Goal: Task Accomplishment & Management: Complete application form

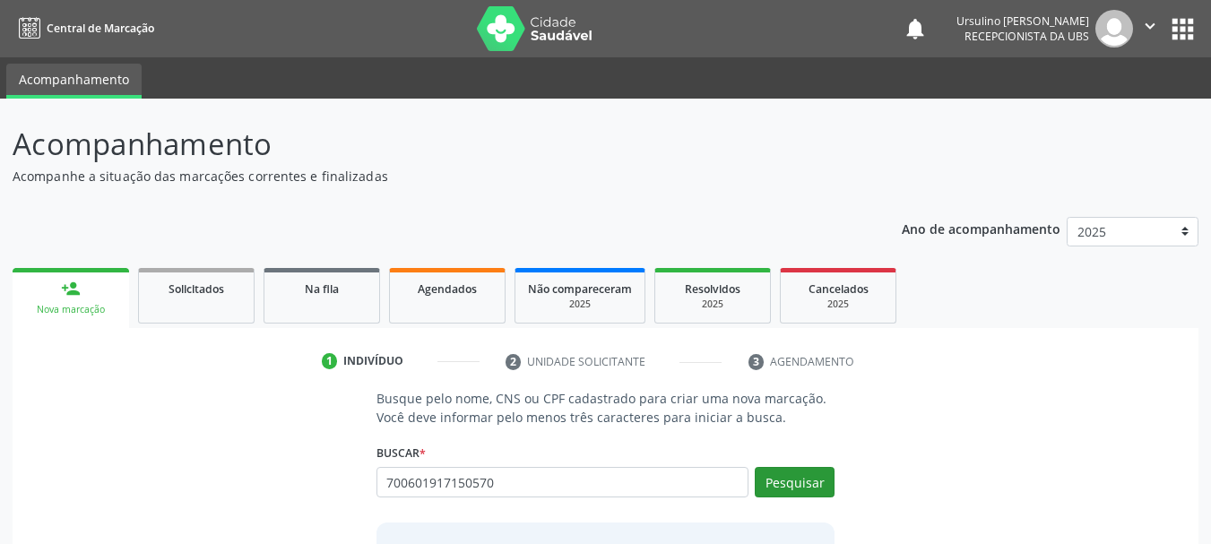
type input "700601917150570"
click at [791, 480] on button "Pesquisar" at bounding box center [795, 482] width 80 height 30
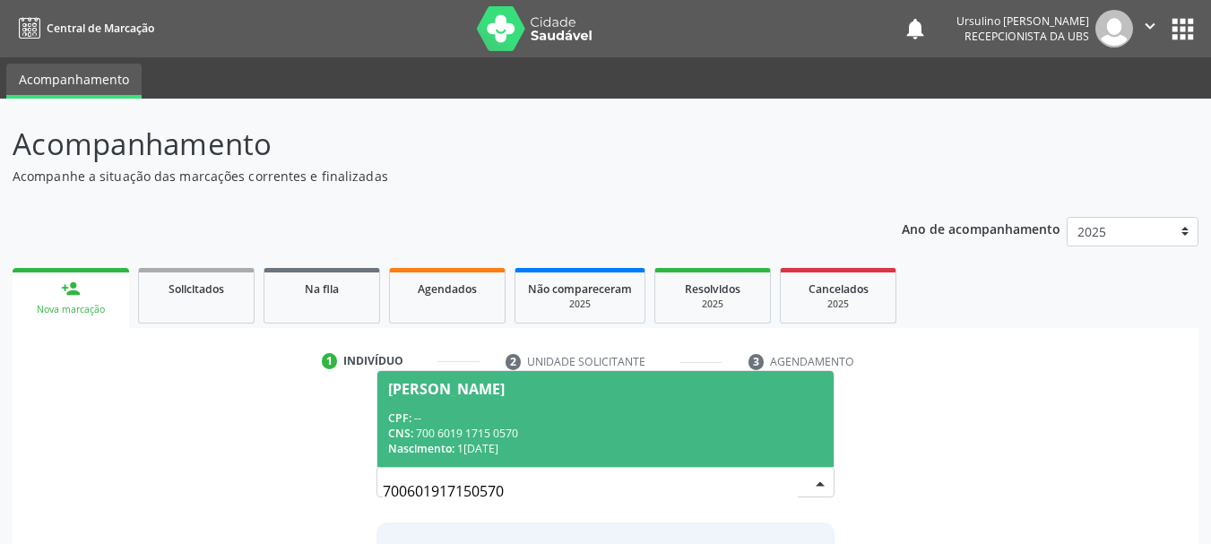
click at [634, 398] on span "[PERSON_NAME] CPF: -- CNS: 700 6019 1715 0570 Nascimento: 1[DATE]" at bounding box center [605, 419] width 457 height 96
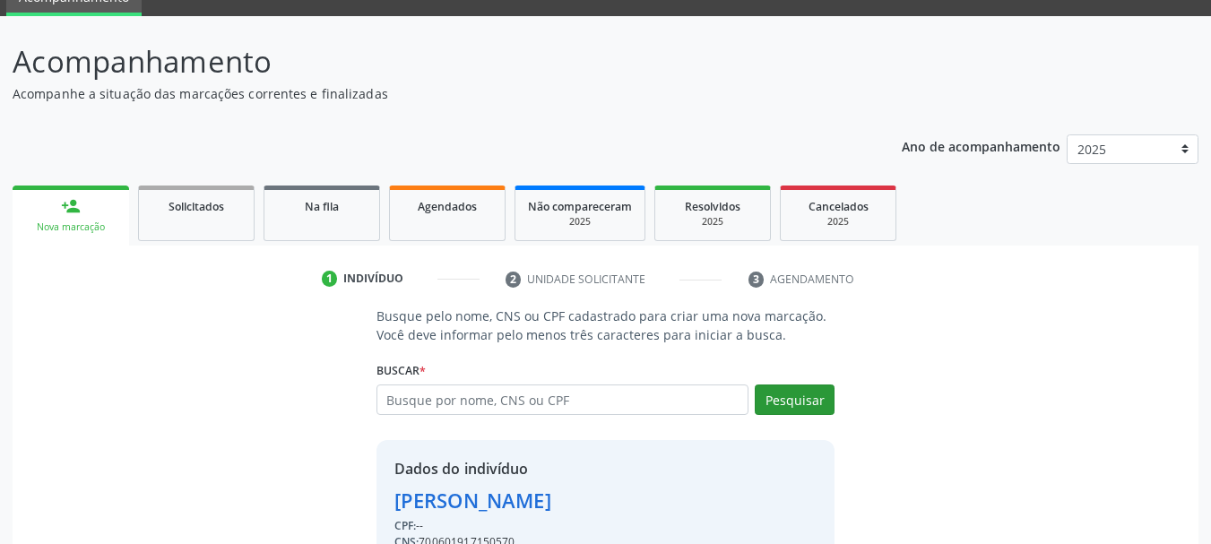
scroll to position [175, 0]
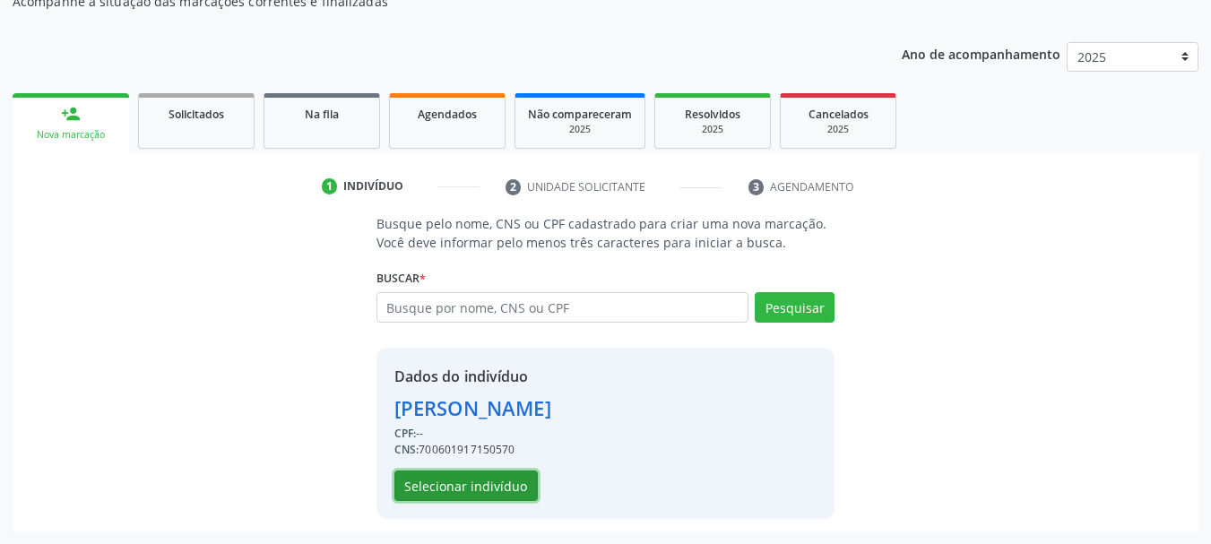
click at [466, 479] on button "Selecionar indivíduo" at bounding box center [465, 485] width 143 height 30
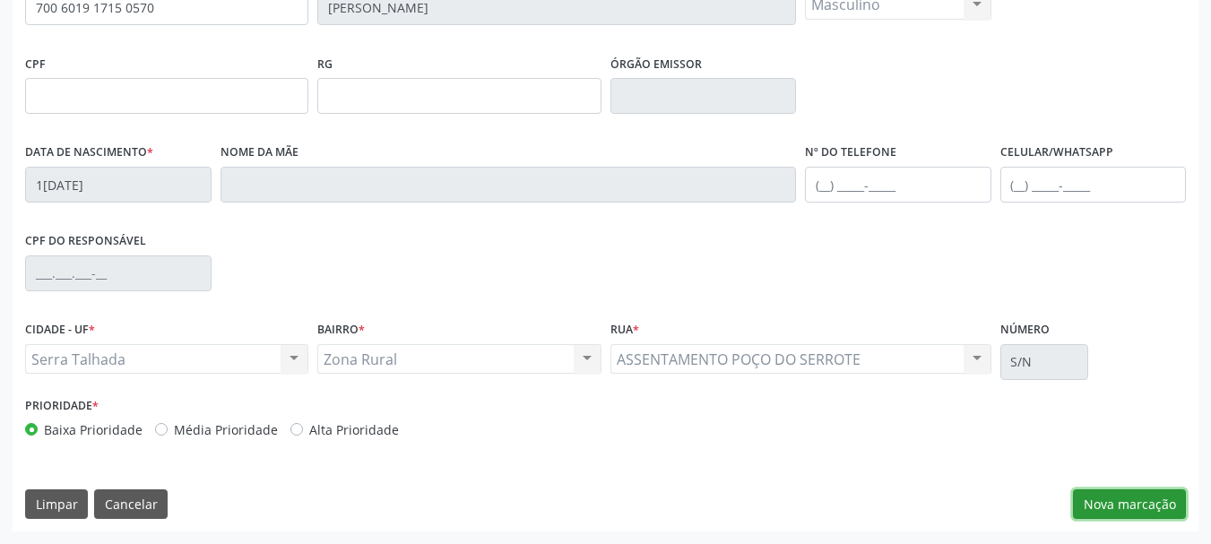
click at [1125, 506] on button "Nova marcação" at bounding box center [1129, 504] width 113 height 30
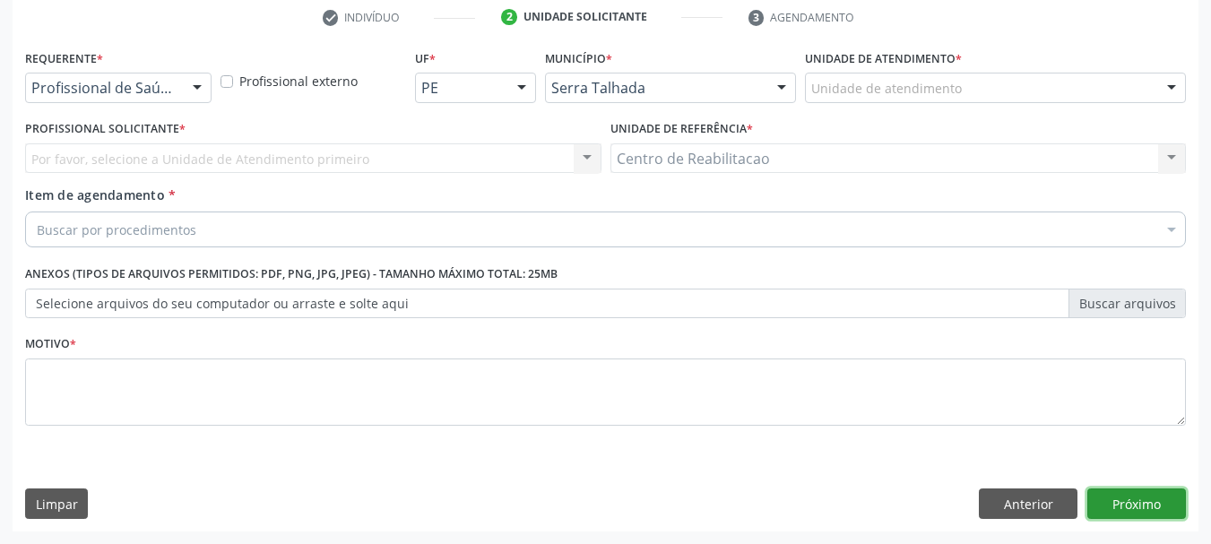
click at [1125, 506] on button "Próximo" at bounding box center [1136, 503] width 99 height 30
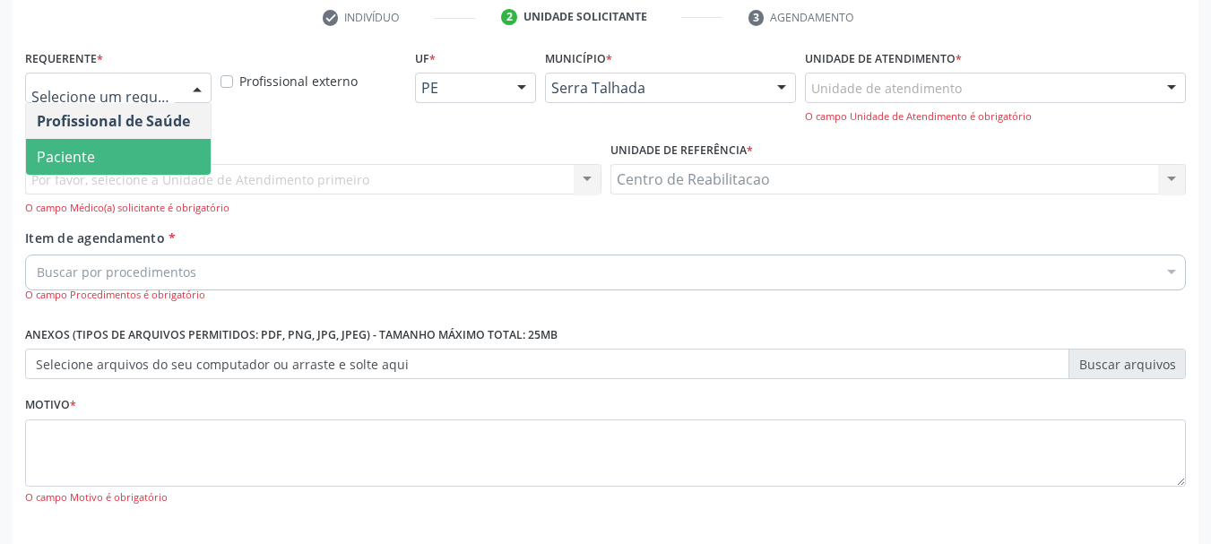
click at [91, 160] on span "Paciente" at bounding box center [66, 157] width 58 height 20
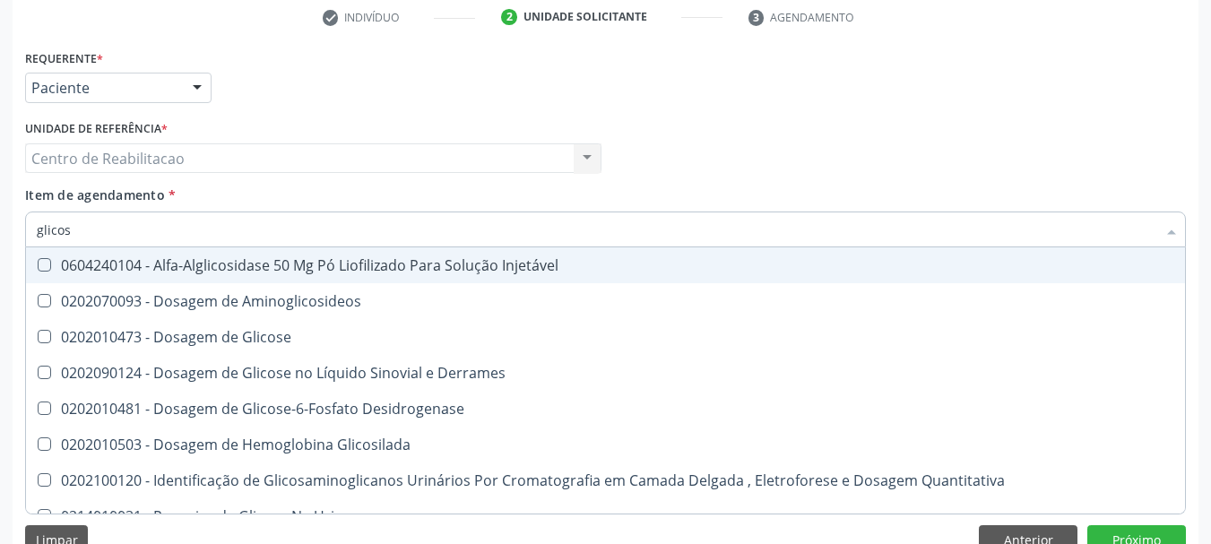
type input "glicose"
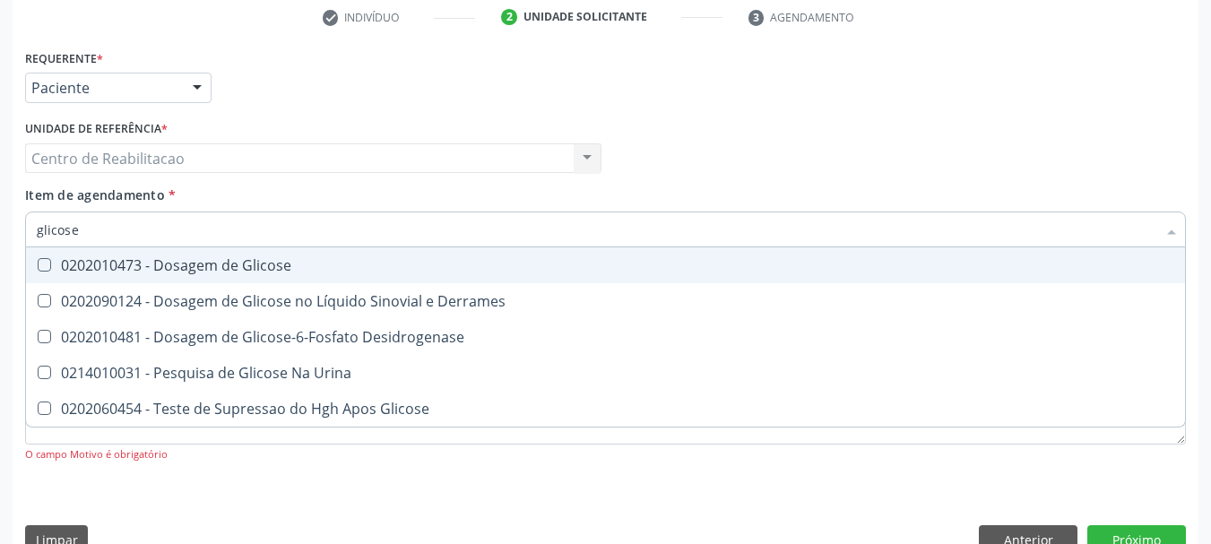
click at [315, 265] on div "0202010473 - Dosagem de Glicose" at bounding box center [605, 265] width 1137 height 14
checkbox Glicose "true"
type input "cre"
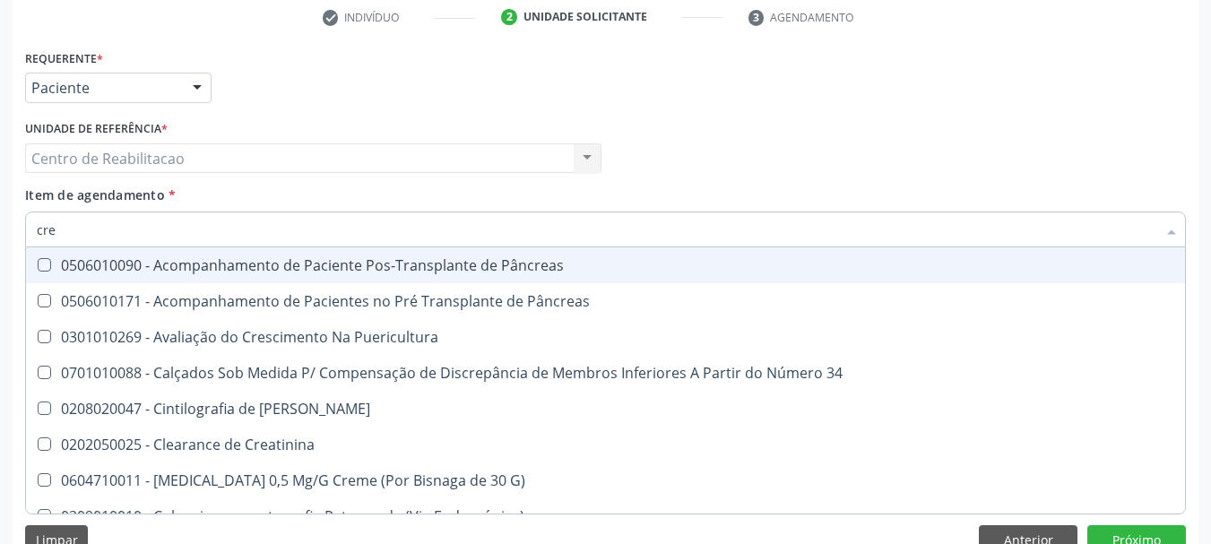
checkbox Pâncreas "false"
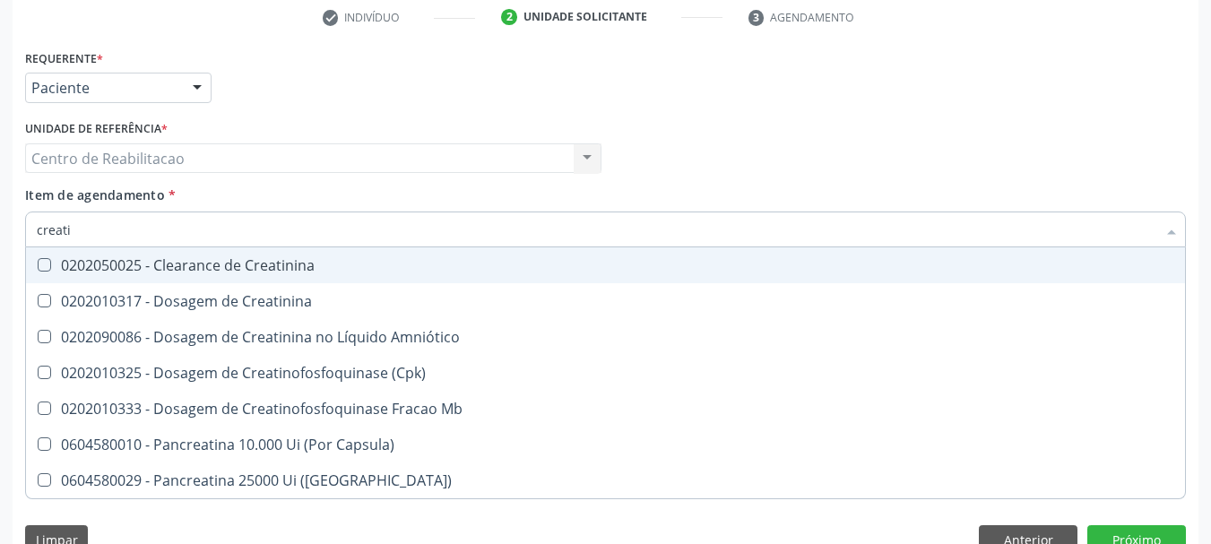
type input "creatin"
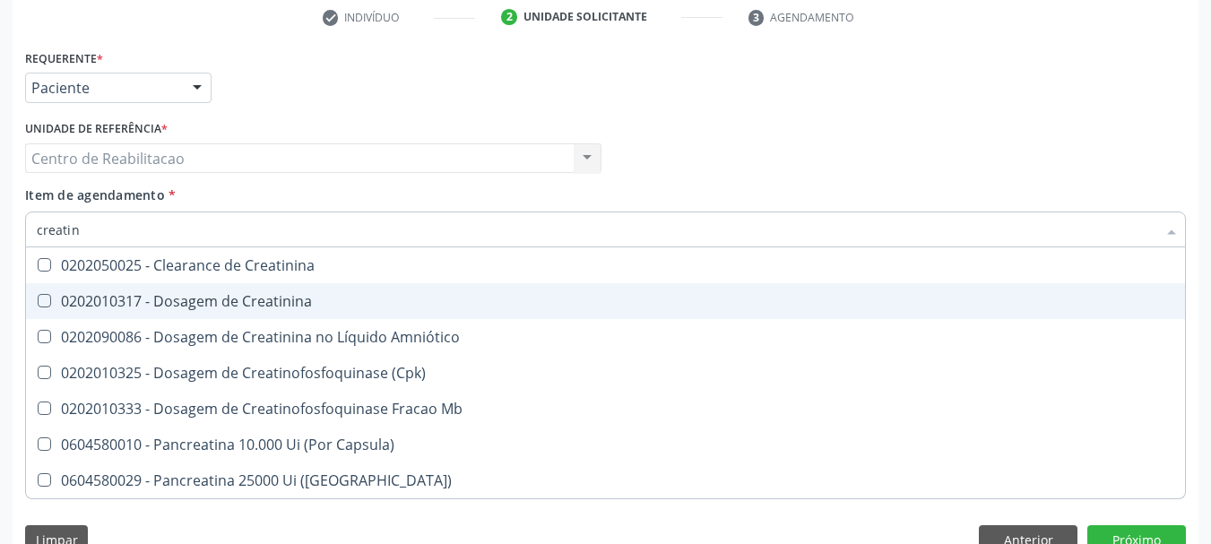
click at [294, 312] on span "0202010317 - Dosagem de Creatinina" at bounding box center [605, 301] width 1159 height 36
checkbox Creatinina "true"
type input "ureia"
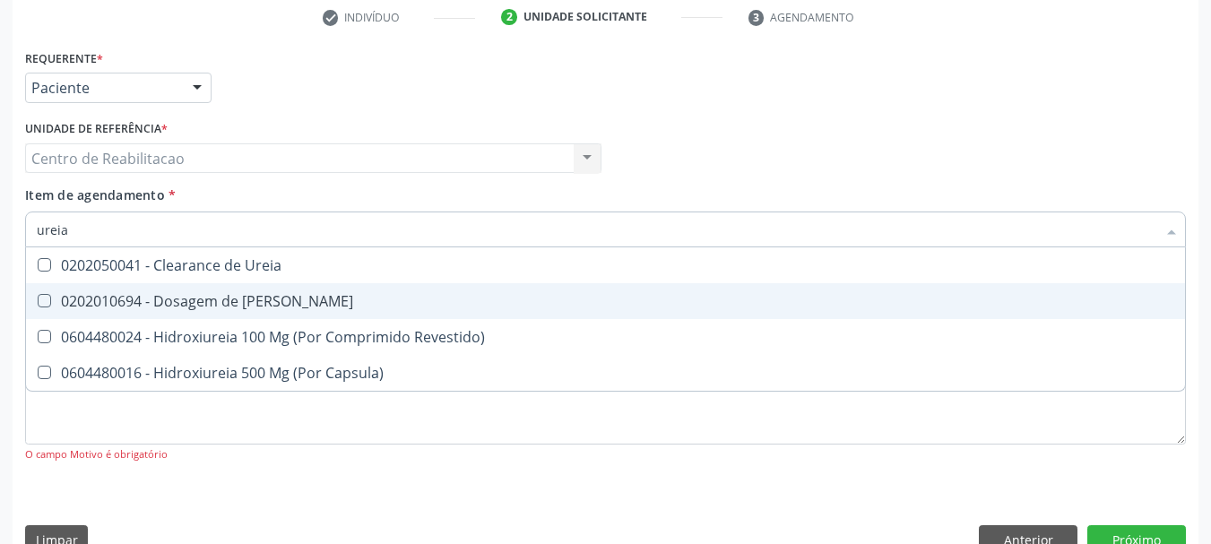
click at [291, 295] on div "0202010694 - Dosagem de [PERSON_NAME]" at bounding box center [605, 301] width 1137 height 14
checkbox Ureia "true"
type input "coles"
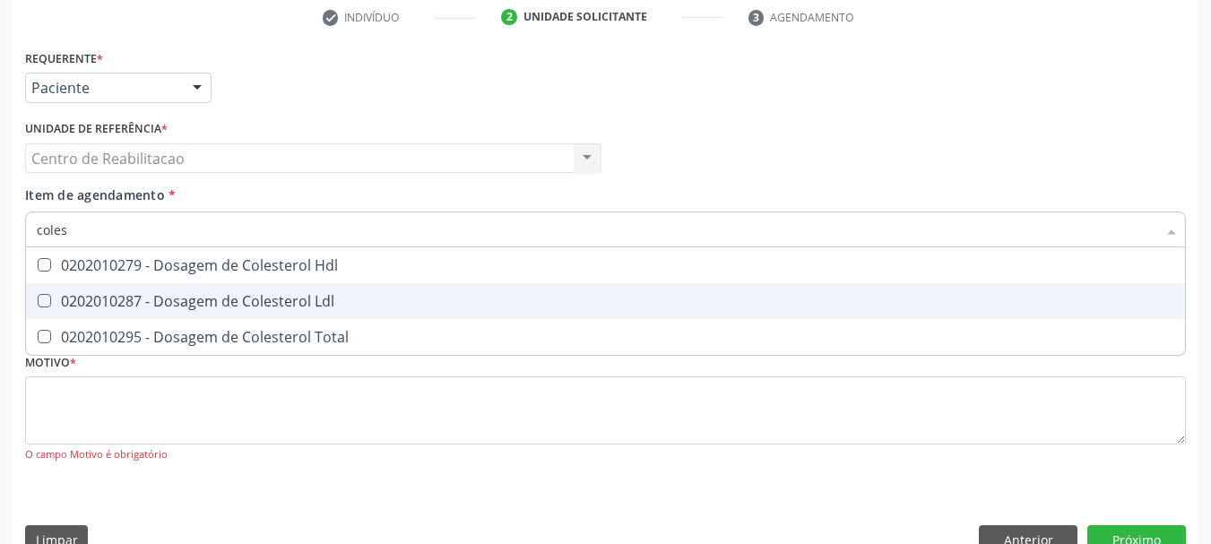
click at [292, 294] on div "0202010287 - Dosagem de Colesterol Ldl" at bounding box center [605, 301] width 1137 height 14
checkbox Ldl "true"
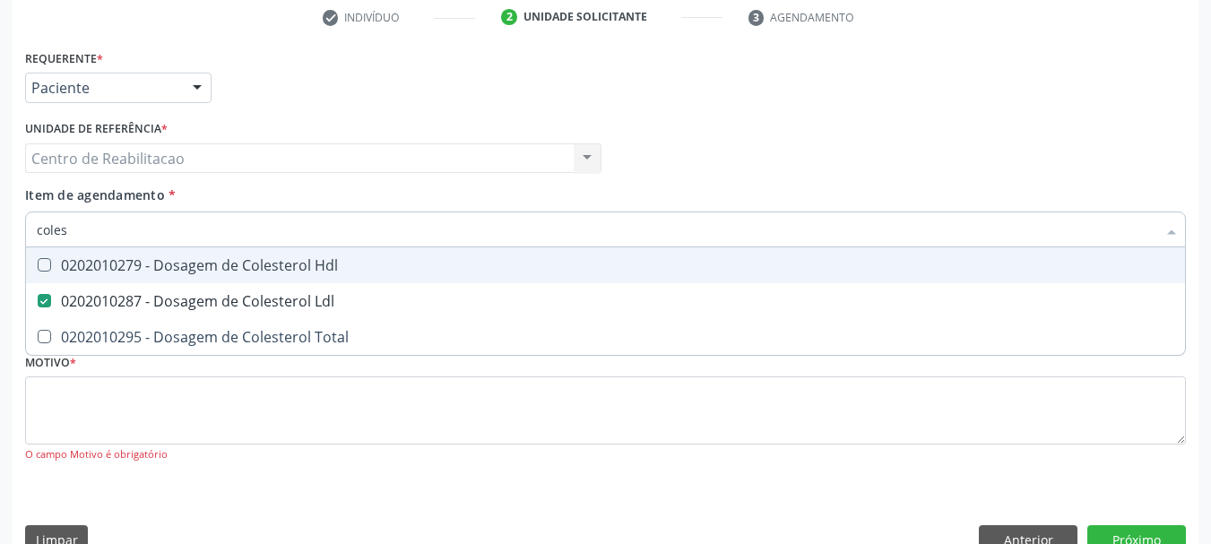
drag, startPoint x: 292, startPoint y: 249, endPoint x: 292, endPoint y: 309, distance: 60.0
click at [292, 250] on span "0202010279 - Dosagem de Colesterol Hdl" at bounding box center [605, 265] width 1159 height 36
checkbox Hdl "true"
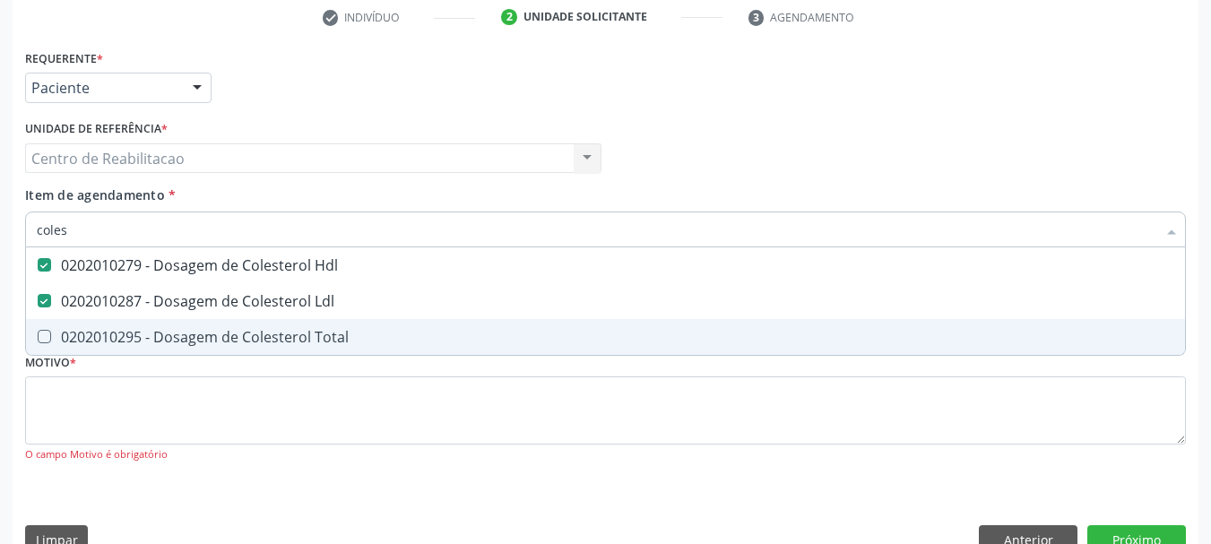
click at [288, 342] on div "0202010295 - Dosagem de Colesterol Total" at bounding box center [605, 337] width 1137 height 14
checkbox Total "true"
type input "bi"
checkbox Hdl "false"
checkbox Ldl "false"
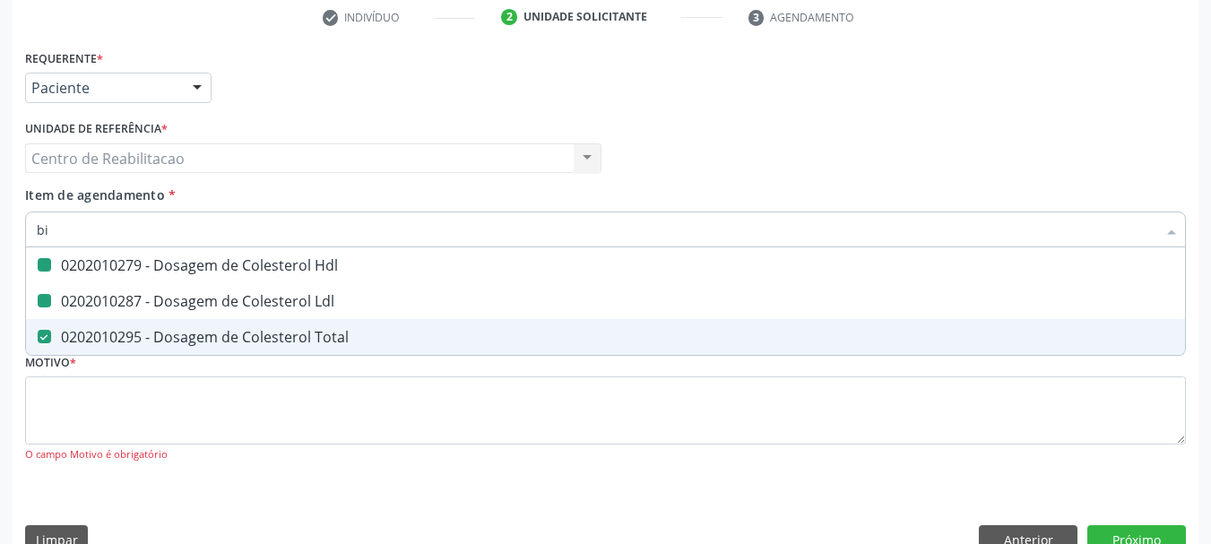
checkbox Total "false"
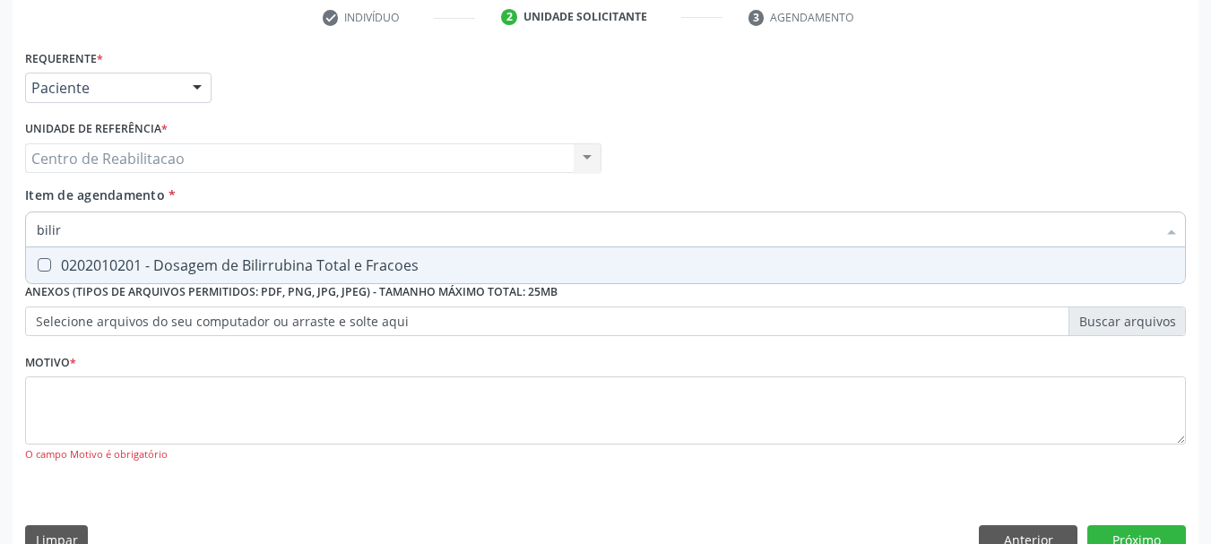
type input "bilirr"
click at [358, 252] on span "0202010201 - Dosagem de Bilirrubina Total e Fracoes" at bounding box center [605, 265] width 1159 height 36
checkbox Fracoes "true"
type input "tg"
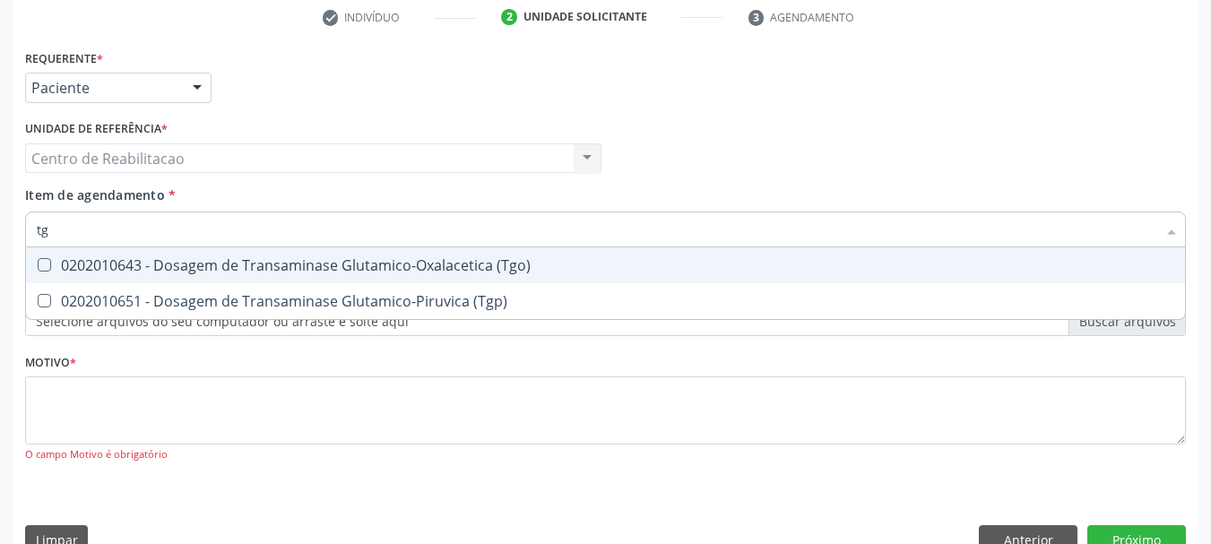
drag, startPoint x: 223, startPoint y: 263, endPoint x: 221, endPoint y: 303, distance: 39.5
click at [223, 268] on div "0202010643 - Dosagem de Transaminase Glutamico-Oxalacetica (Tgo)" at bounding box center [605, 265] width 1137 height 14
checkbox \(Tgo\) "true"
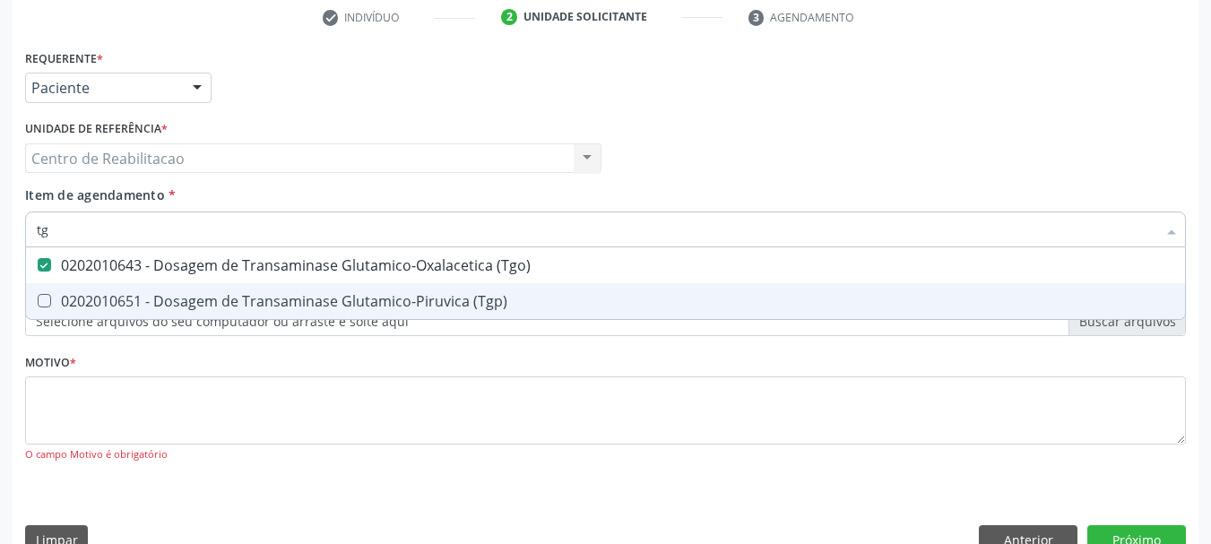
click at [225, 305] on div "0202010651 - Dosagem de Transaminase Glutamico-Piruvica (Tgp)" at bounding box center [605, 301] width 1137 height 14
checkbox \(Tgp\) "true"
type input "trigli"
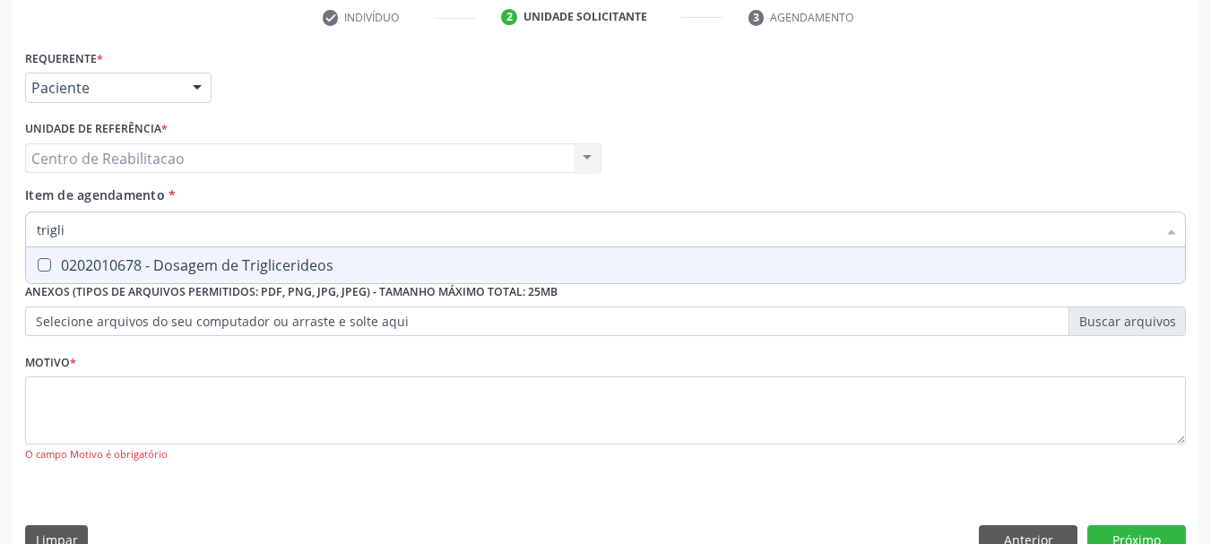
click at [299, 260] on div "0202010678 - Dosagem de Triglicerideos" at bounding box center [605, 265] width 1137 height 14
checkbox Triglicerideos "true"
type input "he"
checkbox Triglicerideos "false"
type input "hemogra"
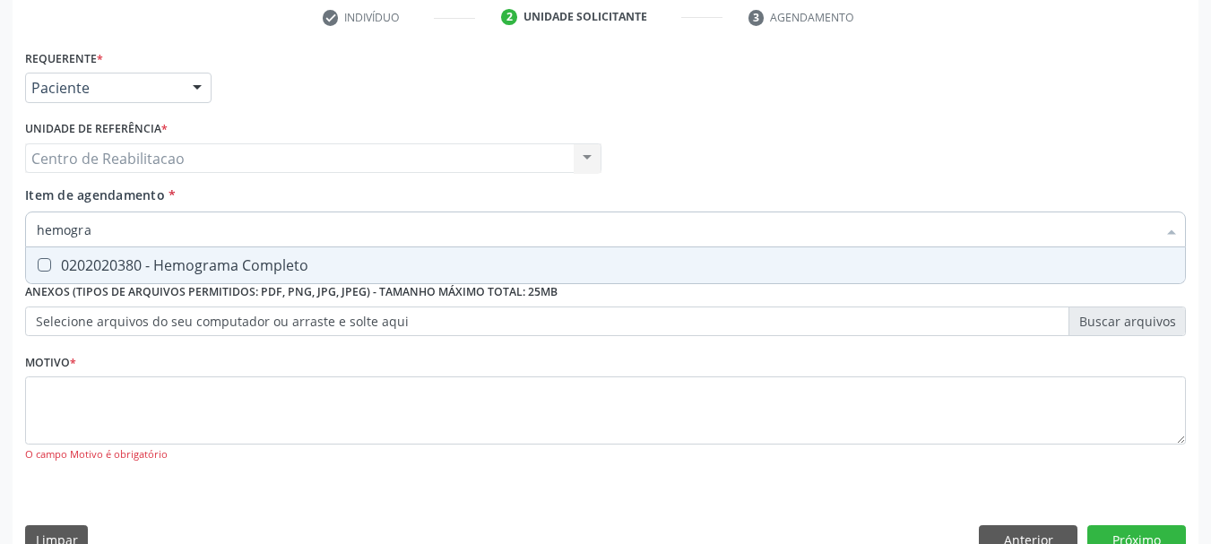
click at [313, 254] on span "0202020380 - Hemograma Completo" at bounding box center [605, 265] width 1159 height 36
checkbox Completo "true"
type input "urin"
checkbox Completo "false"
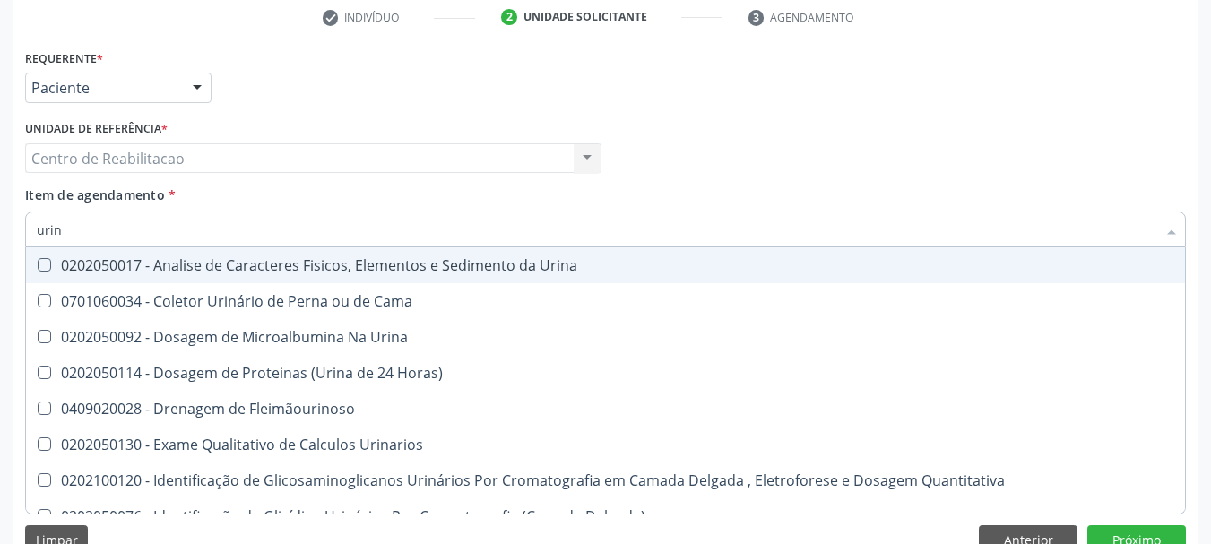
type input "urina"
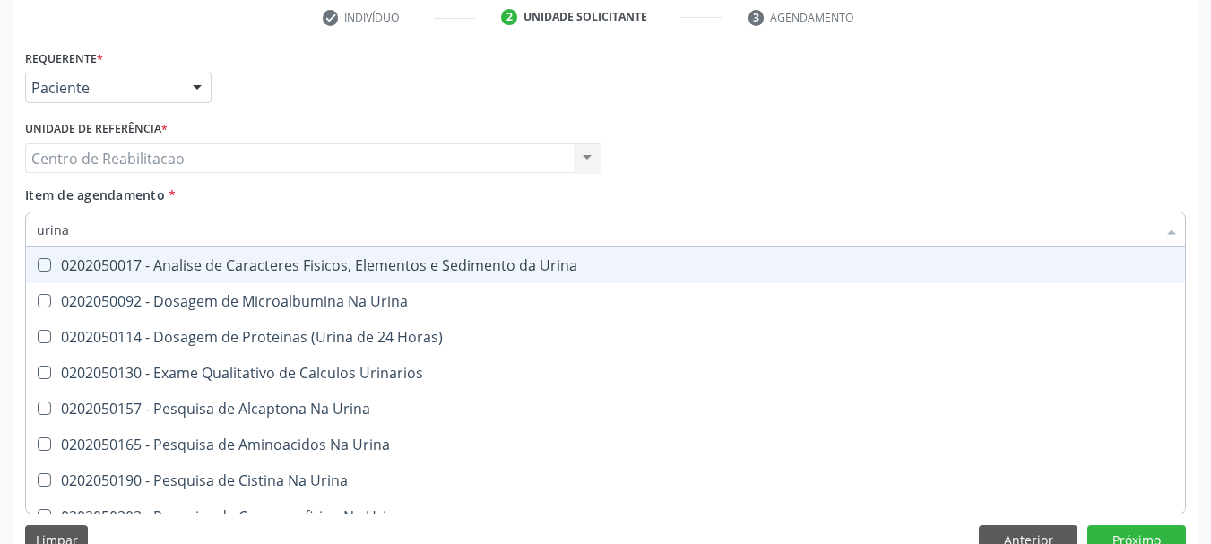
click at [410, 266] on div "0202050017 - Analise de Caracteres Fisicos, Elementos e Sedimento da Urina" at bounding box center [605, 265] width 1137 height 14
checkbox Urina "true"
type input "127"
checkbox Urina "false"
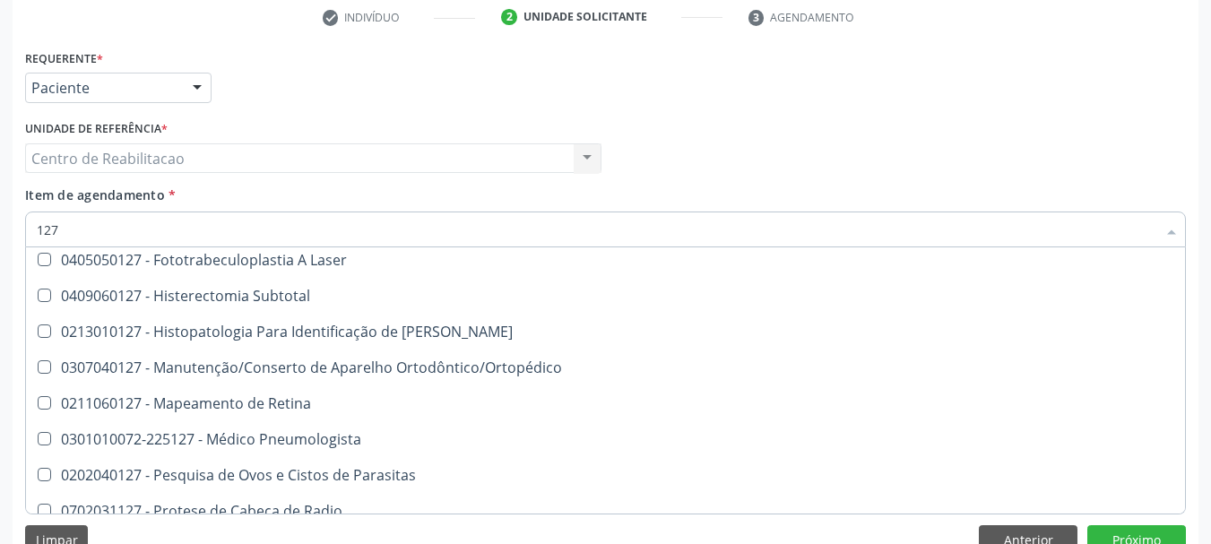
scroll to position [269, 0]
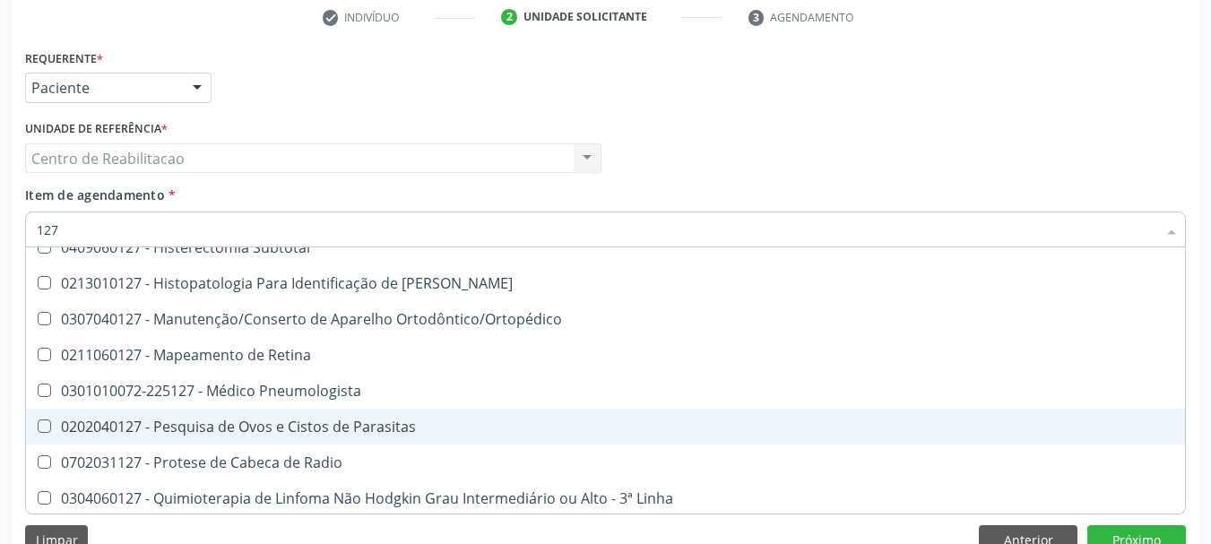
click at [384, 422] on div "0202040127 - Pesquisa de Ovos e Cistos de Parasitas" at bounding box center [605, 426] width 1137 height 14
checkbox Parasitas "true"
type input "t4"
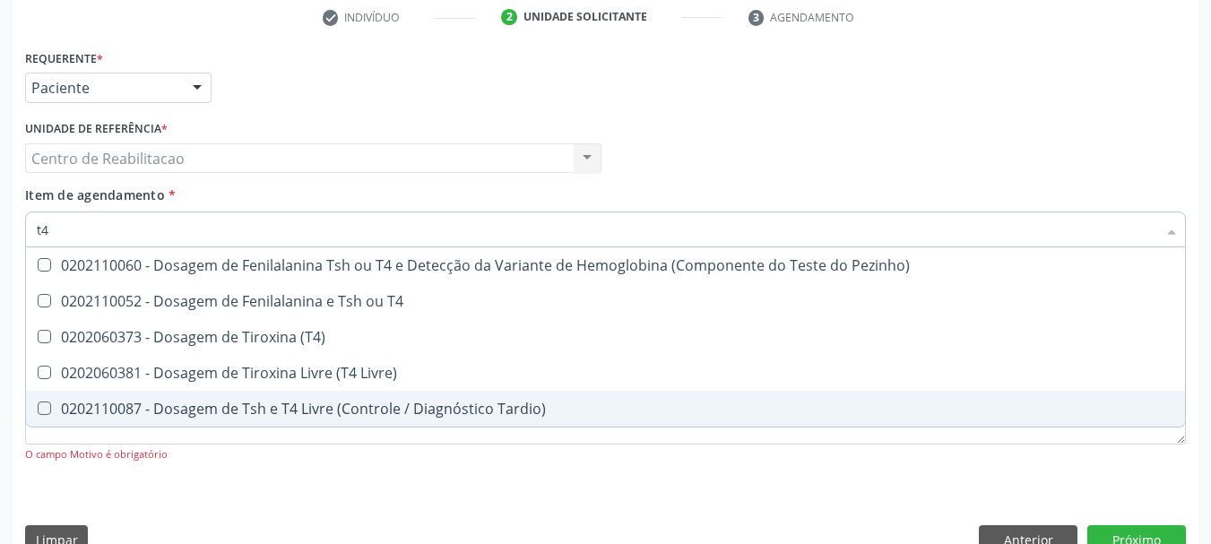
scroll to position [0, 0]
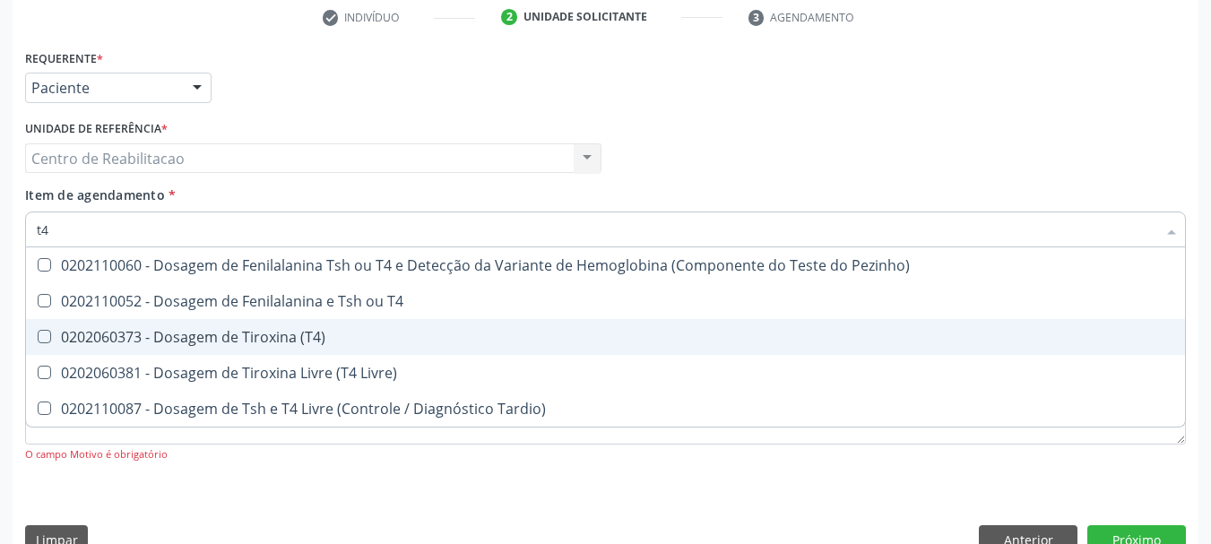
click at [333, 337] on div "0202060373 - Dosagem de Tiroxina (T4)" at bounding box center [605, 337] width 1137 height 14
checkbox \(T4\) "true"
type input "ts"
checkbox \(T4\) "false"
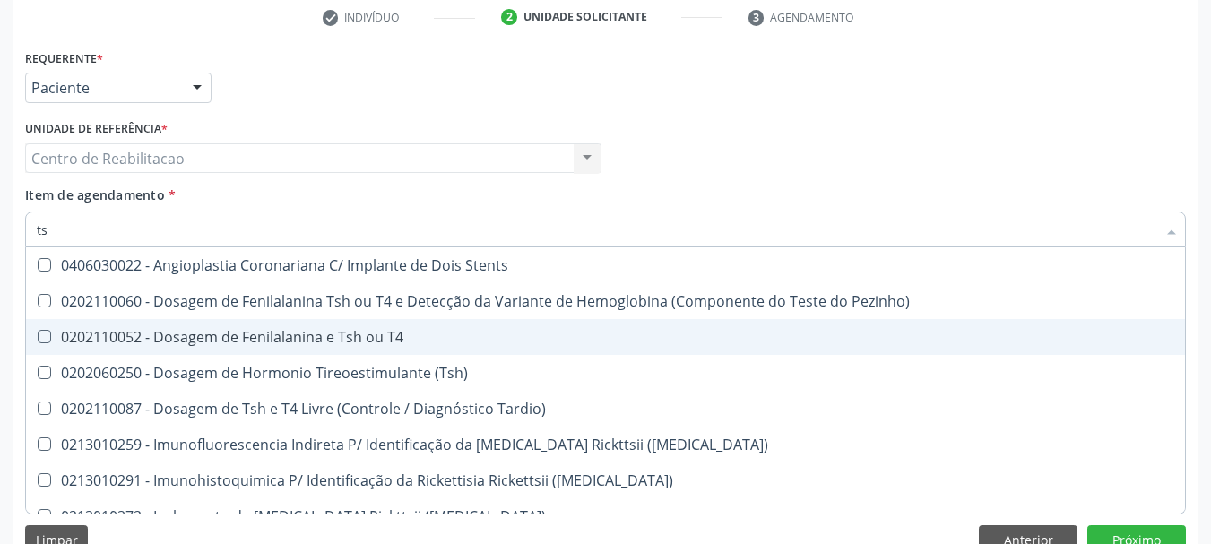
type input "tsh"
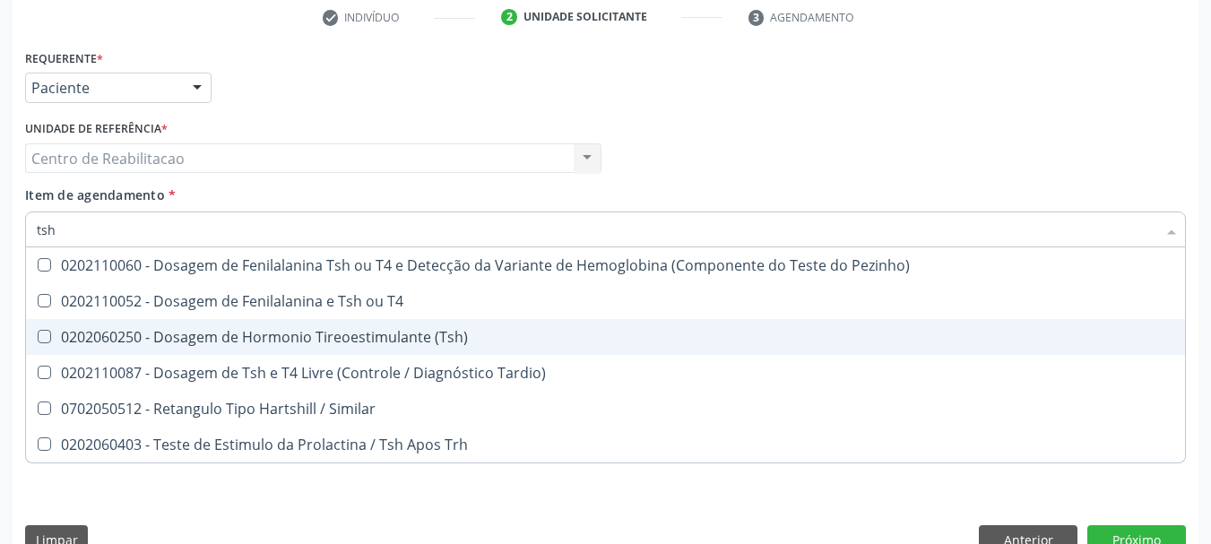
click at [333, 337] on div "0202060250 - Dosagem de Hormonio Tireoestimulante (Tsh)" at bounding box center [605, 337] width 1137 height 14
checkbox \(Tsh\) "true"
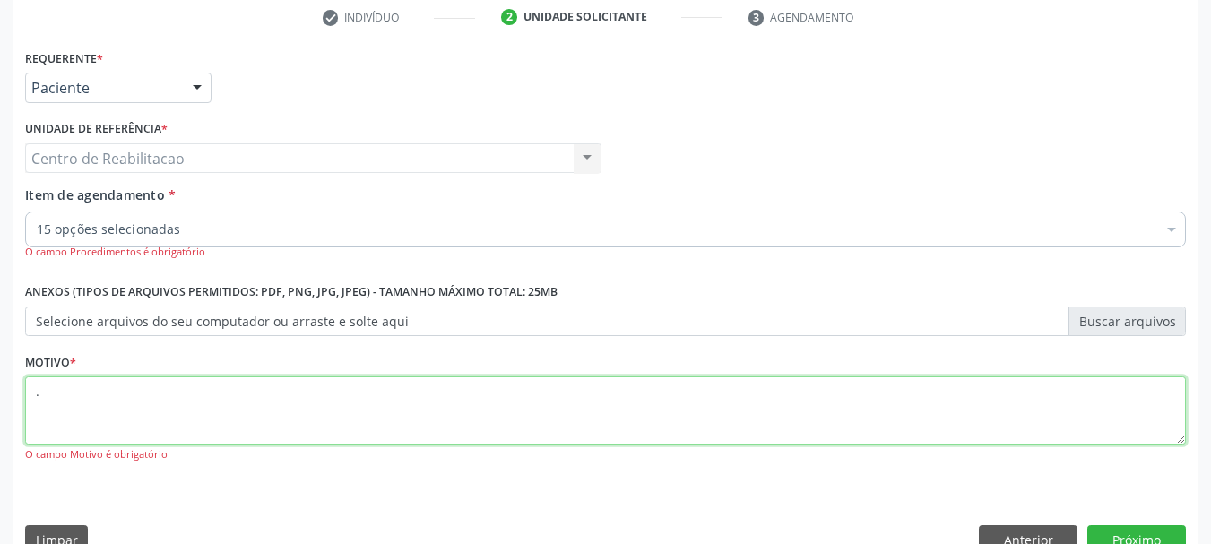
type textarea "."
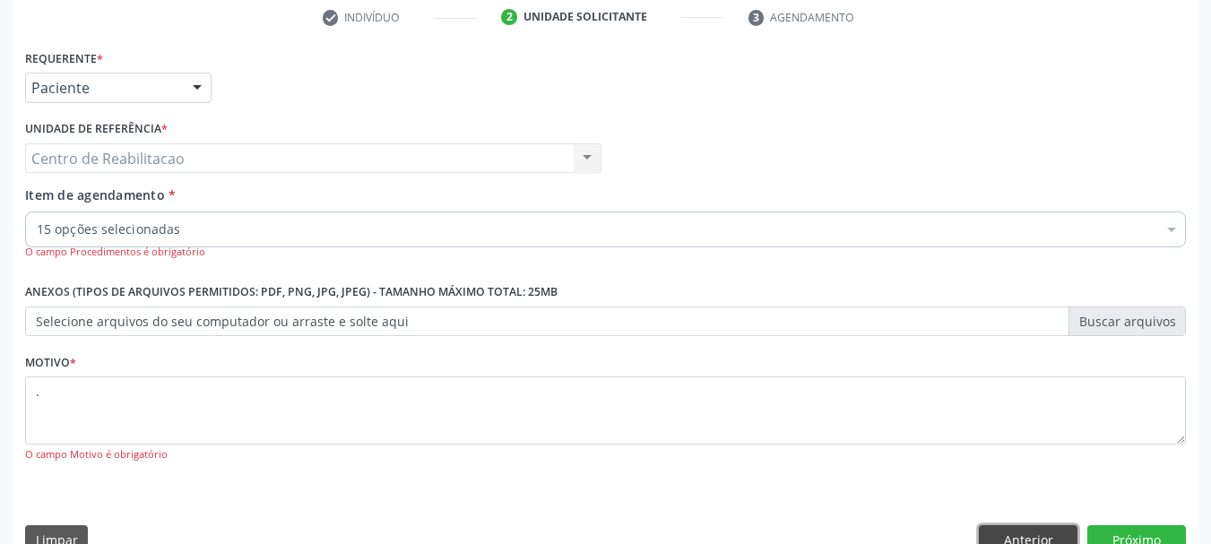
scroll to position [355, 0]
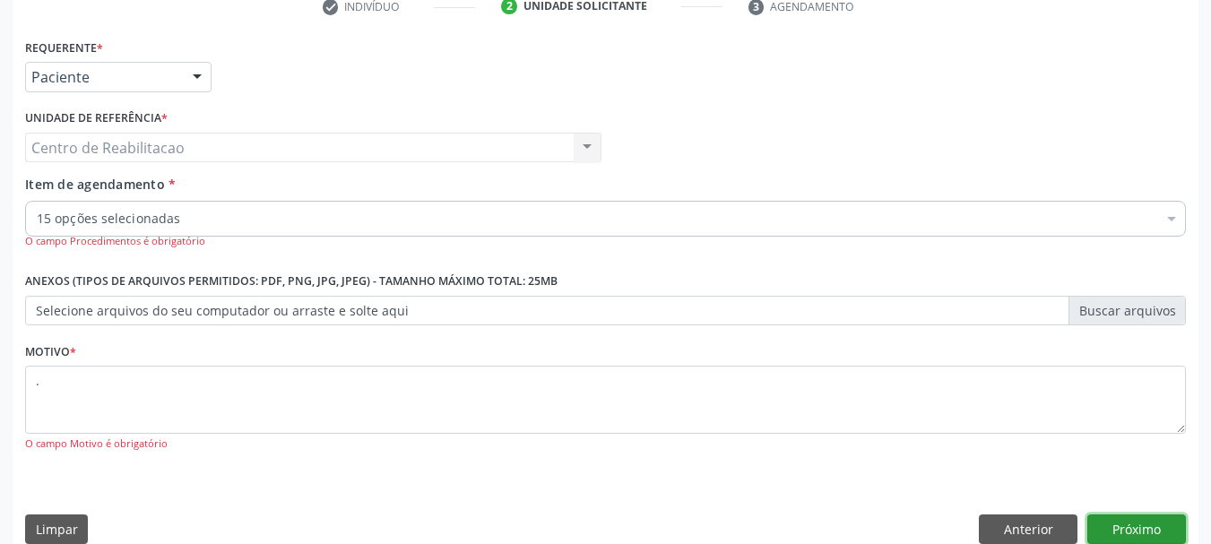
click button "Próximo" at bounding box center [1136, 529] width 99 height 30
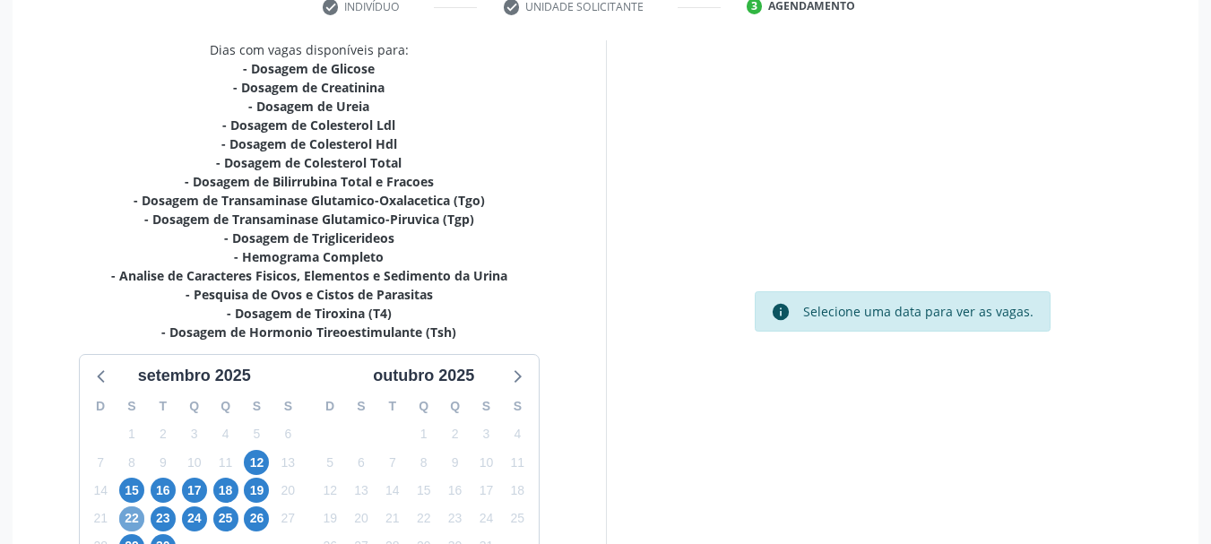
click at [128, 516] on span "22" at bounding box center [131, 518] width 25 height 25
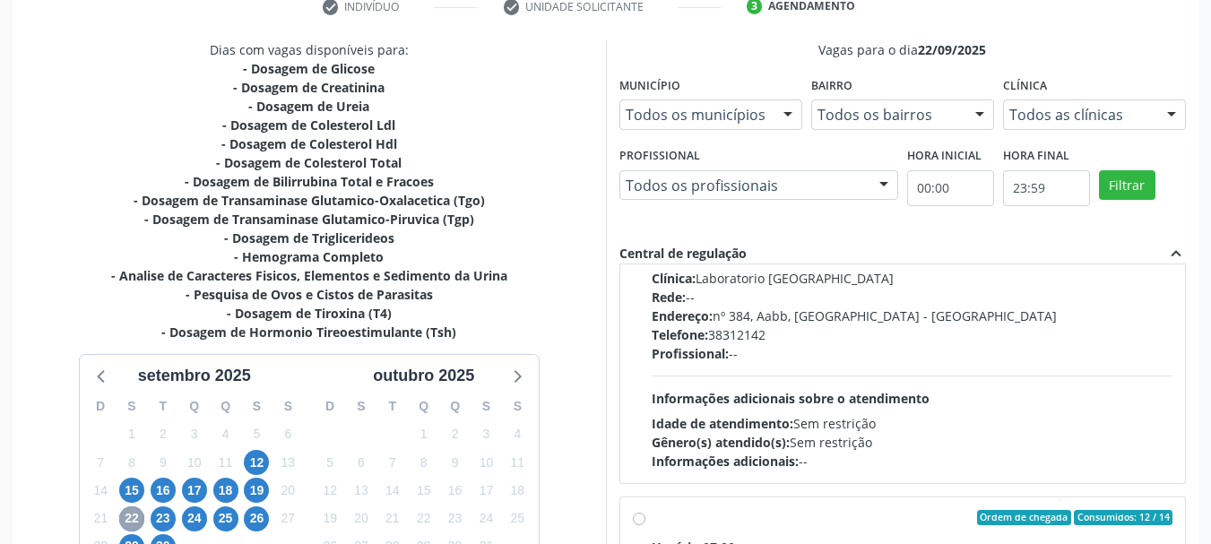
scroll to position [627, 0]
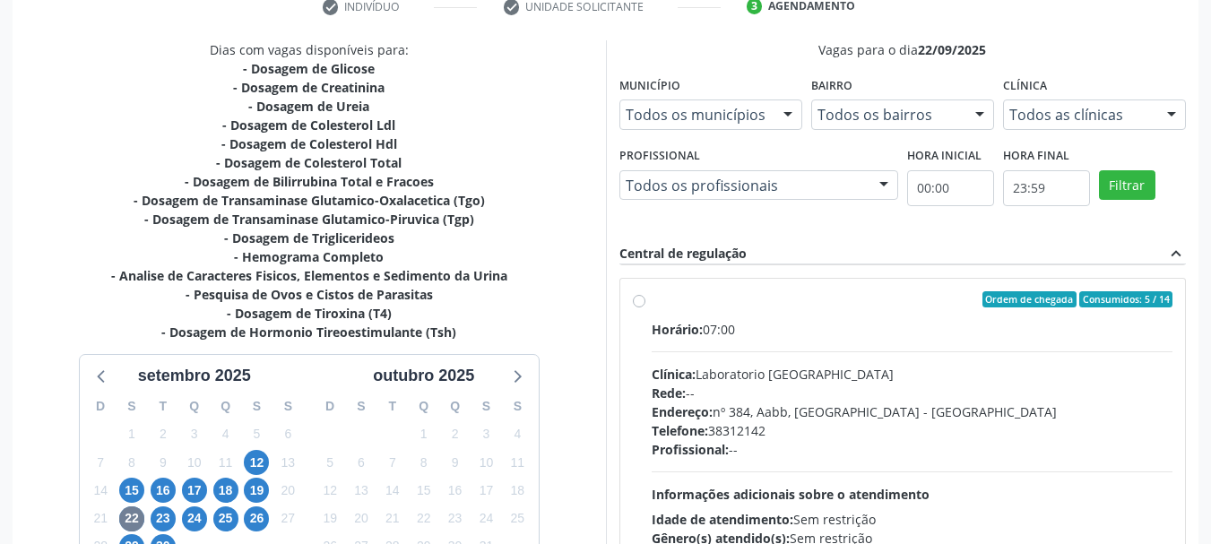
click at [722, 307] on label "Ordem de chegada Consumidos: 5 / 14 Horário: 07:00 Clínica: Laboratorio [GEOGRA…" at bounding box center [912, 428] width 522 height 275
click at [645, 307] on input "Ordem de chegada Consumidos: 5 / 14 Horário: 07:00 Clínica: Laboratorio [GEOGRA…" at bounding box center [639, 299] width 13 height 16
radio input "true"
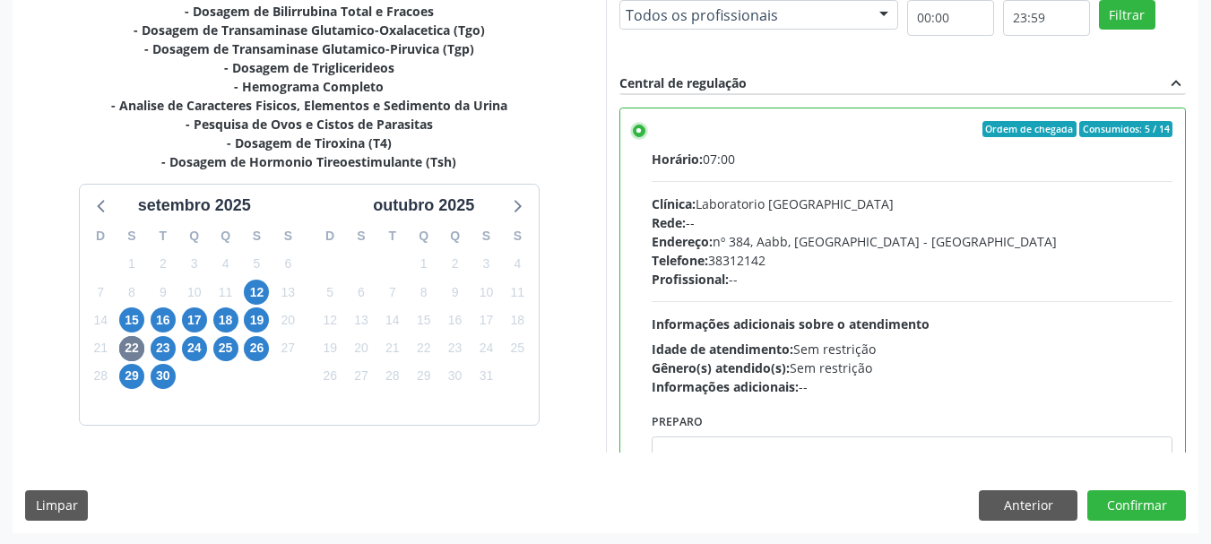
scroll to position [527, 0]
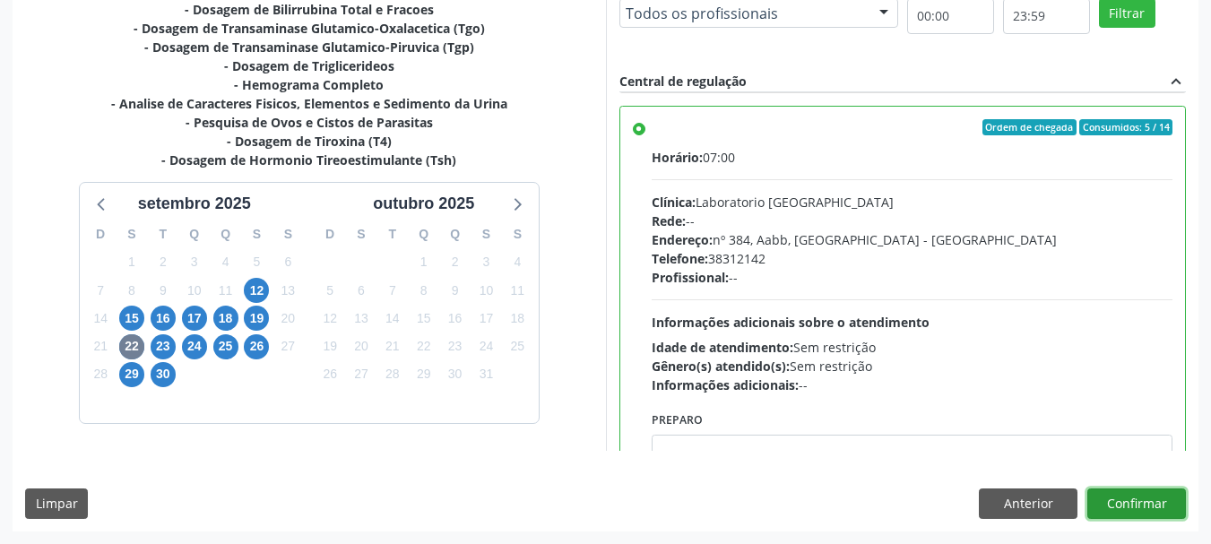
click at [1155, 510] on button "Confirmar" at bounding box center [1136, 503] width 99 height 30
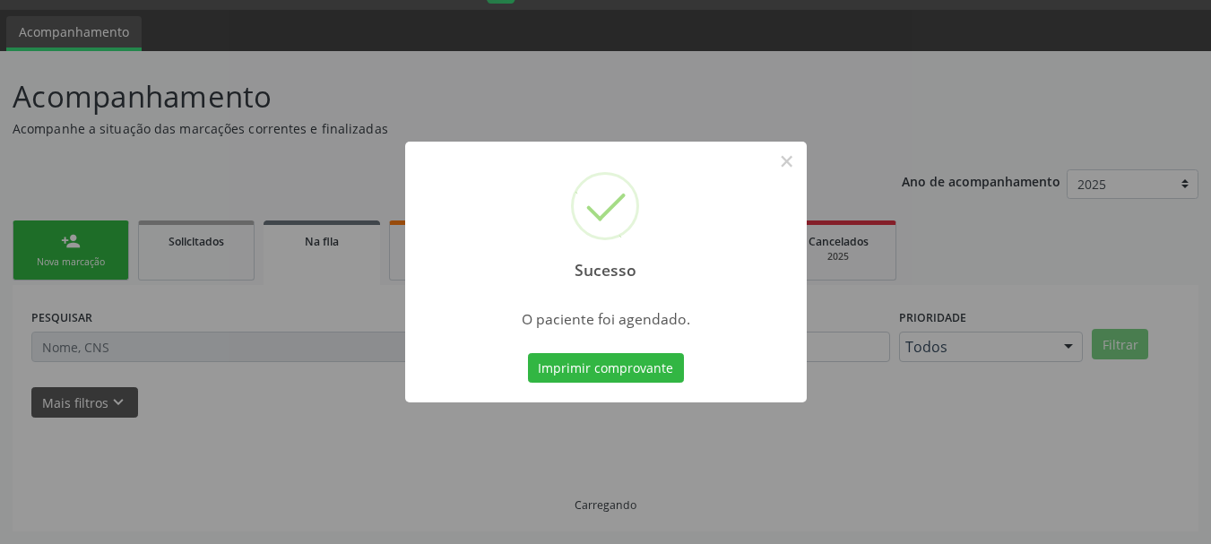
scroll to position [47, 0]
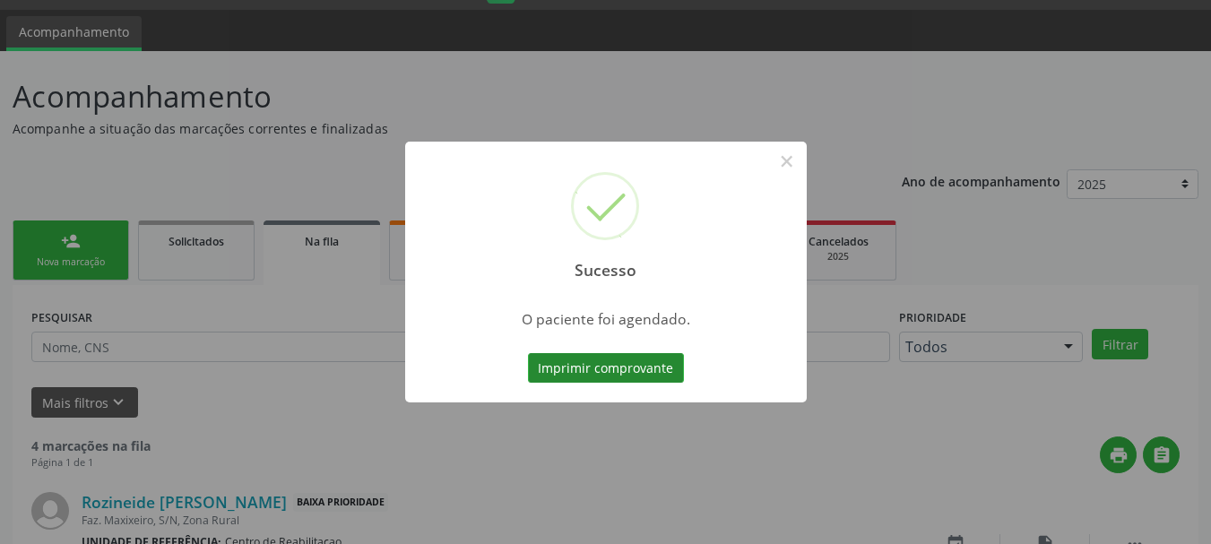
click at [600, 374] on button "Imprimir comprovante" at bounding box center [606, 368] width 156 height 30
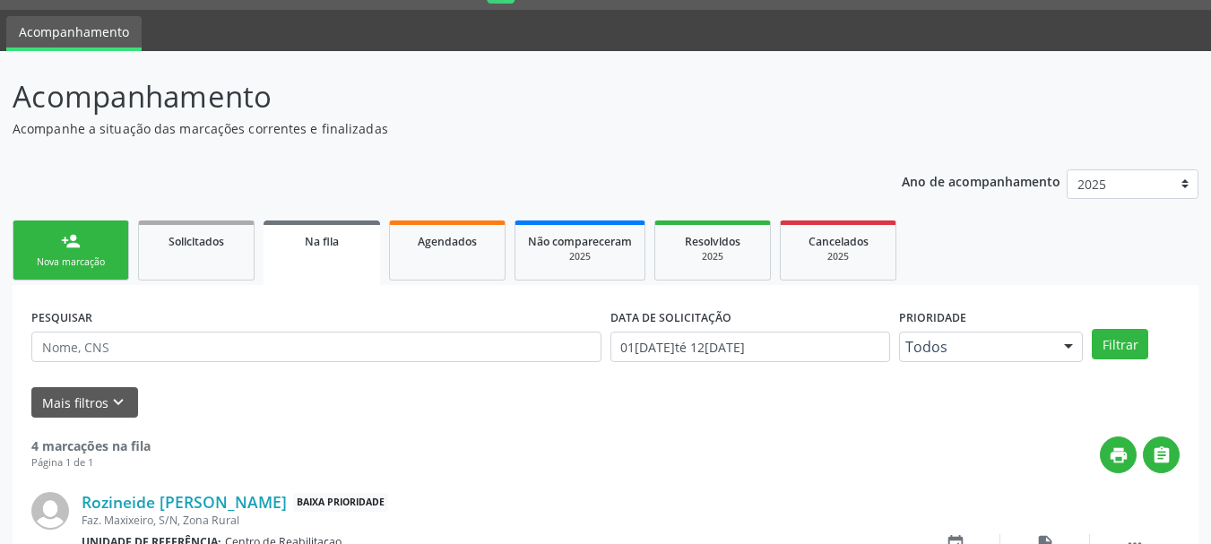
click at [99, 257] on div "Nova marcação" at bounding box center [71, 261] width 90 height 13
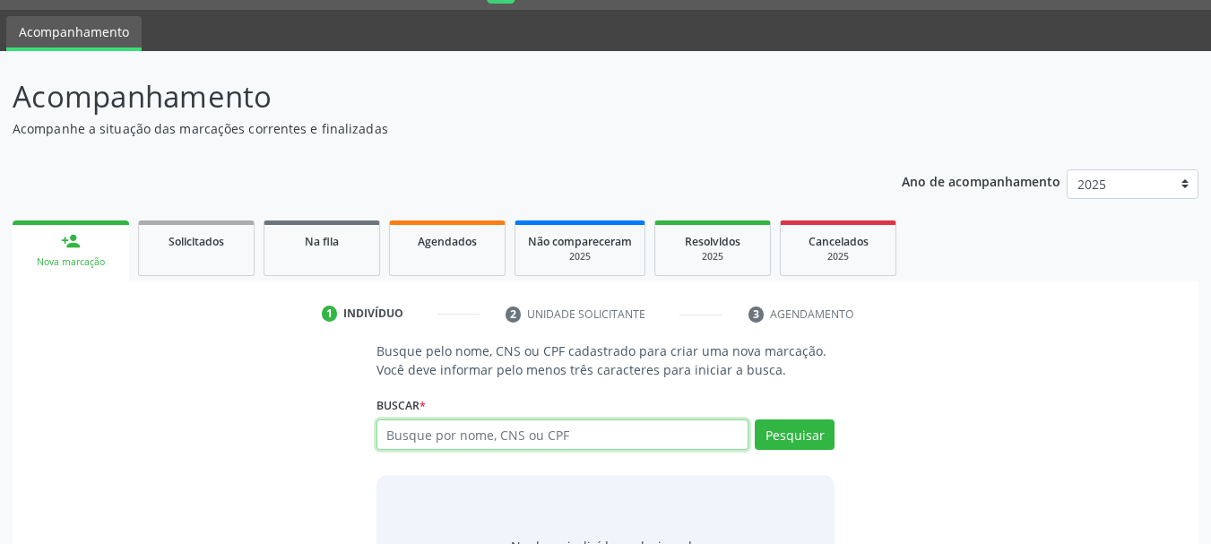
click at [444, 438] on input "text" at bounding box center [562, 434] width 373 height 30
type input "898003418795856"
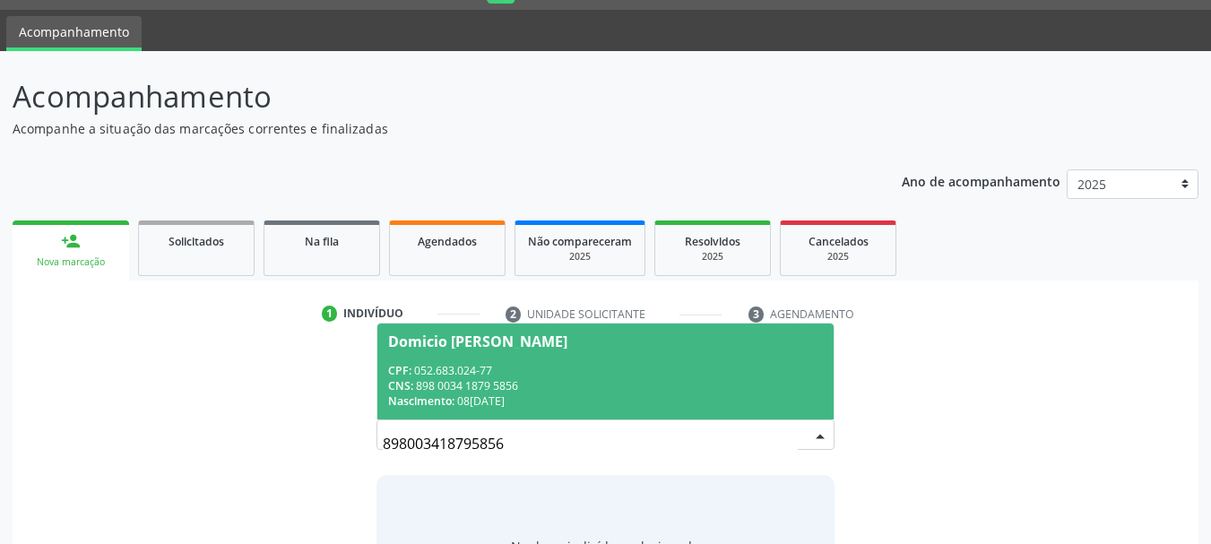
click at [617, 356] on span "Domicio [PERSON_NAME] CPF: 052.683.024-77 CNS: 898 0034 1879 5856 Nascimento: 0…" at bounding box center [605, 371] width 457 height 96
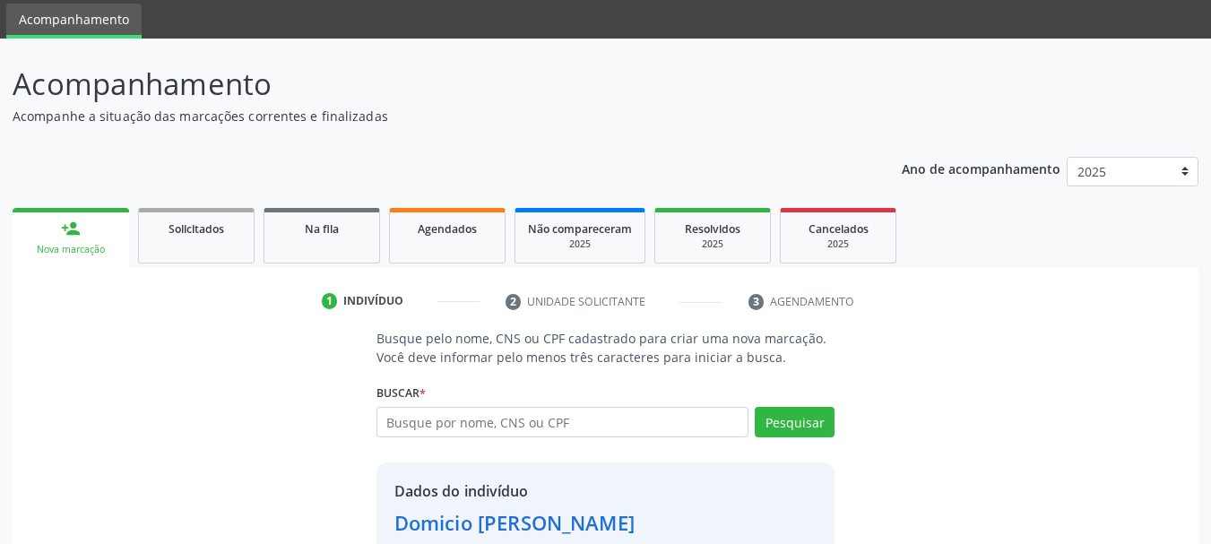
scroll to position [175, 0]
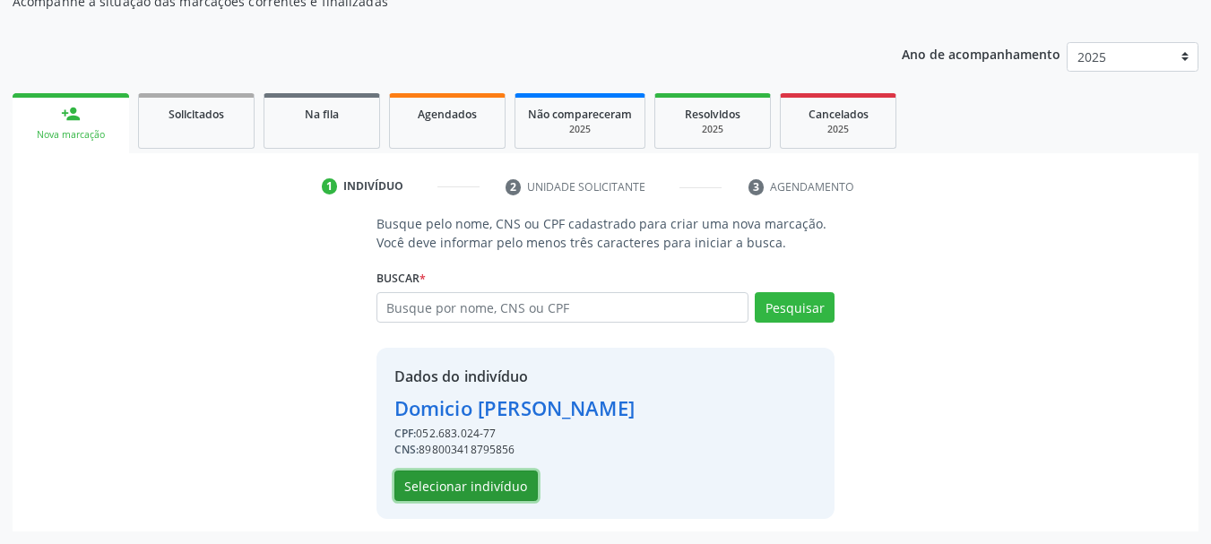
click at [455, 478] on button "Selecionar indivíduo" at bounding box center [465, 485] width 143 height 30
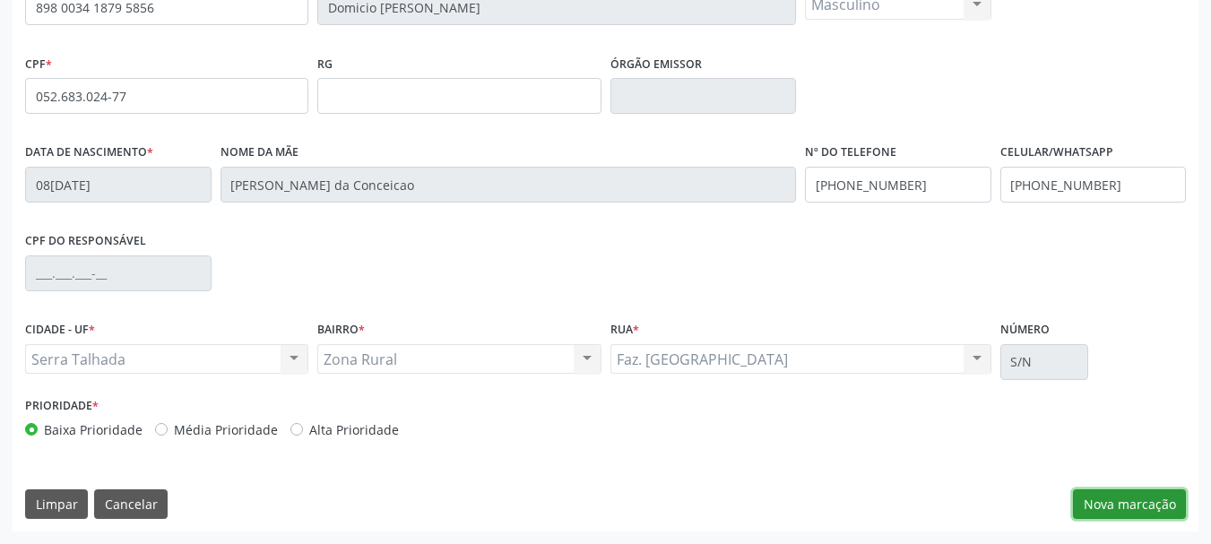
click at [1147, 499] on button "Nova marcação" at bounding box center [1129, 504] width 113 height 30
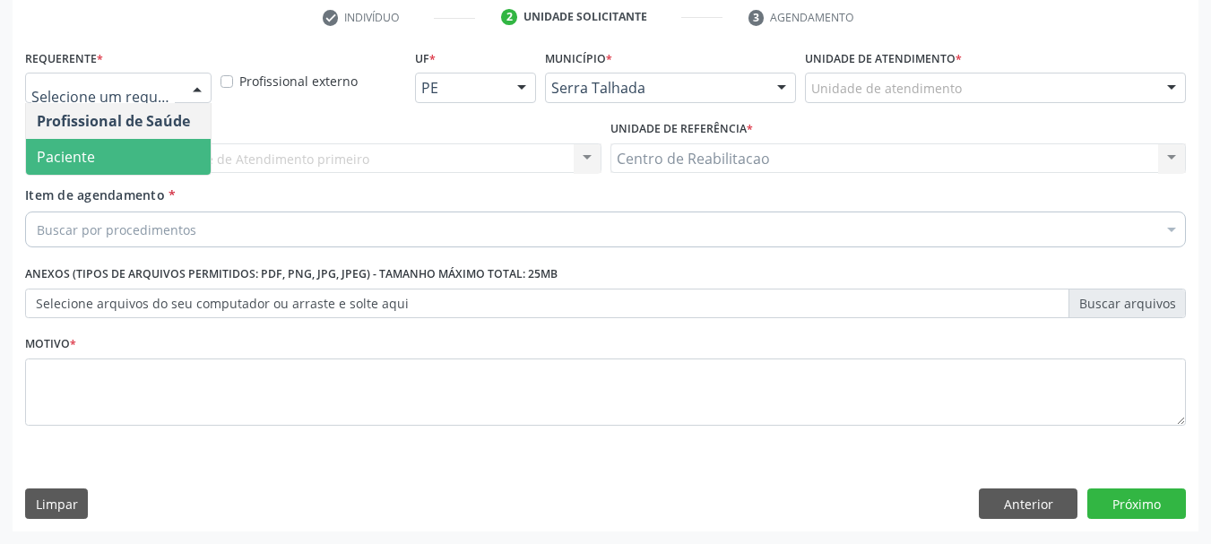
click at [157, 148] on span "Paciente" at bounding box center [118, 157] width 185 height 36
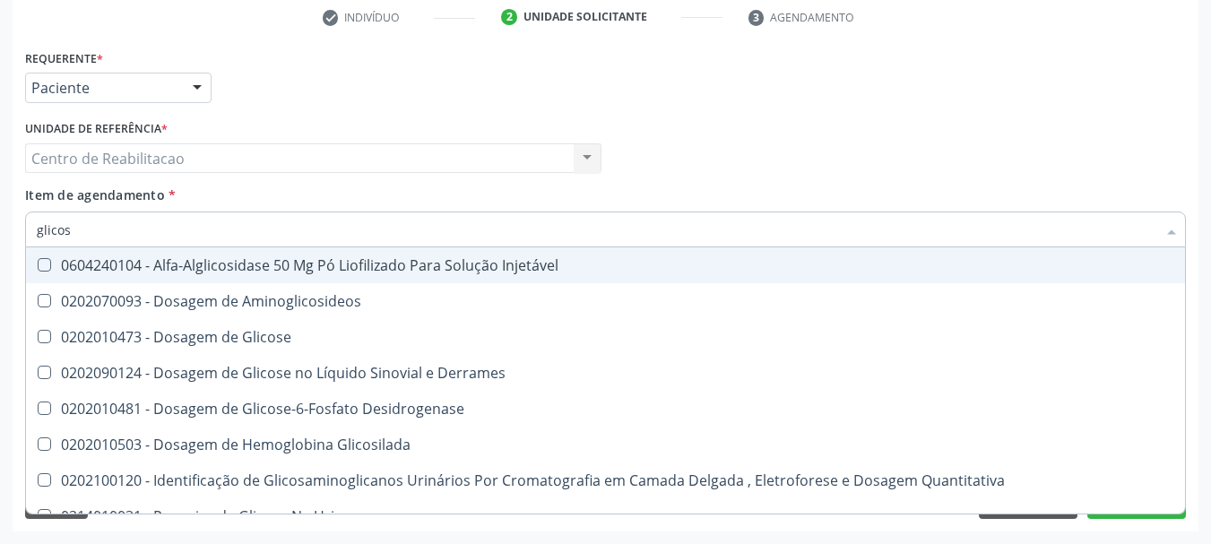
type input "glicose"
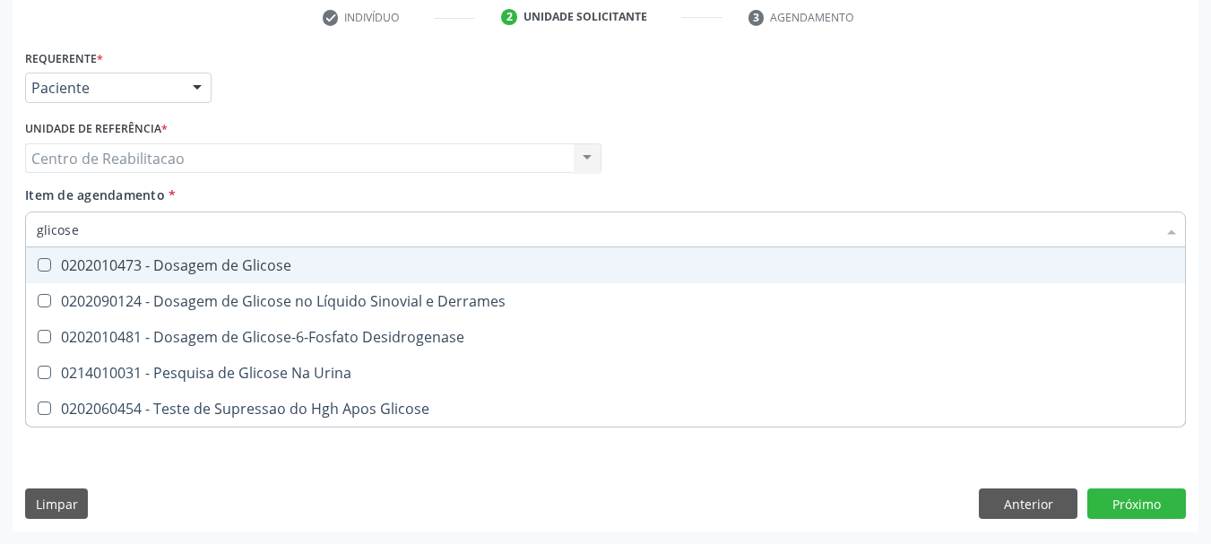
click at [304, 258] on div "0202010473 - Dosagem de Glicose" at bounding box center [605, 265] width 1137 height 14
checkbox Glicose "true"
type input "tap"
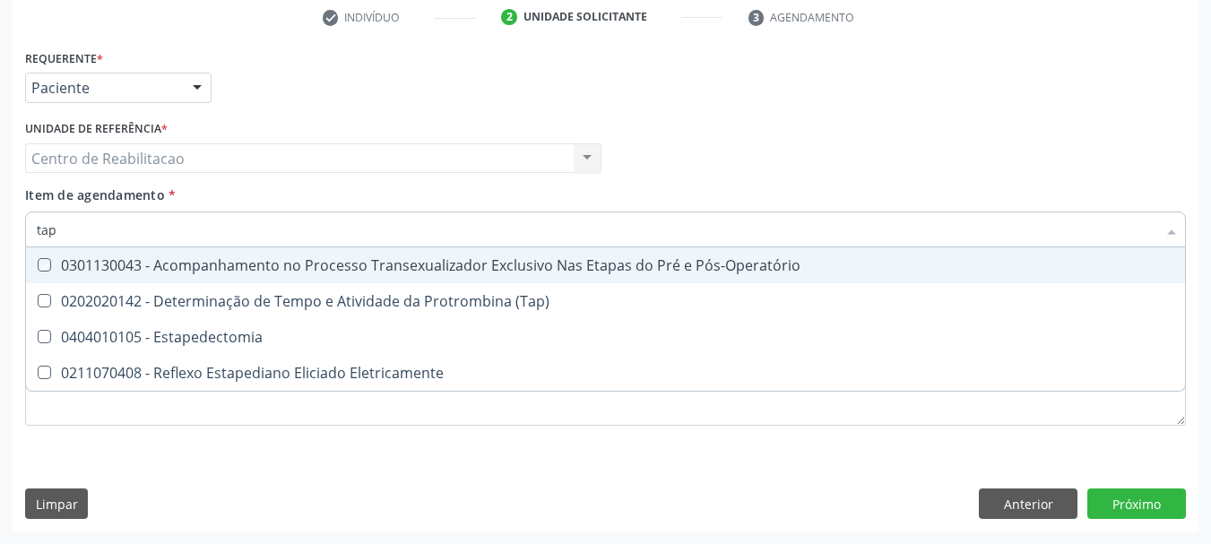
checkbox Pós-Operatório "false"
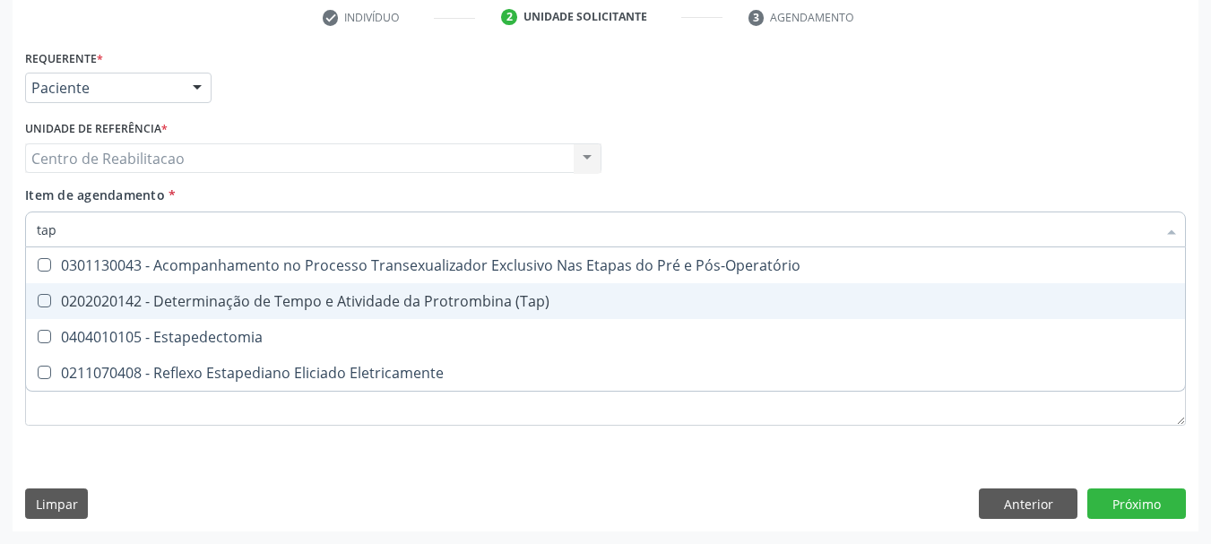
click at [330, 299] on div "0202020142 - Determinação de Tempo e Atividade da Protrombina (Tap)" at bounding box center [605, 301] width 1137 height 14
checkbox \(Tap\) "true"
type input "tempo"
checkbox \(Tap\) "false"
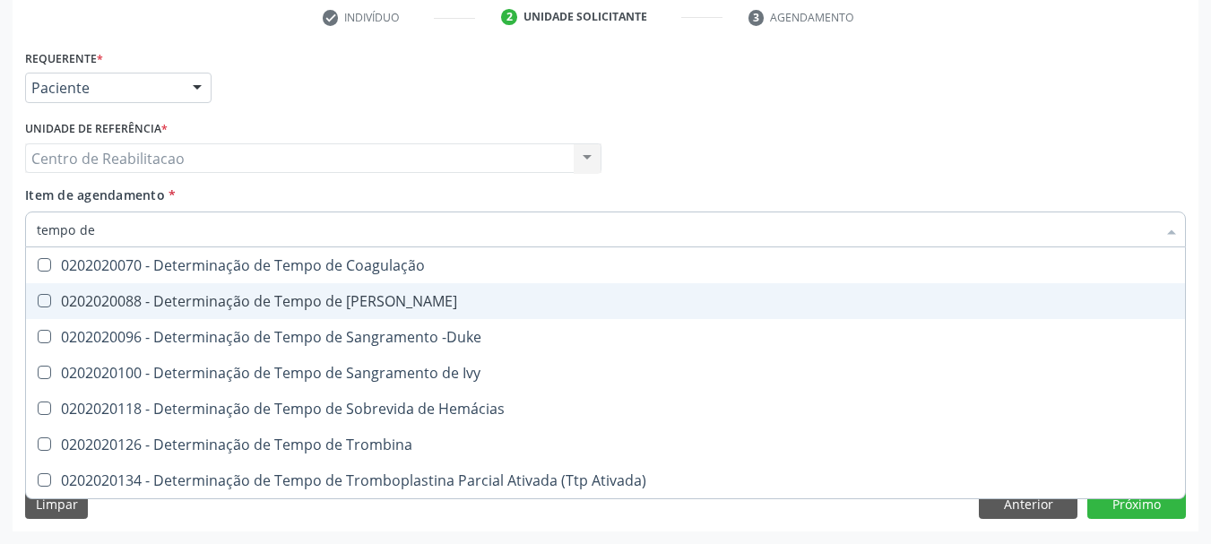
type input "tempo de"
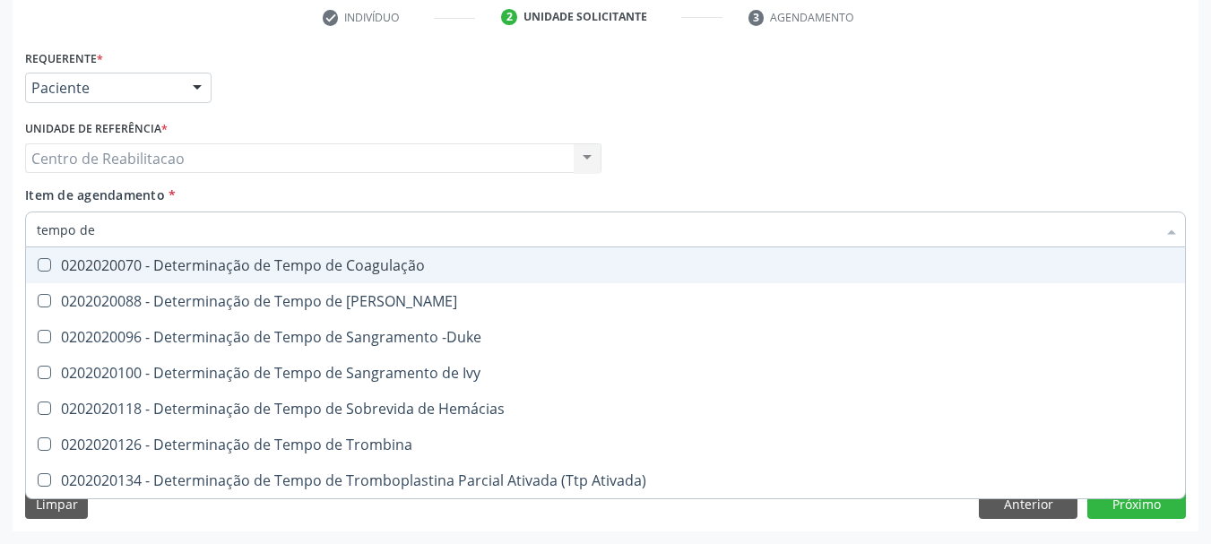
click at [384, 269] on div "0202020070 - Determinação de Tempo de Coagulação" at bounding box center [605, 265] width 1137 height 14
checkbox Coagulação "true"
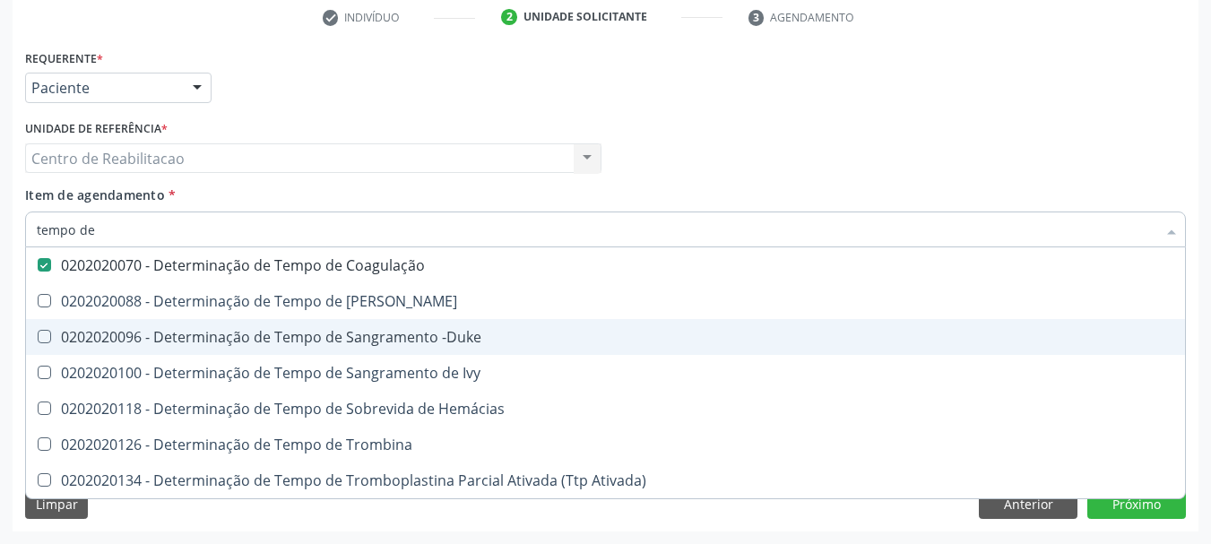
click at [455, 341] on div "0202020096 - Determinação de Tempo de Sangramento -Duke" at bounding box center [605, 337] width 1137 height 14
checkbox -Duke "true"
type input "hemo"
checkbox Coagulação "false"
checkbox -Duke "false"
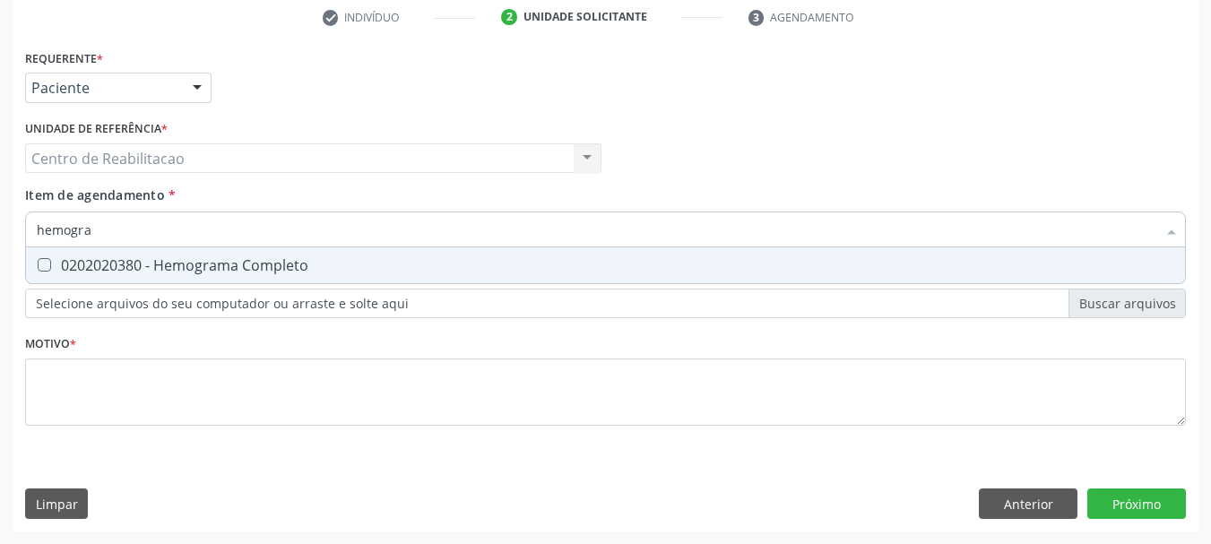
type input "hemogram"
click at [469, 271] on div "0202020380 - Hemograma Completo" at bounding box center [605, 265] width 1137 height 14
checkbox Completo "true"
type input "gli"
checkbox Completo "false"
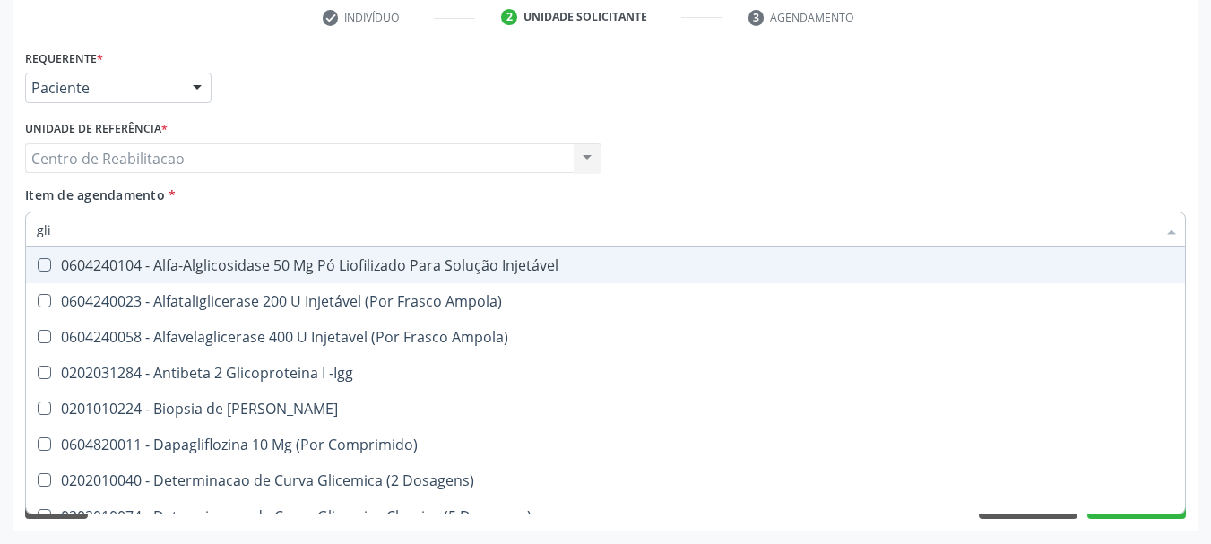
type input "glic"
checkbox Aminoglicosideos "true"
checkbox Glicose "false"
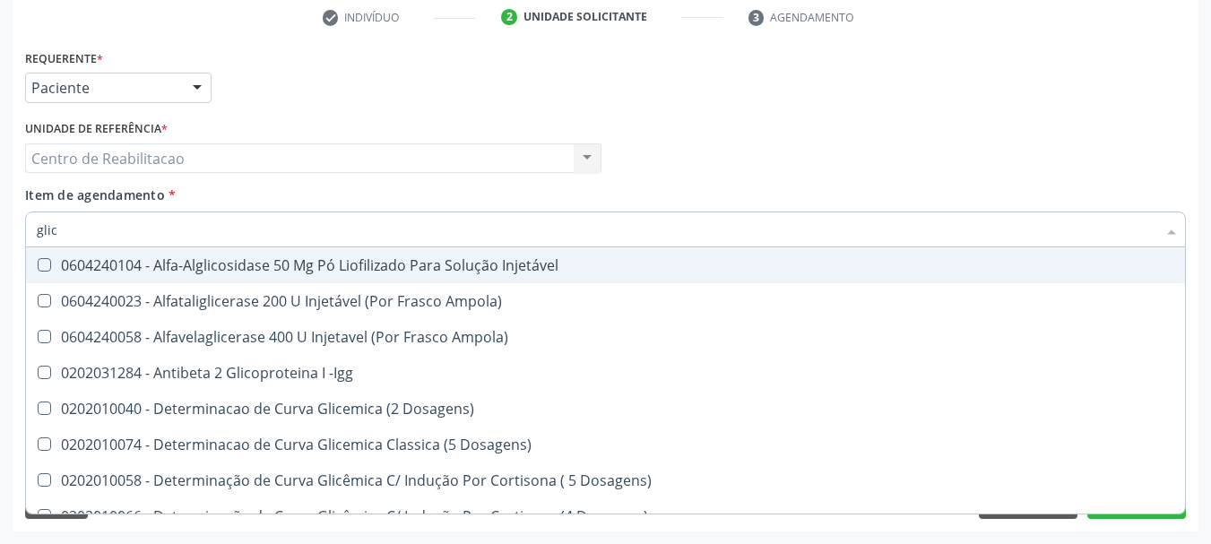
type input "glico"
checkbox Dosagens\) "true"
checkbox Glicose "false"
type input "glicos"
checkbox Ampola\) "true"
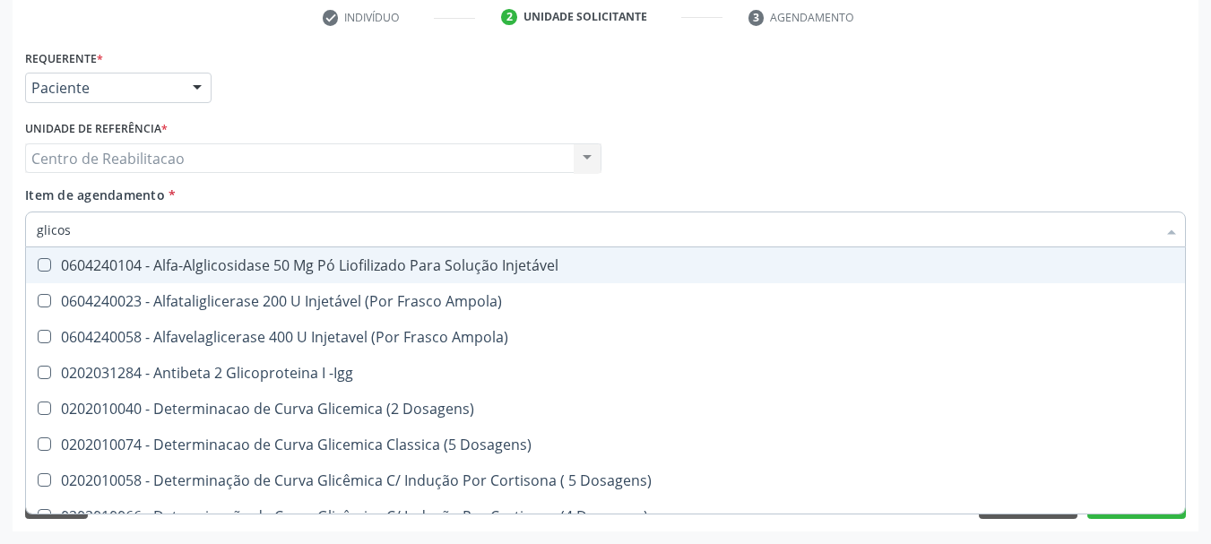
checkbox Dosagens\) "false"
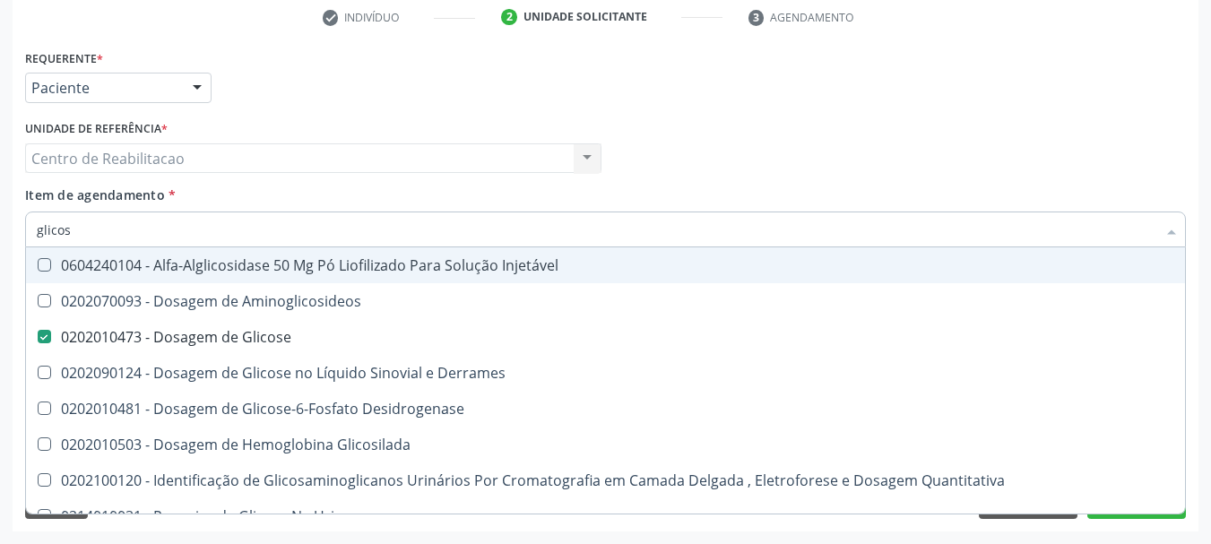
type input "glicosi"
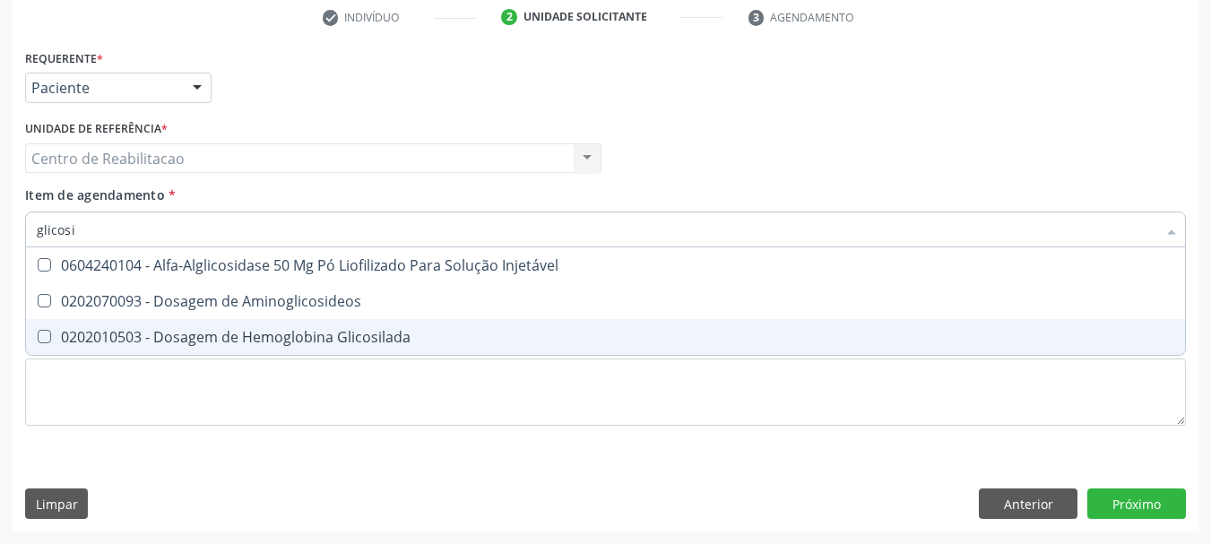
click at [453, 328] on span "0202010503 - Dosagem de Hemoglobina Glicosilada" at bounding box center [605, 337] width 1159 height 36
checkbox Glicosilada "true"
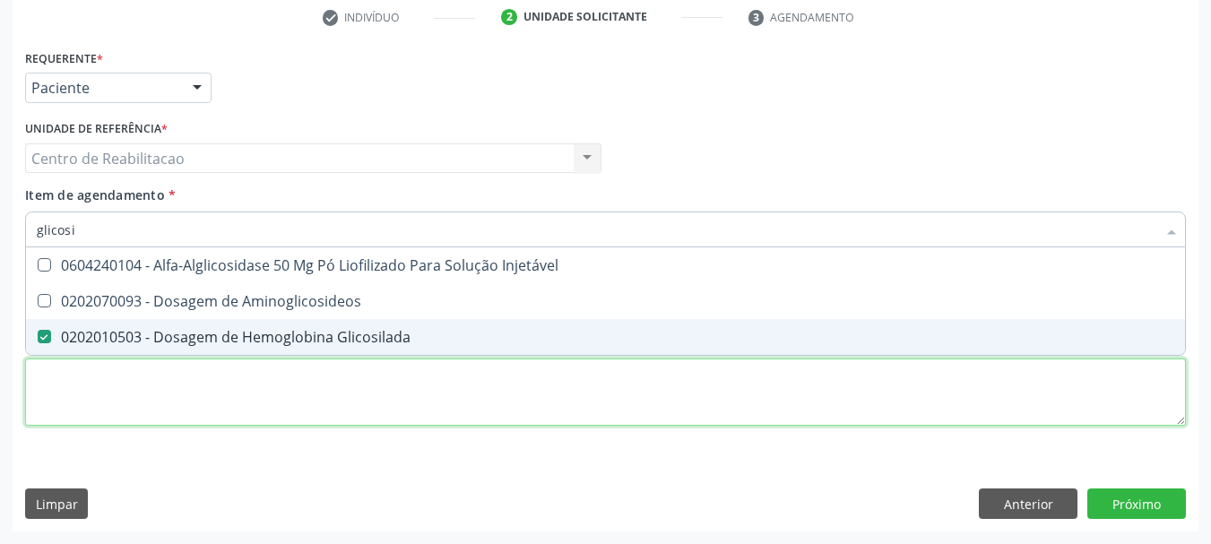
checkbox Aminoglicosideos "true"
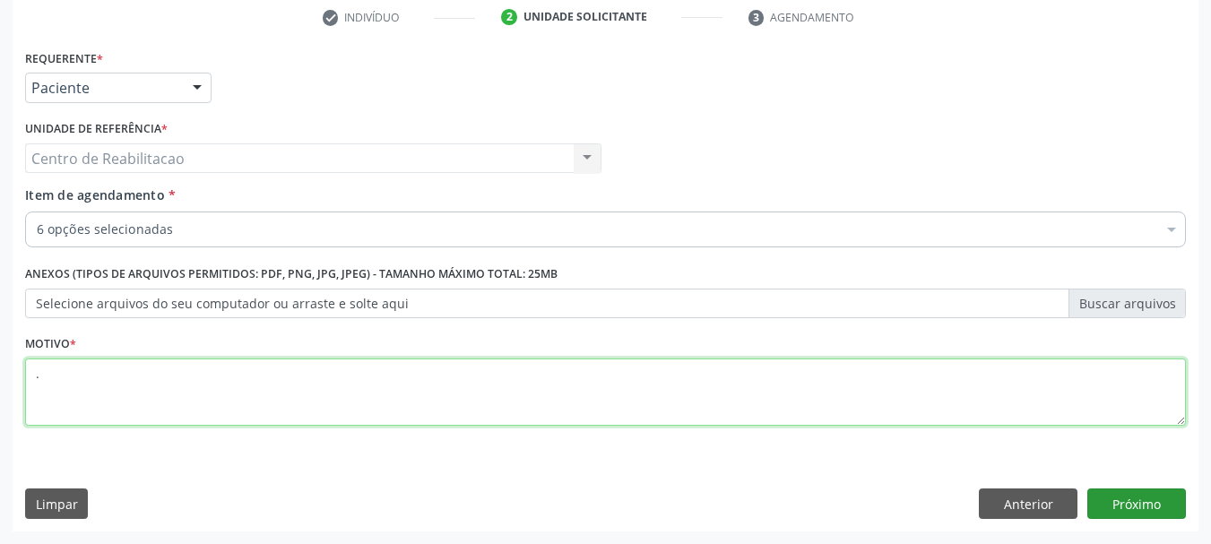
type textarea "."
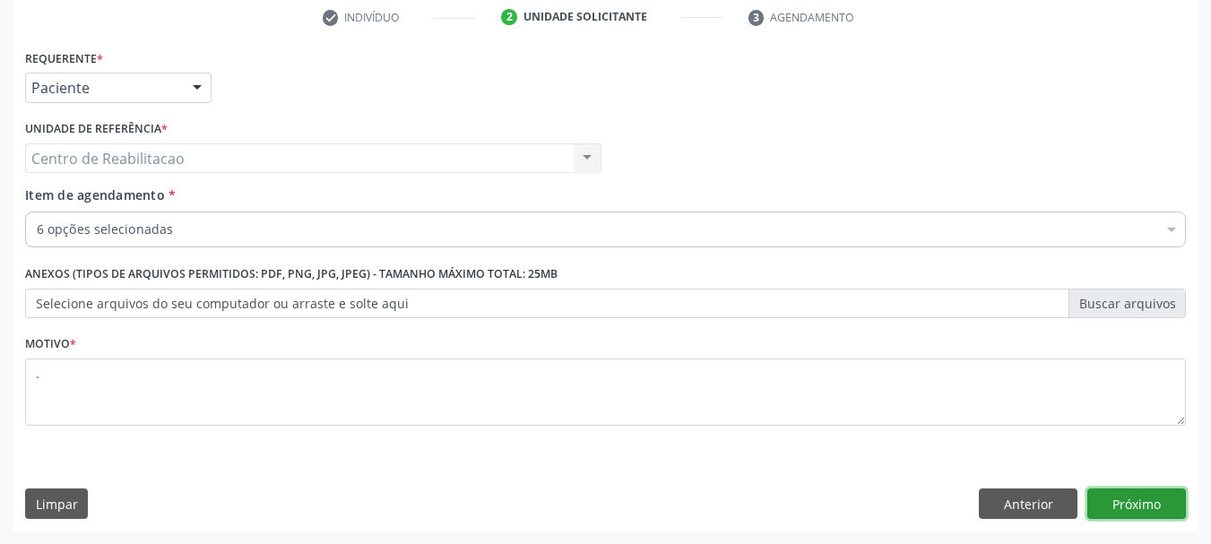
click at [1143, 498] on button "Próximo" at bounding box center [1136, 503] width 99 height 30
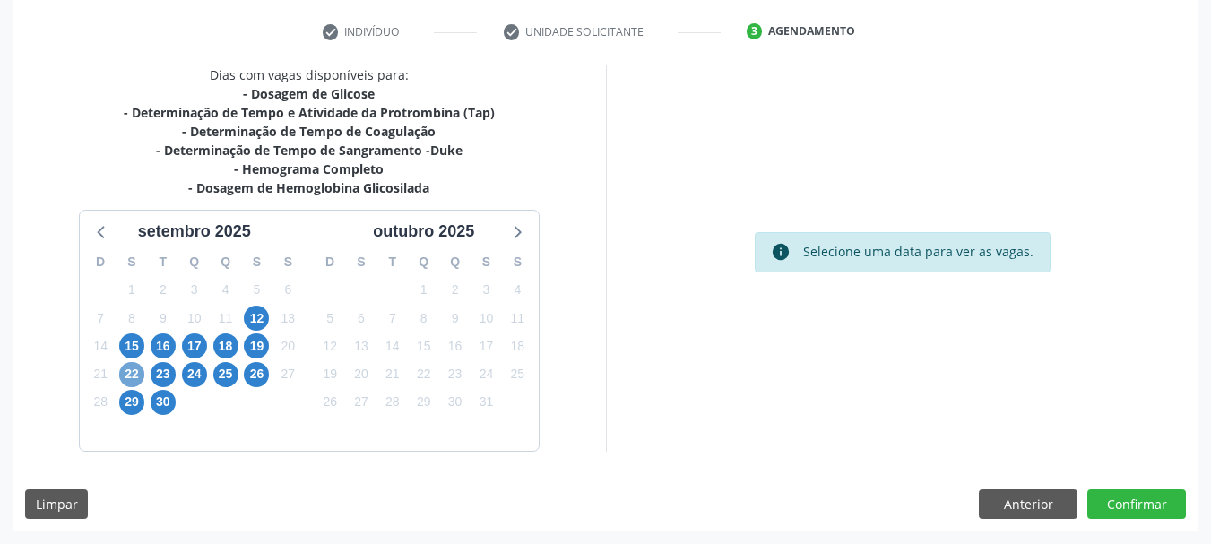
click at [134, 372] on span "22" at bounding box center [131, 374] width 25 height 25
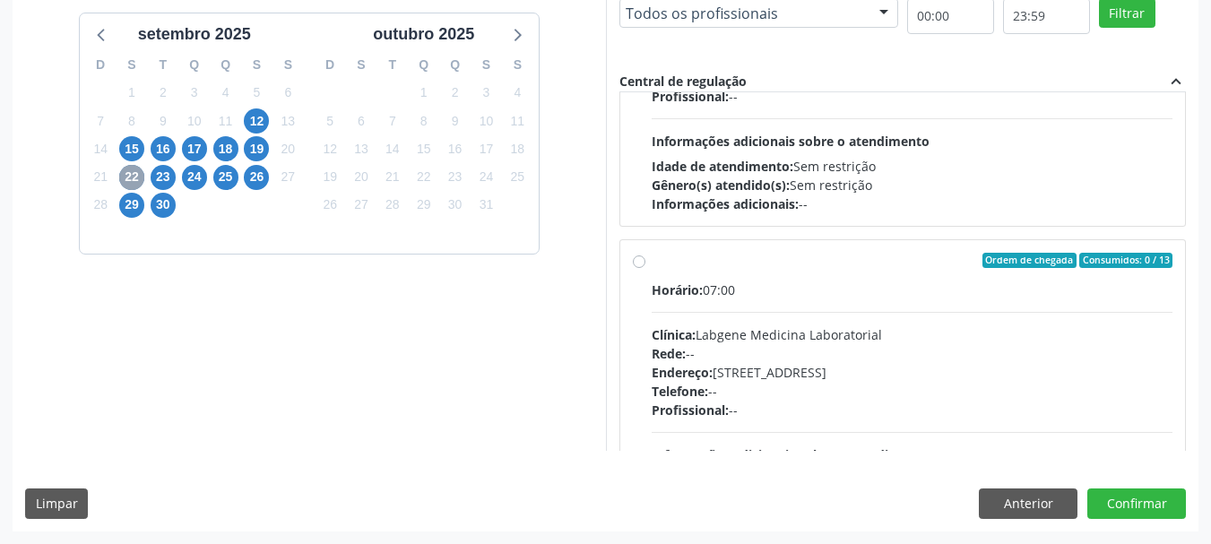
scroll to position [448, 0]
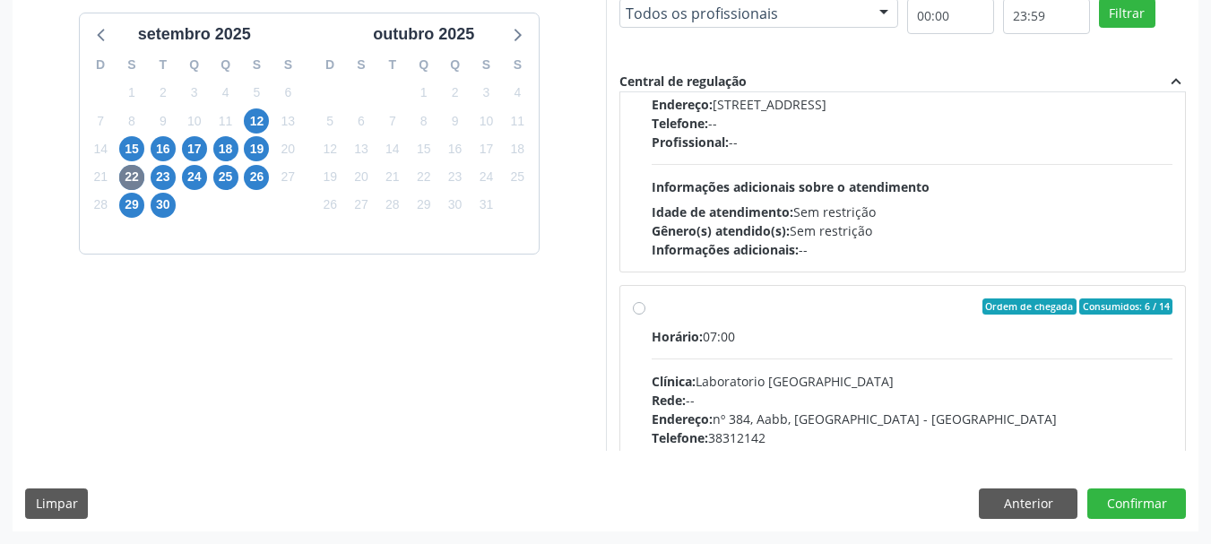
click at [834, 345] on div "Horário: 07:00" at bounding box center [912, 336] width 522 height 19
click at [645, 315] on input "Ordem de chegada Consumidos: 6 / 14 Horário: 07:00 Clínica: Laboratorio [GEOGRA…" at bounding box center [639, 306] width 13 height 16
radio input "true"
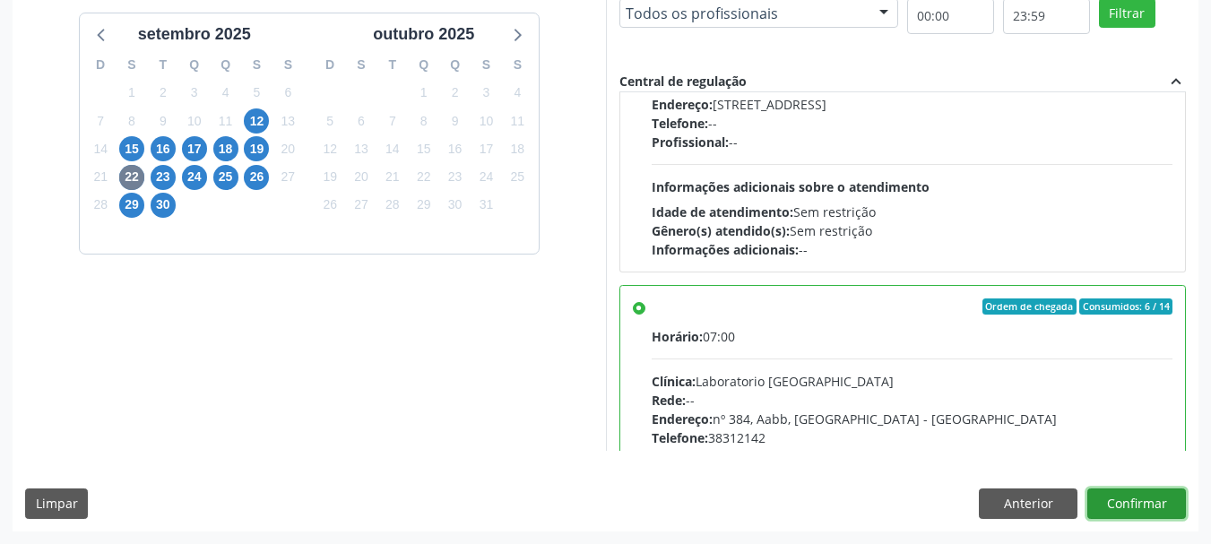
click at [1160, 511] on button "Confirmar" at bounding box center [1136, 503] width 99 height 30
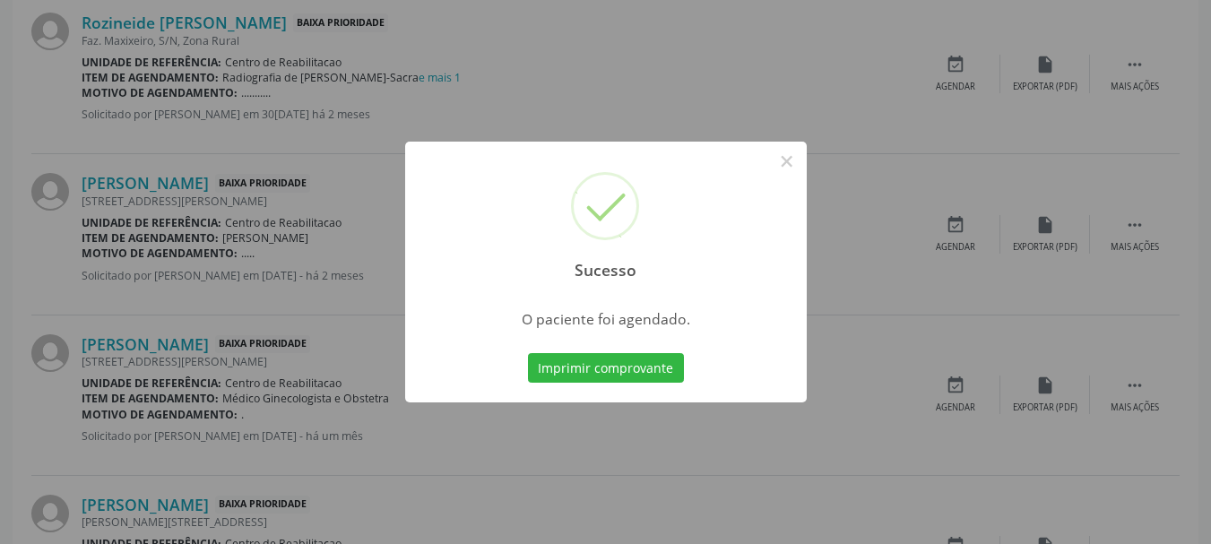
scroll to position [47, 0]
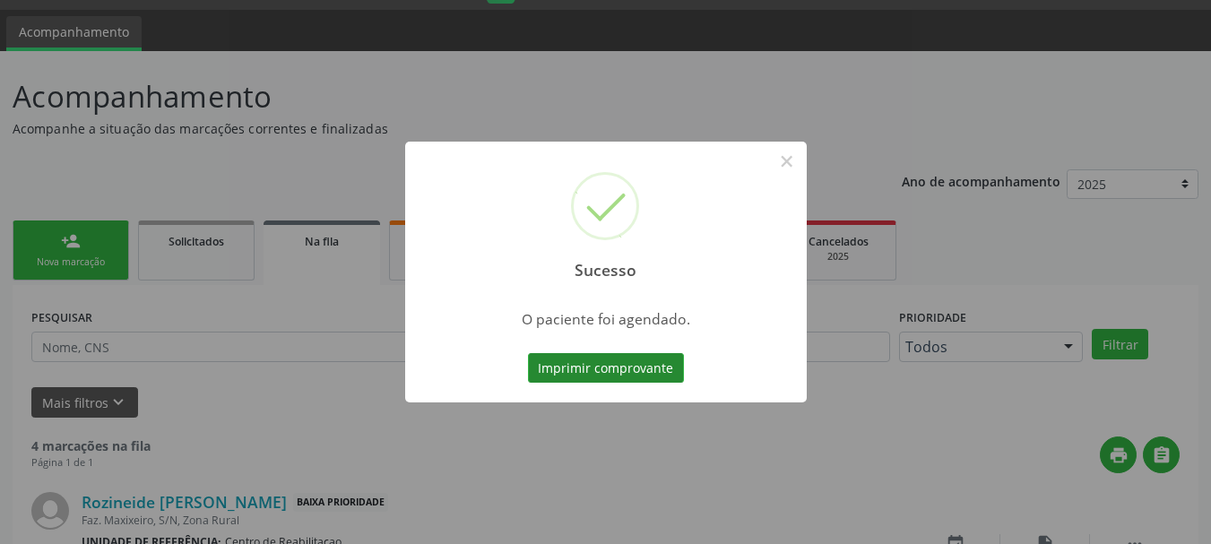
click at [653, 378] on button "Imprimir comprovante" at bounding box center [606, 368] width 156 height 30
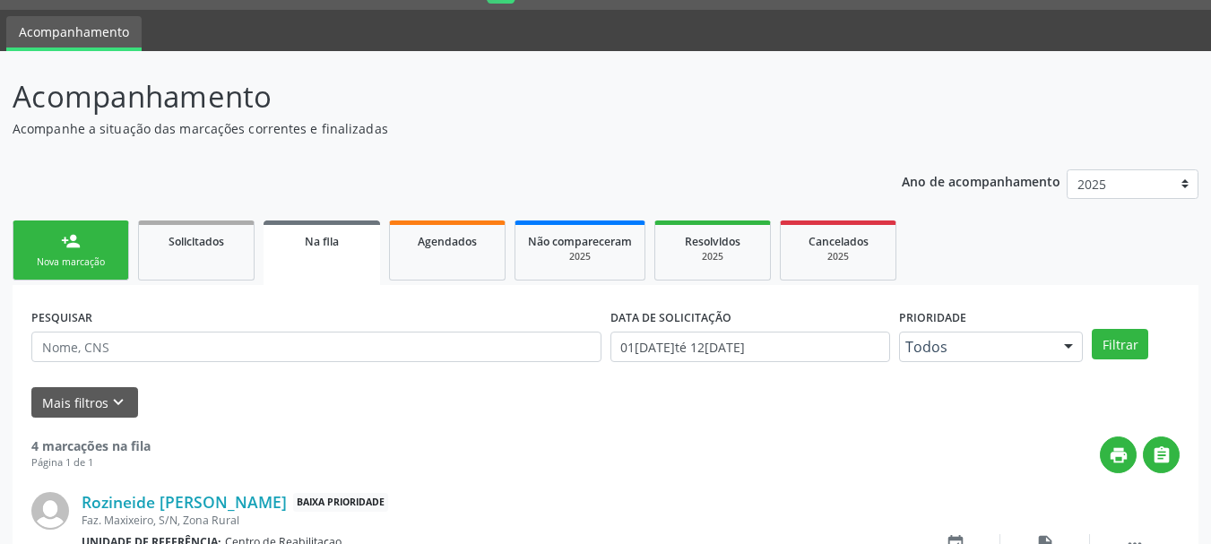
click at [93, 257] on div "Nova marcação" at bounding box center [71, 261] width 90 height 13
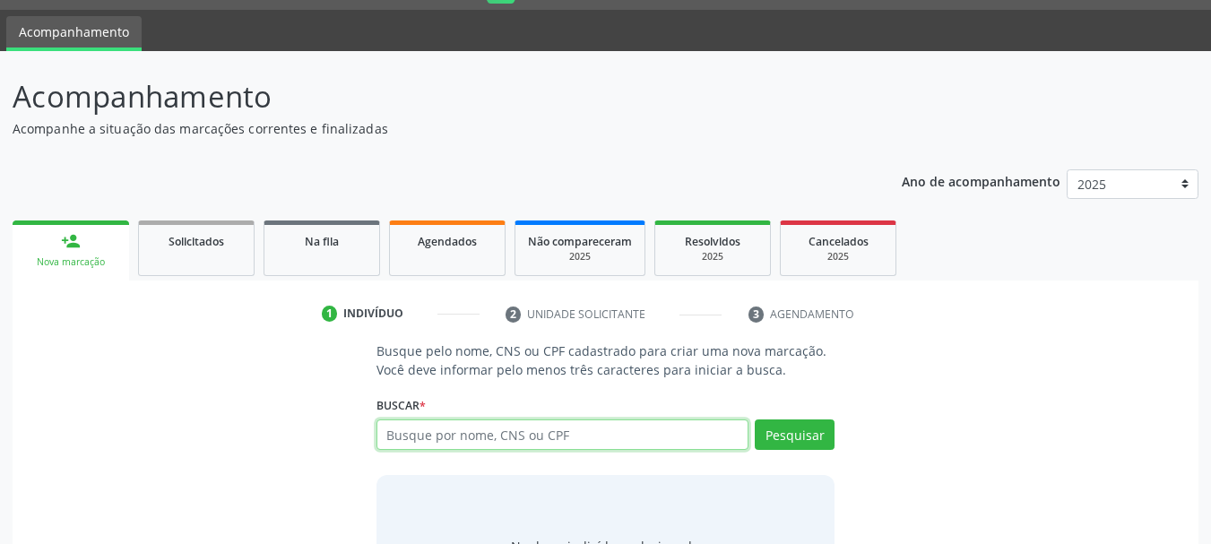
click at [453, 444] on input "text" at bounding box center [562, 434] width 373 height 30
type input "705002859616255"
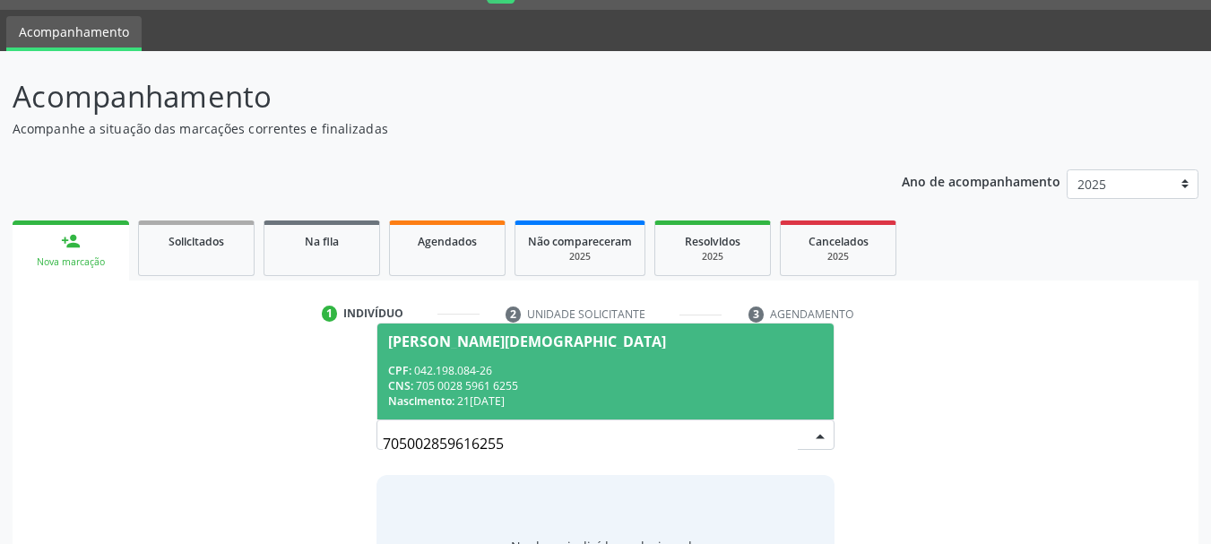
click at [501, 340] on div "[PERSON_NAME][DEMOGRAPHIC_DATA]" at bounding box center [527, 341] width 278 height 14
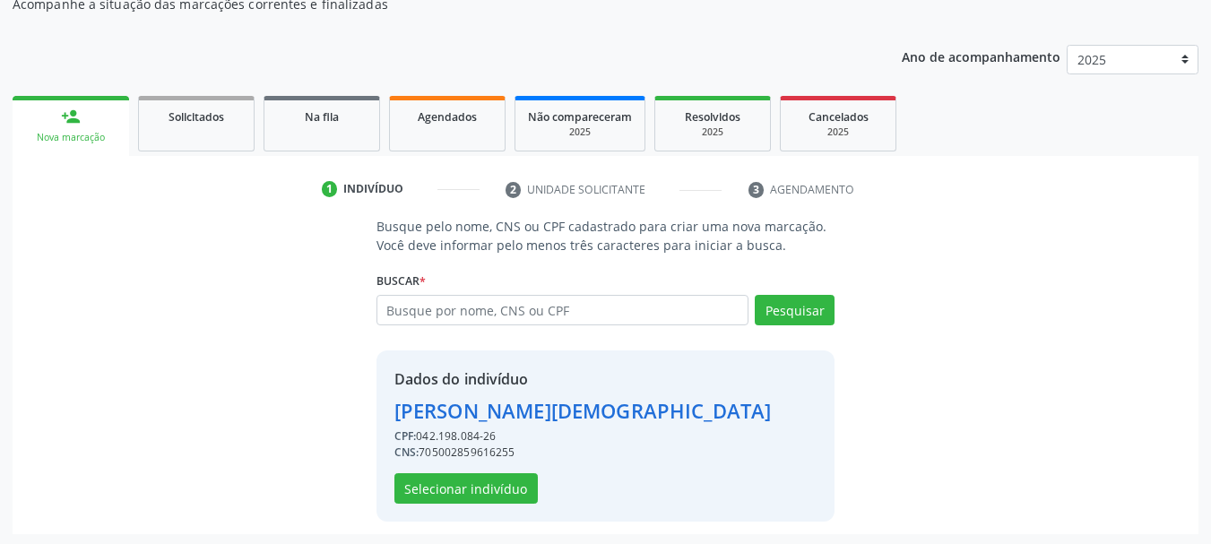
scroll to position [175, 0]
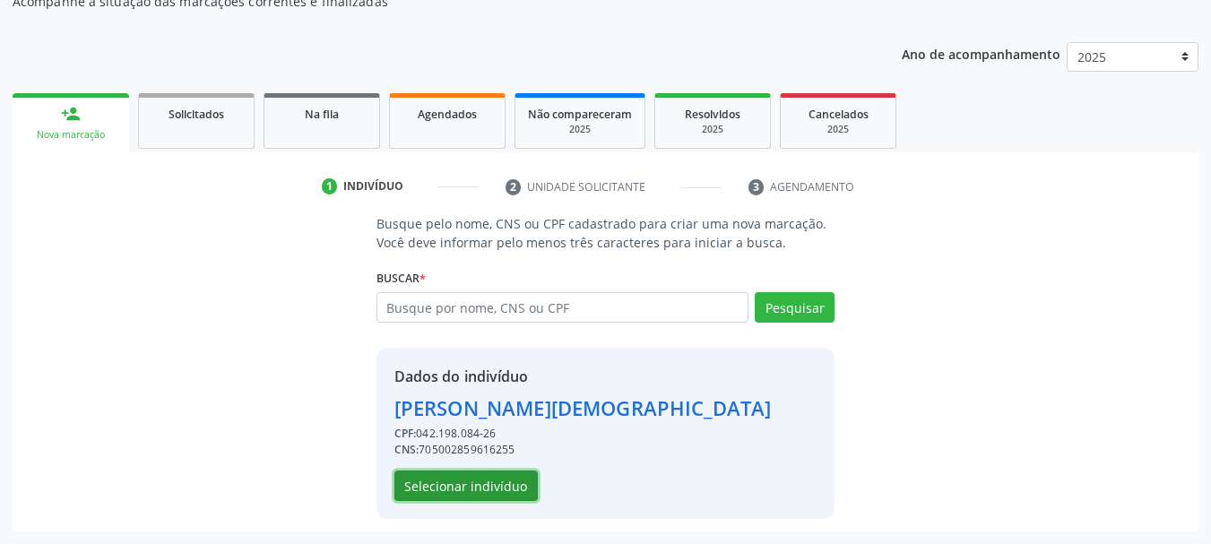
click at [444, 479] on button "Selecionar indivíduo" at bounding box center [465, 485] width 143 height 30
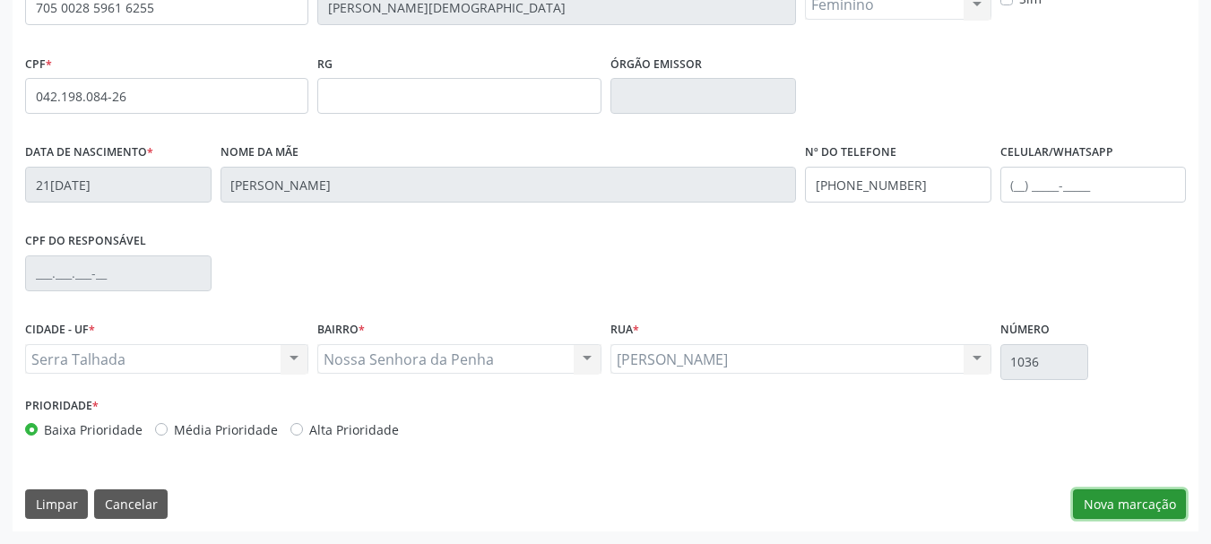
click at [1131, 504] on button "Nova marcação" at bounding box center [1129, 504] width 113 height 30
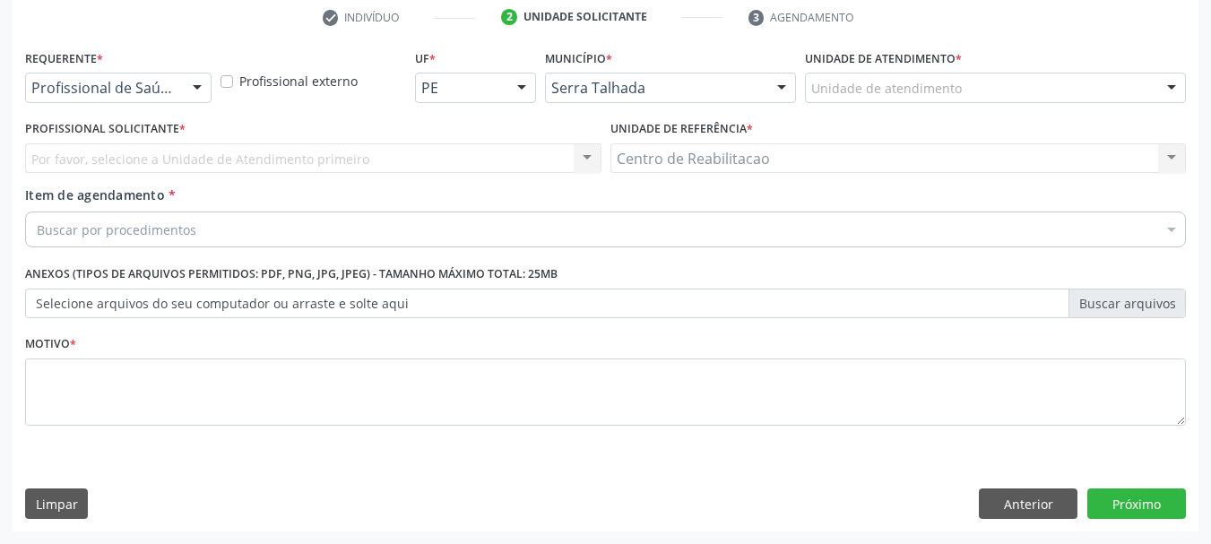
scroll to position [344, 0]
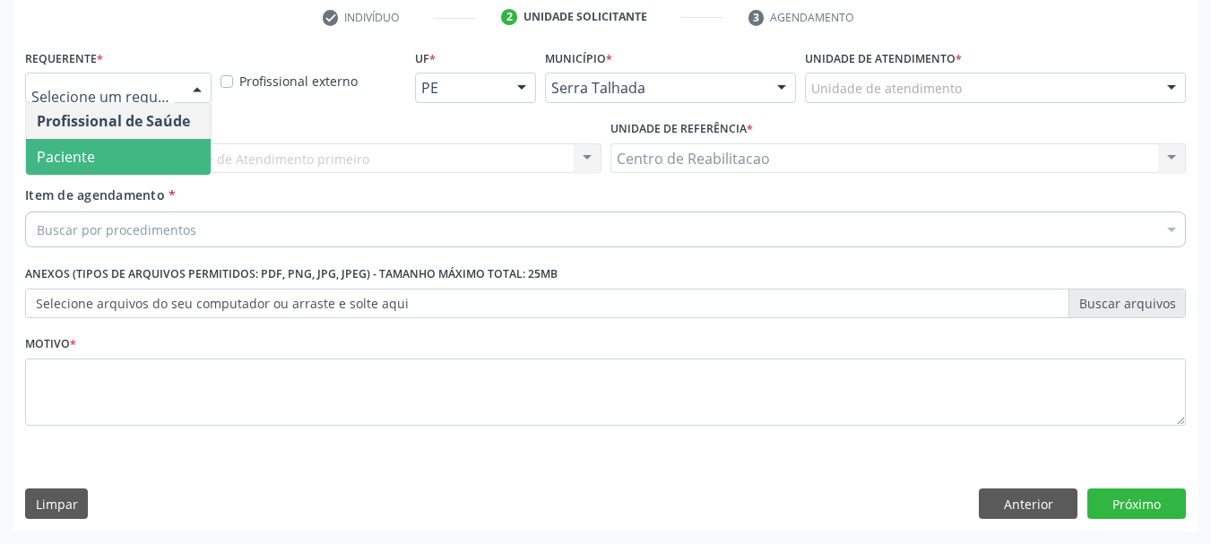
click at [129, 156] on span "Paciente" at bounding box center [118, 157] width 185 height 36
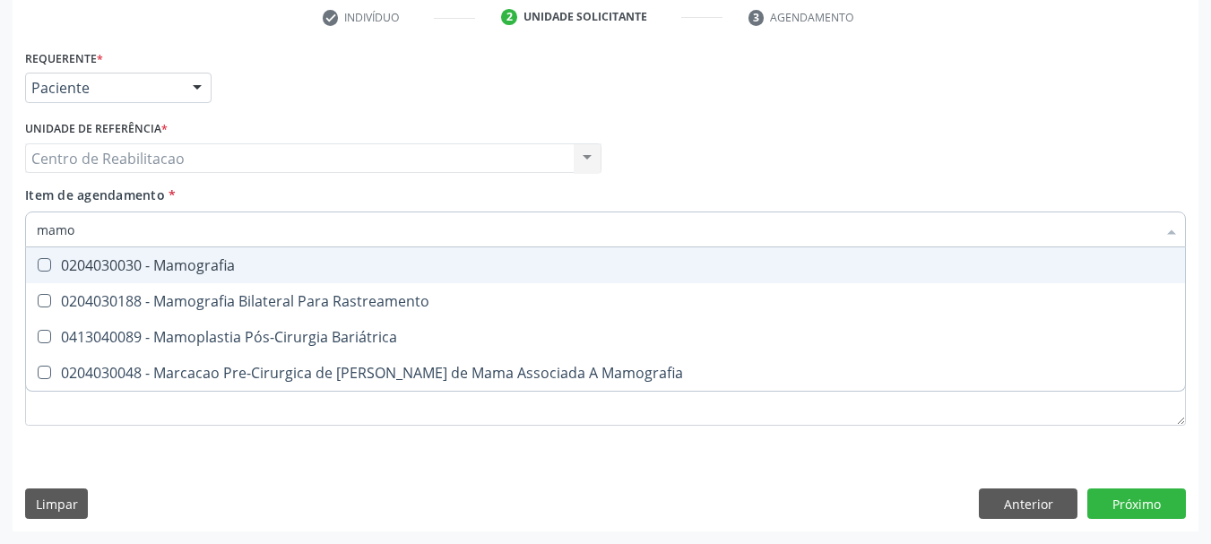
type input "mamog"
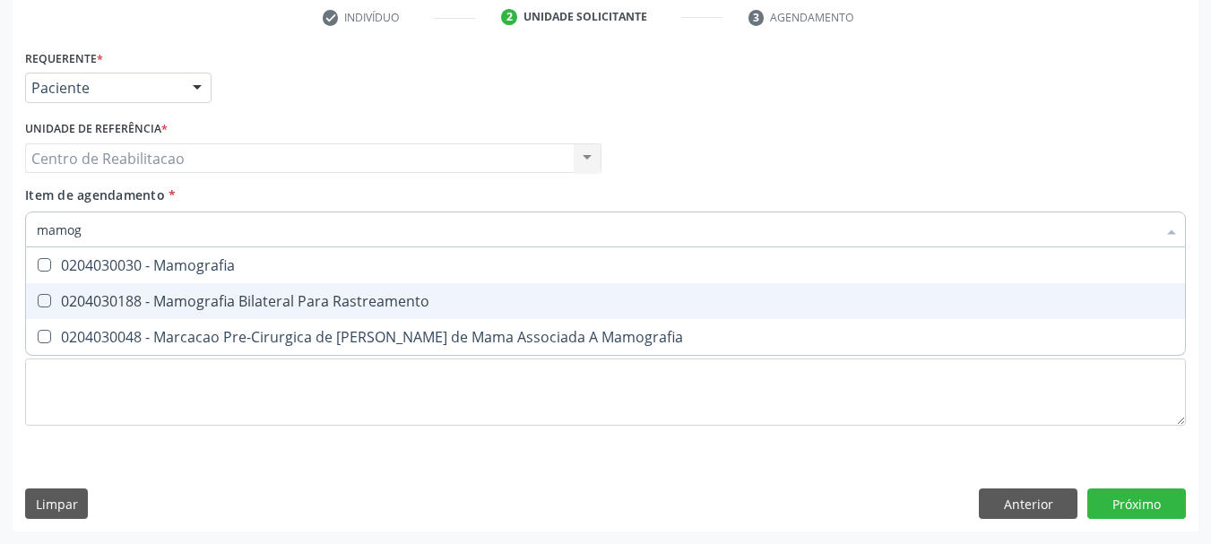
click at [286, 304] on div "0204030188 - Mamografia Bilateral Para Rastreamento" at bounding box center [605, 301] width 1137 height 14
checkbox Rastreamento "true"
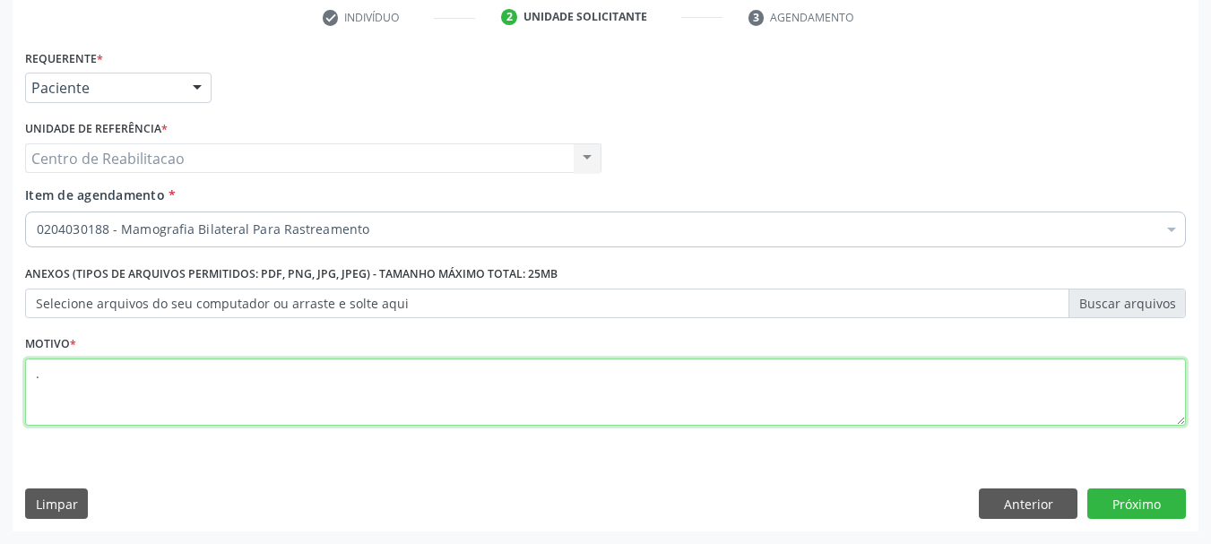
type textarea "."
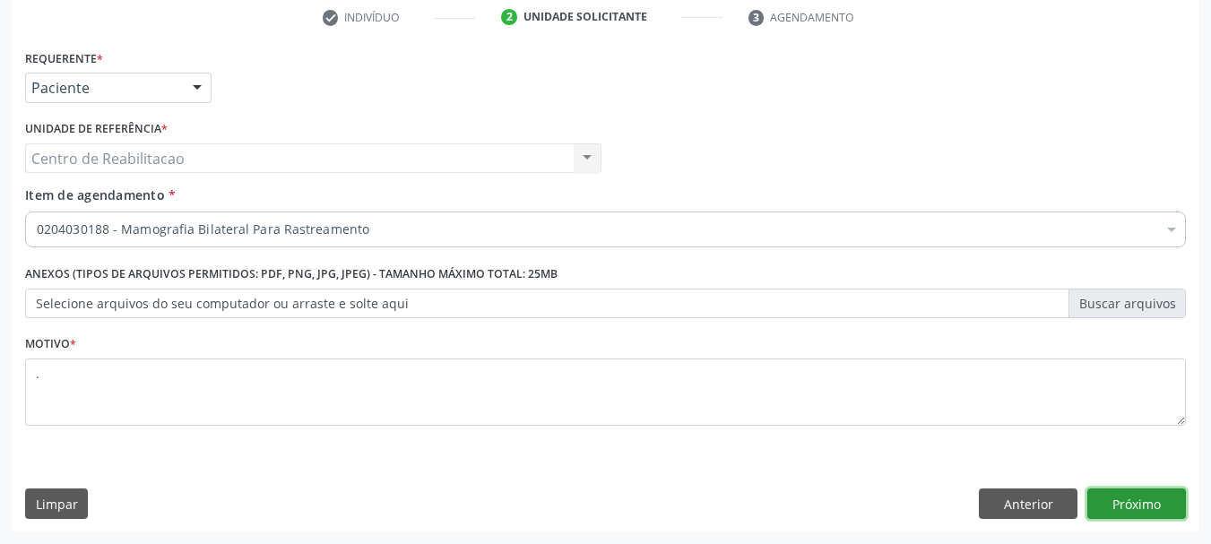
click button "Próximo" at bounding box center [1136, 503] width 99 height 30
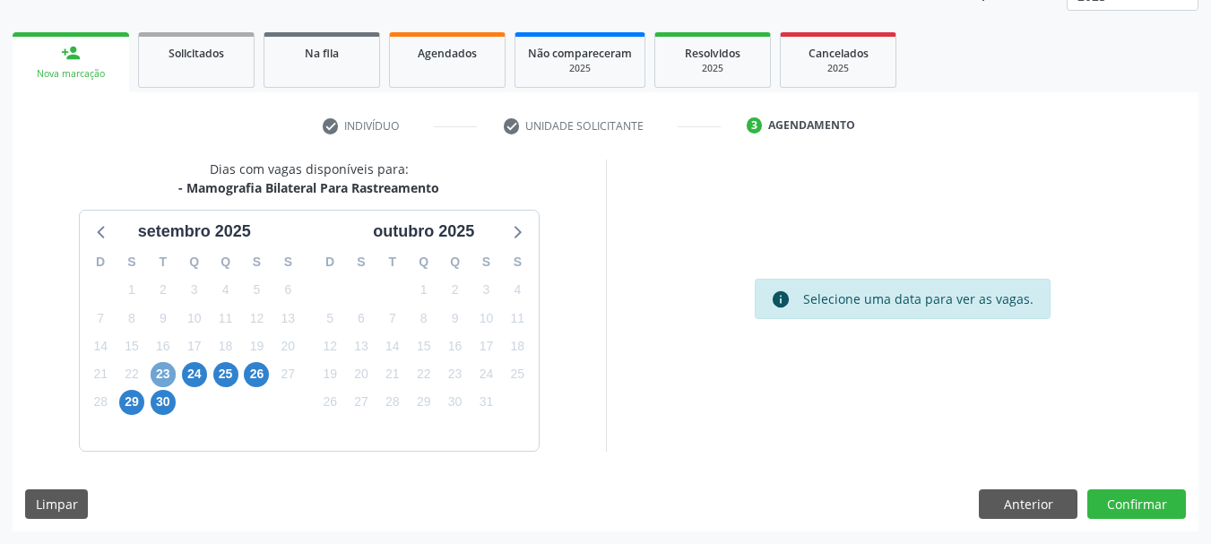
click at [158, 367] on span "23" at bounding box center [163, 374] width 25 height 25
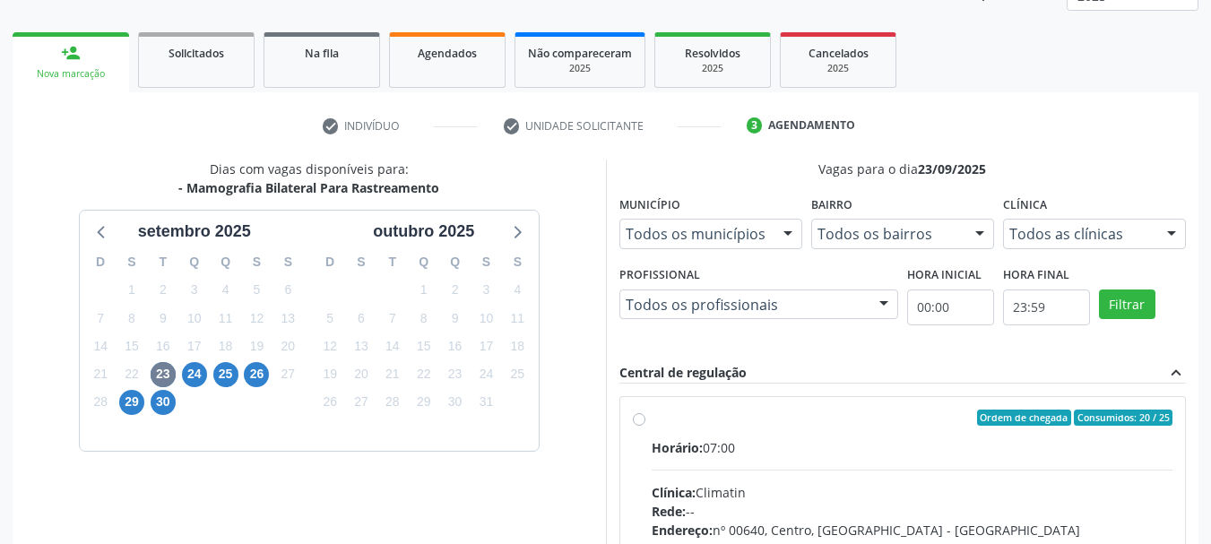
click at [739, 428] on label "Ordem de chegada Consumidos: 20 / 25 Horário: 07:00 Clínica: Climatin Rede: -- …" at bounding box center [912, 547] width 522 height 275
click at [645, 426] on input "Ordem de chegada Consumidos: 20 / 25 Horário: 07:00 Clínica: Climatin Rede: -- …" at bounding box center [639, 418] width 13 height 16
radio input "true"
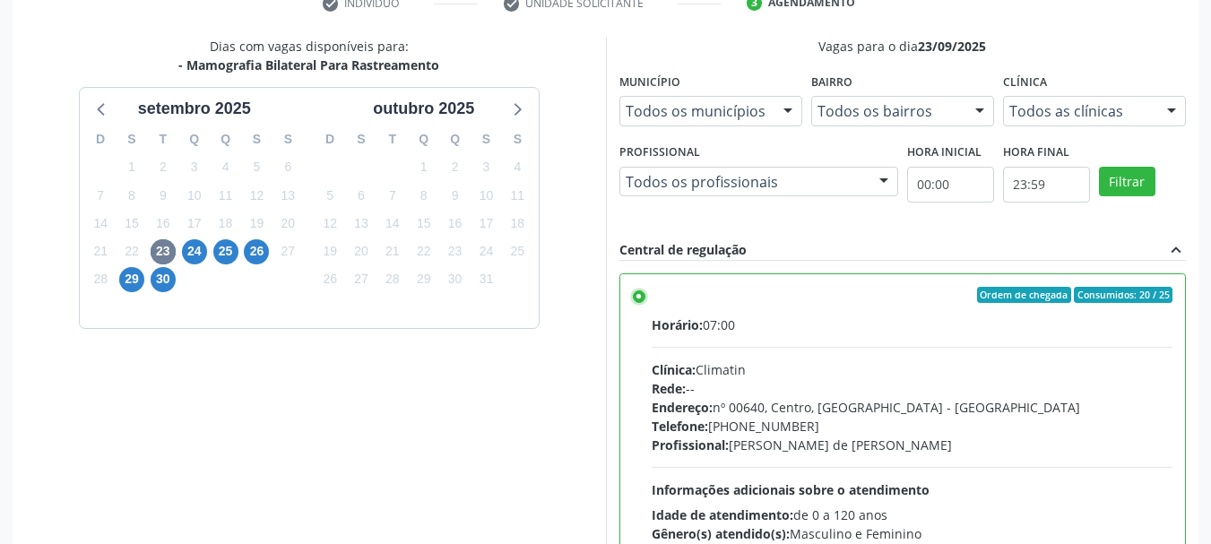
scroll to position [527, 0]
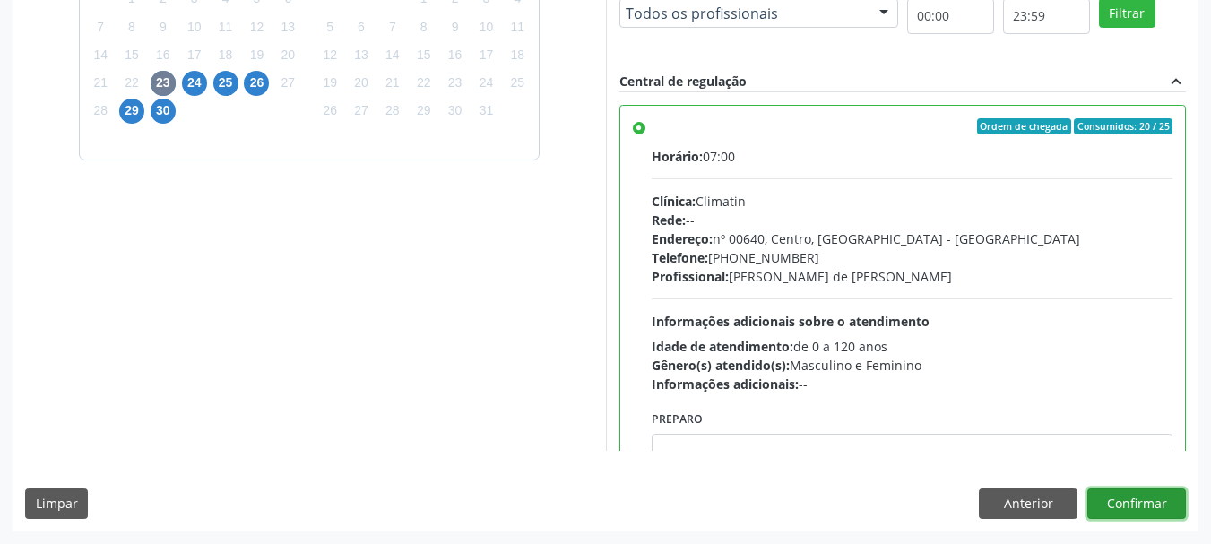
click at [1164, 500] on button "Confirmar" at bounding box center [1136, 503] width 99 height 30
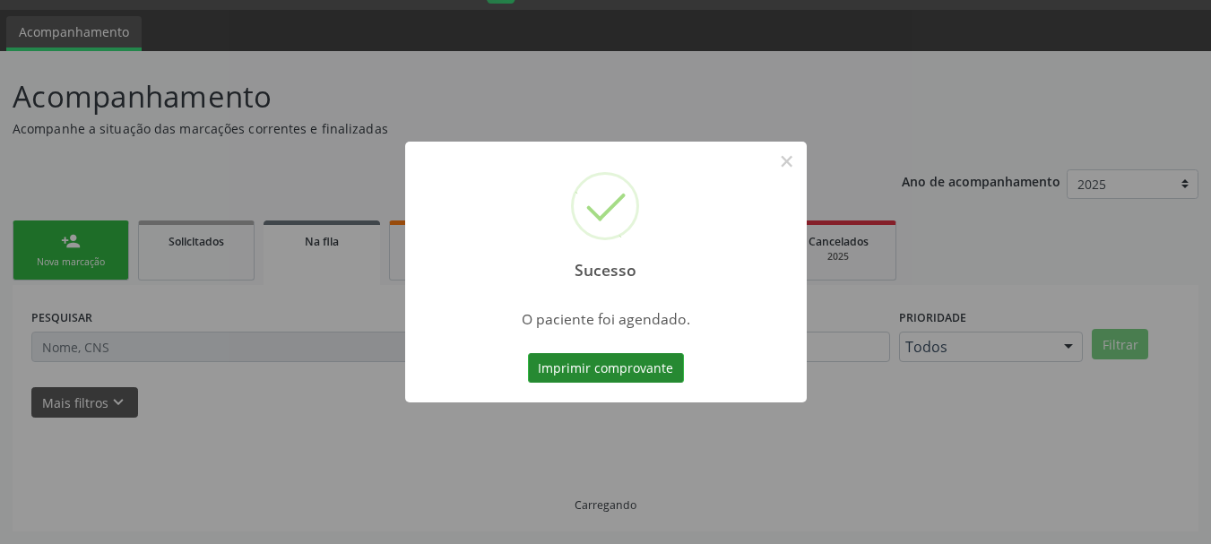
scroll to position [47, 0]
click at [627, 371] on button "Imprimir comprovante" at bounding box center [606, 368] width 156 height 30
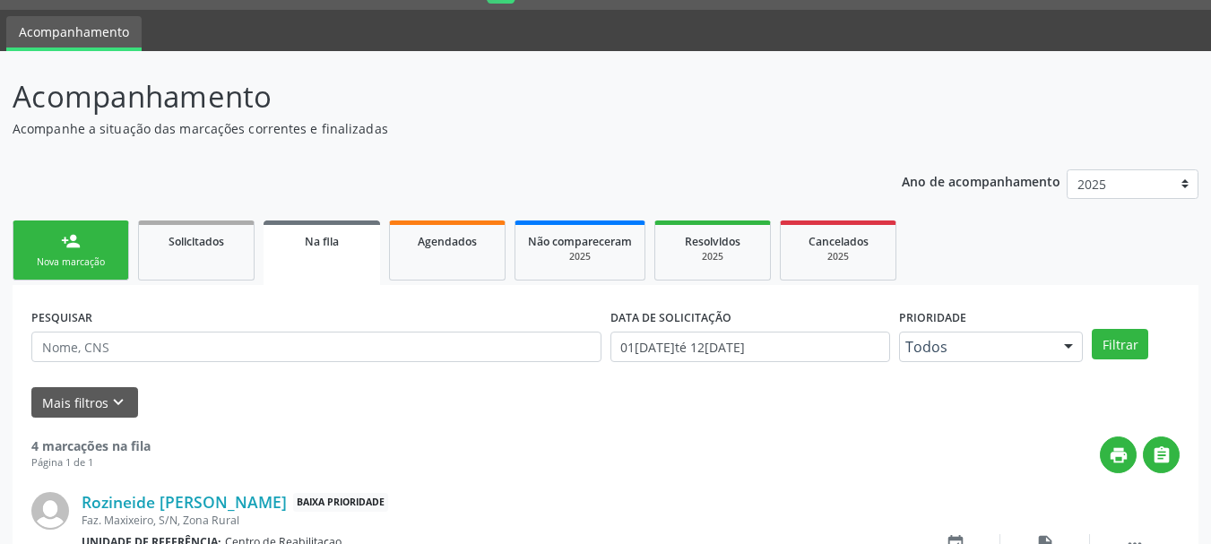
click at [83, 264] on div "Nova marcação" at bounding box center [71, 261] width 90 height 13
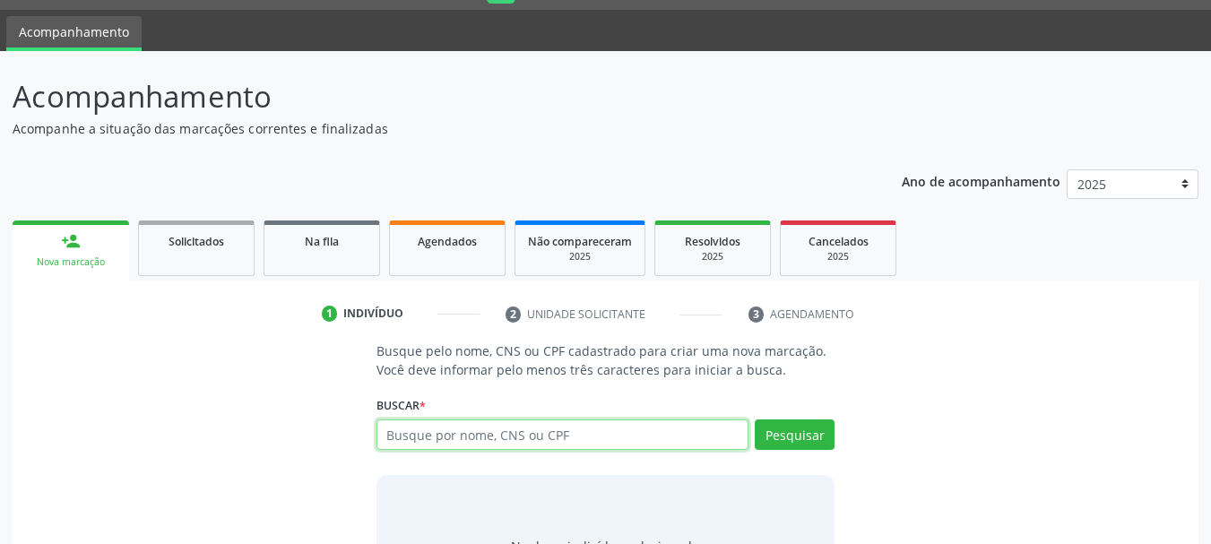
click at [488, 441] on input "text" at bounding box center [562, 434] width 373 height 30
click at [85, 260] on div "Nova marcação" at bounding box center [70, 261] width 91 height 13
click at [462, 435] on input "text" at bounding box center [562, 434] width 373 height 30
type input "[PERSON_NAME]"
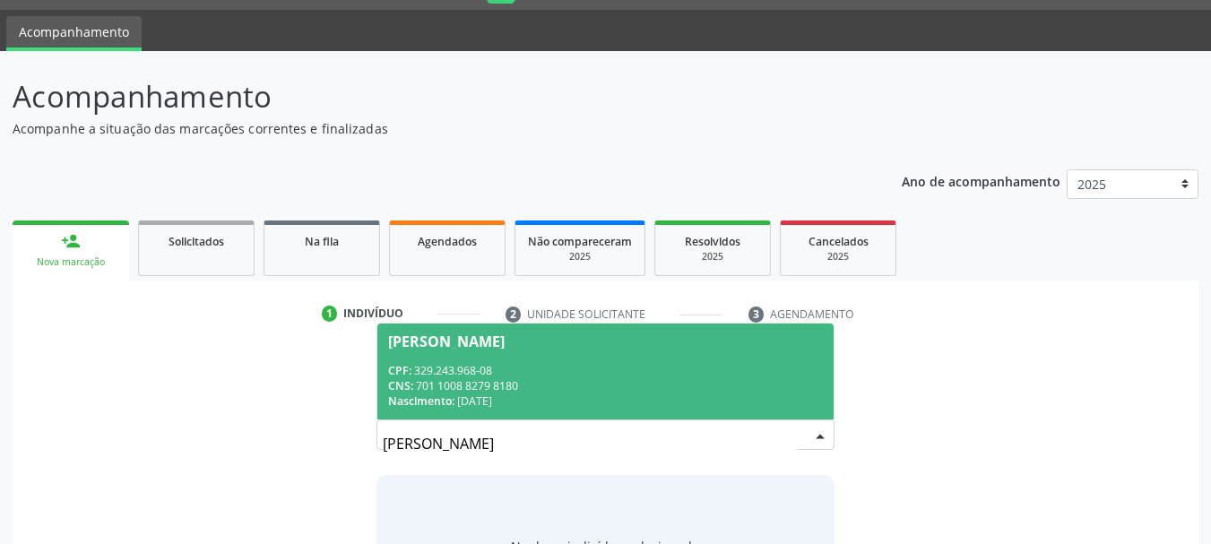
click at [496, 388] on div "CNS: 701 1008 8279 8180" at bounding box center [605, 385] width 435 height 15
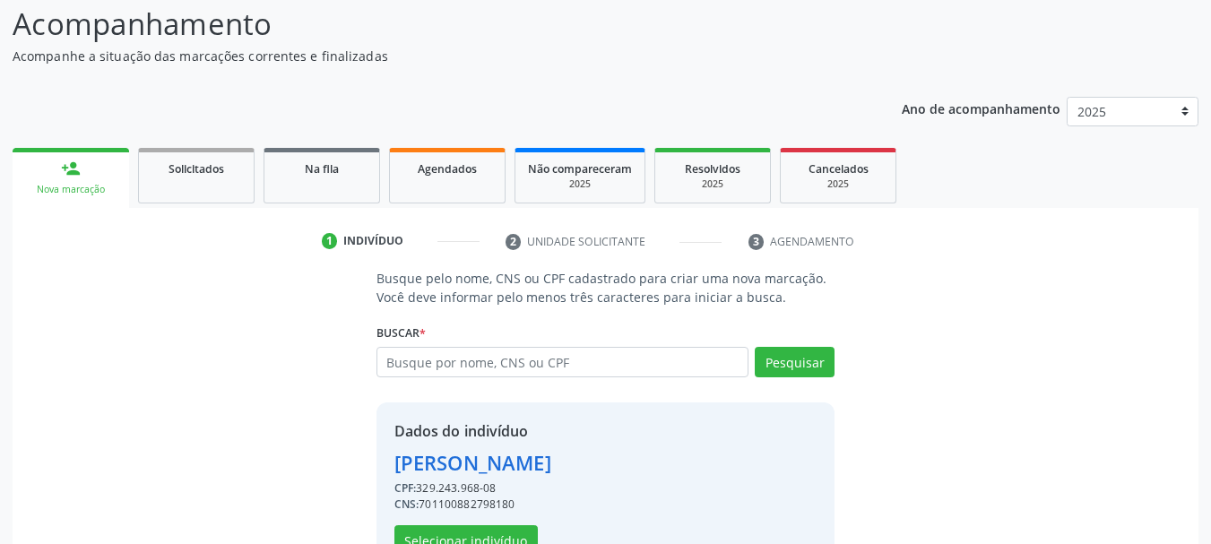
scroll to position [175, 0]
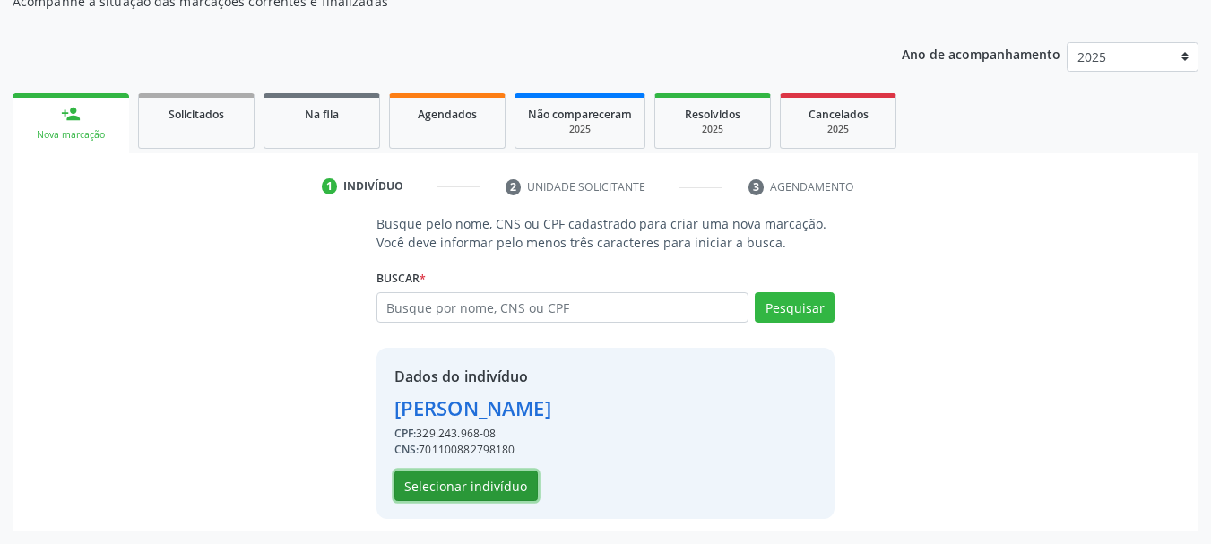
click at [481, 488] on button "Selecionar indivíduo" at bounding box center [465, 485] width 143 height 30
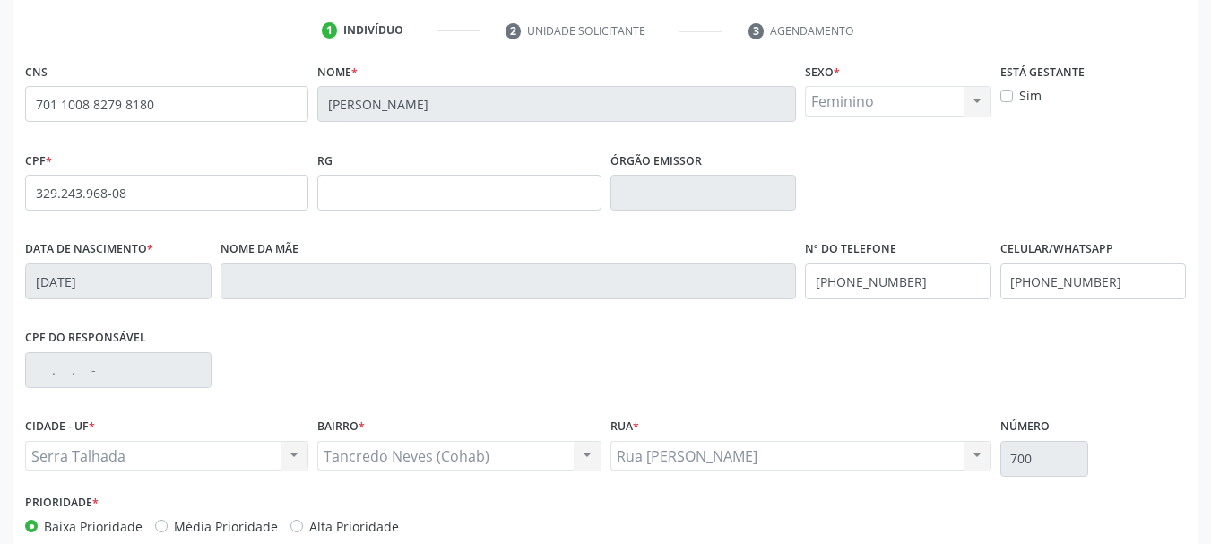
scroll to position [427, 0]
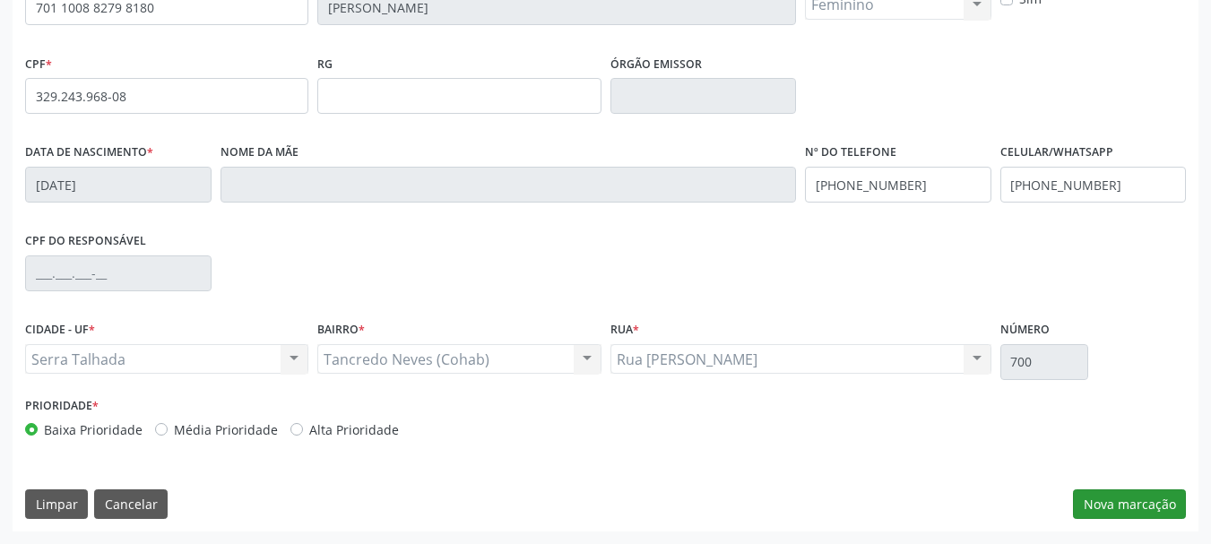
click at [1127, 488] on div "CNS 701 1008 8279 8180 Nome * [PERSON_NAME] * Feminino Masculino Feminino Nenhu…" at bounding box center [606, 246] width 1186 height 570
click at [1117, 496] on button "Nova marcação" at bounding box center [1129, 504] width 113 height 30
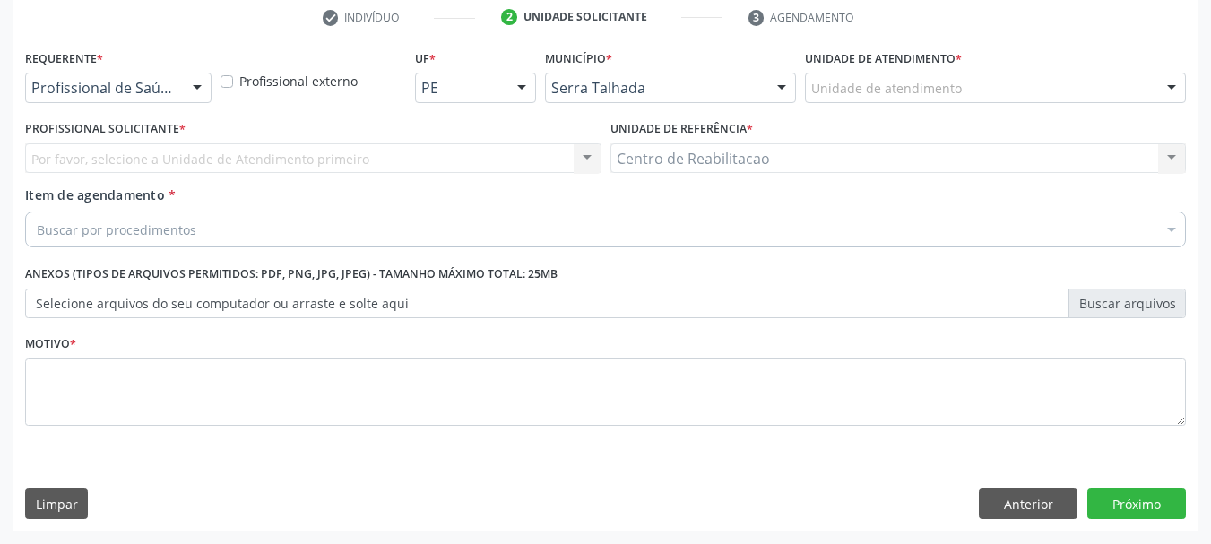
scroll to position [344, 0]
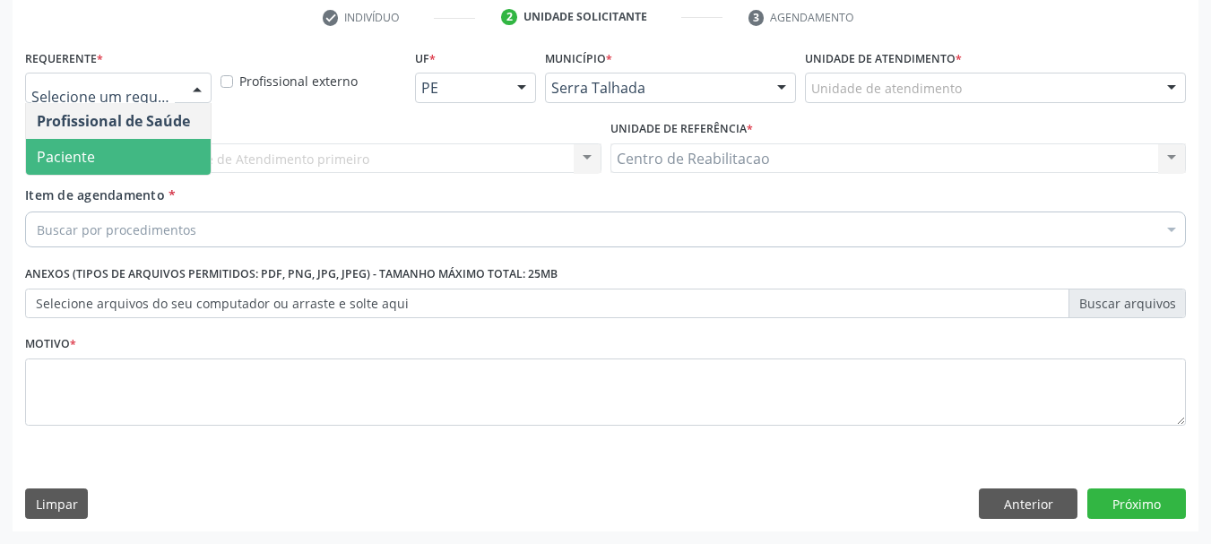
click at [129, 166] on span "Paciente" at bounding box center [118, 157] width 185 height 36
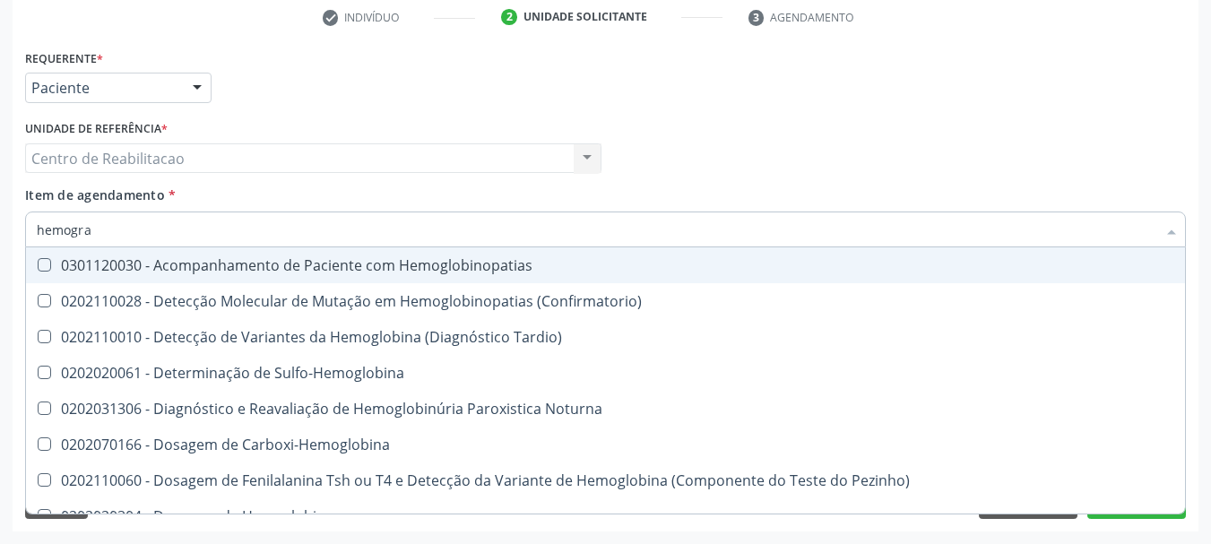
type input "hemogram"
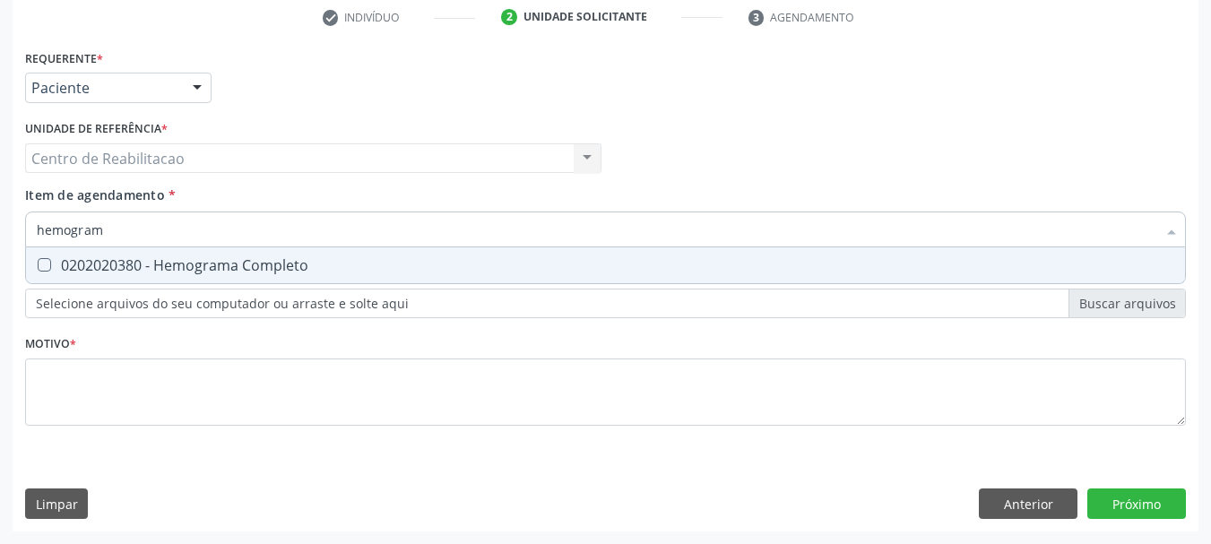
click at [182, 263] on div "0202020380 - Hemograma Completo" at bounding box center [605, 265] width 1137 height 14
checkbox Completo "true"
type input "ureia"
checkbox Completo "false"
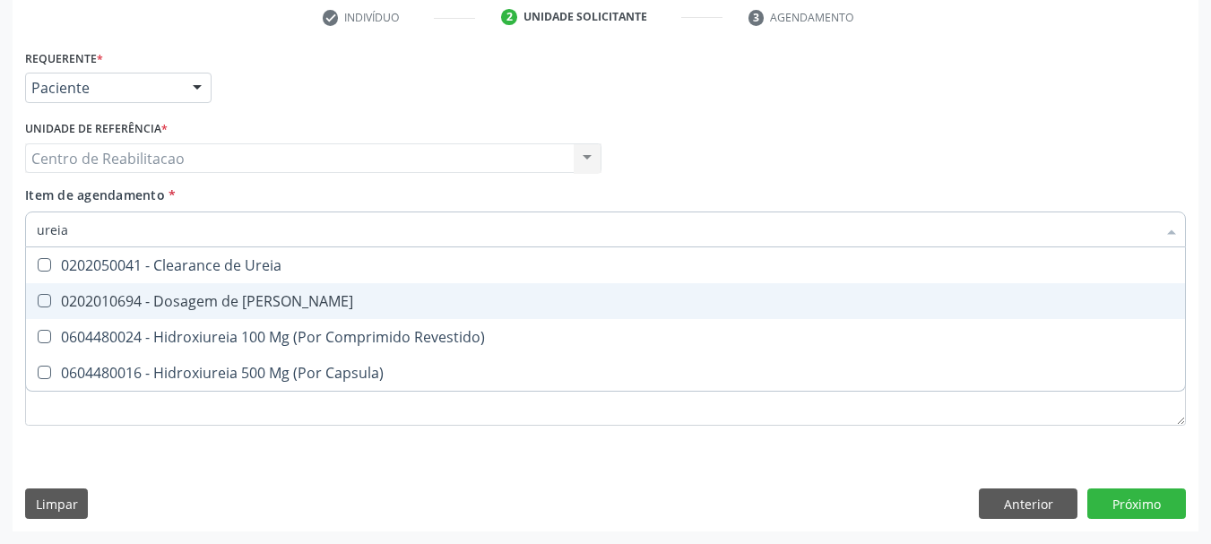
click at [193, 304] on div "0202010694 - Dosagem de [PERSON_NAME]" at bounding box center [605, 301] width 1137 height 14
checkbox Ureia "true"
type input "c"
checkbox Ureia "false"
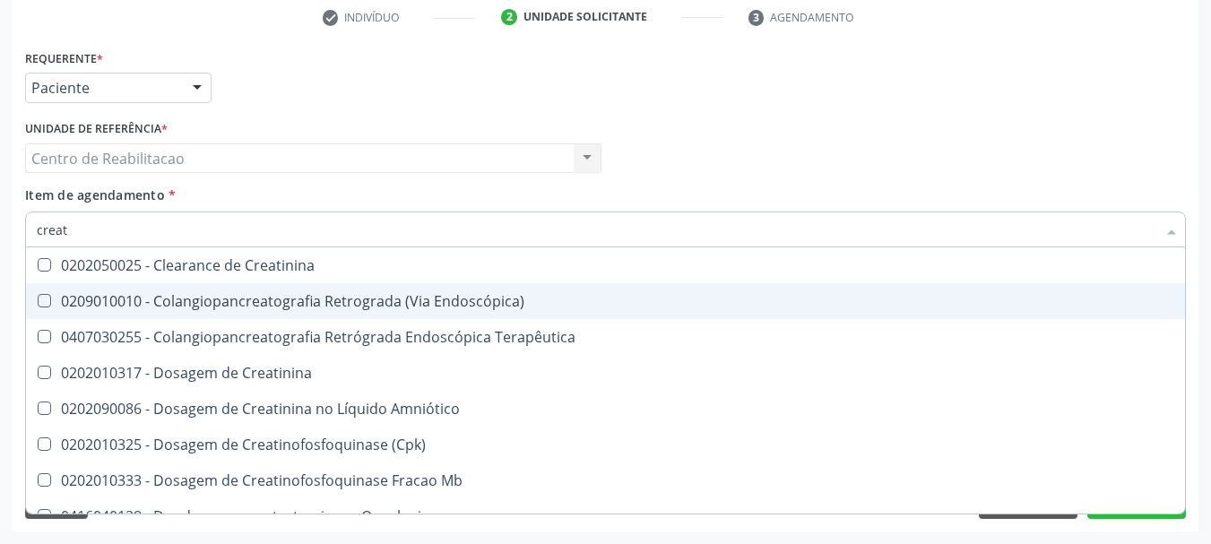
type input "creati"
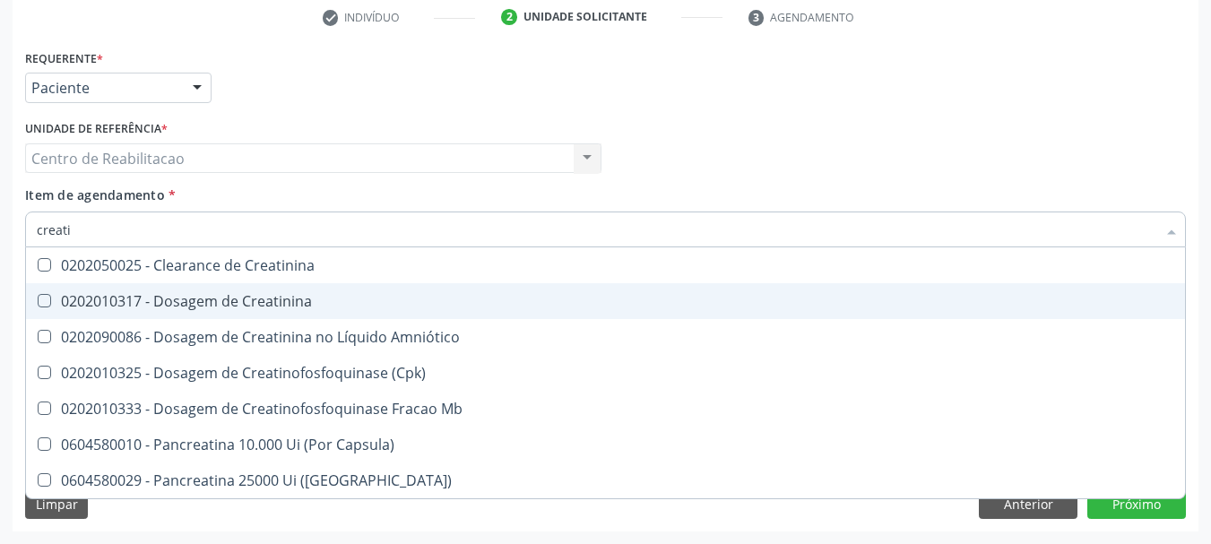
click at [193, 304] on div "0202010317 - Dosagem de Creatinina" at bounding box center [605, 301] width 1137 height 14
checkbox Creatinina "true"
checkbox Amniótico "true"
checkbox \(Cpk\) "true"
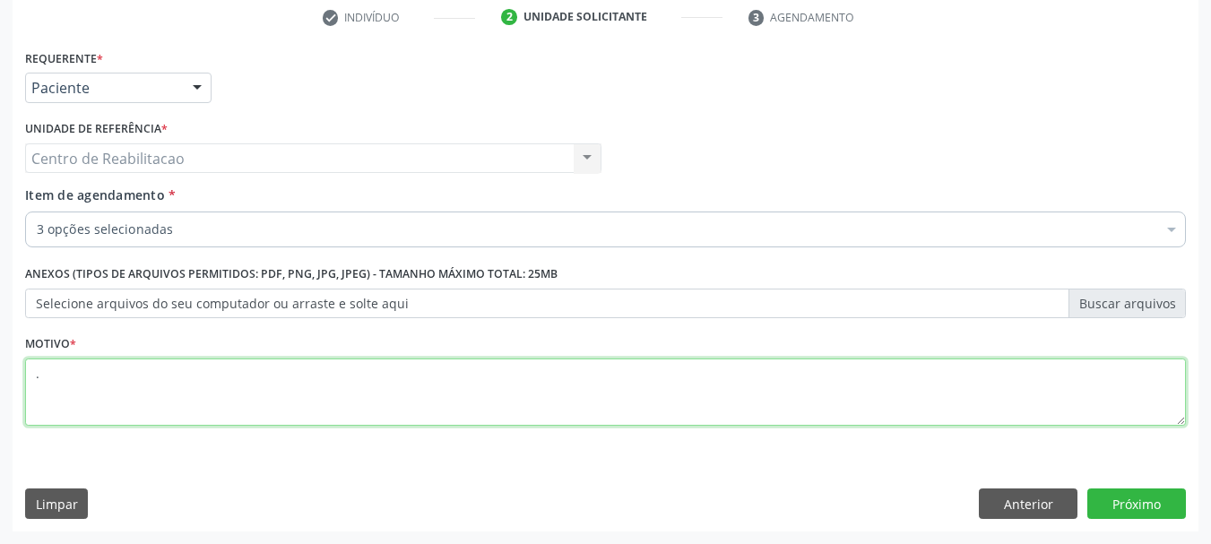
type textarea "."
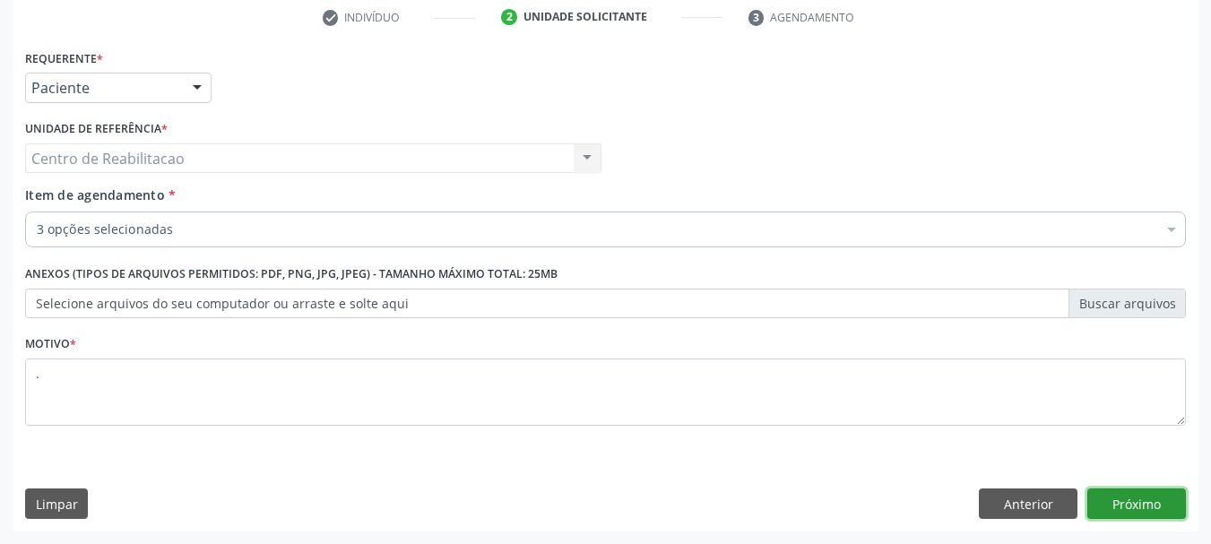
click button "Próximo" at bounding box center [1136, 503] width 99 height 30
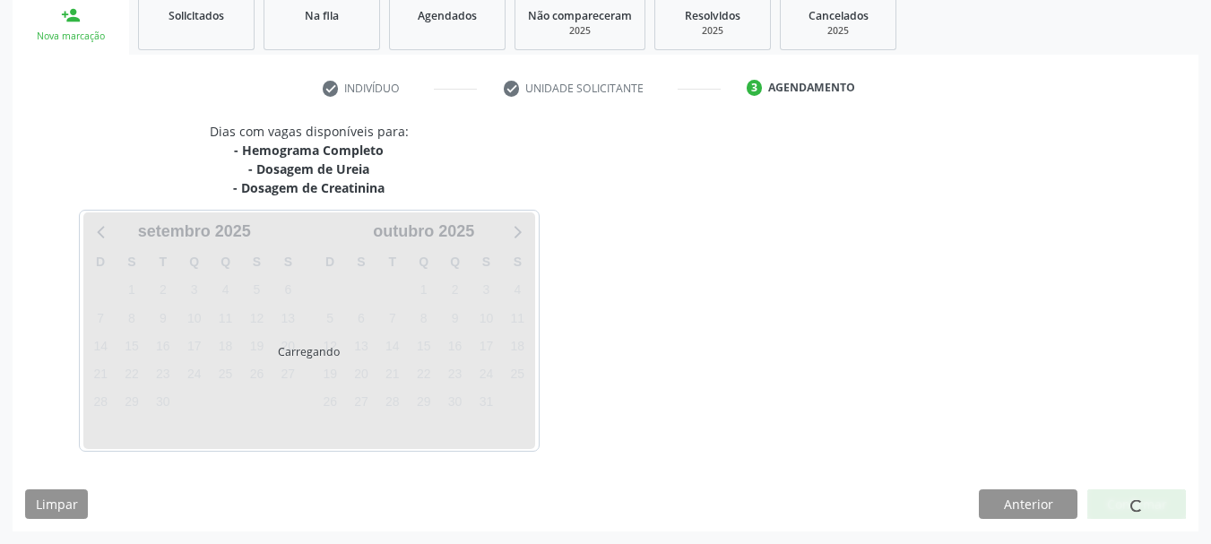
scroll to position [273, 0]
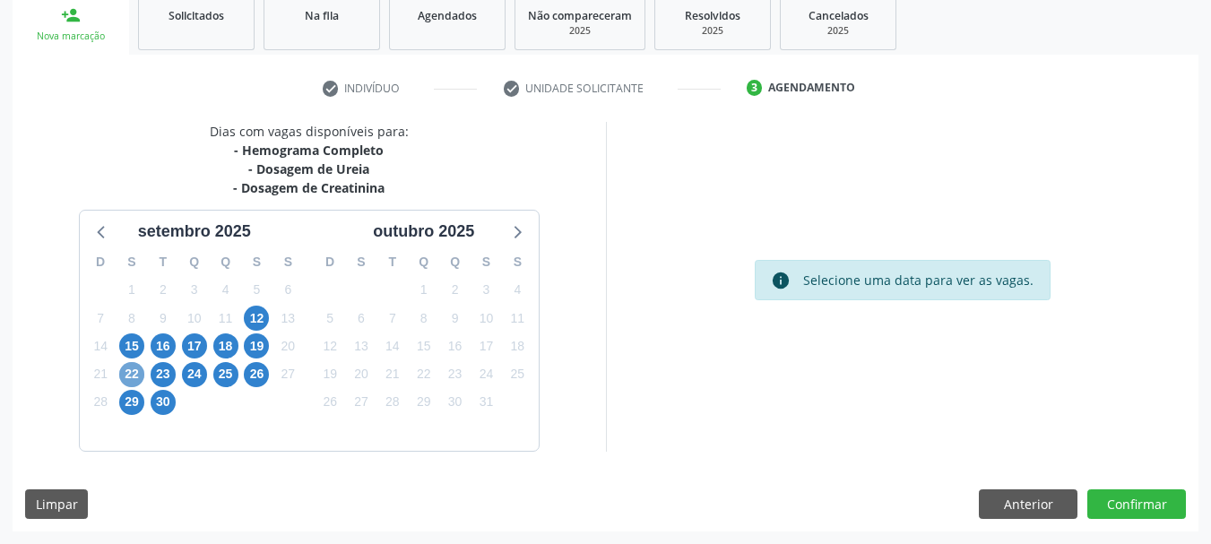
click at [142, 372] on span "22" at bounding box center [131, 374] width 25 height 25
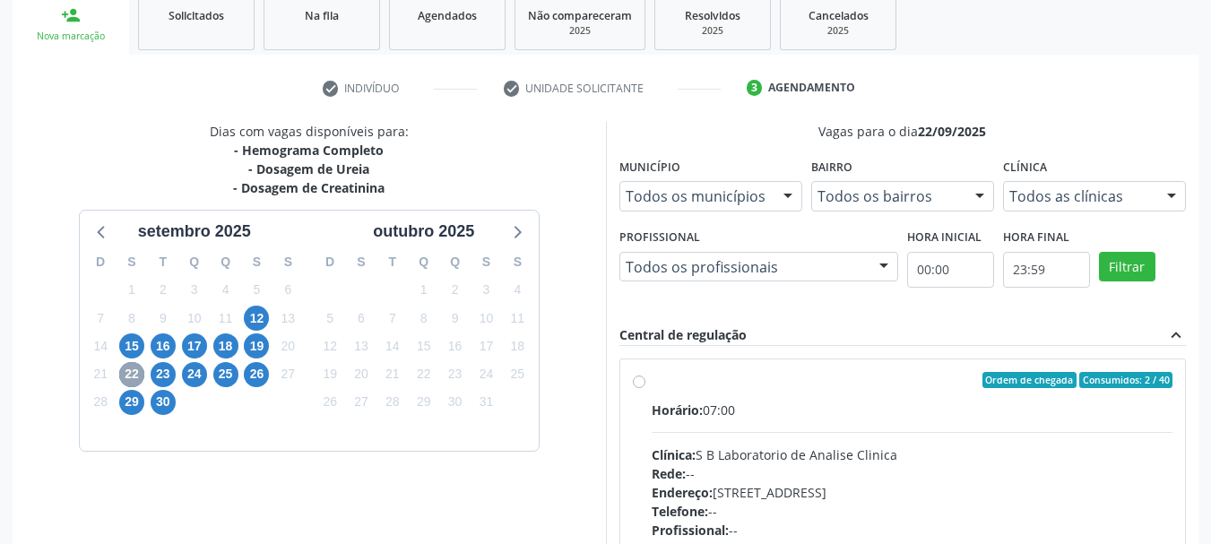
scroll to position [627, 0]
click at [789, 392] on label "Ordem de chegada Consumidos: 2 / 40 Horário: 07:00 Clínica: S B Laboratorio de …" at bounding box center [912, 510] width 522 height 275
click at [645, 389] on input "Ordem de chegada Consumidos: 2 / 40 Horário: 07:00 Clínica: S B Laboratorio de …" at bounding box center [639, 381] width 13 height 16
radio input "true"
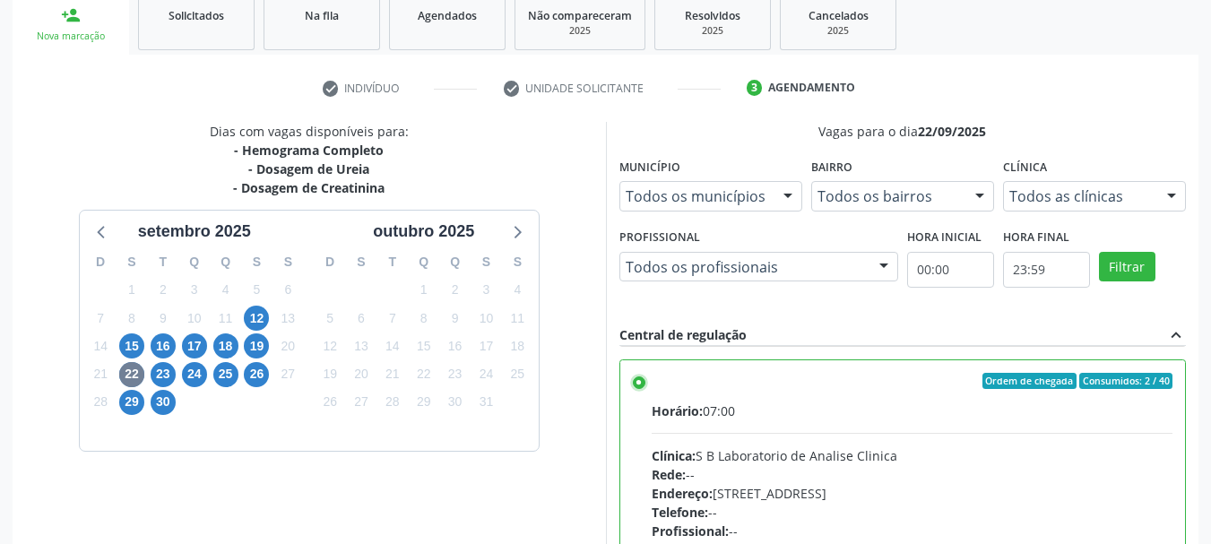
scroll to position [527, 0]
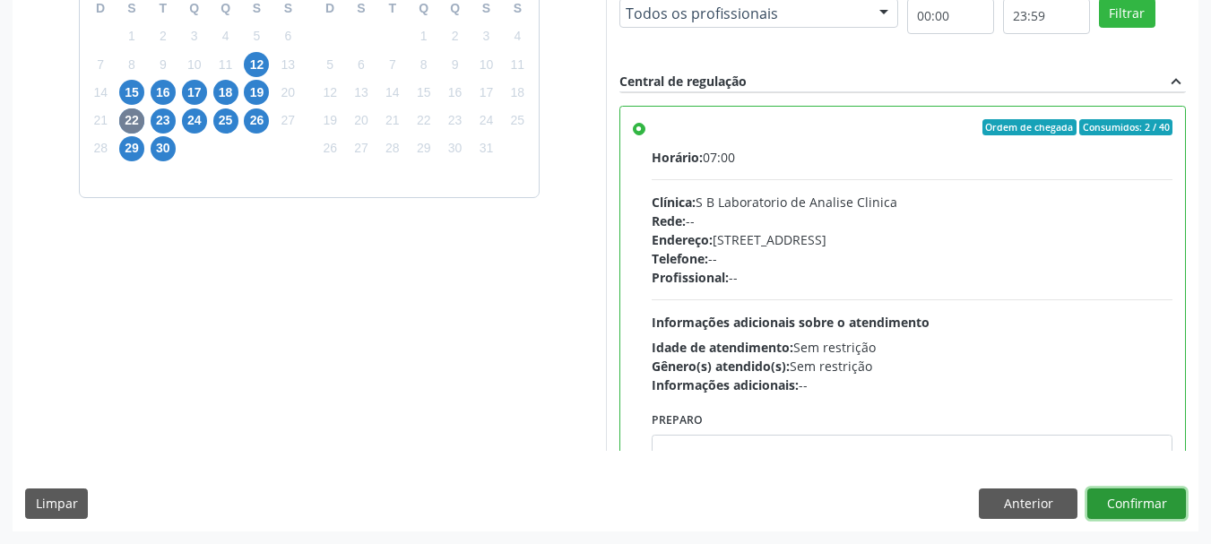
click at [1128, 496] on button "Confirmar" at bounding box center [1136, 503] width 99 height 30
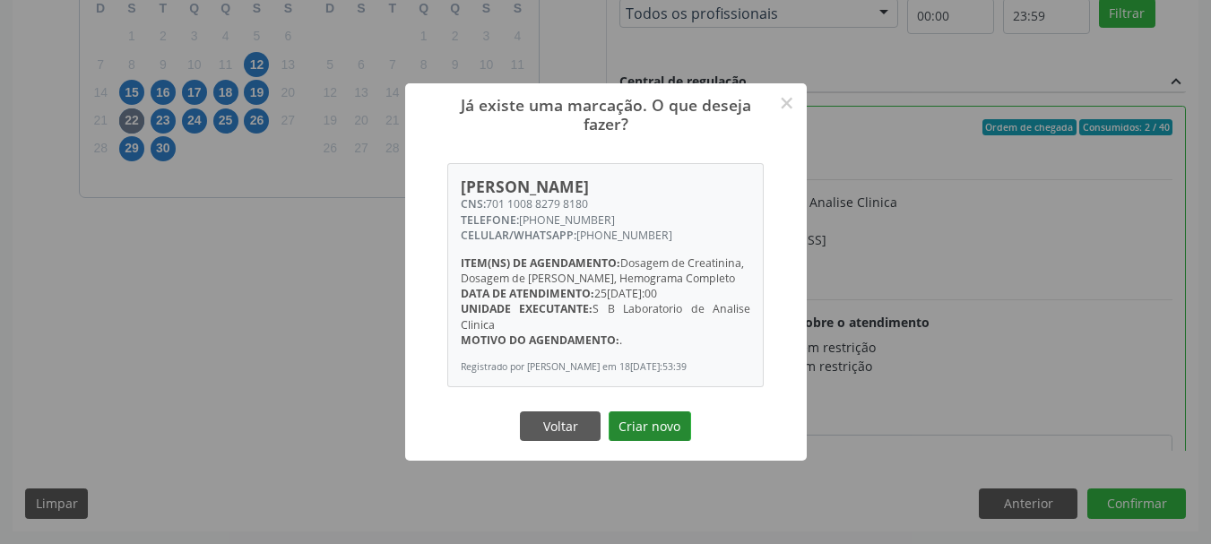
click at [652, 432] on button "Criar novo" at bounding box center [649, 426] width 82 height 30
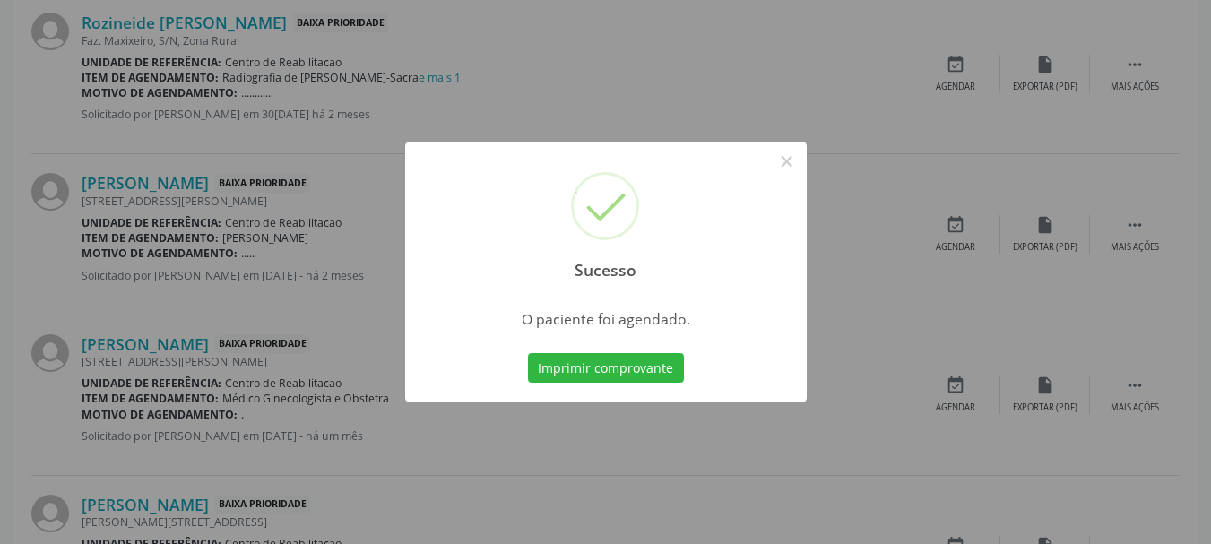
scroll to position [47, 0]
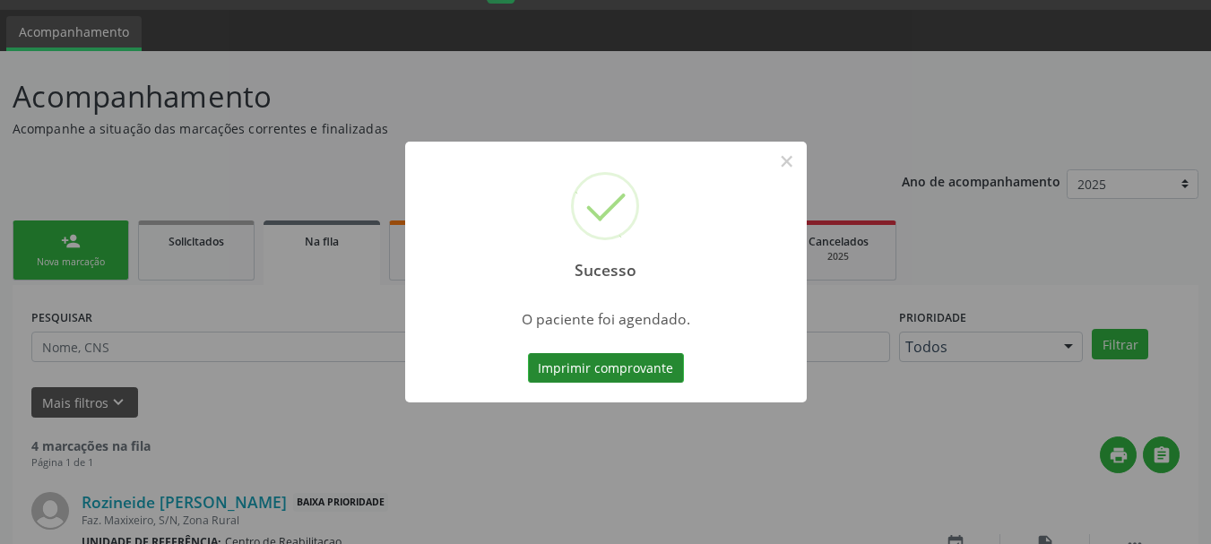
click at [666, 364] on button "Imprimir comprovante" at bounding box center [606, 368] width 156 height 30
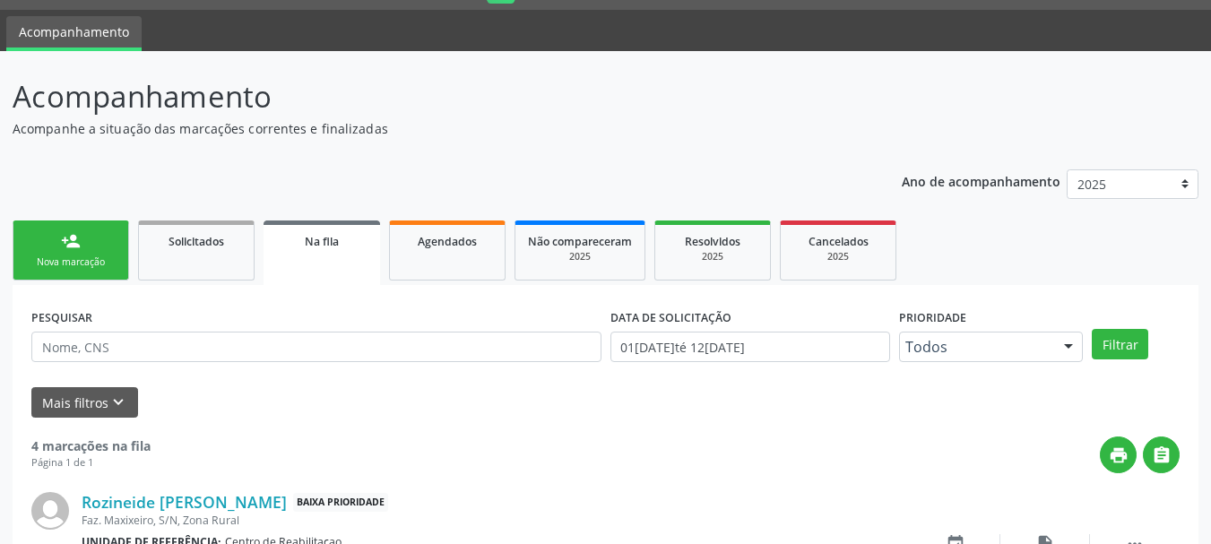
click at [80, 253] on link "person_add Nova marcação" at bounding box center [71, 250] width 116 height 60
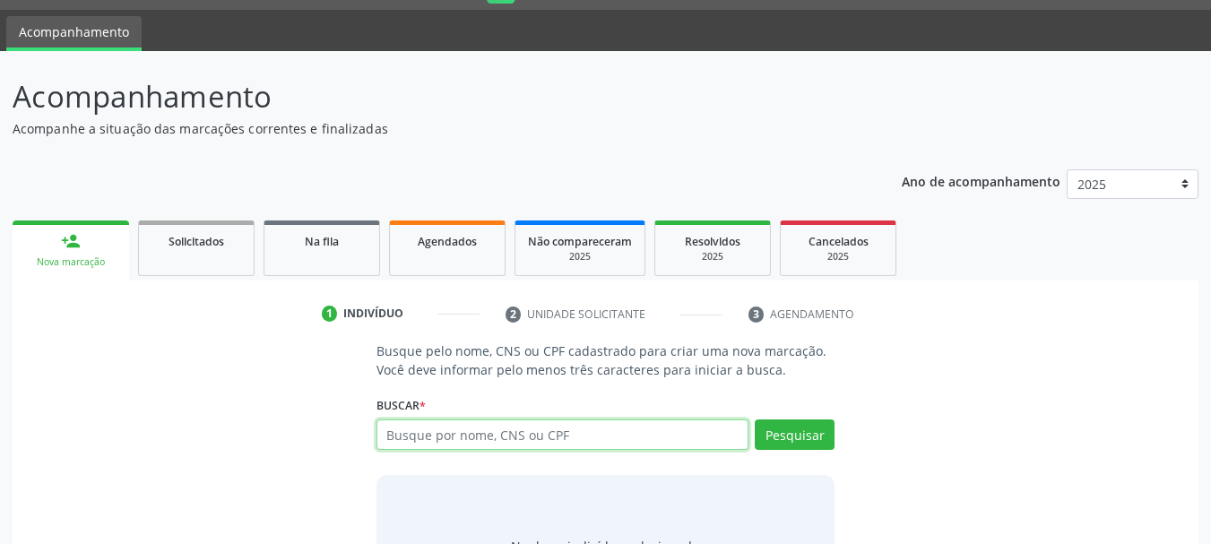
click at [530, 432] on input "text" at bounding box center [562, 434] width 373 height 30
paste input "702403521351626"
type input "702403521351626"
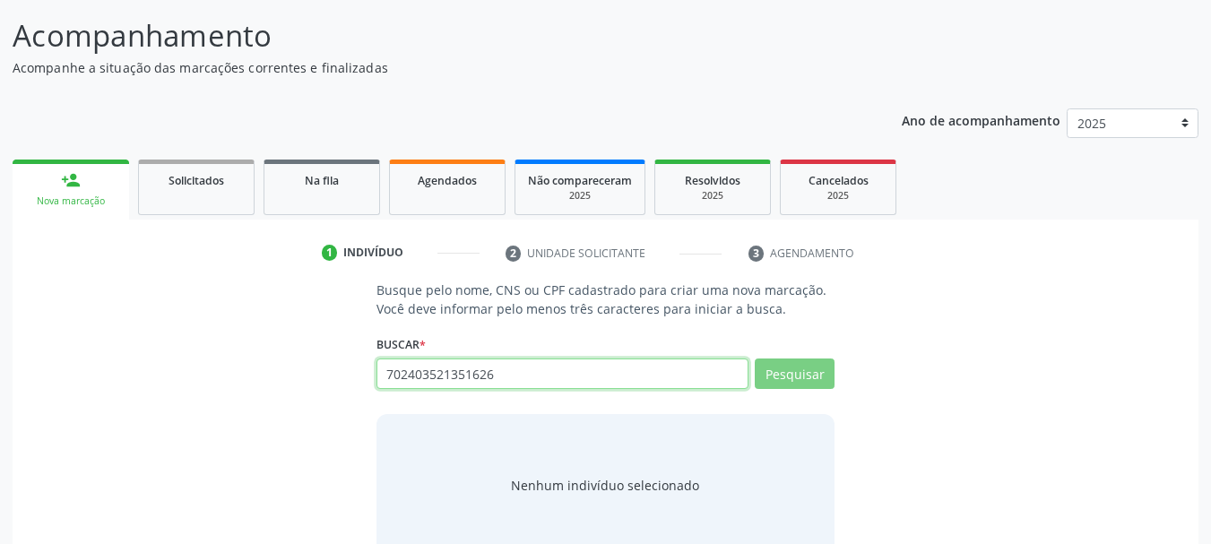
scroll to position [147, 0]
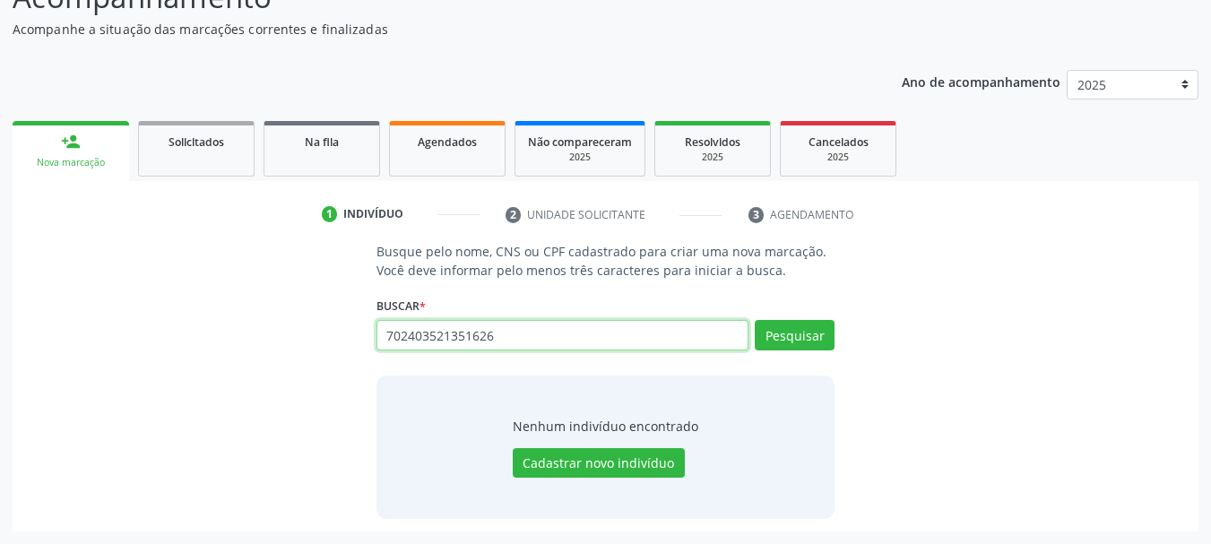
click at [480, 332] on input "702403521351626" at bounding box center [562, 335] width 373 height 30
type input "702403521351626"
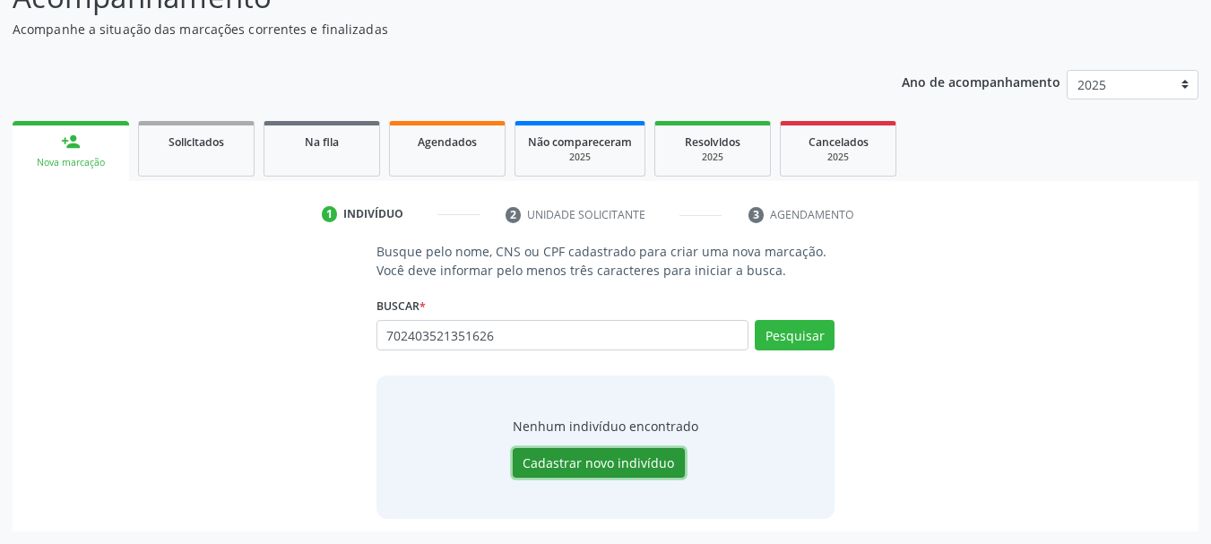
click at [592, 466] on button "Cadastrar novo indivíduo" at bounding box center [599, 463] width 172 height 30
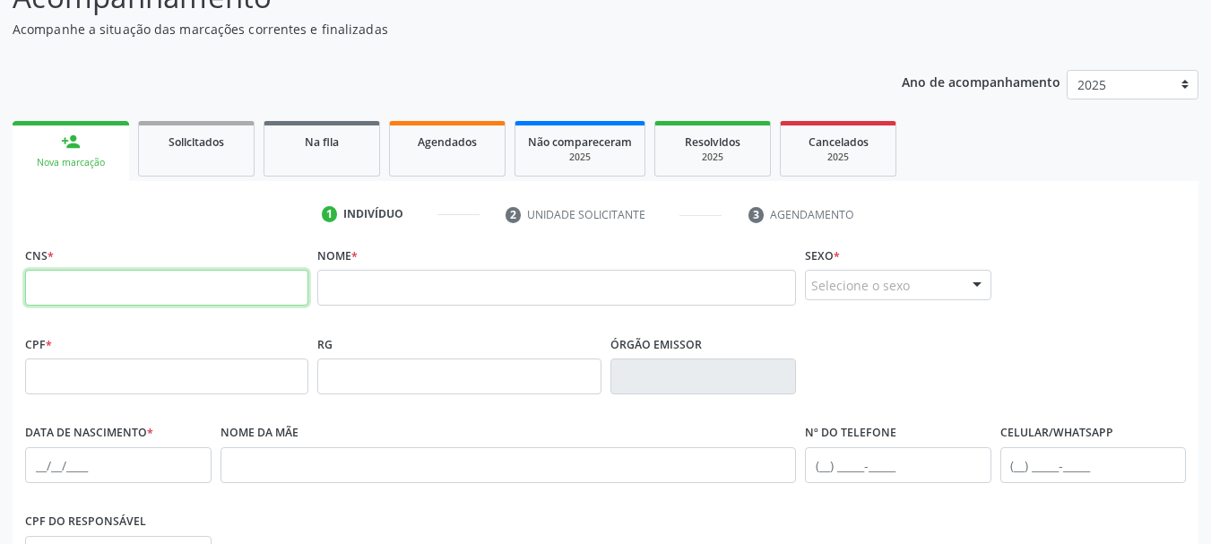
click at [190, 276] on input "text" at bounding box center [166, 288] width 283 height 36
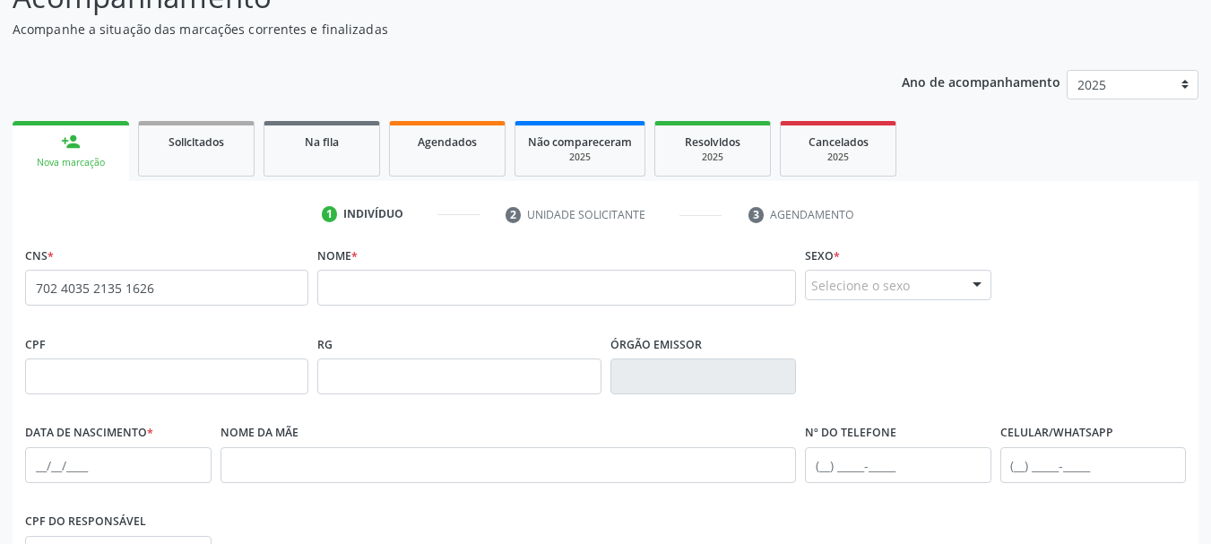
type input "702 4035 2135 1626"
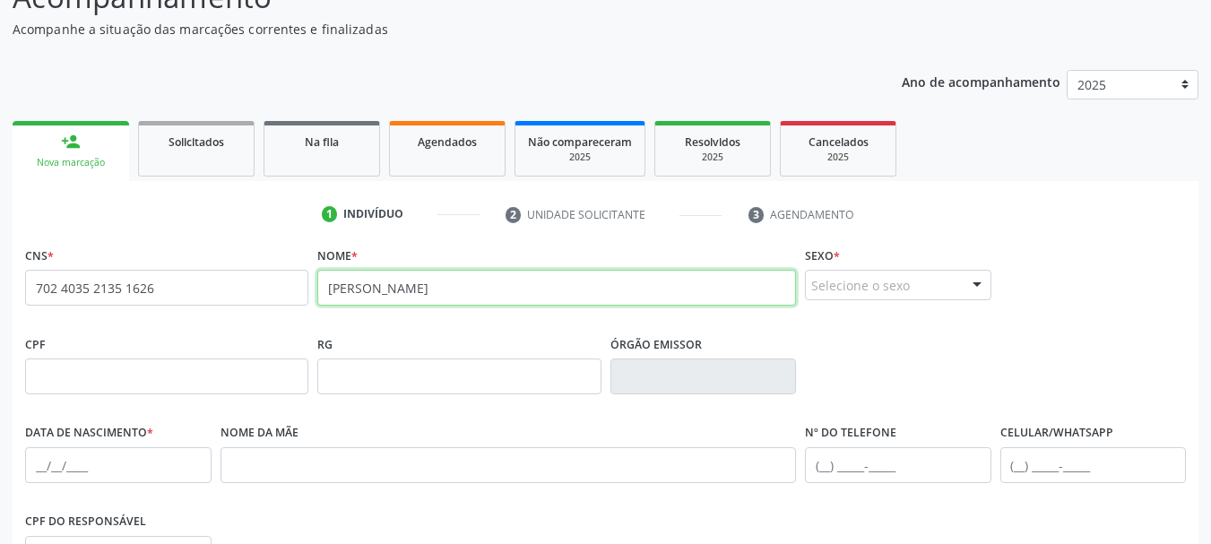
type input "[PERSON_NAME]"
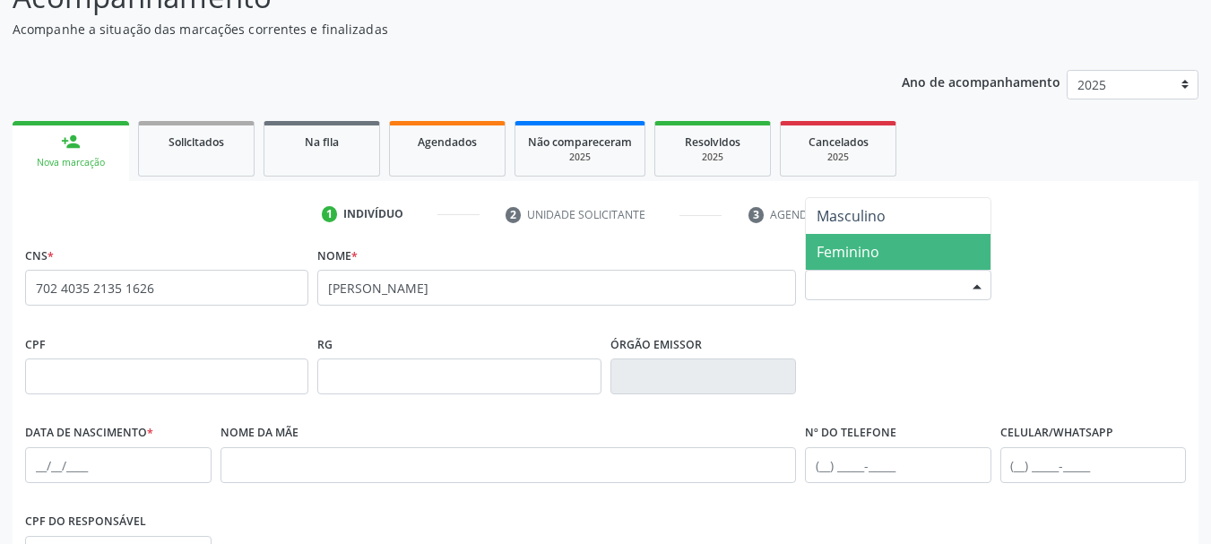
click at [884, 256] on span "Feminino" at bounding box center [898, 252] width 185 height 36
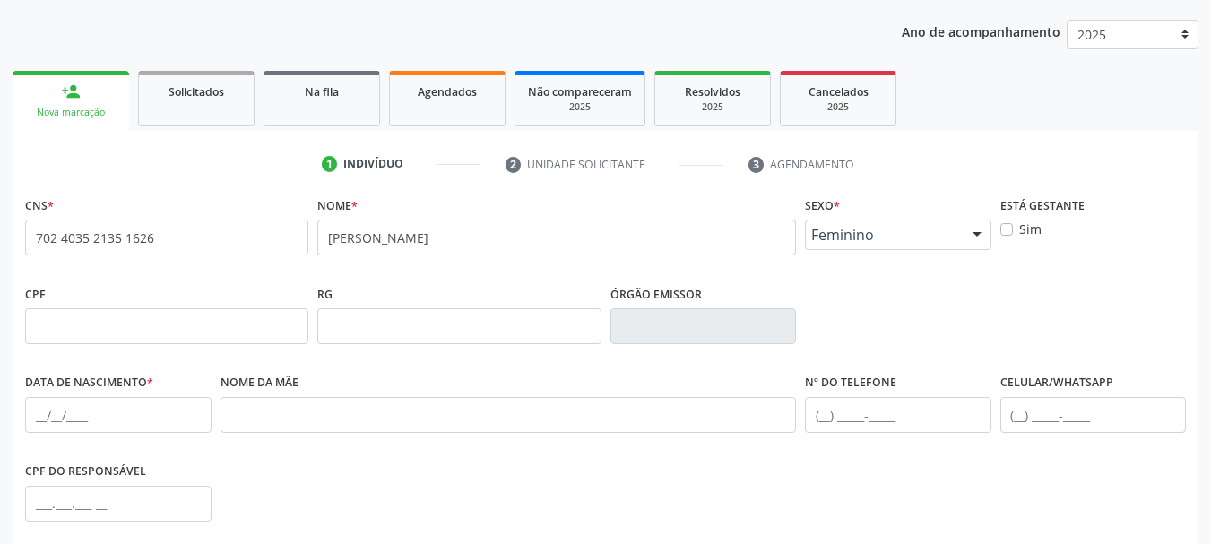
scroll to position [326, 0]
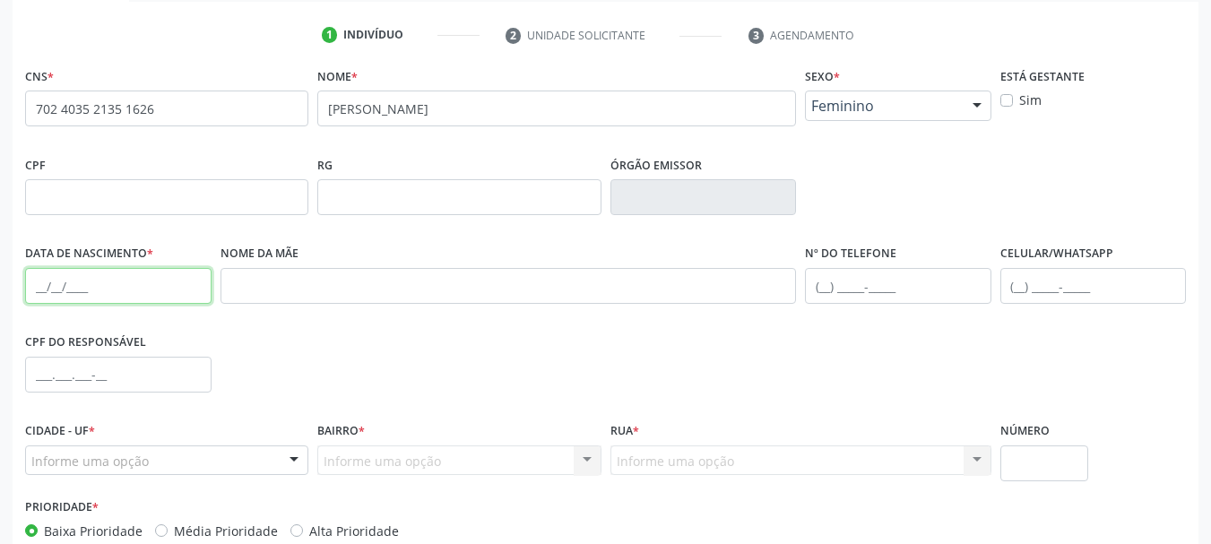
click at [97, 290] on input "text" at bounding box center [118, 286] width 186 height 36
type input "2[DATE]"
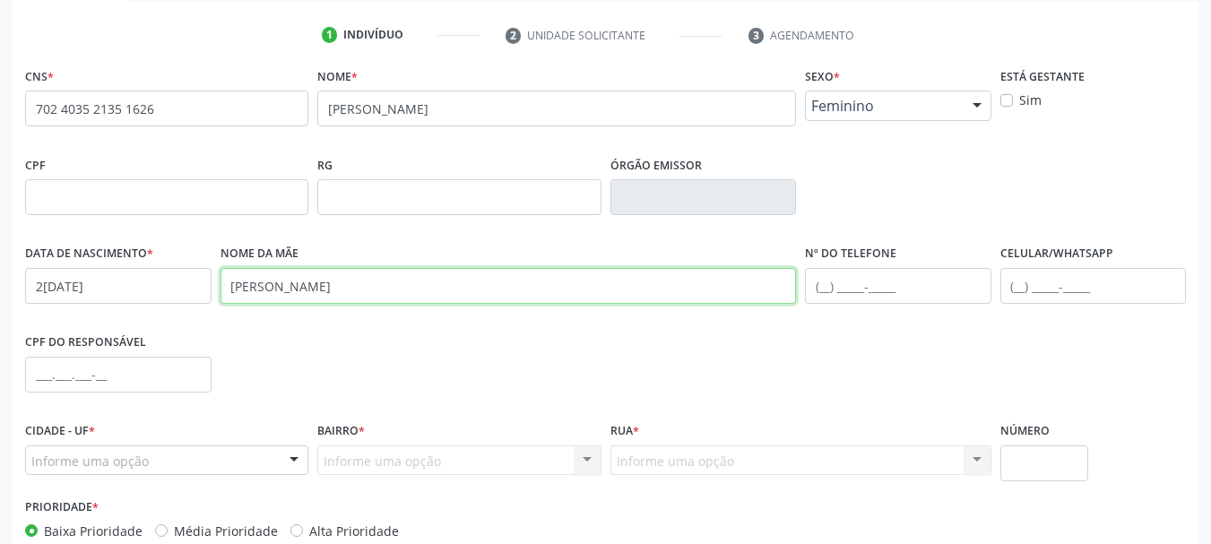
type input "[PERSON_NAME]"
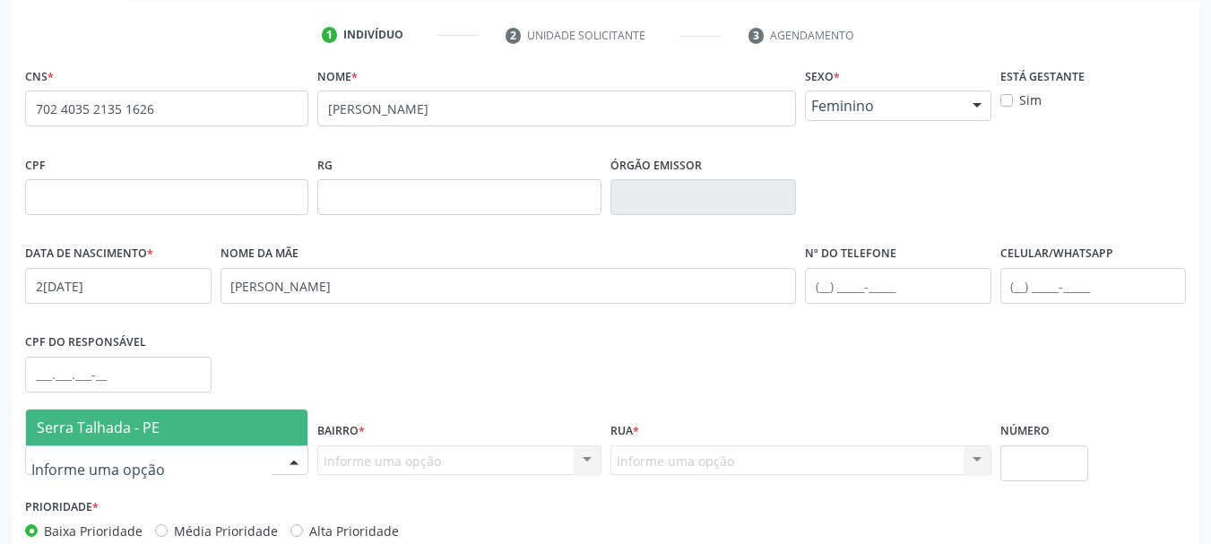
click at [207, 453] on div at bounding box center [166, 460] width 283 height 30
click at [202, 414] on span "Serra Talhada - PE" at bounding box center [166, 428] width 281 height 36
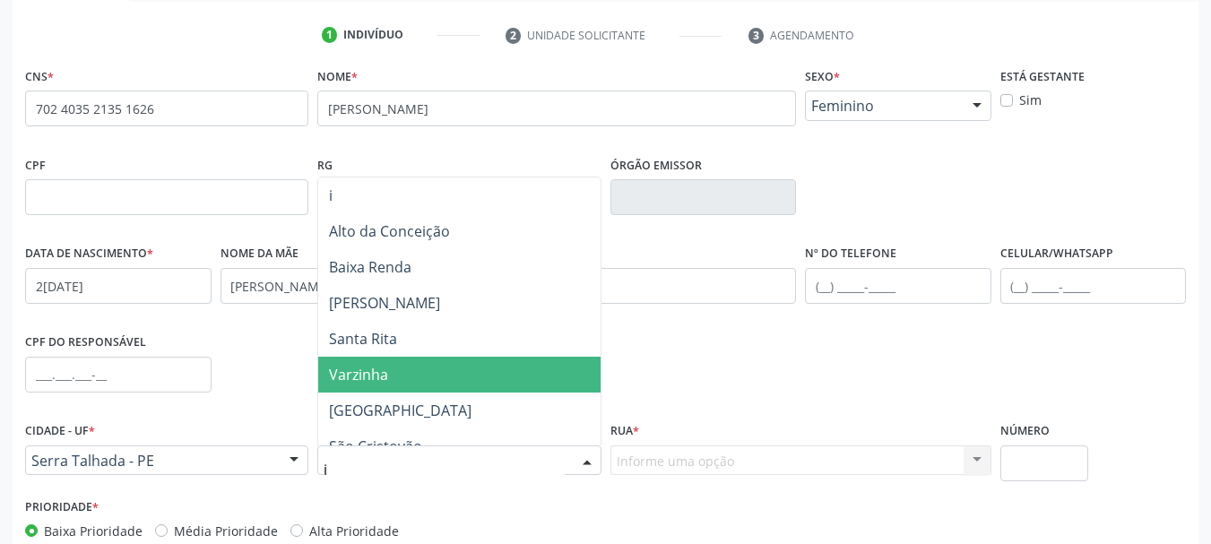
type input "ip"
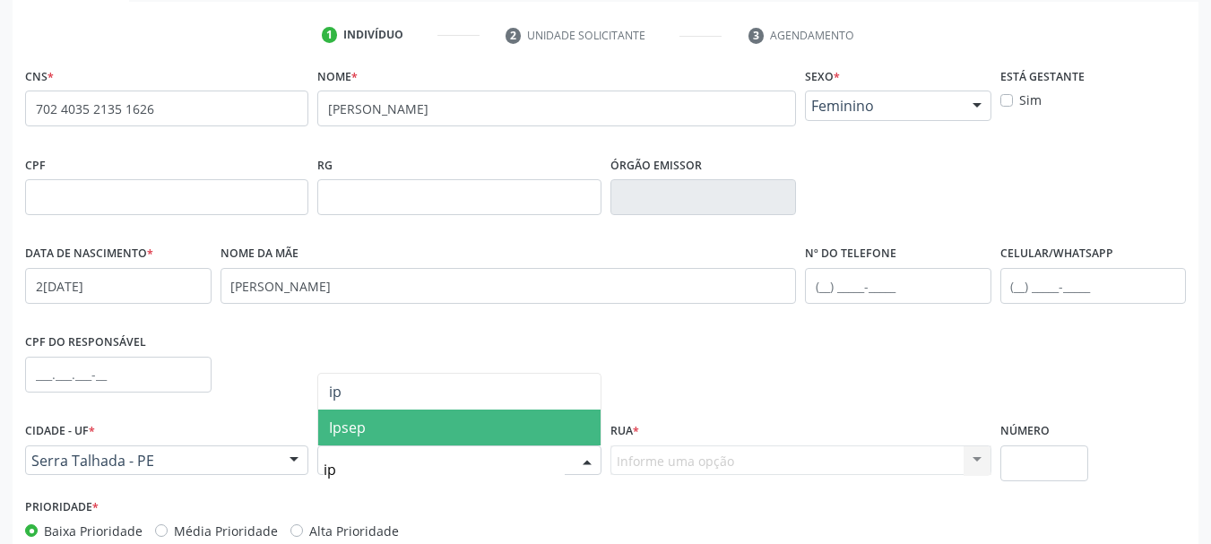
click at [393, 428] on span "Ipsep" at bounding box center [458, 428] width 281 height 36
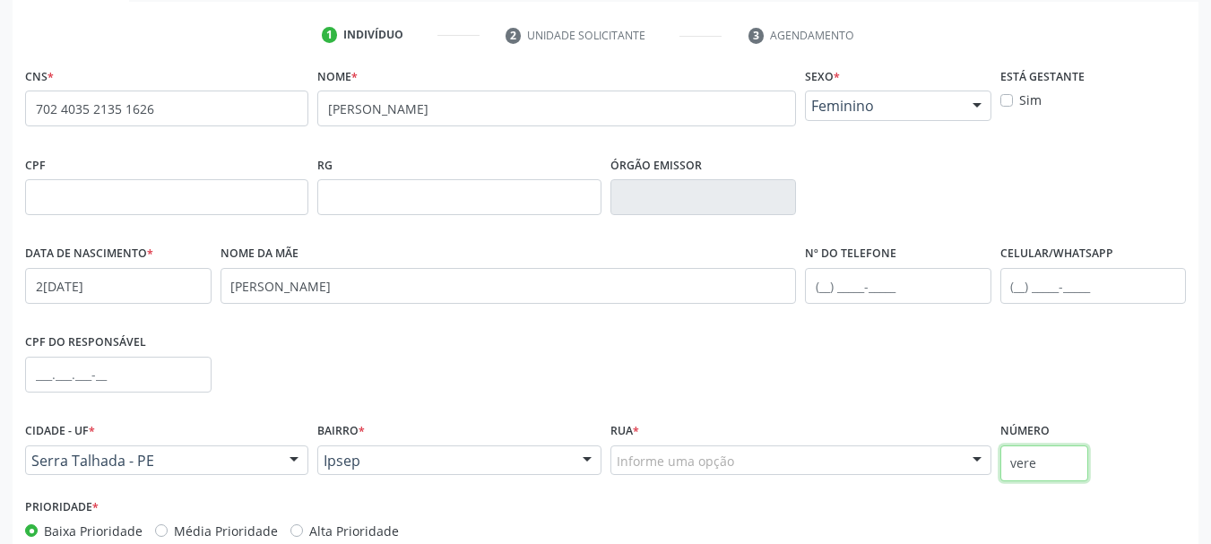
type input "vere"
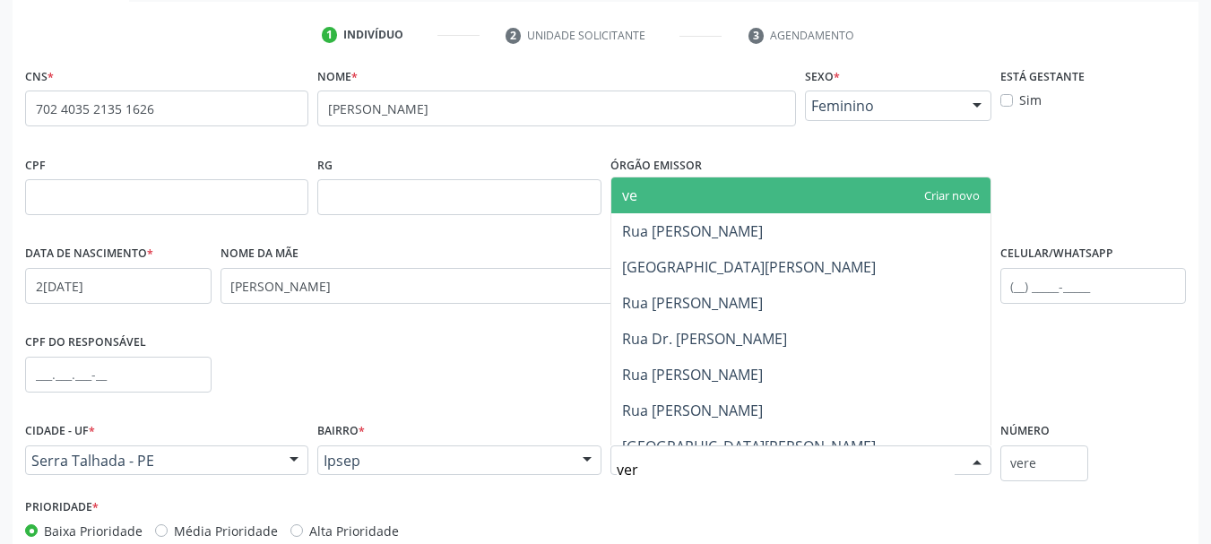
type input "vere"
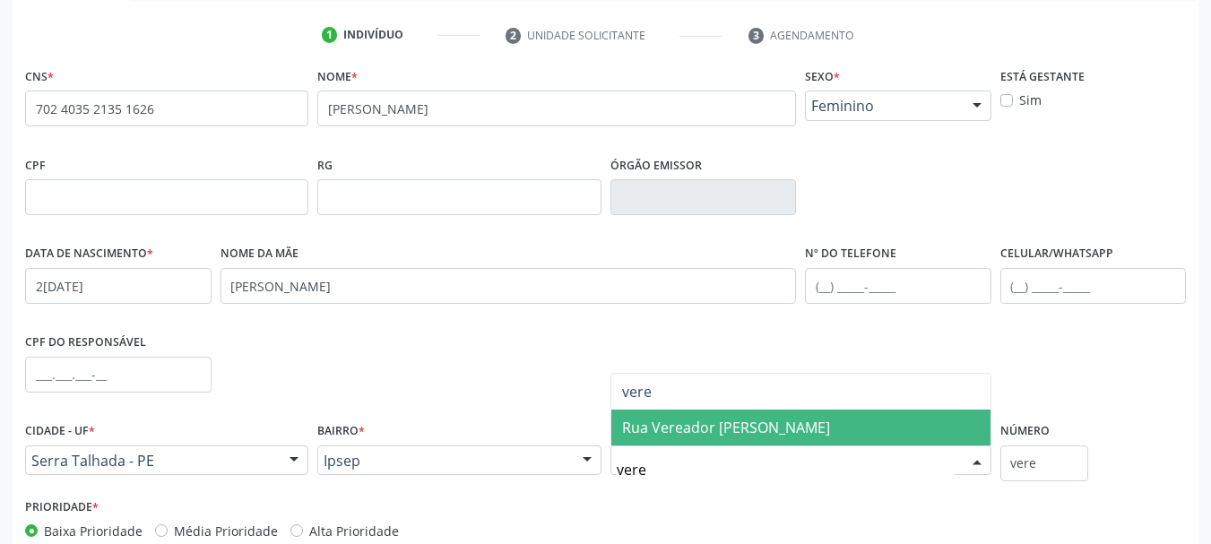
click at [830, 427] on span "Rua Vereador [PERSON_NAME]" at bounding box center [726, 428] width 208 height 20
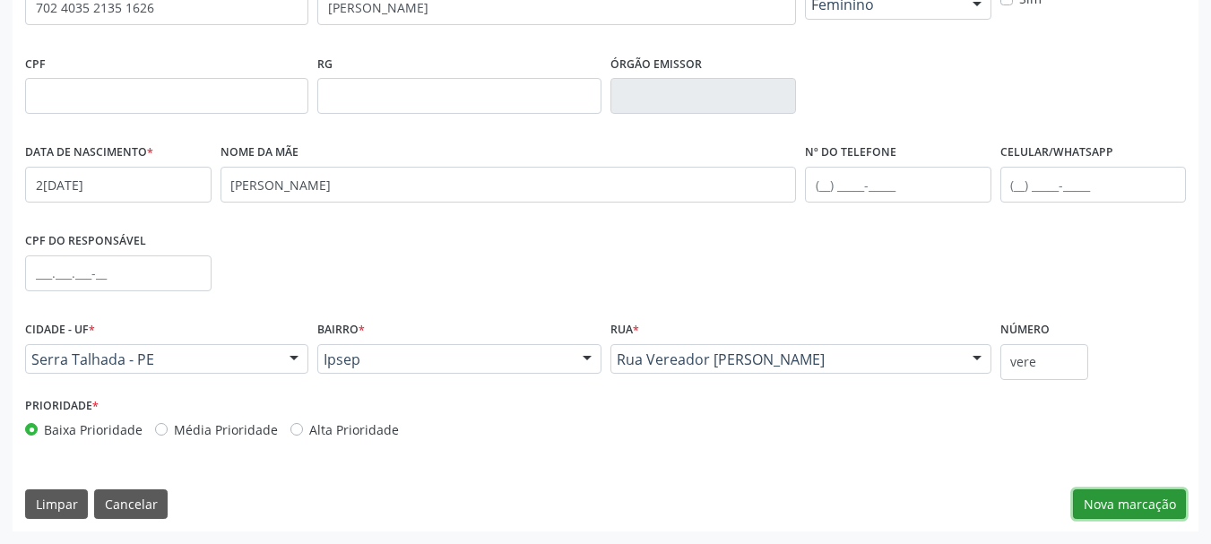
click at [1122, 504] on button "Nova marcação" at bounding box center [1129, 504] width 113 height 30
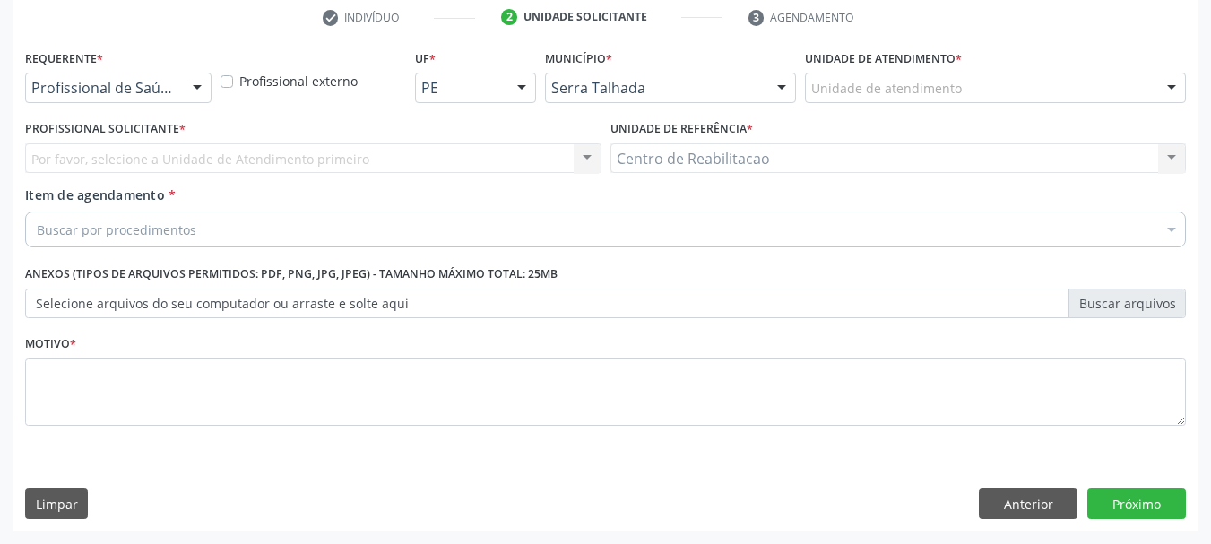
scroll to position [344, 0]
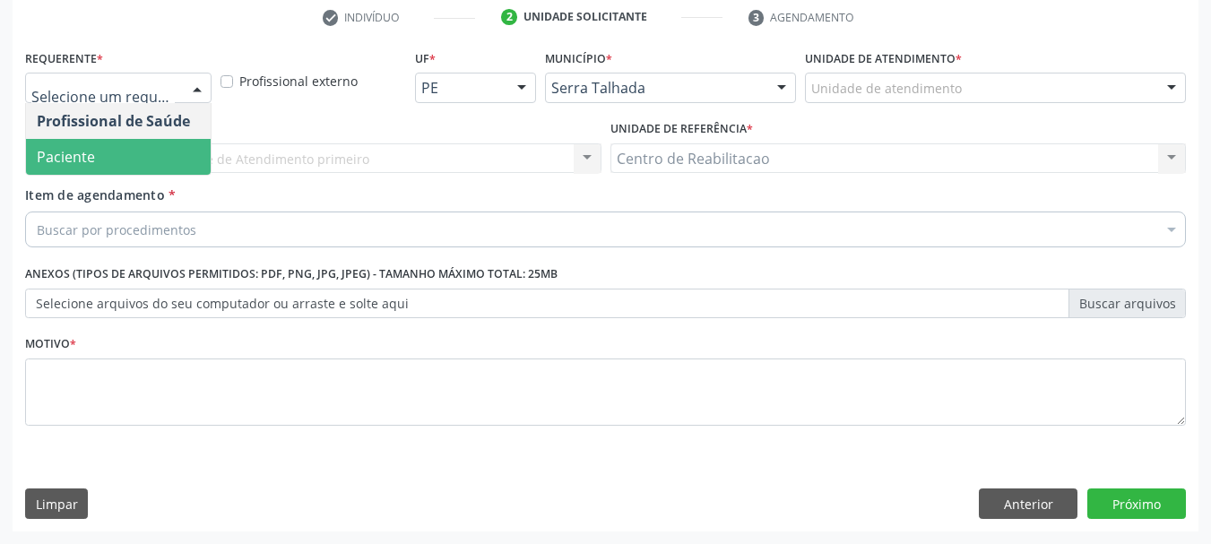
click at [146, 166] on span "Paciente" at bounding box center [118, 157] width 185 height 36
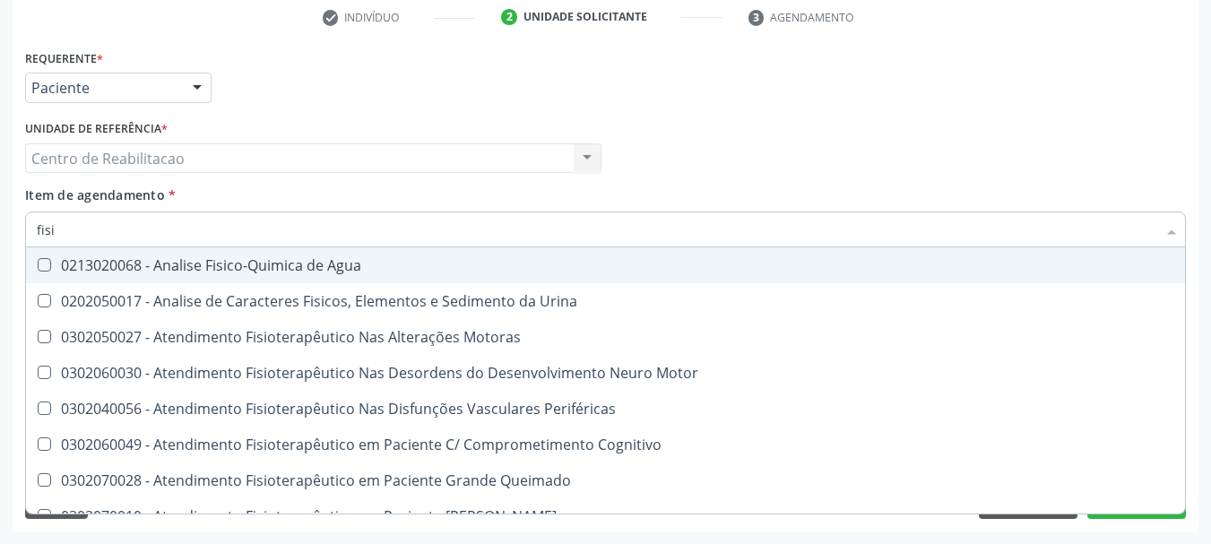
type input "fisio"
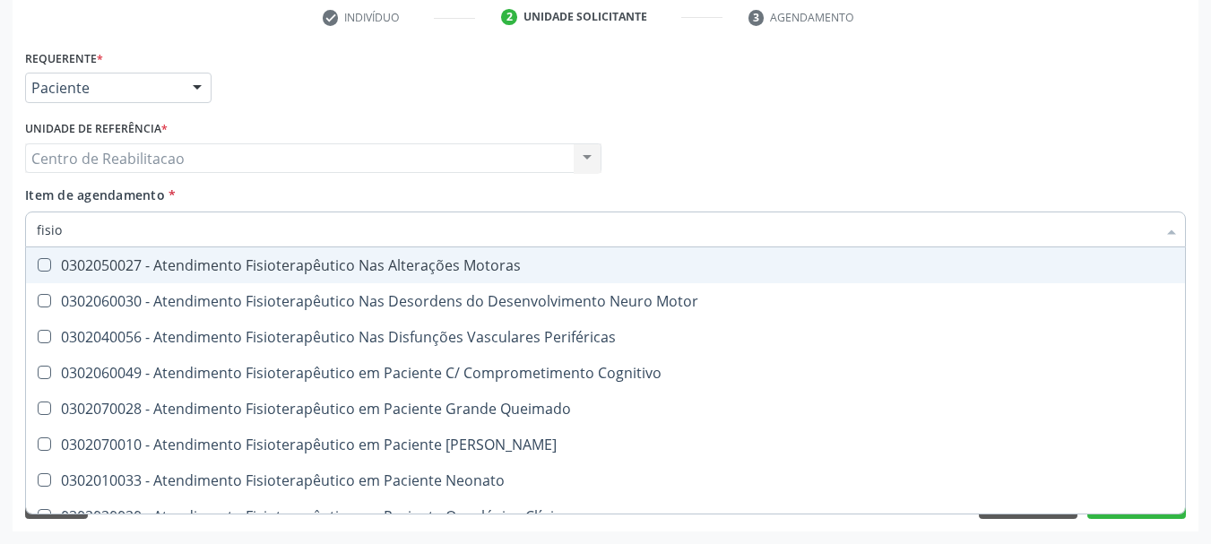
click at [429, 250] on span "0302050027 - Atendimento Fisioterapêutico Nas Alterações Motoras" at bounding box center [678, 265] width 1304 height 36
checkbox Motoras "true"
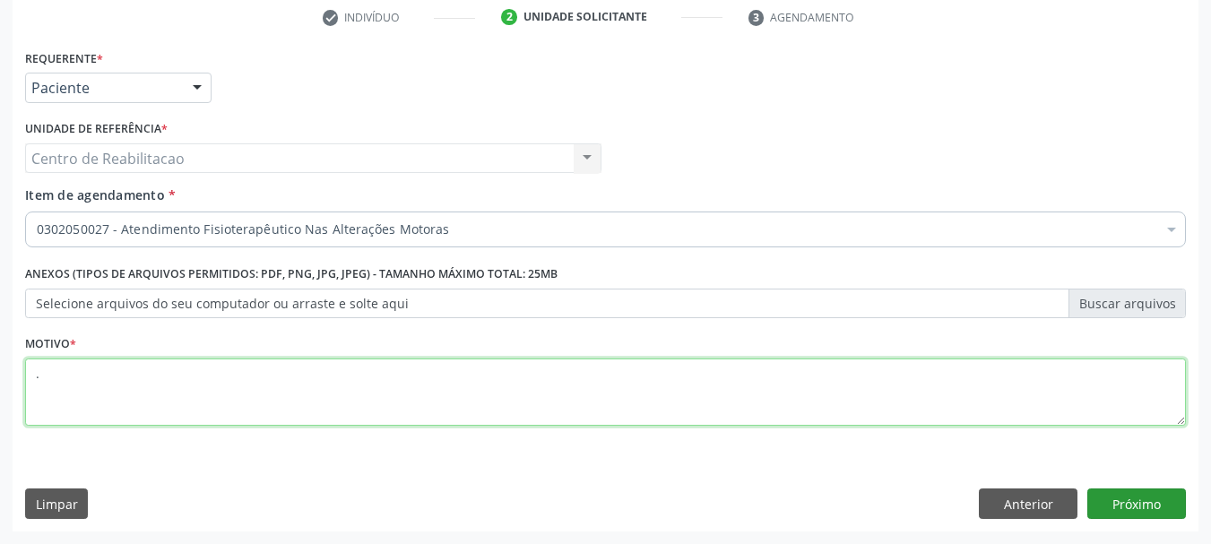
type textarea "."
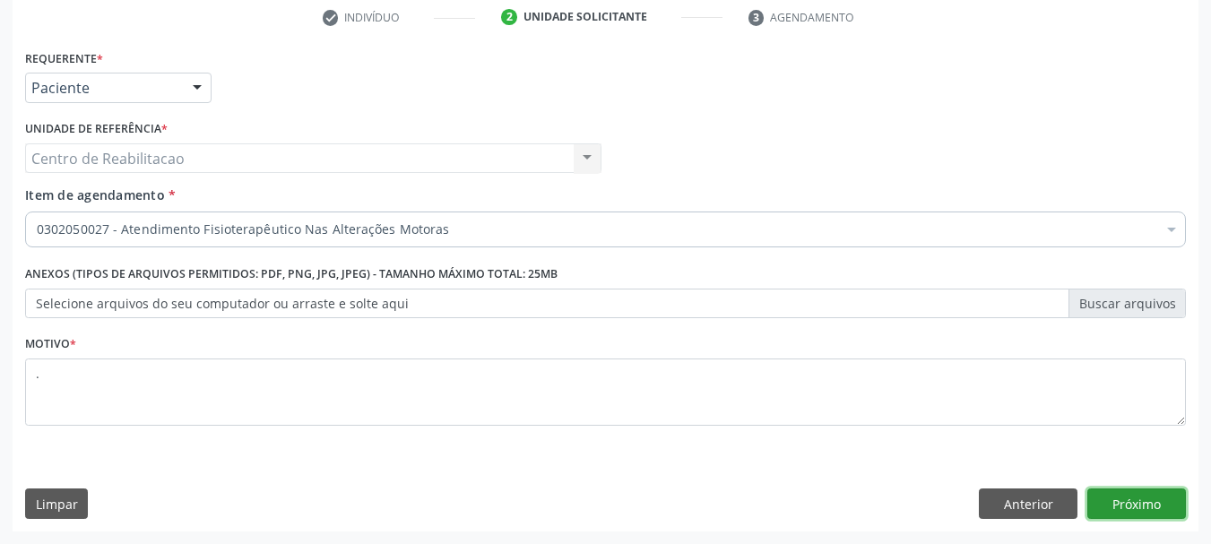
click at [1171, 498] on button "Próximo" at bounding box center [1136, 503] width 99 height 30
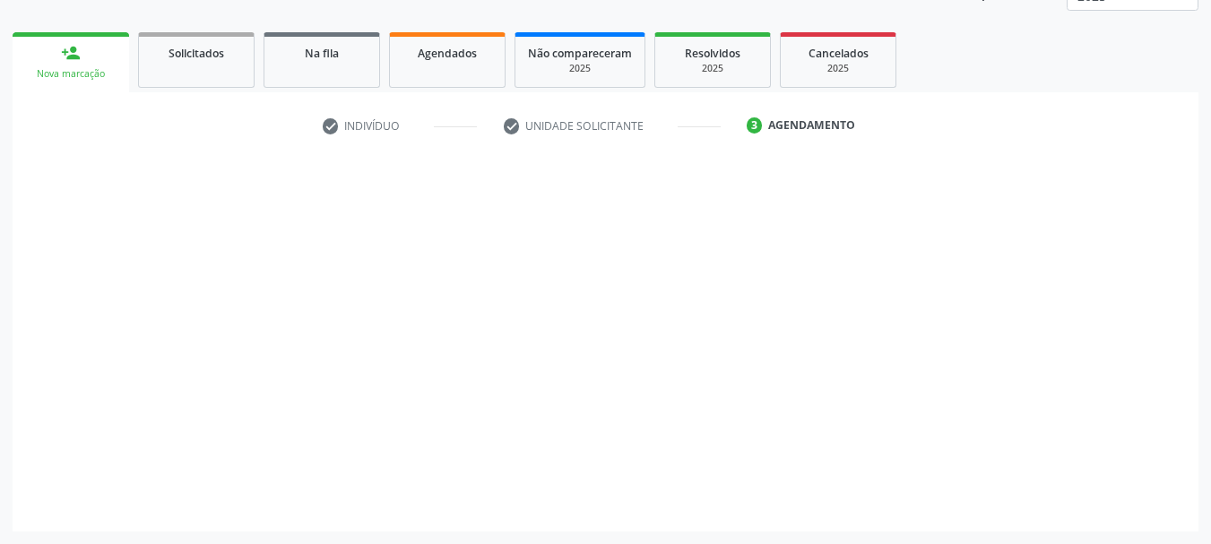
scroll to position [236, 0]
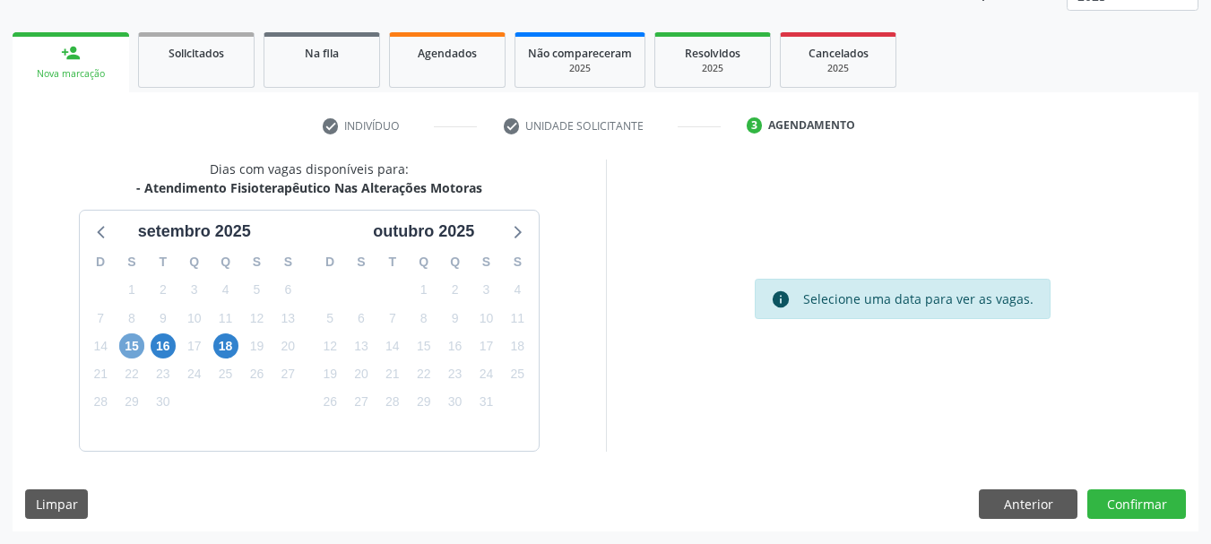
click at [132, 351] on span "15" at bounding box center [131, 345] width 25 height 25
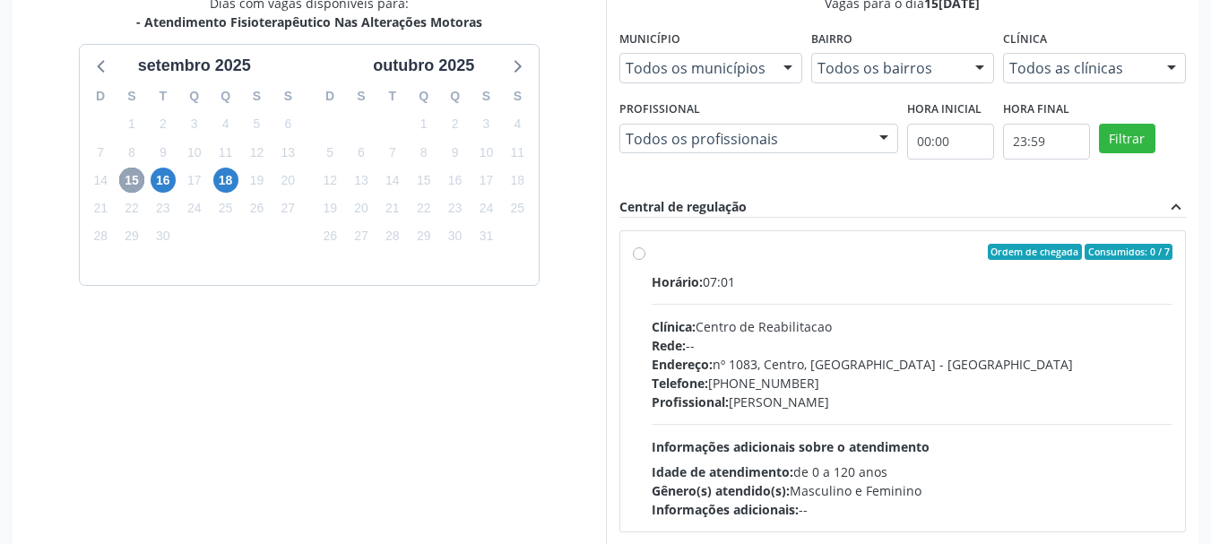
scroll to position [415, 0]
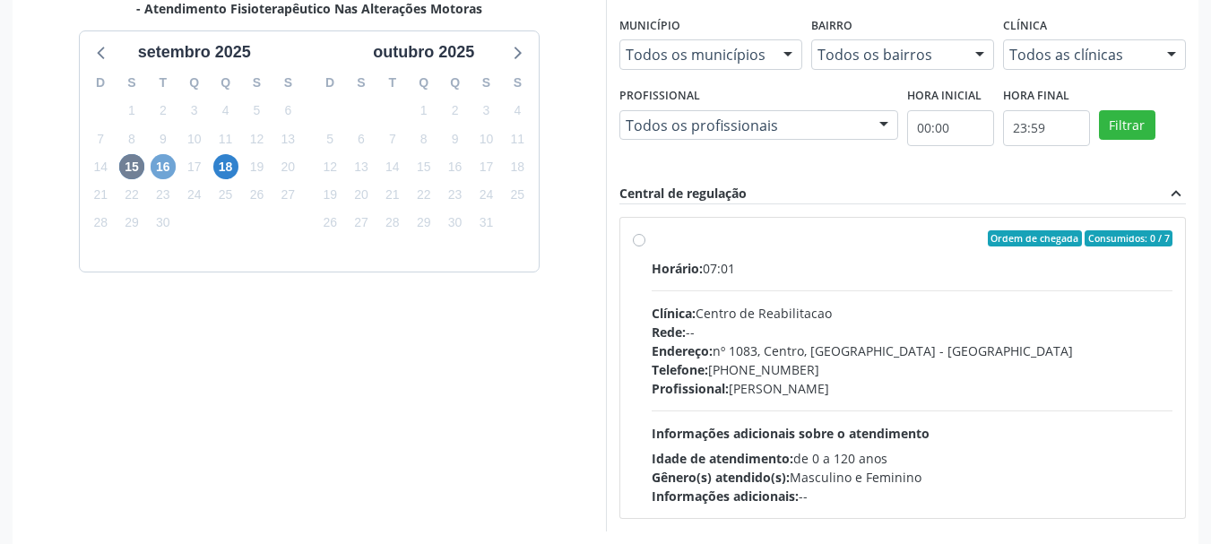
click at [169, 167] on span "16" at bounding box center [163, 166] width 25 height 25
click at [132, 165] on span "15" at bounding box center [131, 166] width 25 height 25
click at [732, 260] on div "Horário: 07:01" at bounding box center [912, 268] width 522 height 19
click at [645, 246] on input "Ordem de chegada Consumidos: 0 / 7 Horário: 07:01 Clínica: Centro de Reabilitac…" at bounding box center [639, 238] width 13 height 16
radio input "true"
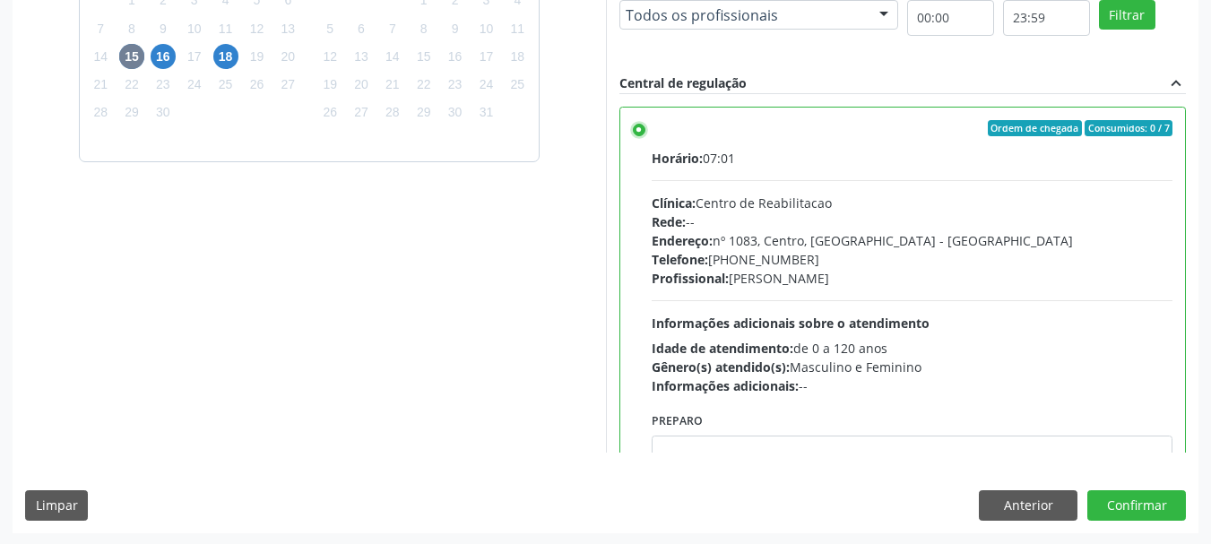
scroll to position [527, 0]
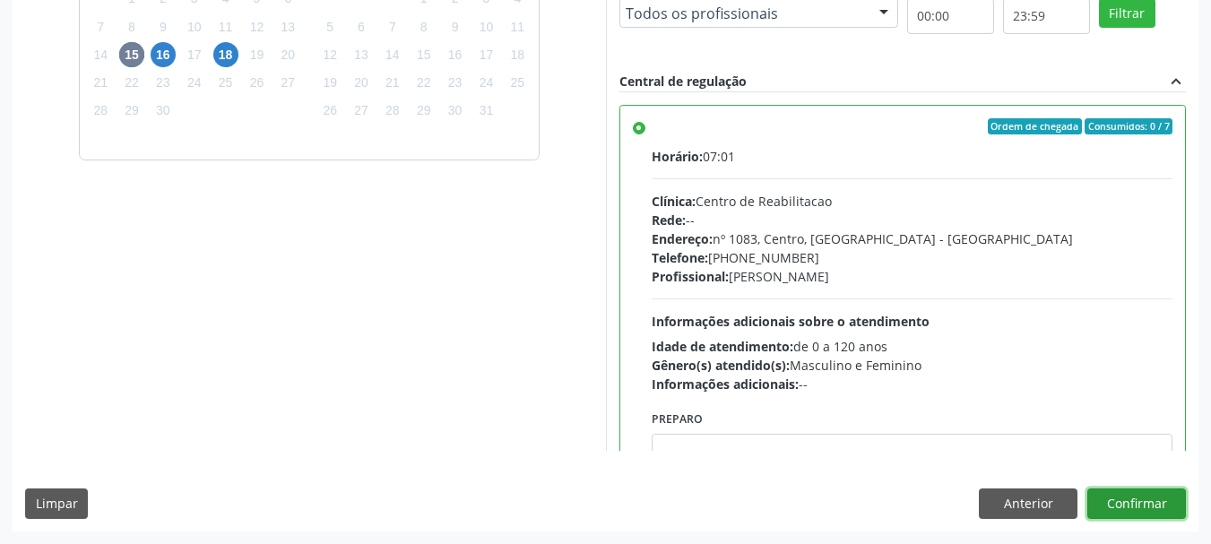
click at [1135, 496] on button "Confirmar" at bounding box center [1136, 503] width 99 height 30
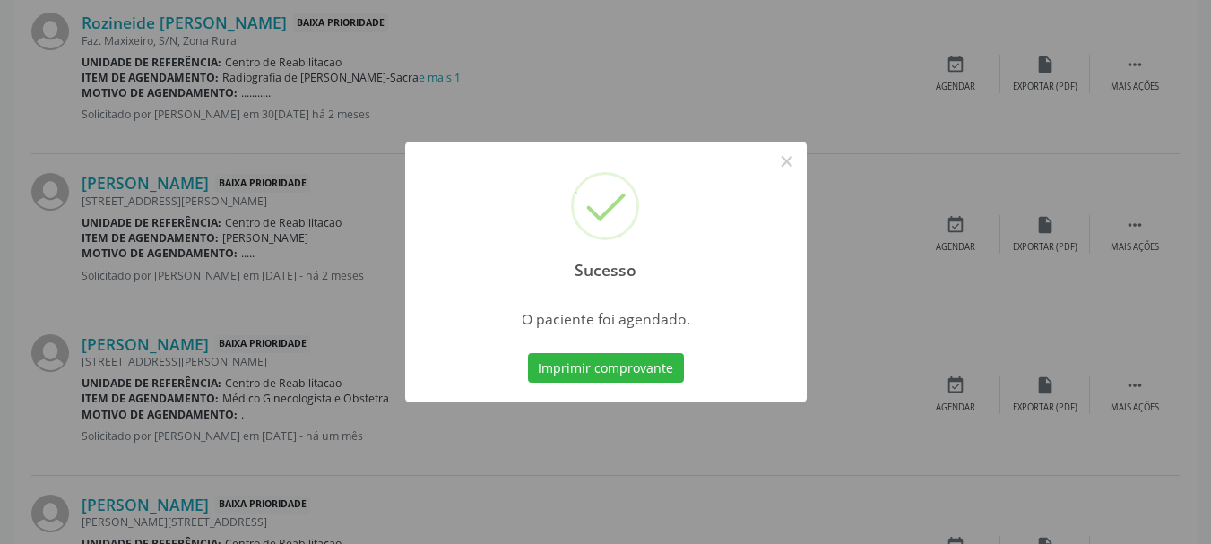
scroll to position [47, 0]
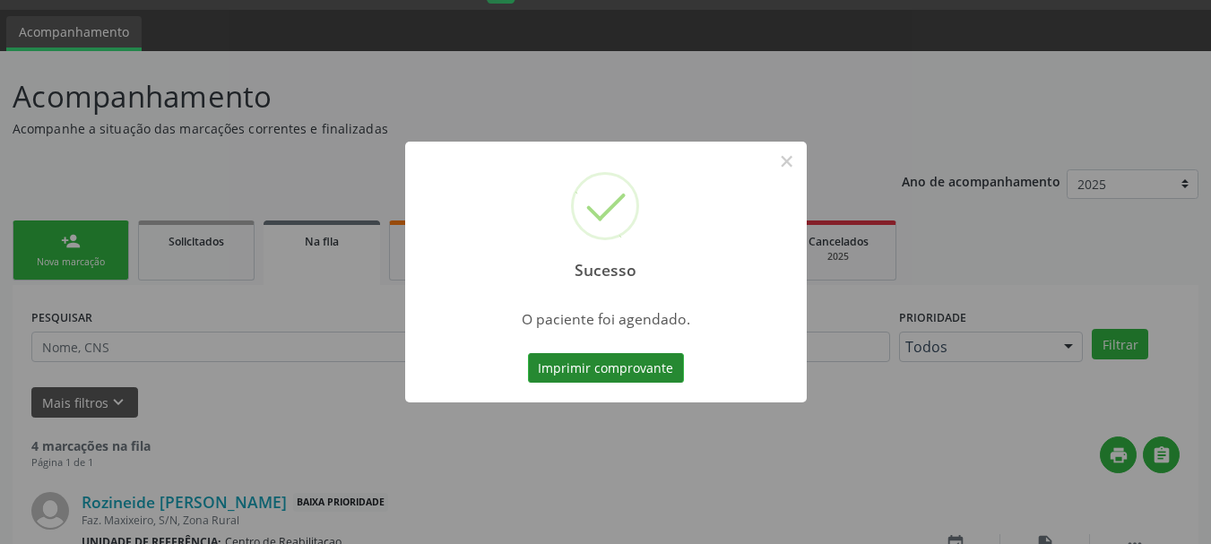
click at [607, 376] on button "Imprimir comprovante" at bounding box center [606, 368] width 156 height 30
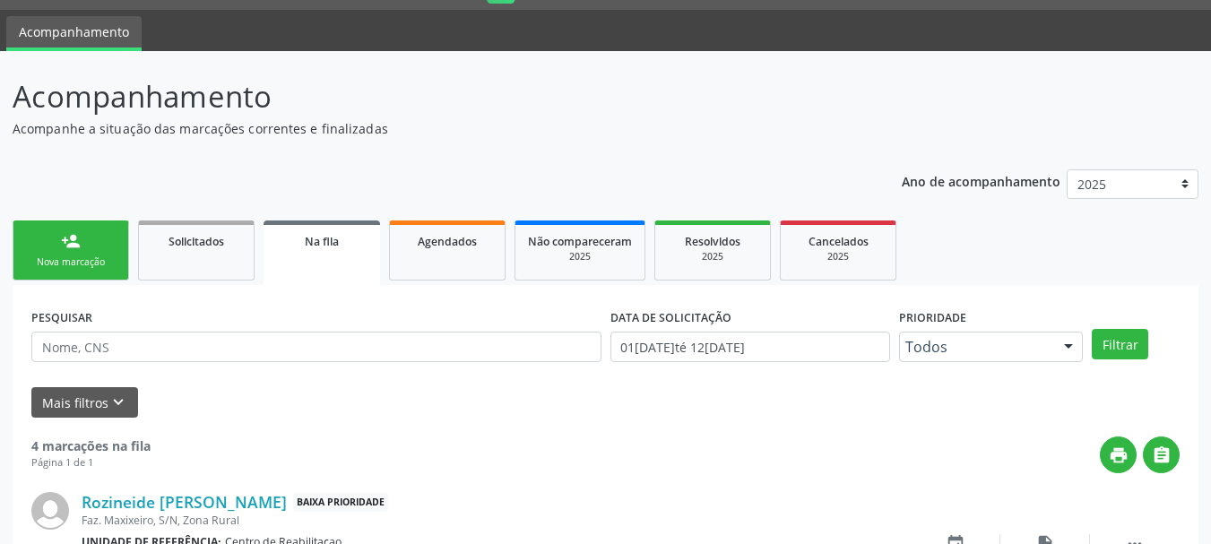
click at [103, 264] on div "Nova marcação" at bounding box center [71, 261] width 90 height 13
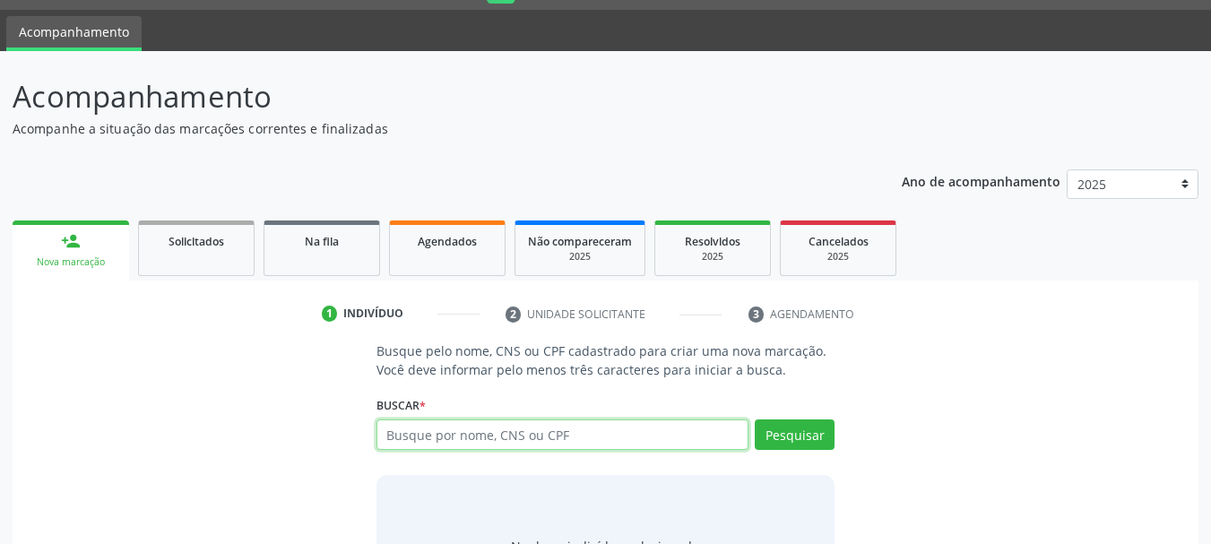
click at [463, 440] on input "text" at bounding box center [562, 434] width 373 height 30
paste input "7018606599774681"
type input "7018606599774681"
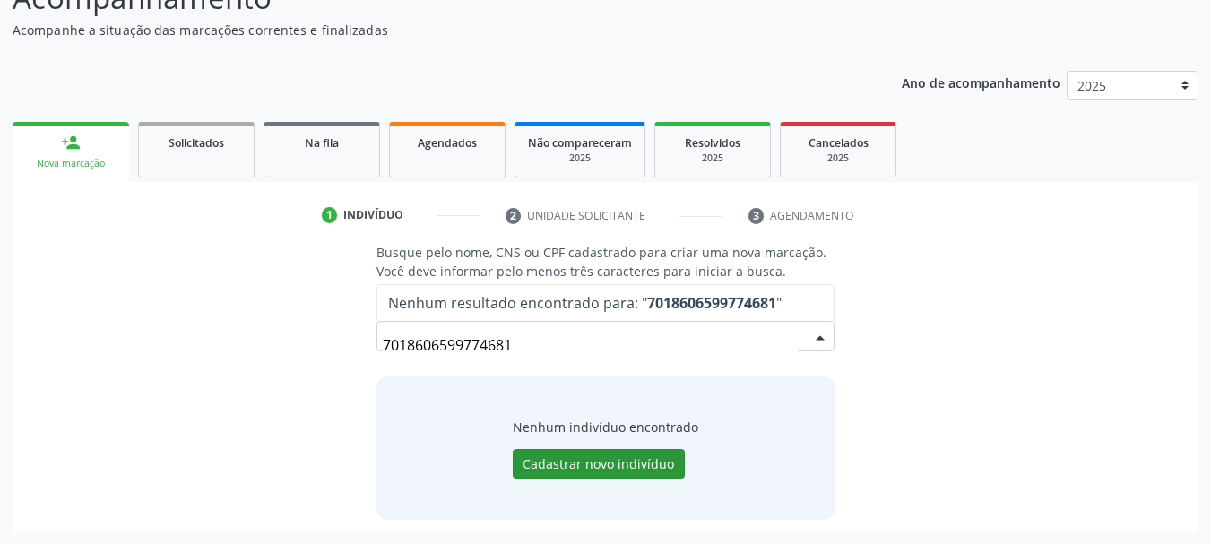
scroll to position [147, 0]
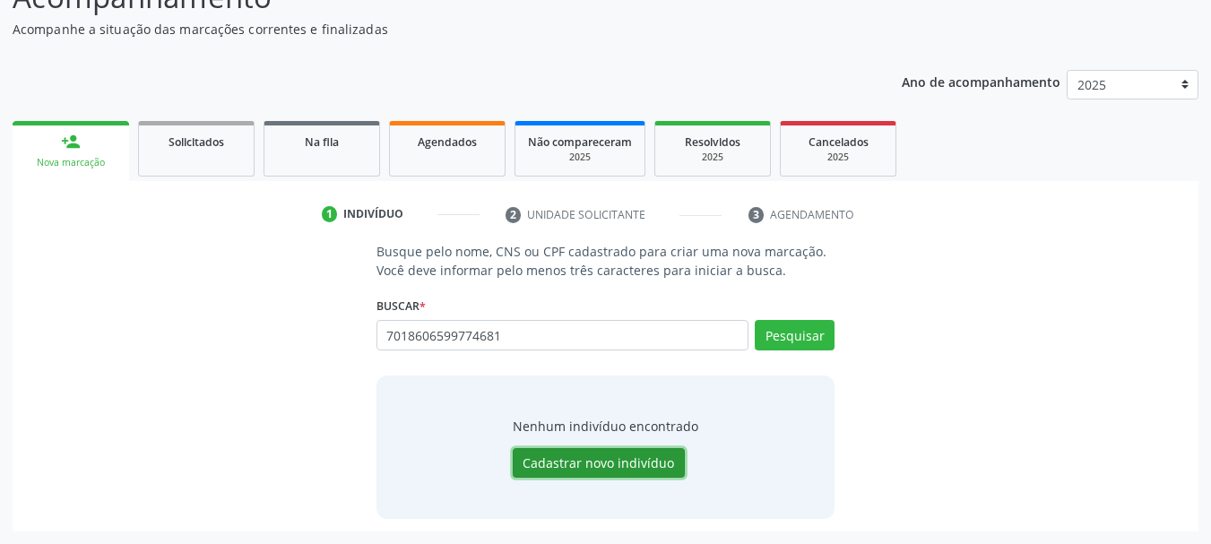
click at [604, 461] on button "Cadastrar novo indivíduo" at bounding box center [599, 463] width 172 height 30
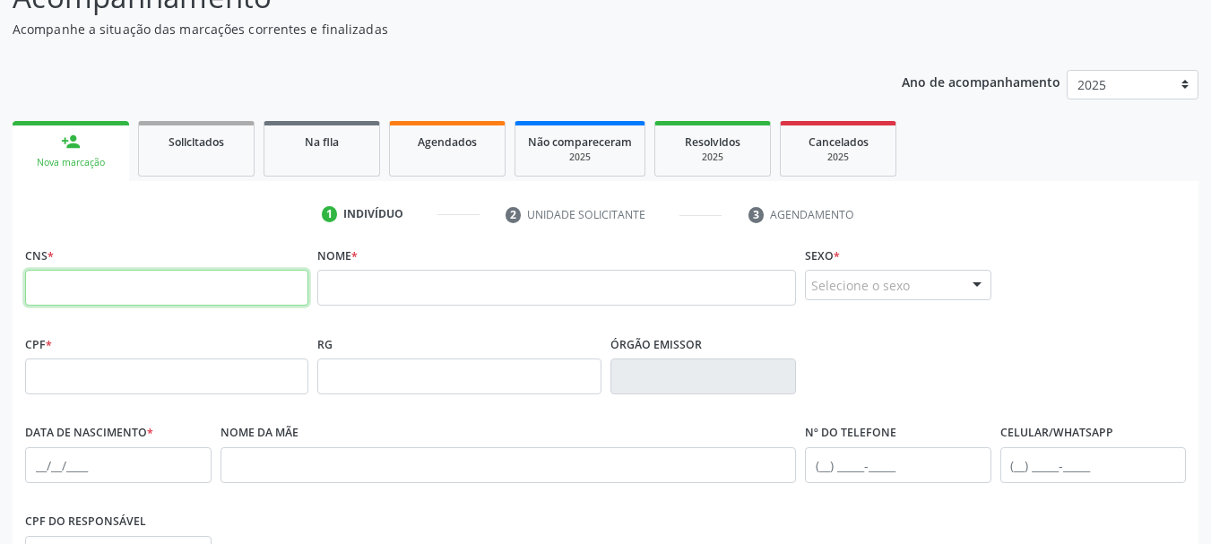
click at [258, 280] on input "text" at bounding box center [166, 288] width 283 height 36
paste input "701 8606 5997 7468"
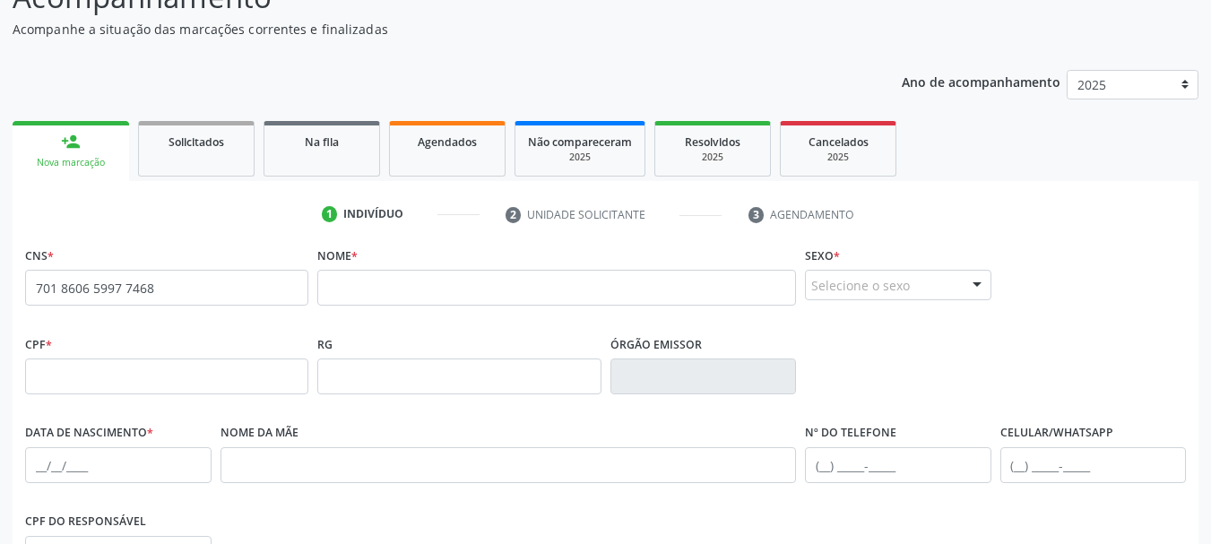
type input "701 8606 5997 7468"
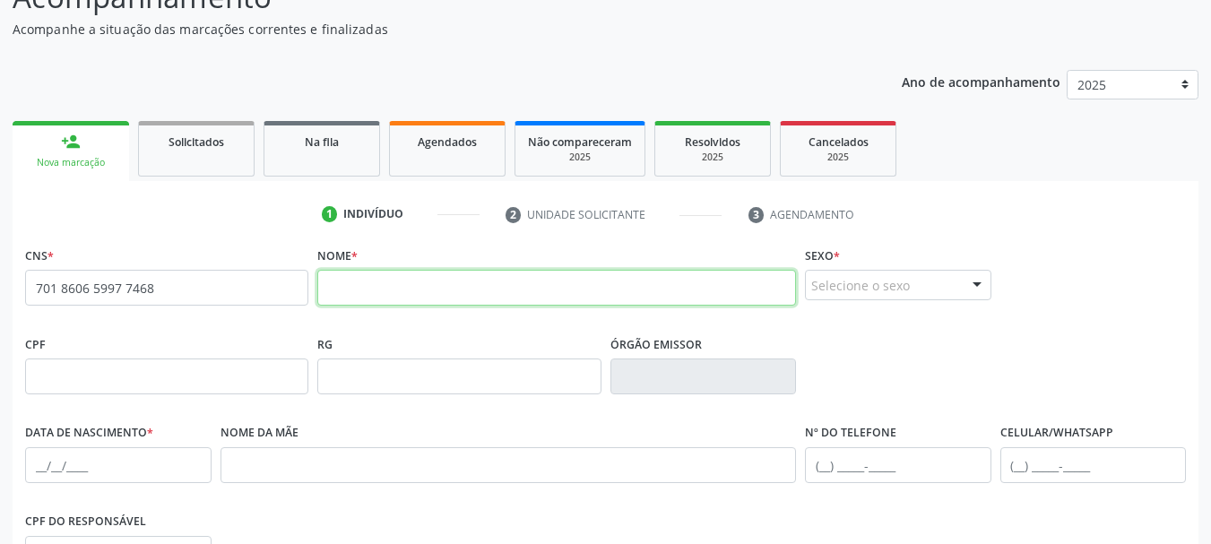
click at [442, 277] on input "text" at bounding box center [556, 288] width 479 height 36
paste input "[PERSON_NAME]"
type input "[PERSON_NAME]"
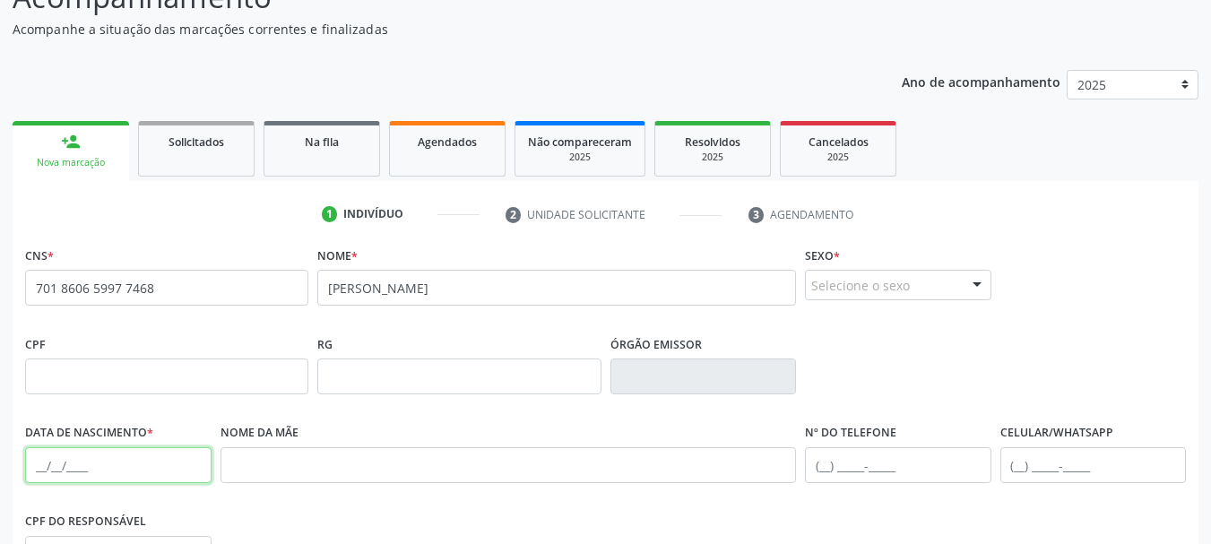
click at [73, 466] on input "text" at bounding box center [118, 465] width 186 height 36
paste input "03[DATE]"
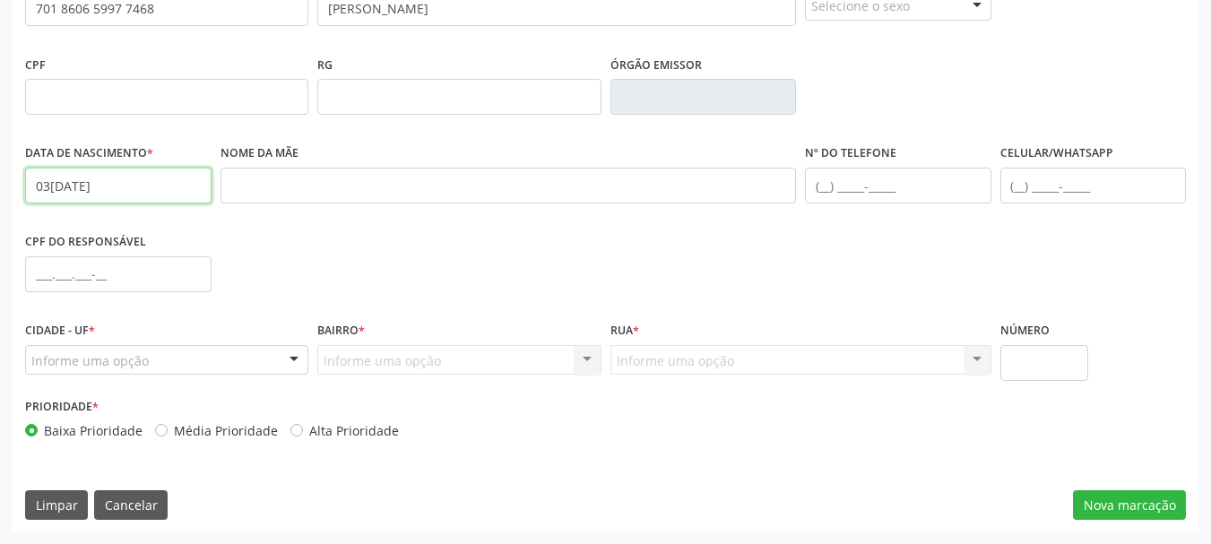
scroll to position [427, 0]
type input "03[DATE]"
click at [202, 357] on div "Informe uma opção" at bounding box center [166, 359] width 283 height 30
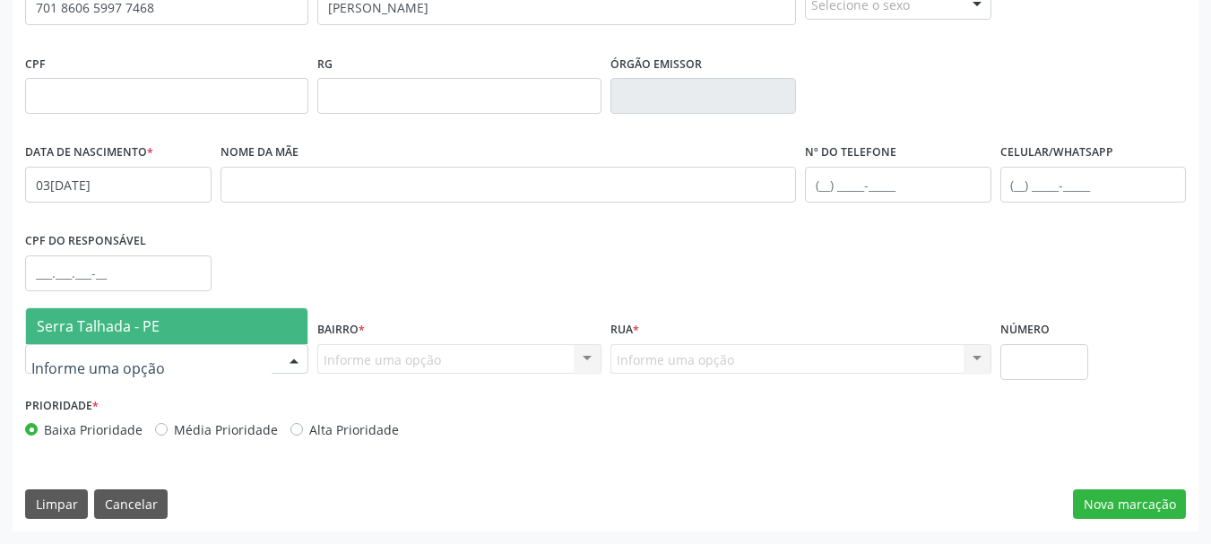
click at [191, 318] on span "Serra Talhada - PE" at bounding box center [166, 326] width 281 height 36
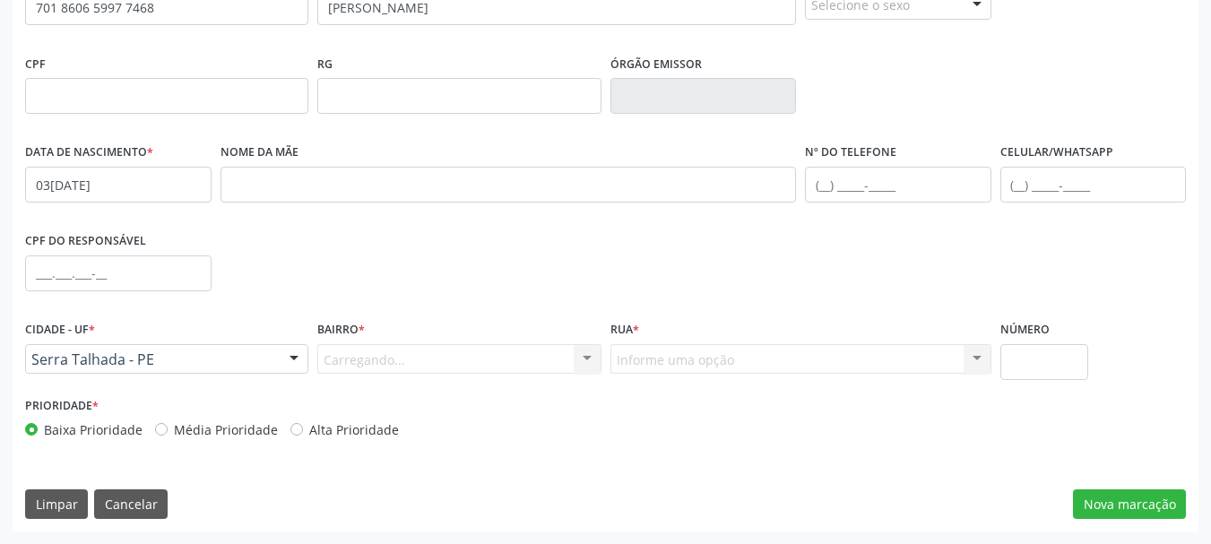
click at [391, 351] on div "Carregando... Nenhum resultado encontrado para: " " Nenhuma opção encontrada. D…" at bounding box center [458, 359] width 283 height 30
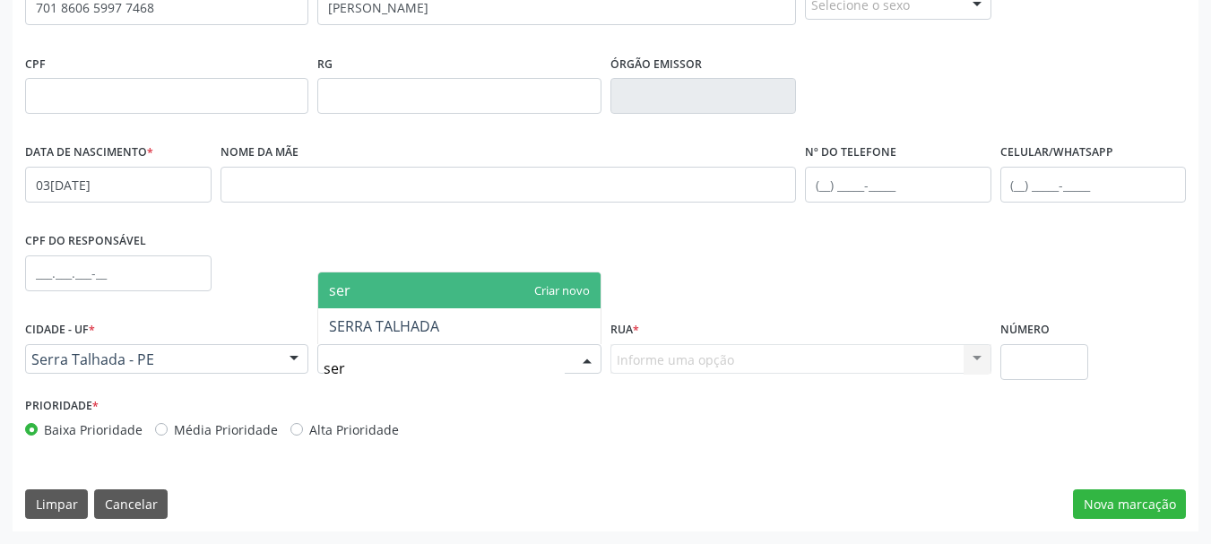
type input "serr"
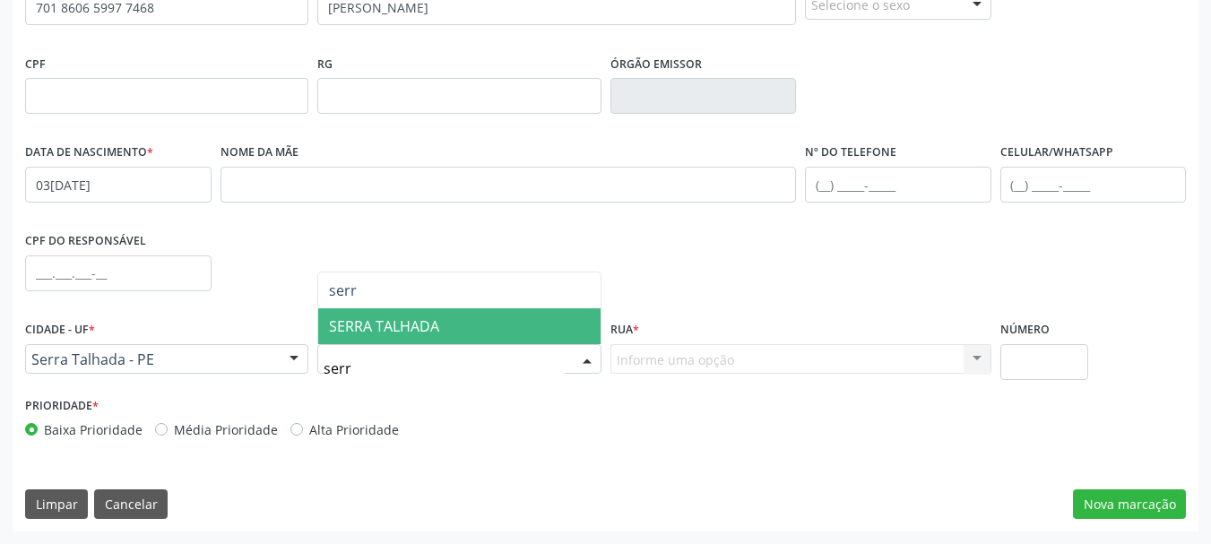
click at [427, 324] on span "SERRA TALHADA" at bounding box center [384, 326] width 110 height 20
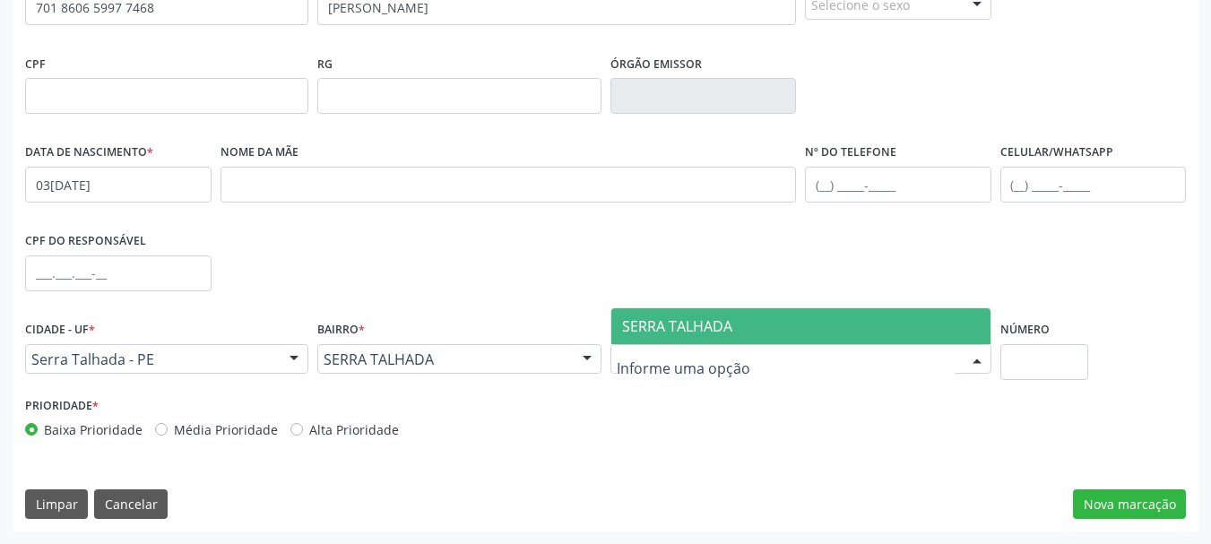
click at [668, 332] on span "SERRA TALHADA" at bounding box center [677, 326] width 110 height 20
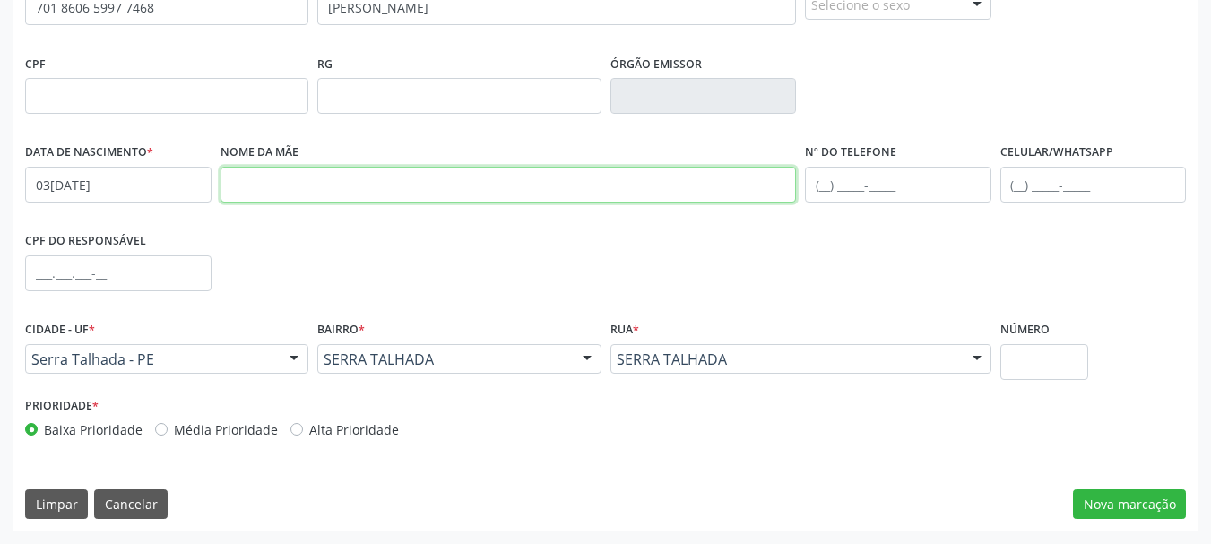
click at [305, 187] on input "text" at bounding box center [508, 185] width 576 height 36
paste input "rosicleide [PERSON_NAME]"
type input "rosicleide [PERSON_NAME]"
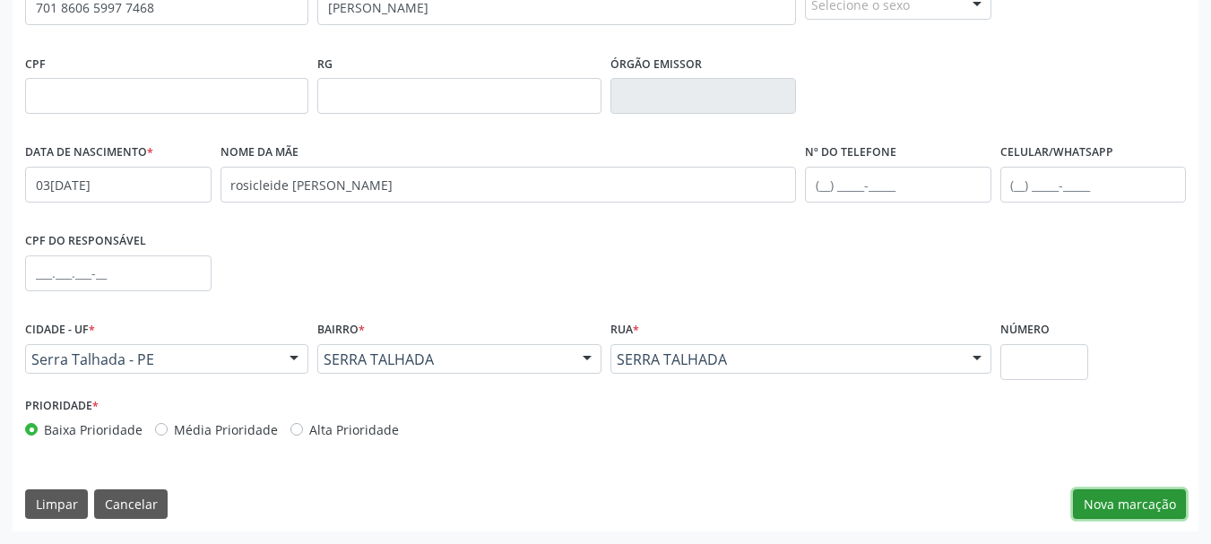
click at [1123, 496] on button "Nova marcação" at bounding box center [1129, 504] width 113 height 30
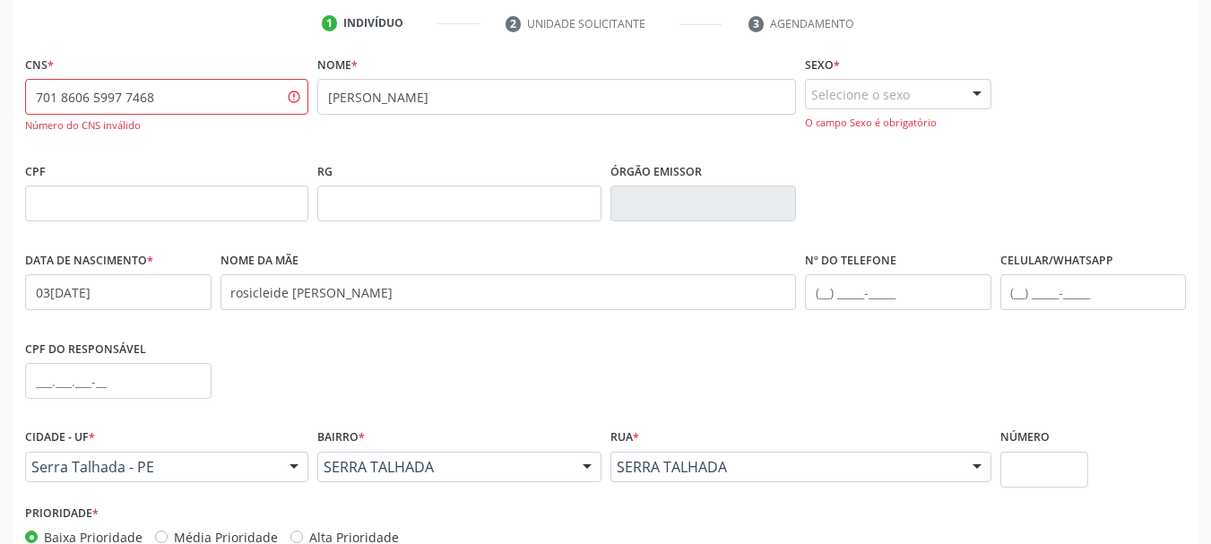
scroll to position [248, 0]
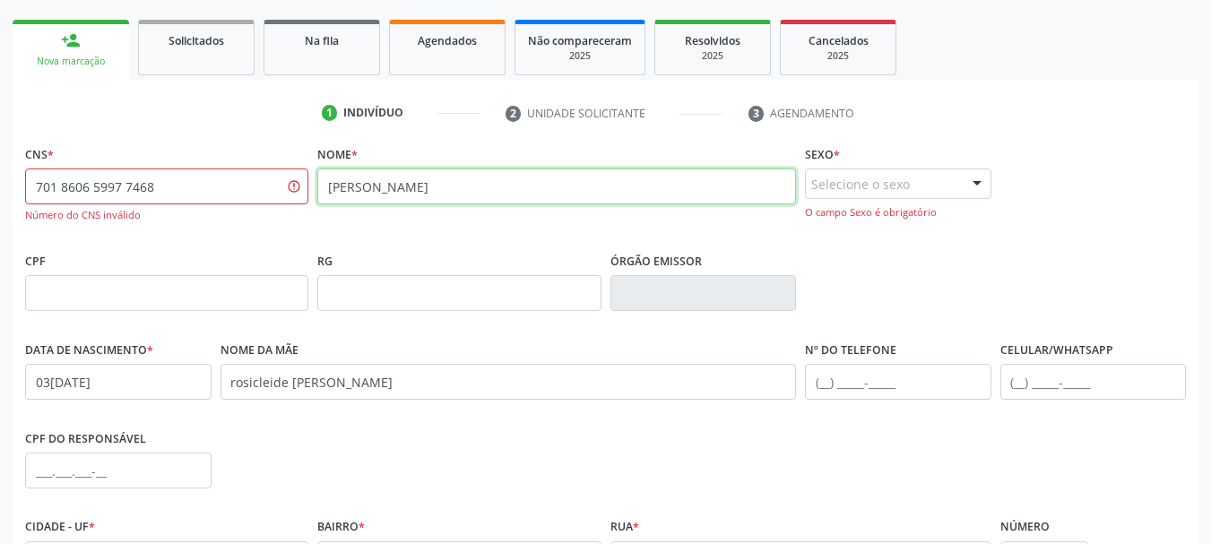
click at [426, 181] on input "[PERSON_NAME]" at bounding box center [556, 186] width 479 height 36
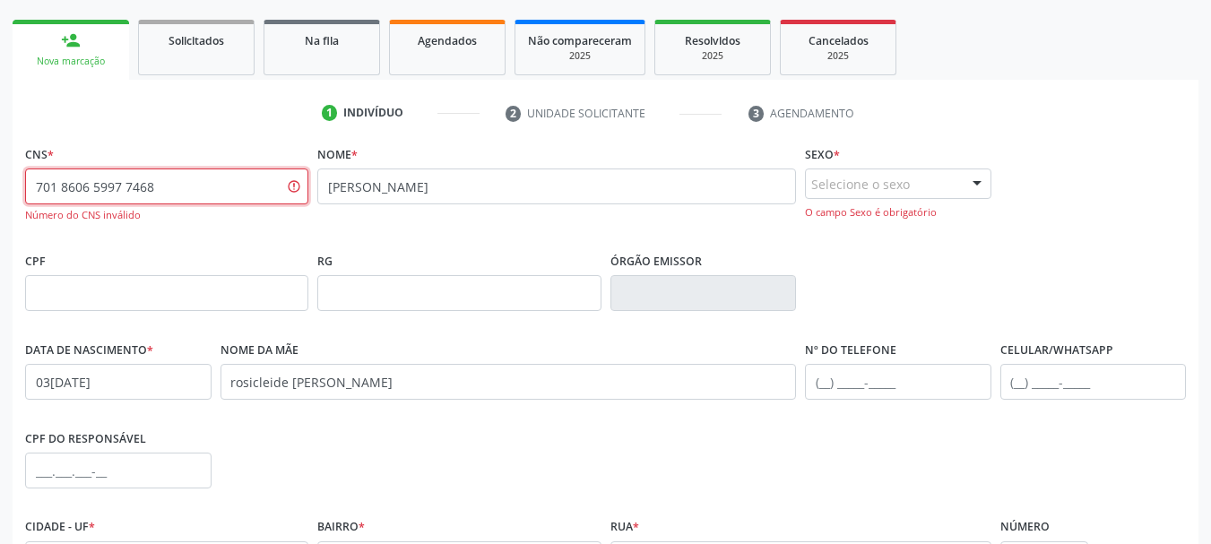
click at [134, 195] on input "701 8606 5997 7468" at bounding box center [166, 186] width 283 height 36
paste input "8 6065 9977 4681"
type input "708 6065 9977 4681"
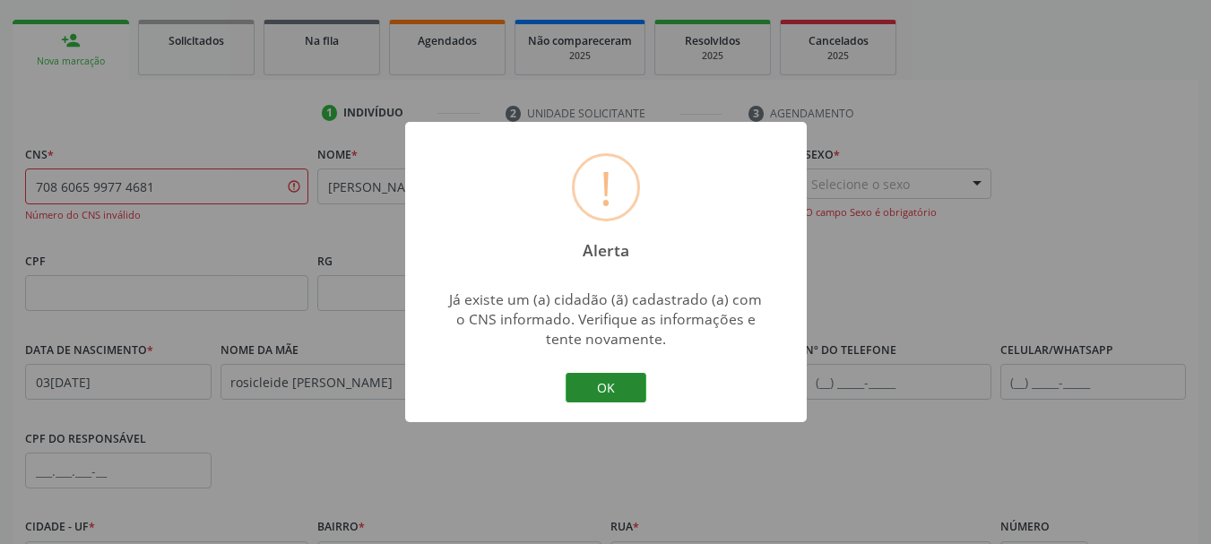
click at [608, 377] on button "OK" at bounding box center [605, 388] width 81 height 30
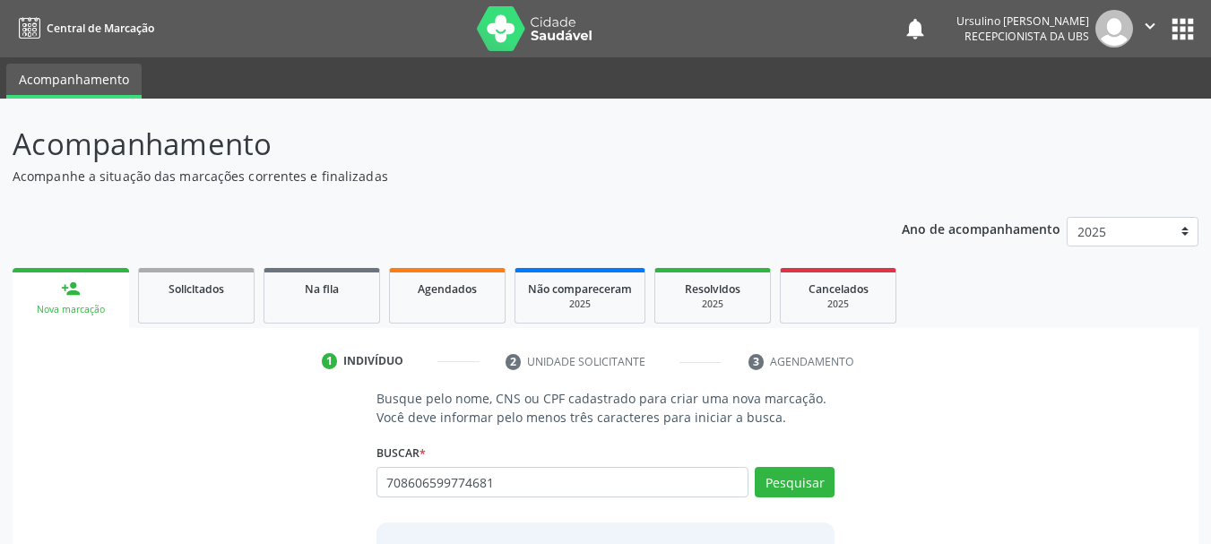
type input "708606599774681"
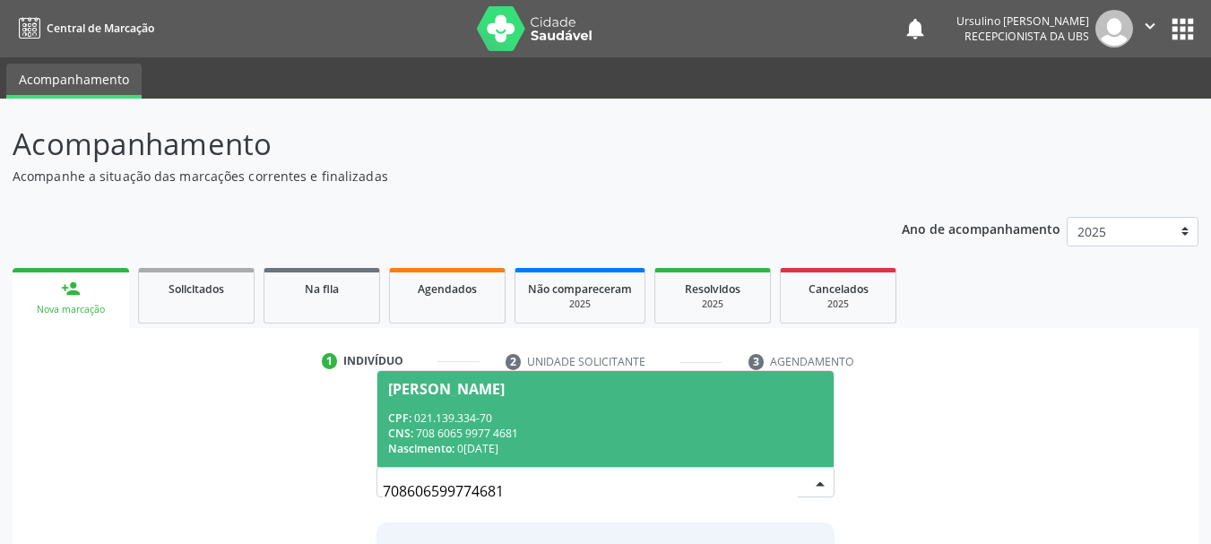
scroll to position [147, 0]
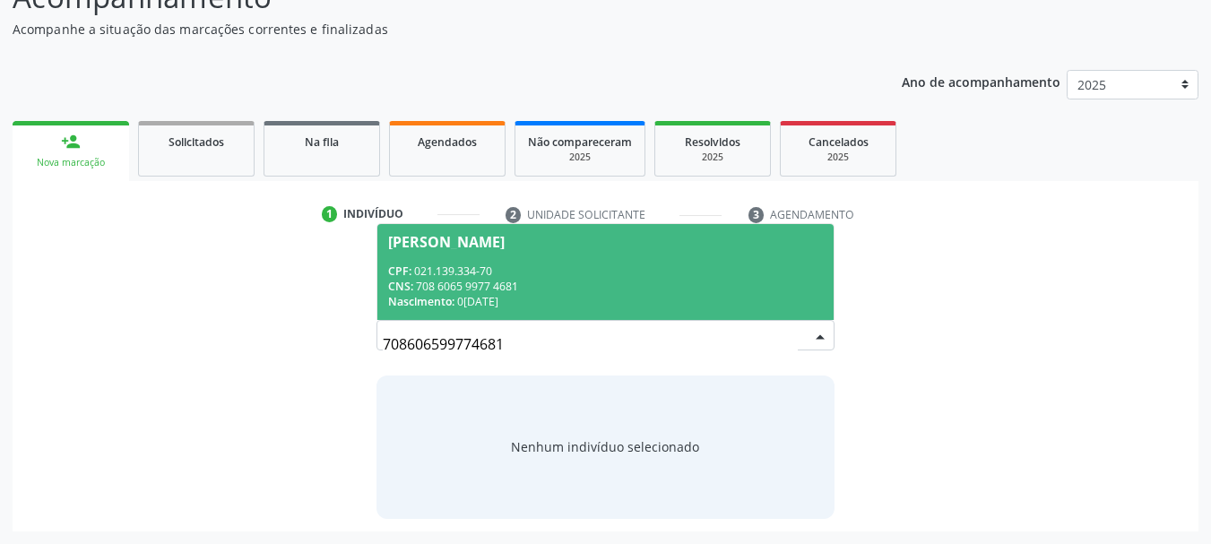
click at [569, 280] on div "CNS: 708 6065 9977 4681" at bounding box center [605, 286] width 435 height 15
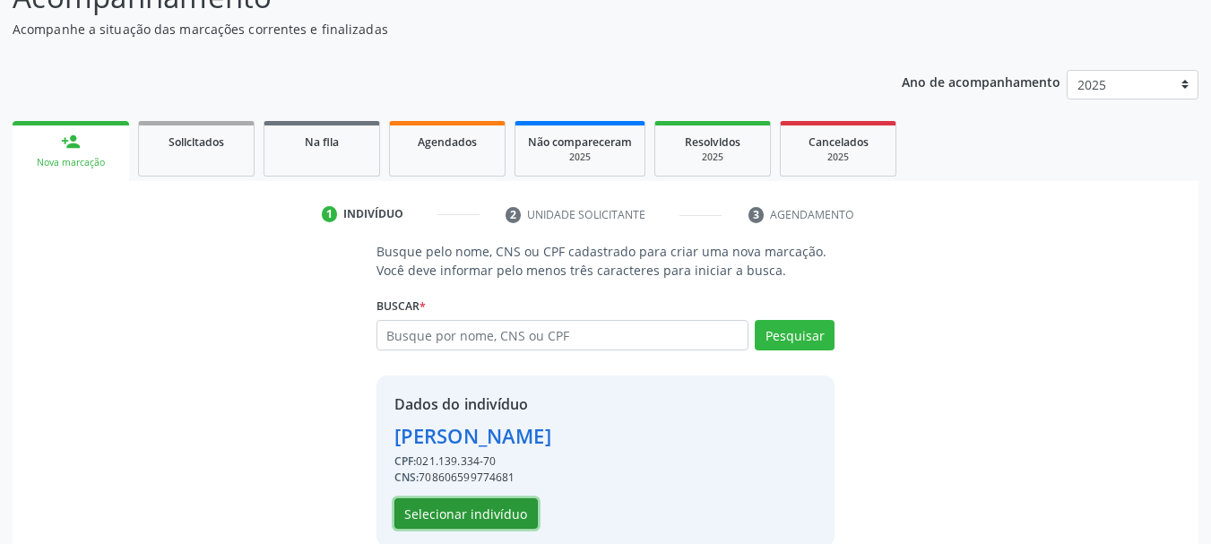
click at [463, 522] on button "Selecionar indivíduo" at bounding box center [465, 513] width 143 height 30
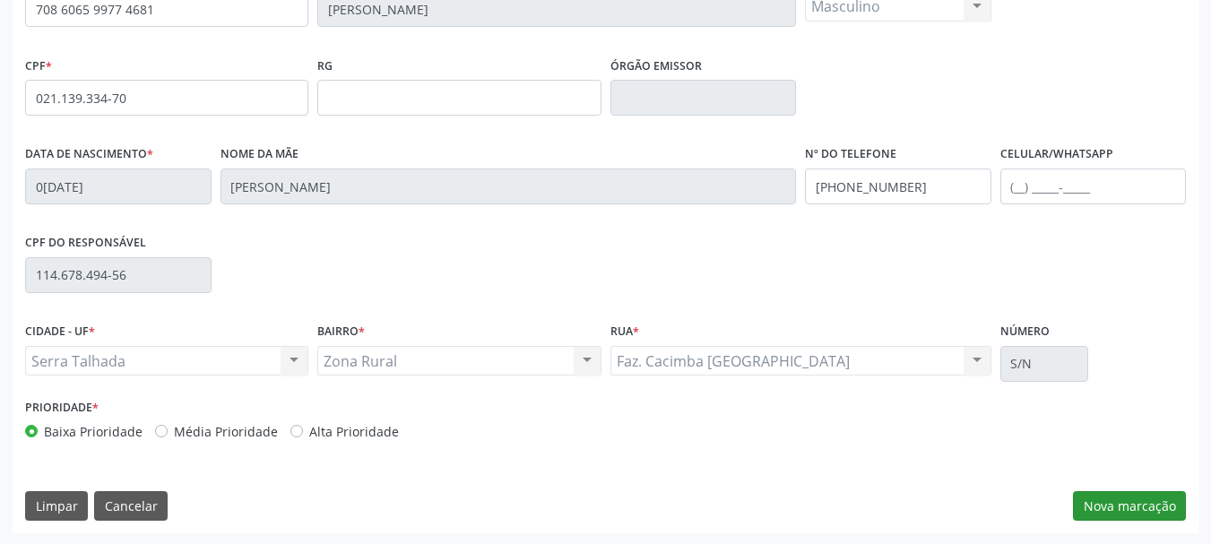
scroll to position [427, 0]
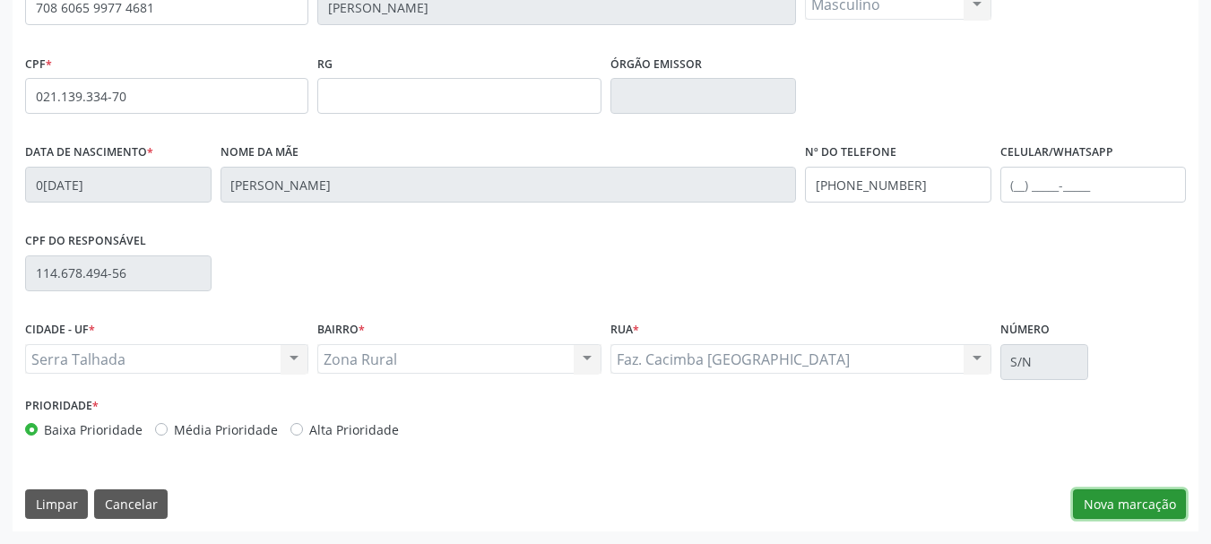
click at [1107, 511] on button "Nova marcação" at bounding box center [1129, 504] width 113 height 30
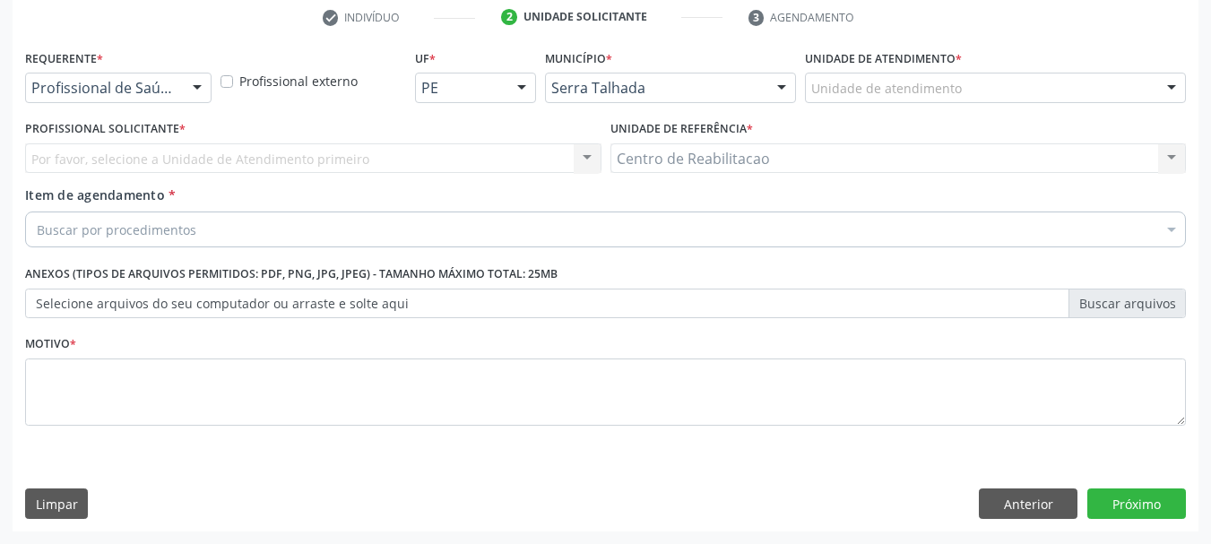
scroll to position [344, 0]
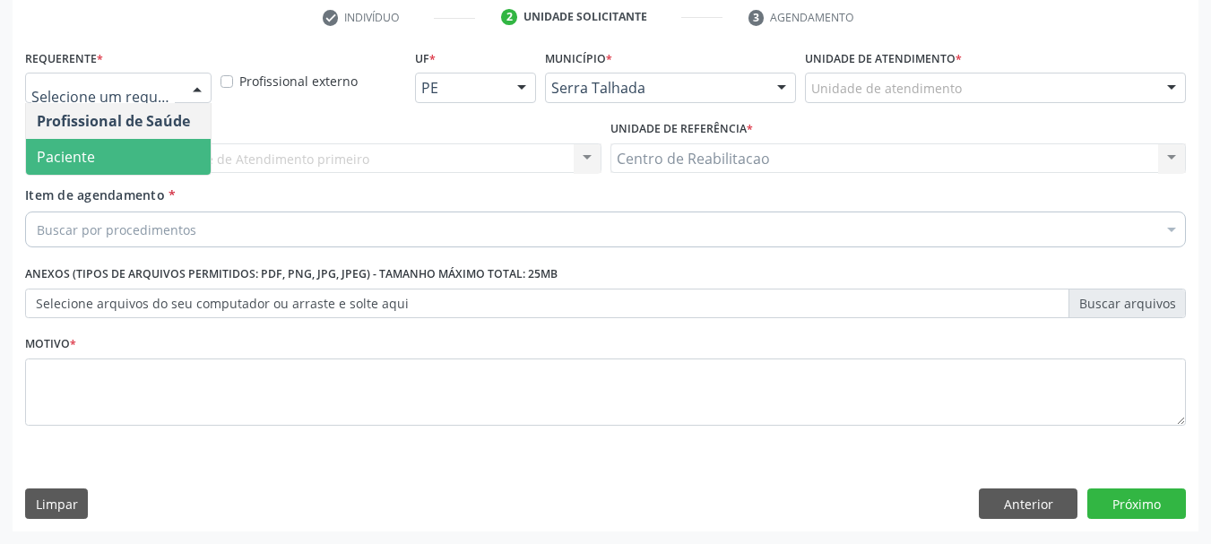
click at [151, 151] on span "Paciente" at bounding box center [118, 157] width 185 height 36
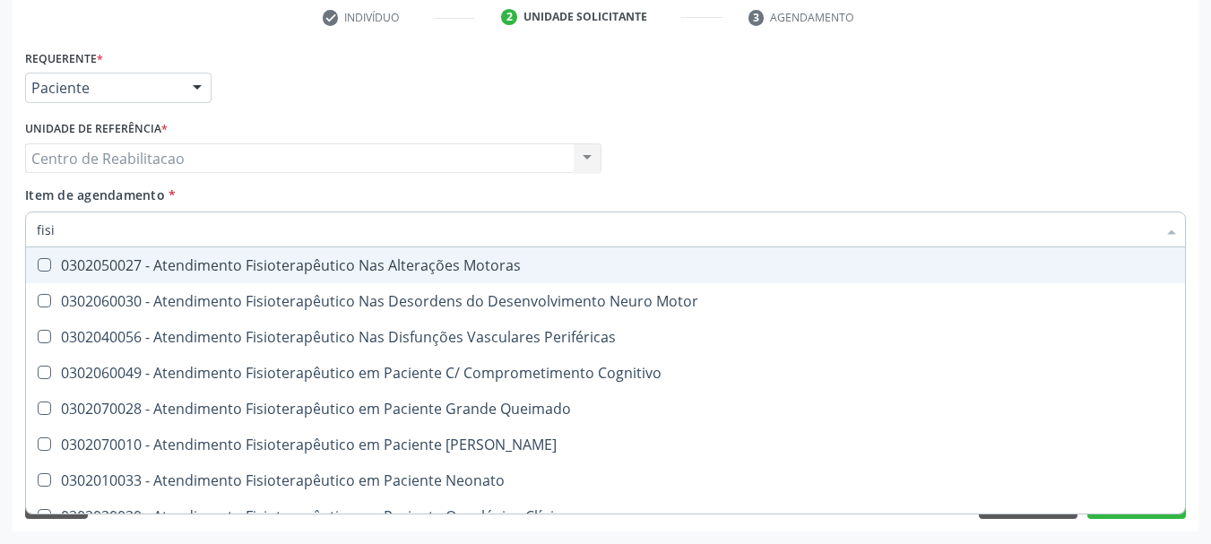
type input "fisio"
drag, startPoint x: 334, startPoint y: 263, endPoint x: 347, endPoint y: 262, distance: 12.7
click at [335, 265] on div "0302050027 - Atendimento Fisioterapêutico Nas Alterações Motoras" at bounding box center [678, 265] width 1282 height 14
checkbox Motoras "true"
checkbox Motor "true"
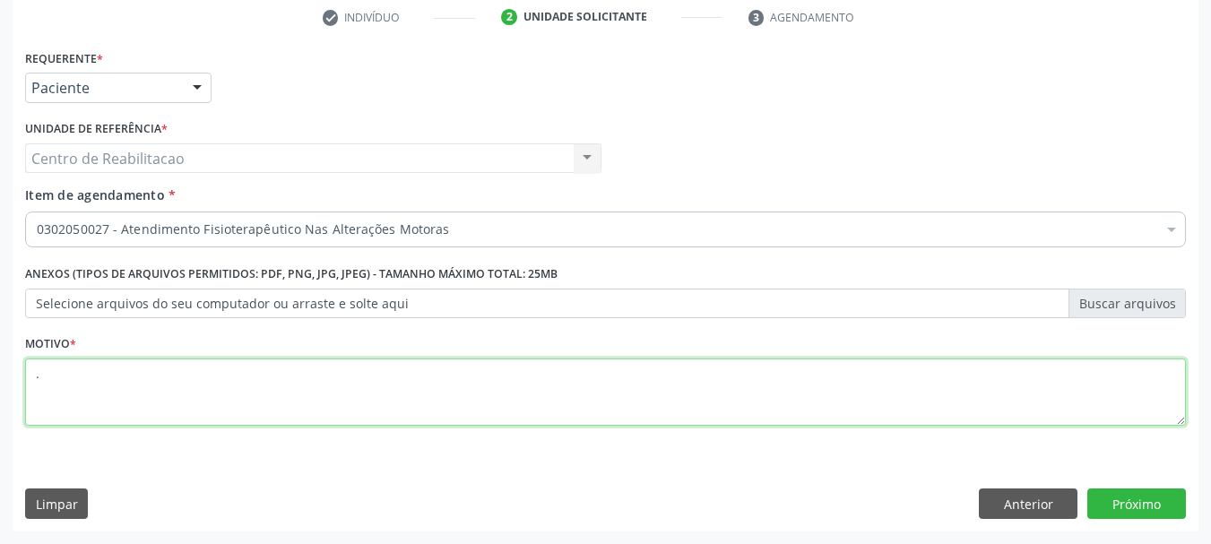
type textarea "."
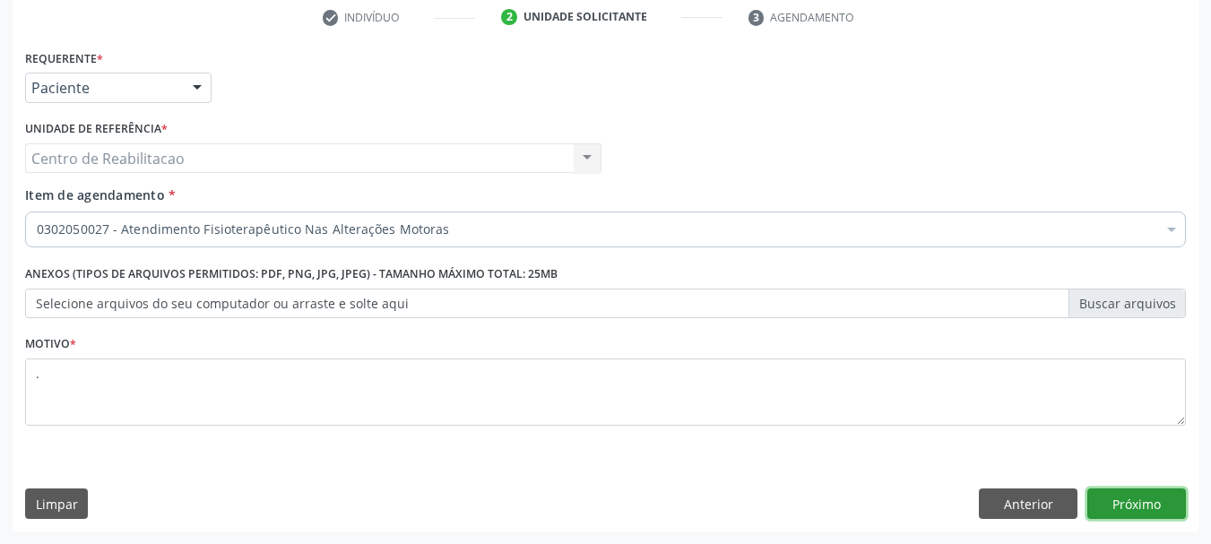
click button "Próximo" at bounding box center [1136, 503] width 99 height 30
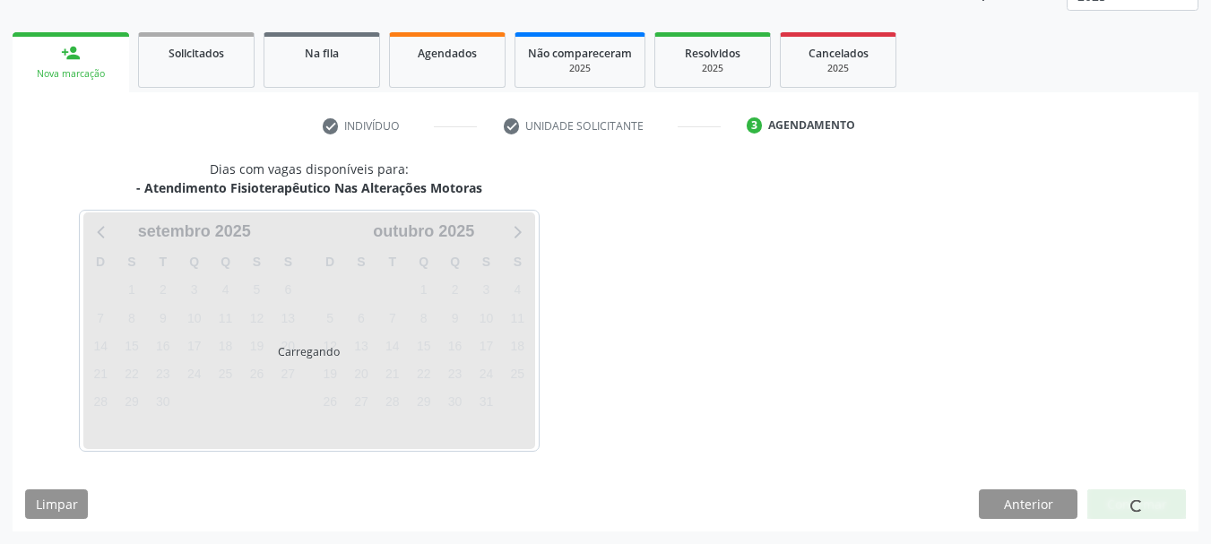
scroll to position [236, 0]
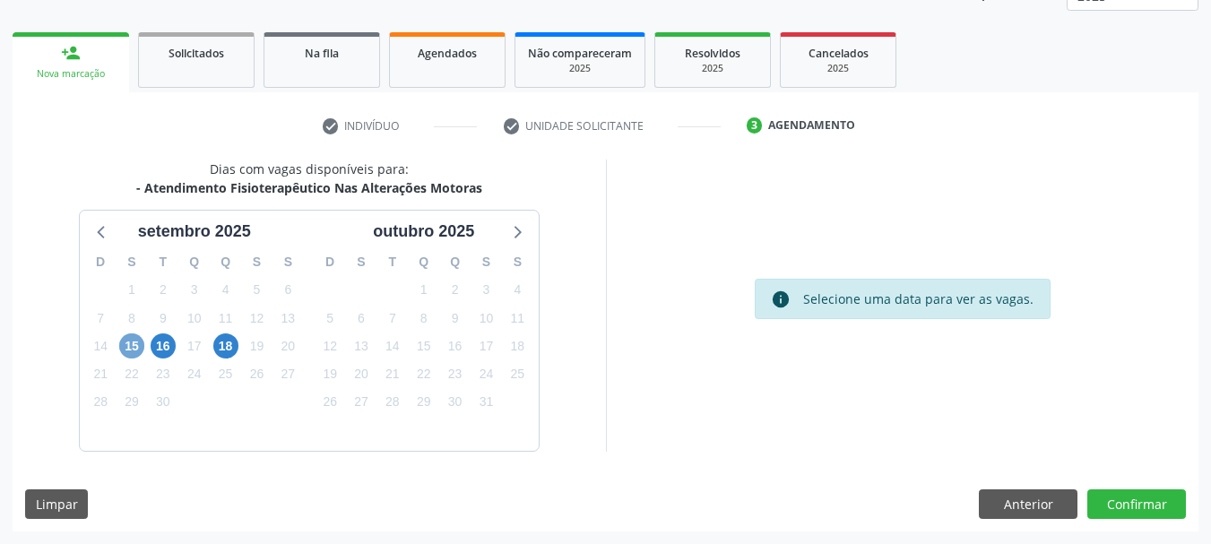
click at [136, 342] on span "15" at bounding box center [131, 345] width 25 height 25
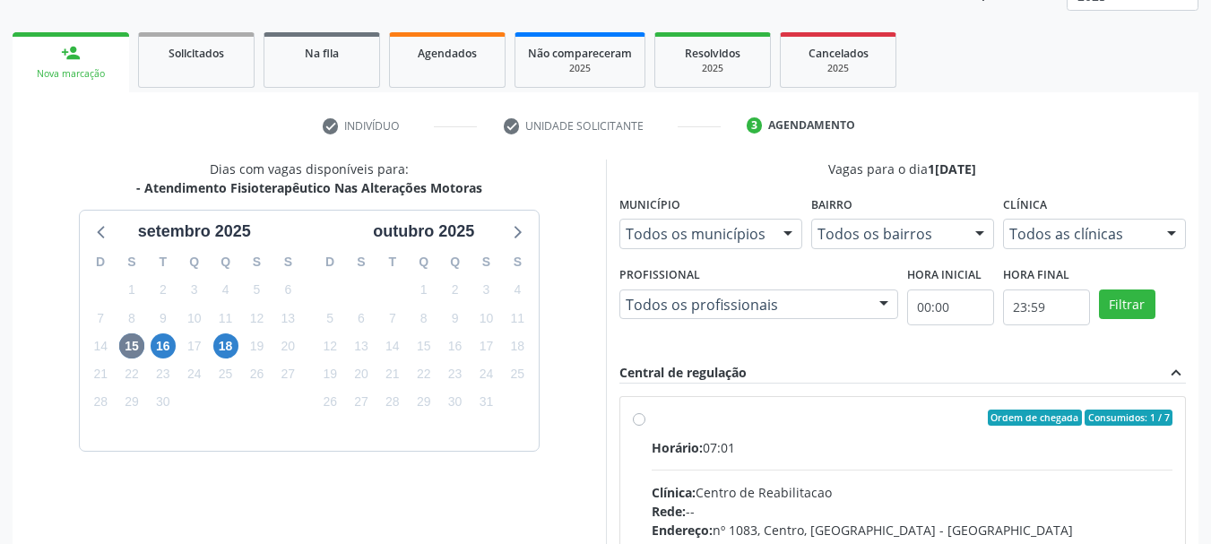
click at [746, 405] on div "Ordem de chegada Consumidos: 1 / 7 Horário: 07:01 Clínica: Centro de Reabilitac…" at bounding box center [902, 547] width 565 height 300
radio input "true"
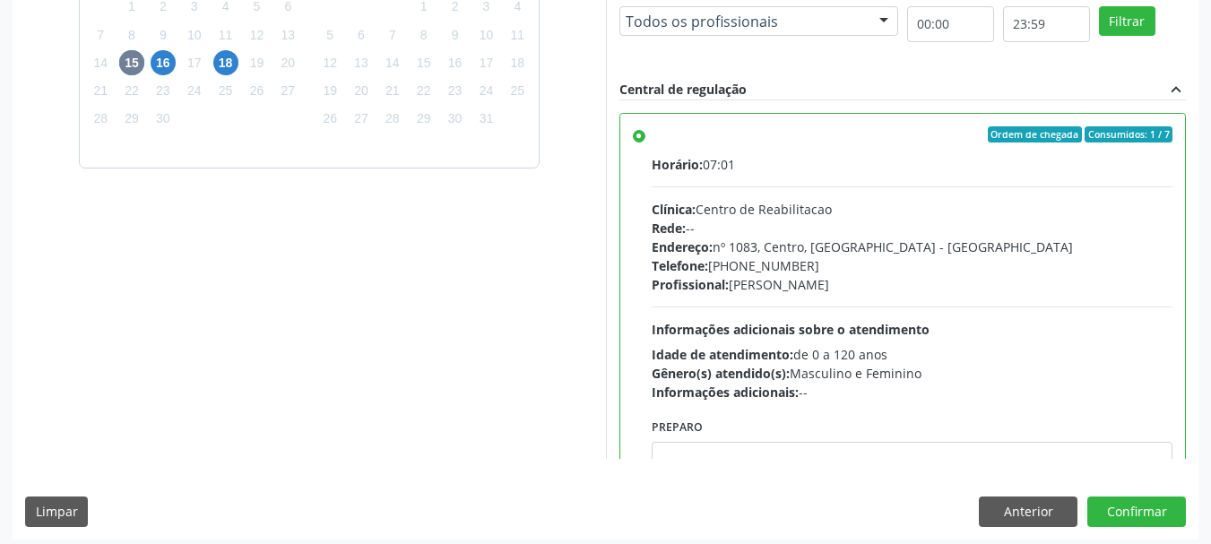
scroll to position [527, 0]
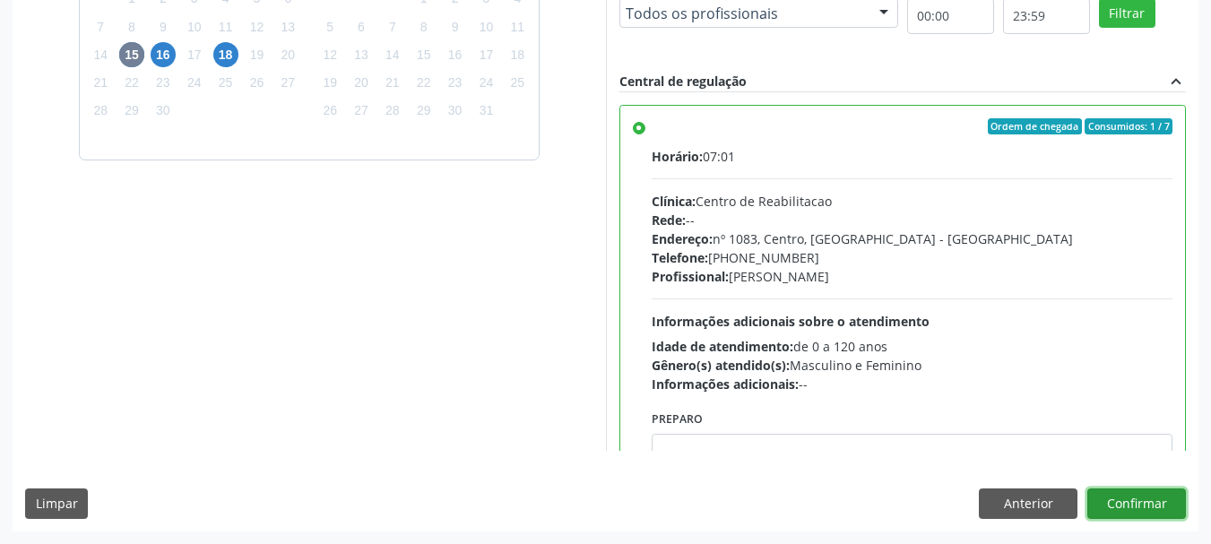
click at [1171, 512] on button "Confirmar" at bounding box center [1136, 503] width 99 height 30
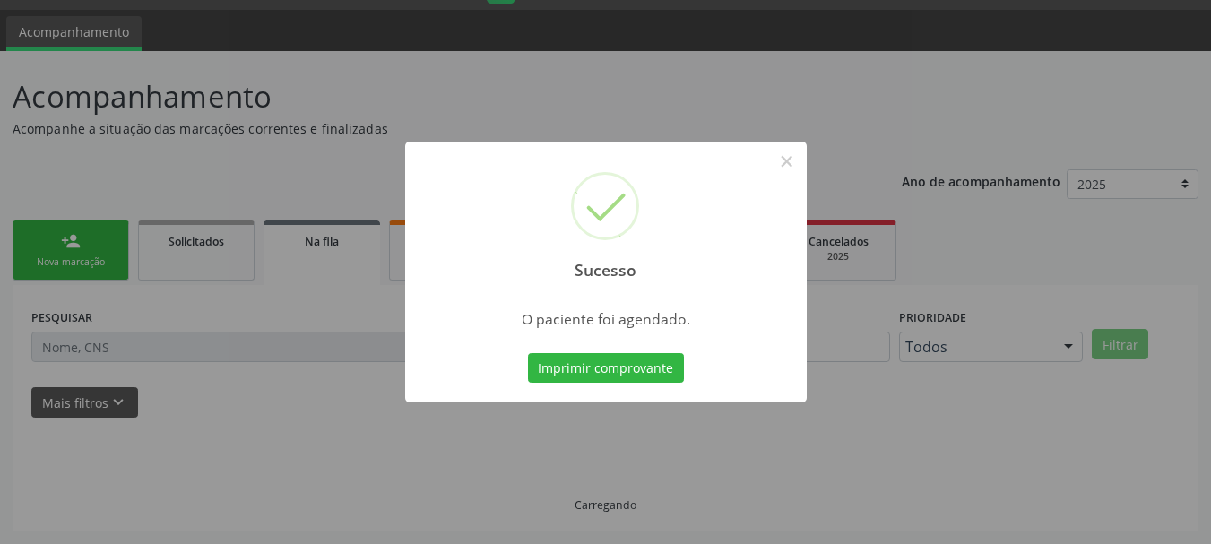
scroll to position [47, 0]
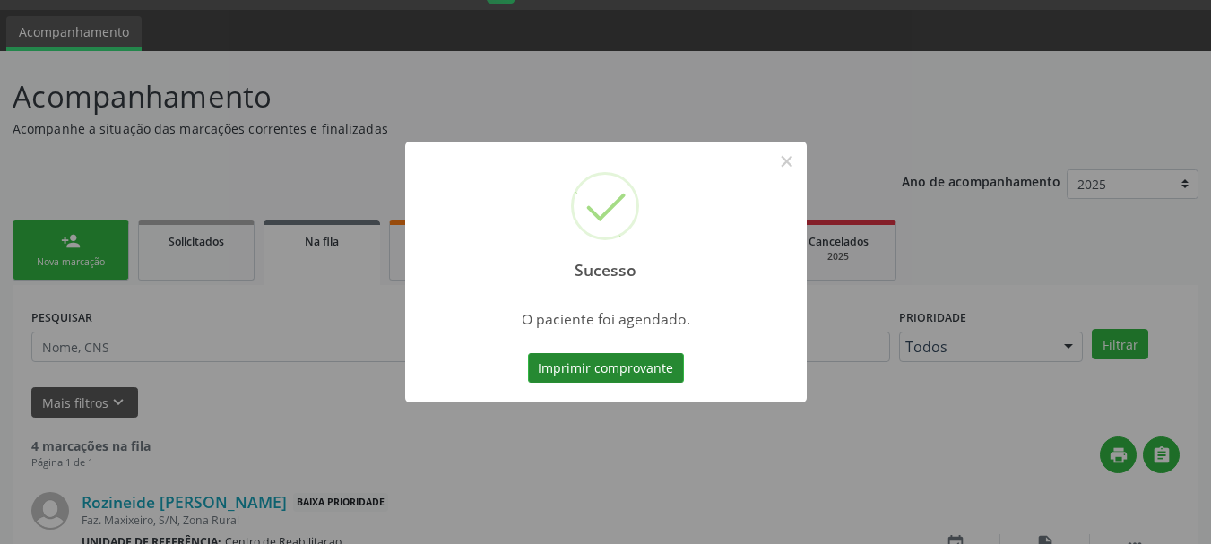
click at [616, 367] on button "Imprimir comprovante" at bounding box center [606, 368] width 156 height 30
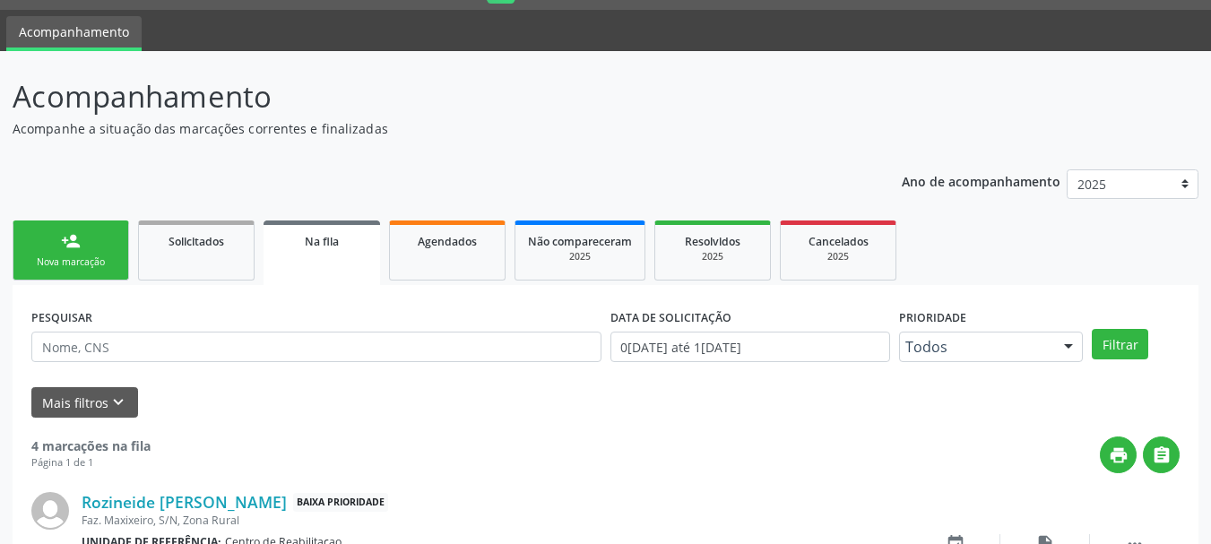
click at [77, 265] on div "Nova marcação" at bounding box center [71, 261] width 90 height 13
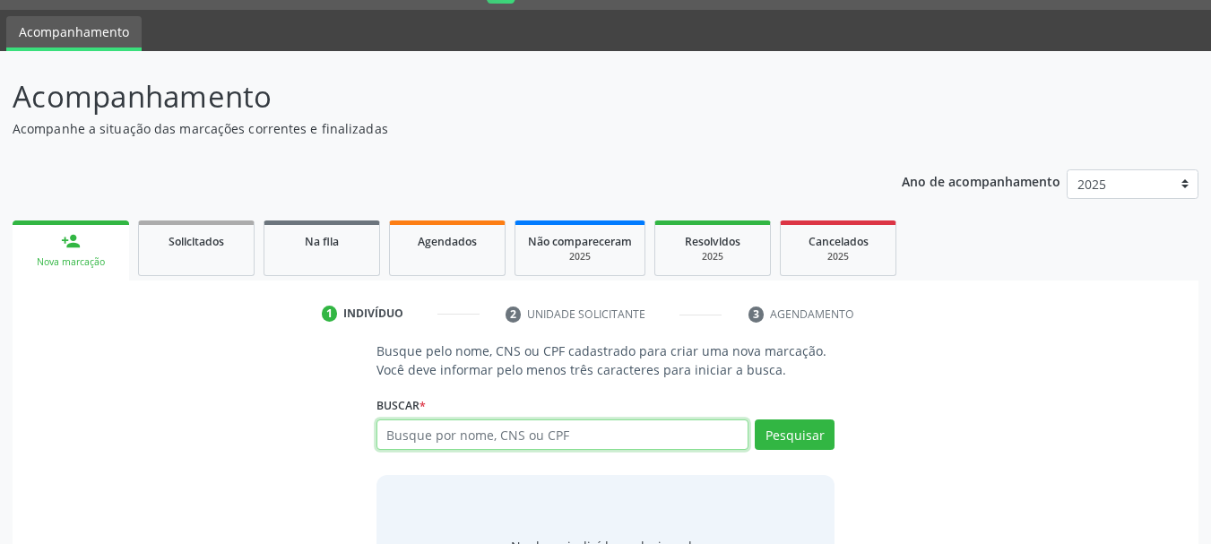
click at [481, 434] on input "text" at bounding box center [562, 434] width 373 height 30
paste input "11947385402"
type input "11947385402,"
type input "11947385402"
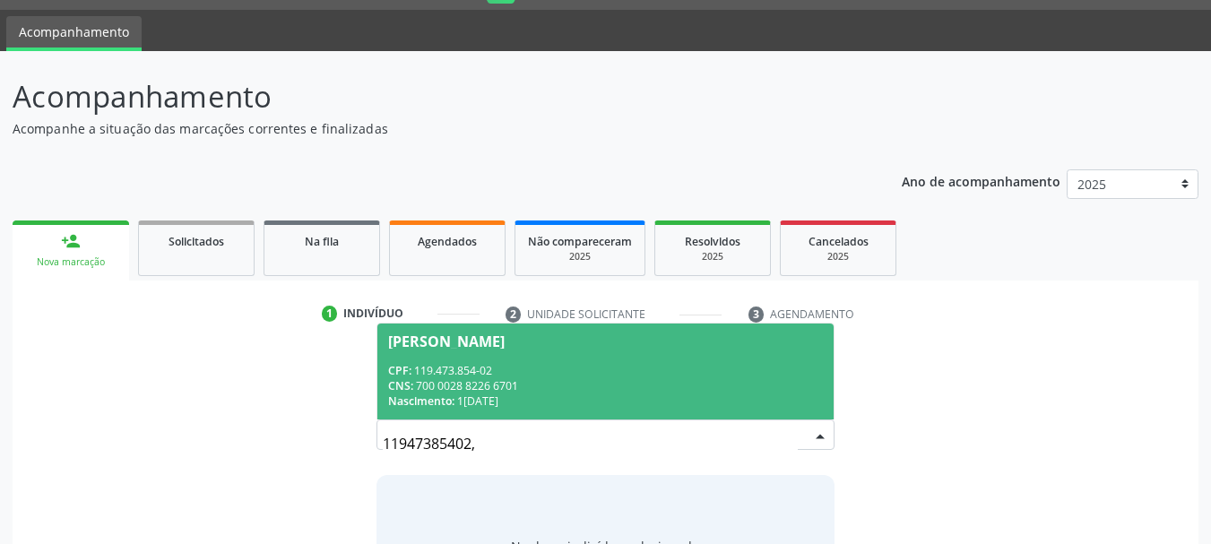
click at [519, 360] on span "Jessica Carolinny Lacerda da Silva CPF: 119.473.854-02 CNS: 700 0028 8226 6701 …" at bounding box center [605, 371] width 457 height 96
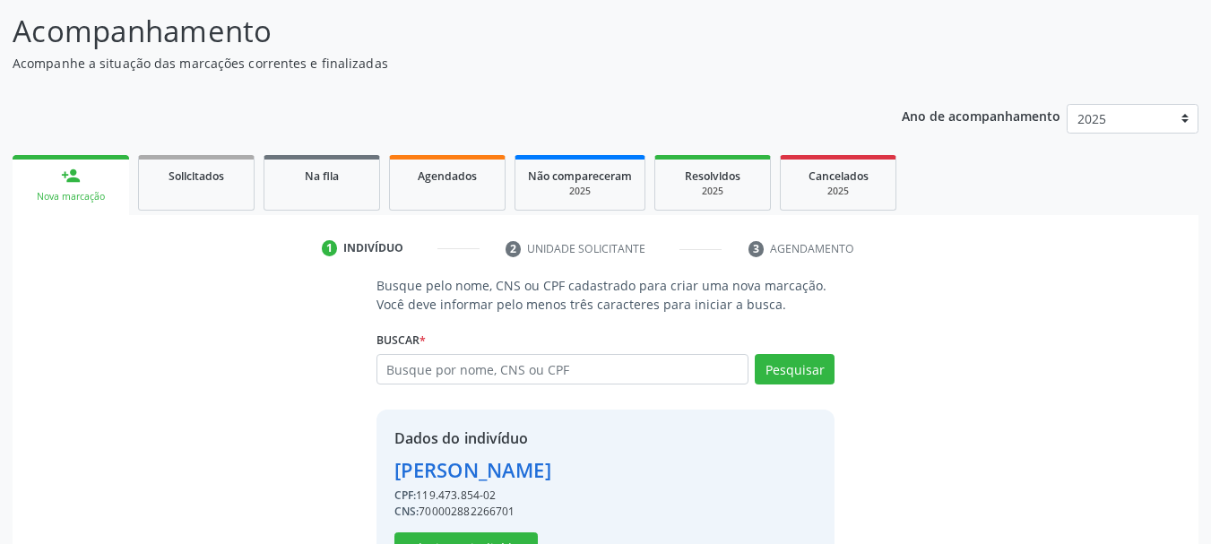
scroll to position [175, 0]
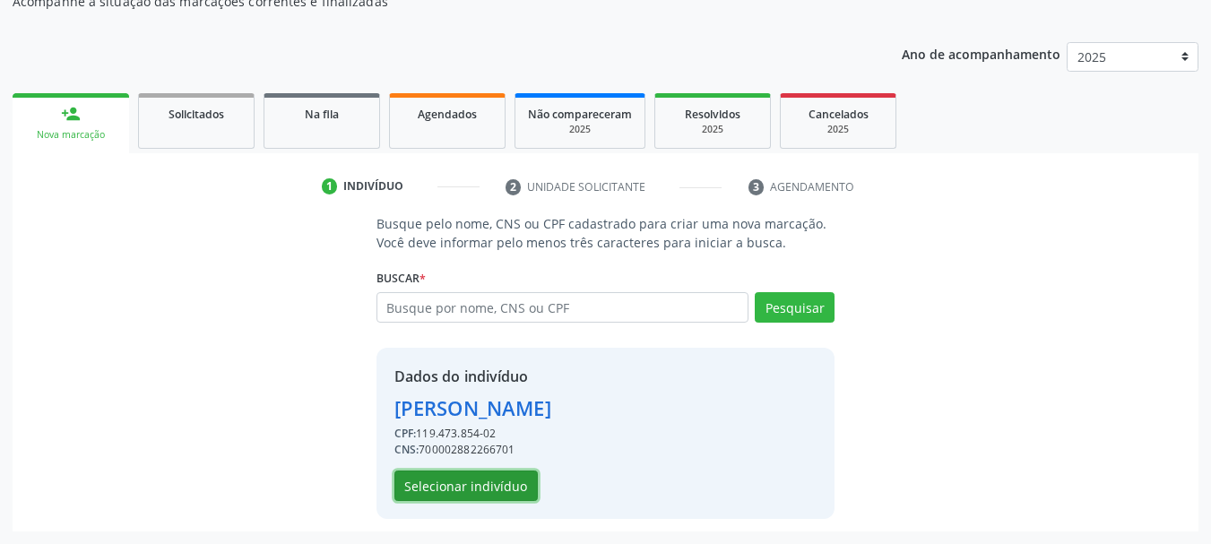
click at [501, 481] on button "Selecionar indivíduo" at bounding box center [465, 485] width 143 height 30
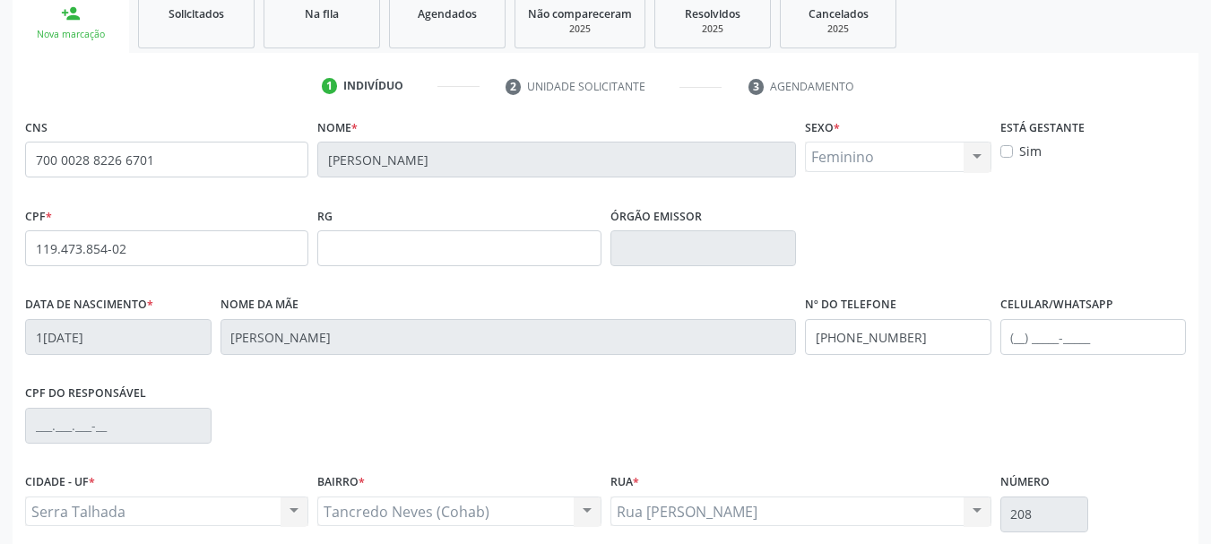
scroll to position [427, 0]
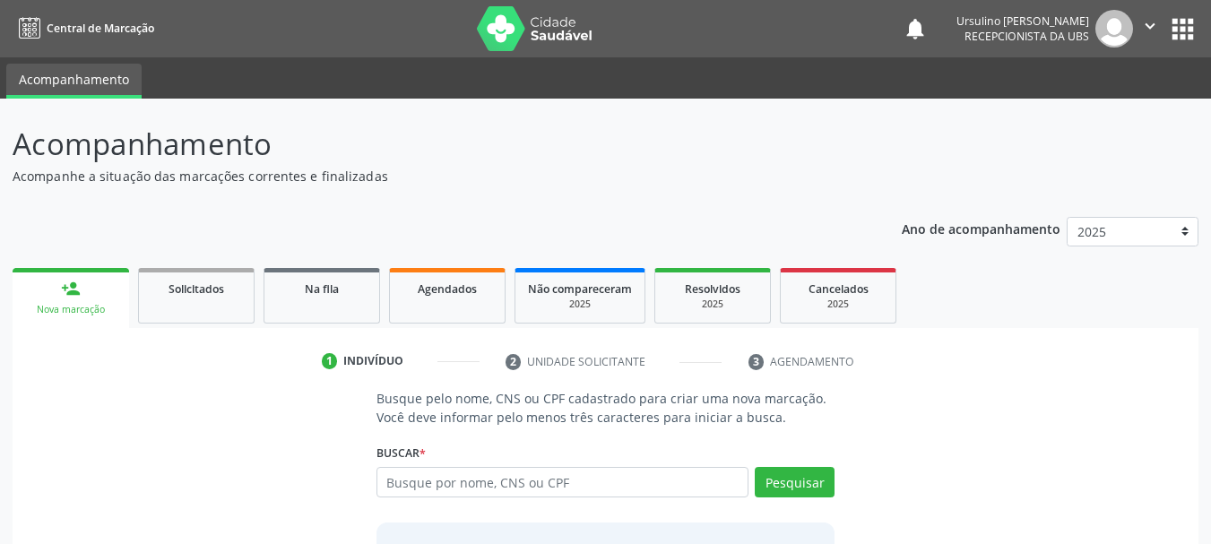
click at [512, 486] on input "text" at bounding box center [562, 482] width 373 height 30
type input "lucas gabriel torres"
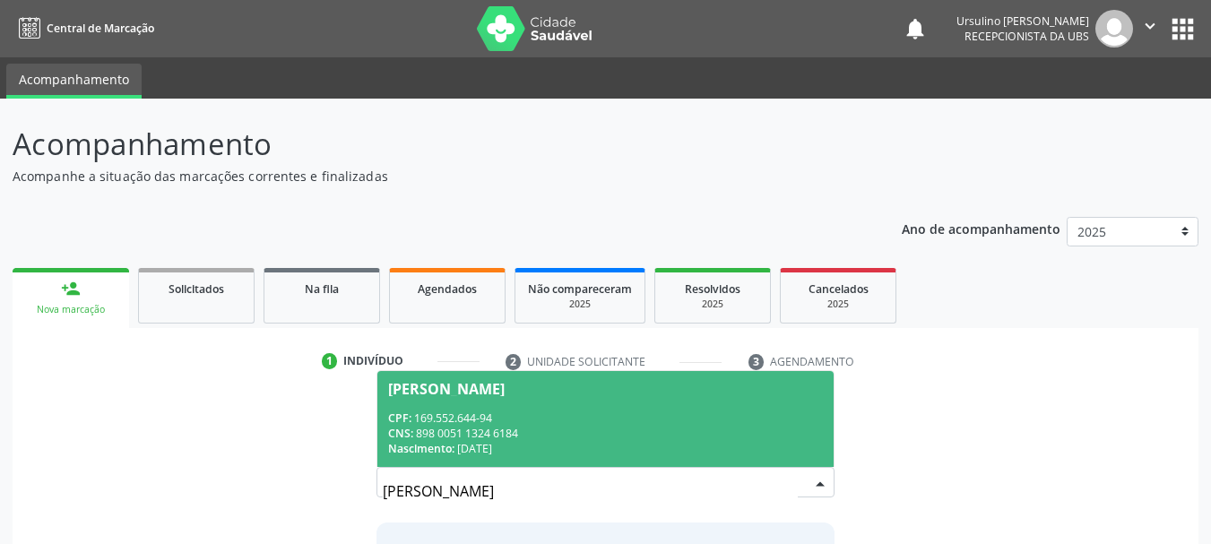
click at [587, 415] on div "CPF: 169.552.644-94" at bounding box center [605, 417] width 435 height 15
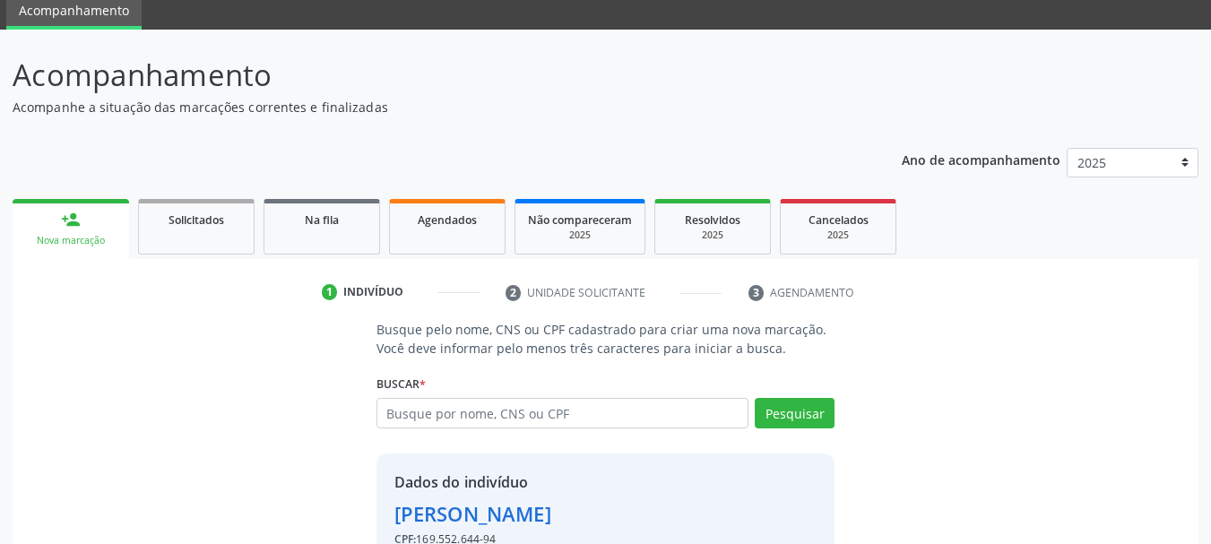
scroll to position [175, 0]
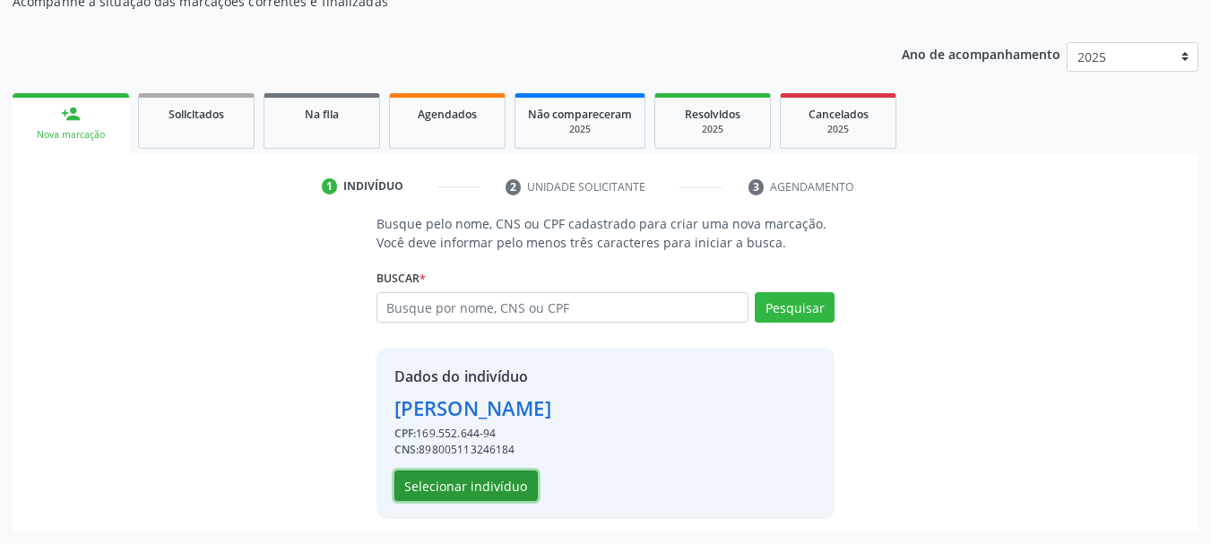
click at [483, 487] on button "Selecionar indivíduo" at bounding box center [465, 485] width 143 height 30
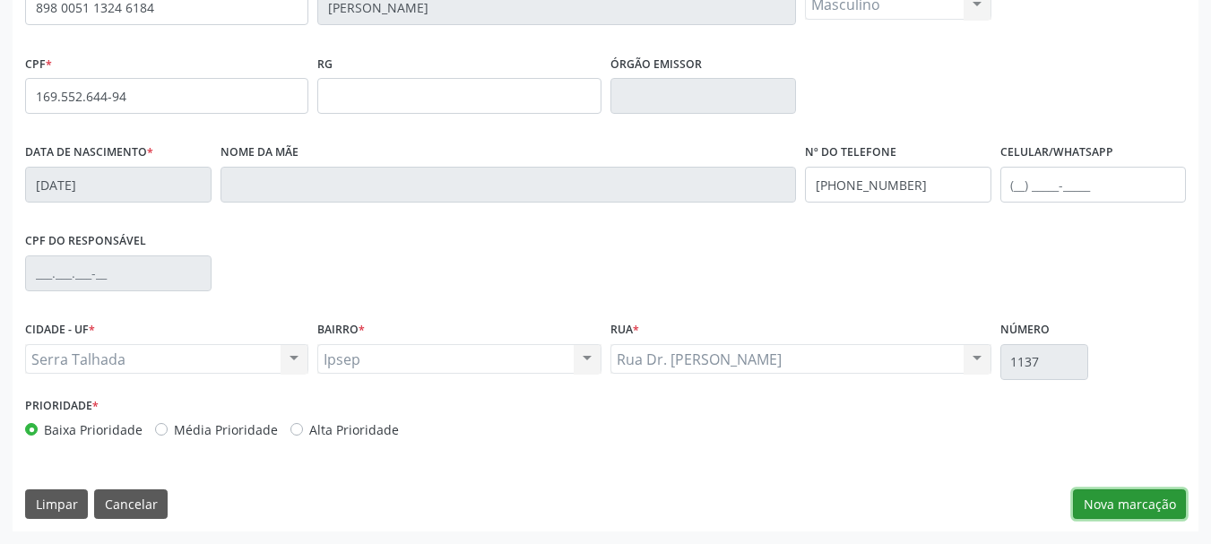
click at [1124, 507] on button "Nova marcação" at bounding box center [1129, 504] width 113 height 30
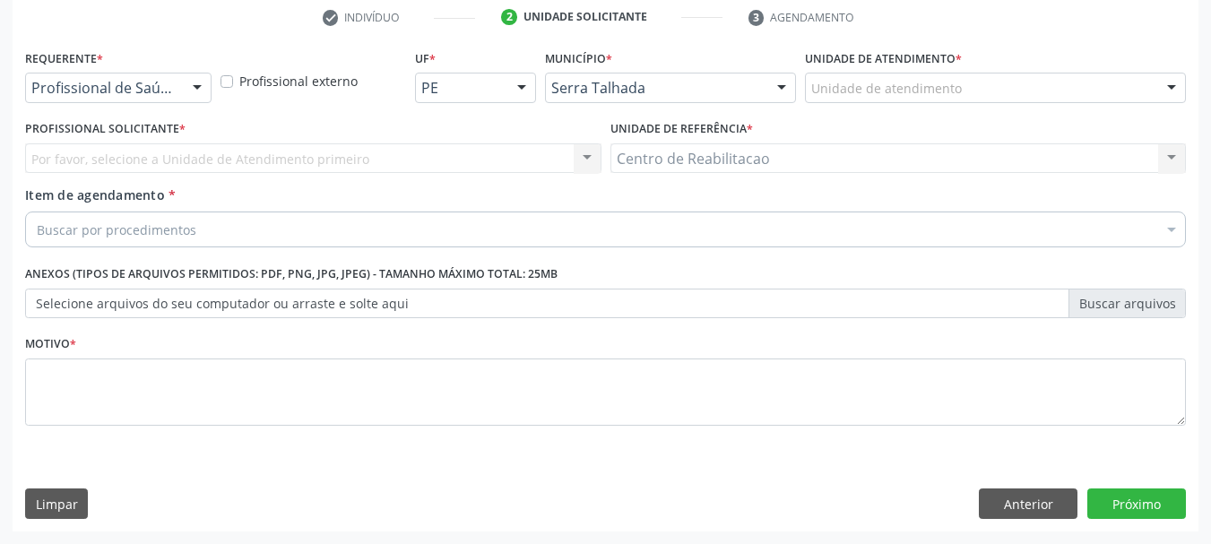
scroll to position [344, 0]
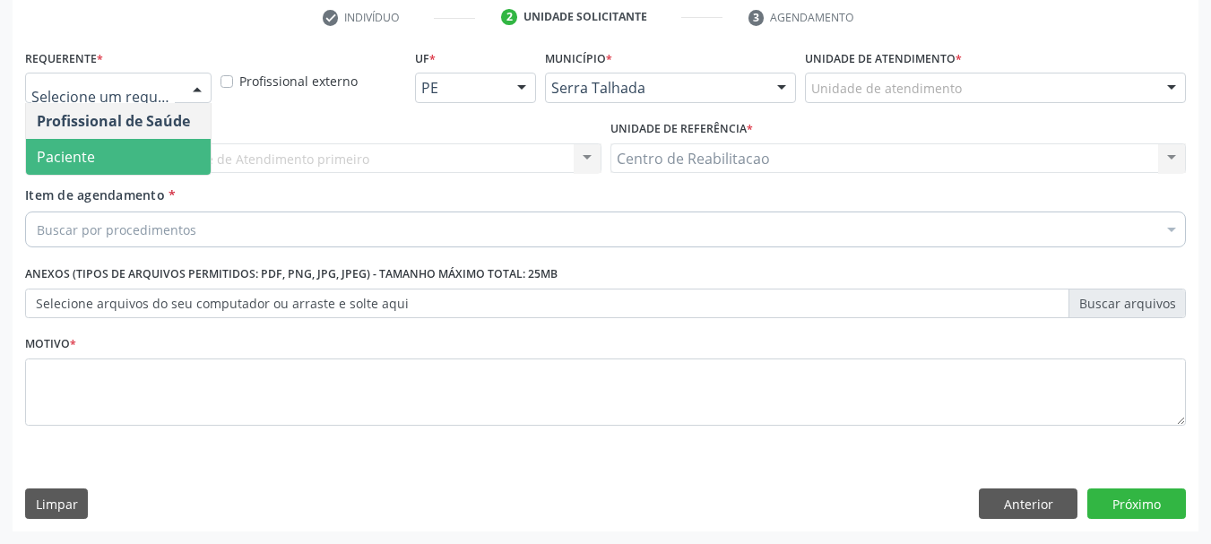
click at [115, 150] on span "Paciente" at bounding box center [118, 157] width 185 height 36
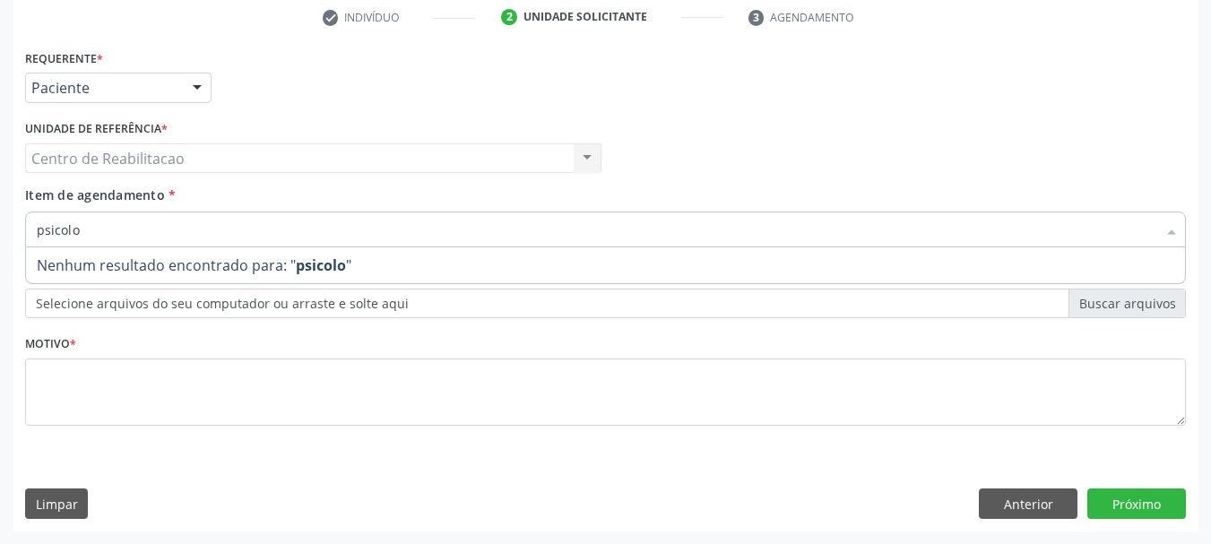
type input "psicol"
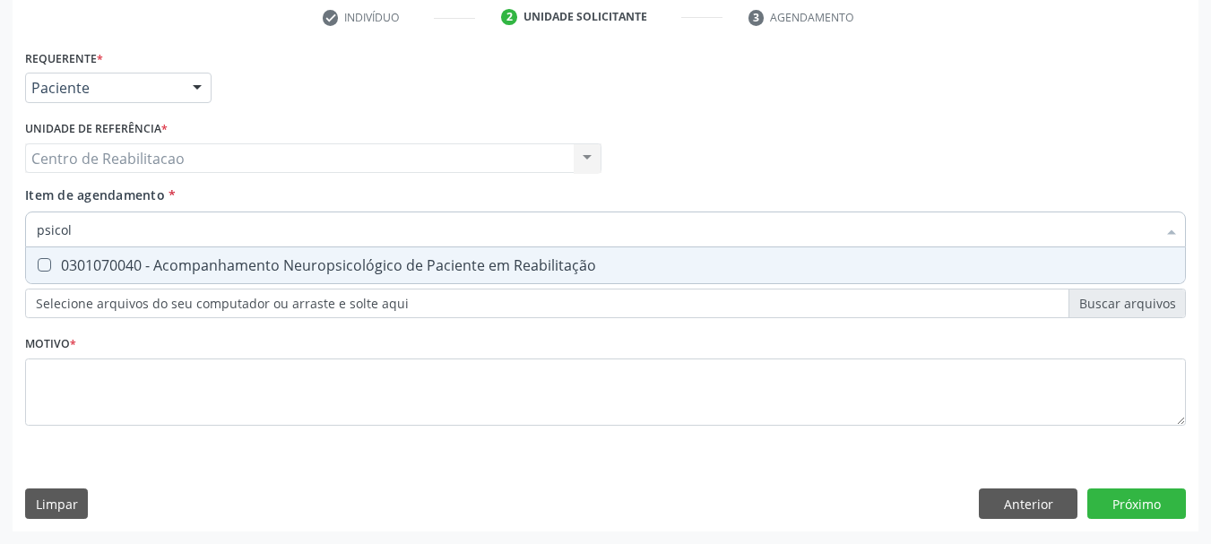
click at [240, 271] on div "0301070040 - Acompanhamento Neuropsicológico de Paciente em Reabilitação" at bounding box center [605, 265] width 1137 height 14
checkbox Reabilitação "true"
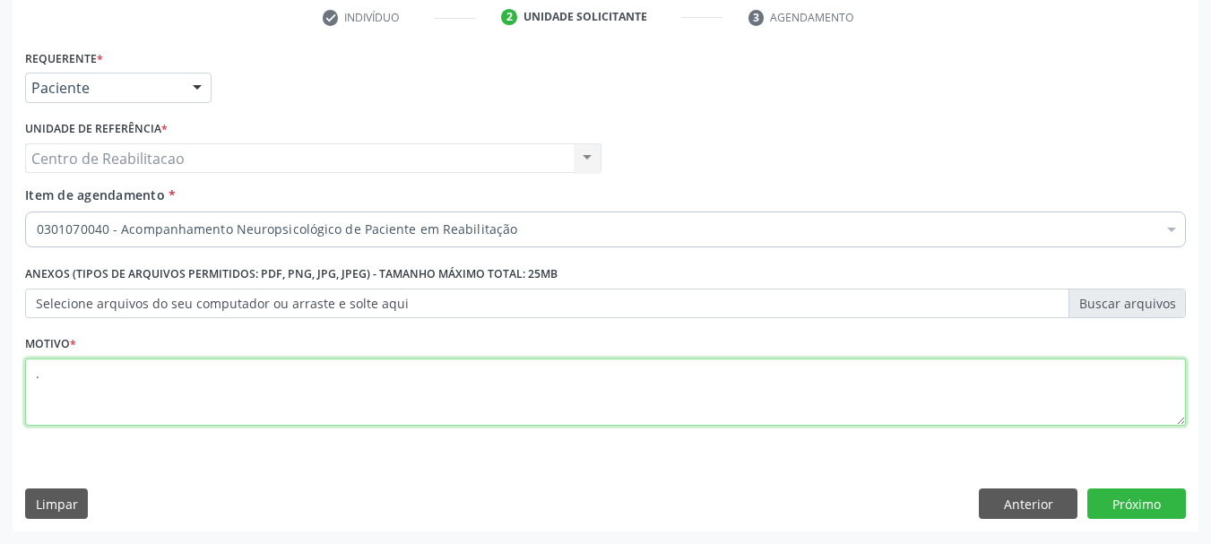
type textarea "."
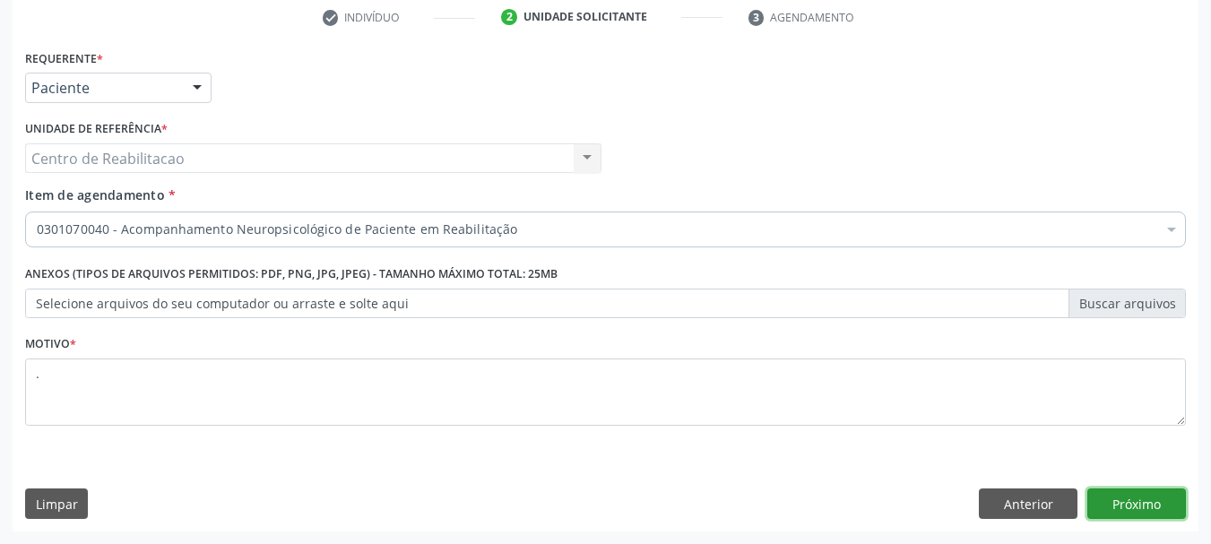
click button "Próximo" at bounding box center [1136, 503] width 99 height 30
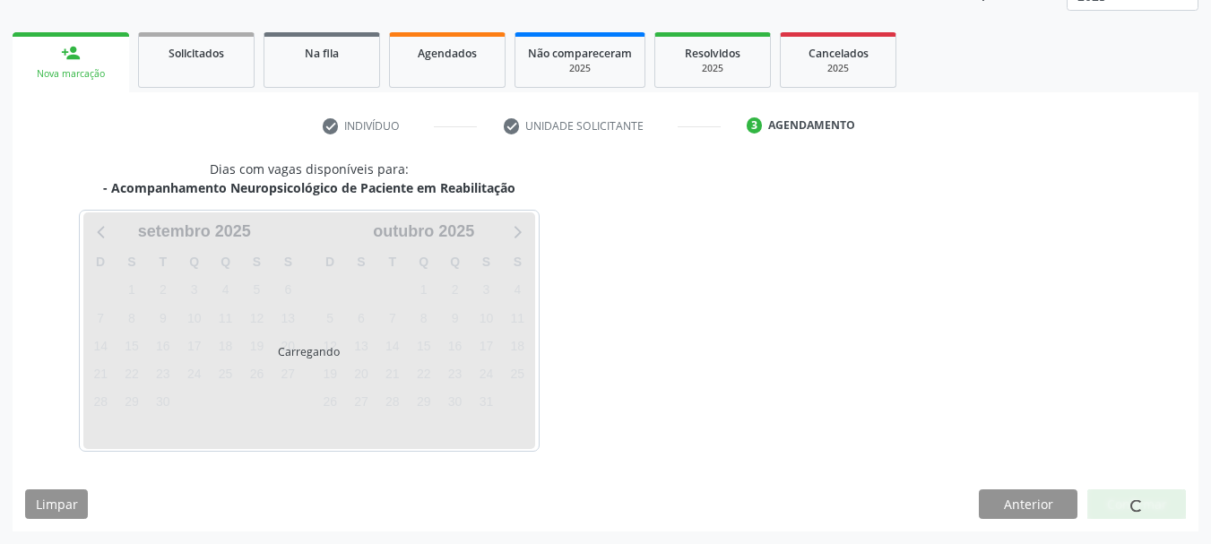
scroll to position [236, 0]
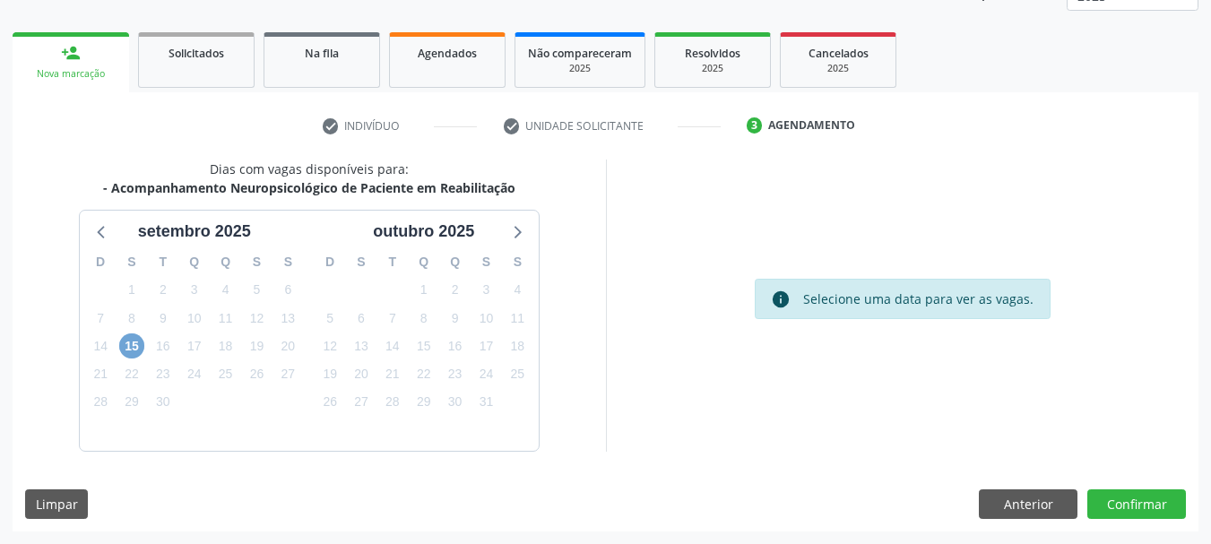
click at [120, 352] on span "15" at bounding box center [131, 345] width 25 height 25
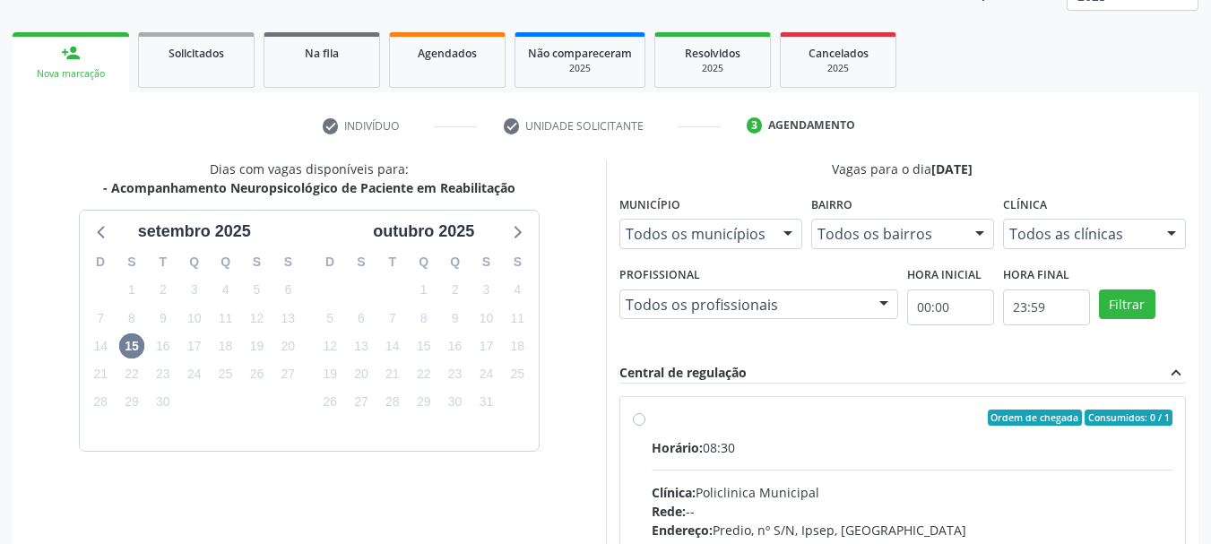
click at [801, 426] on label "Ordem de chegada Consumidos: 0 / 1 Horário: 08:30 Clínica: Policlinica Municipa…" at bounding box center [912, 547] width 522 height 275
click at [645, 426] on input "Ordem de chegada Consumidos: 0 / 1 Horário: 08:30 Clínica: Policlinica Municipa…" at bounding box center [639, 418] width 13 height 16
radio input "true"
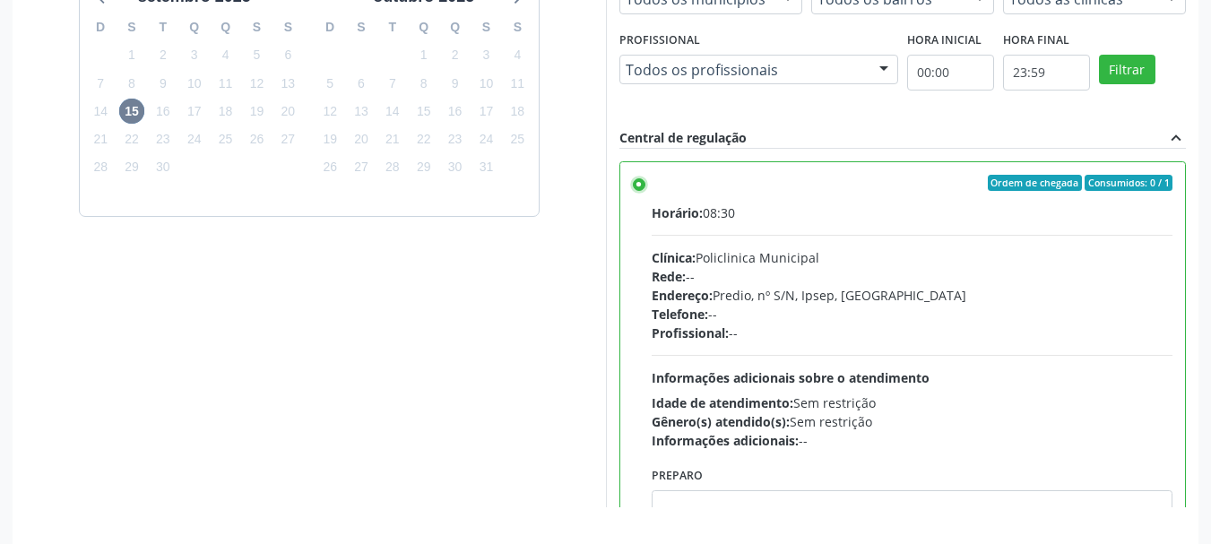
scroll to position [527, 0]
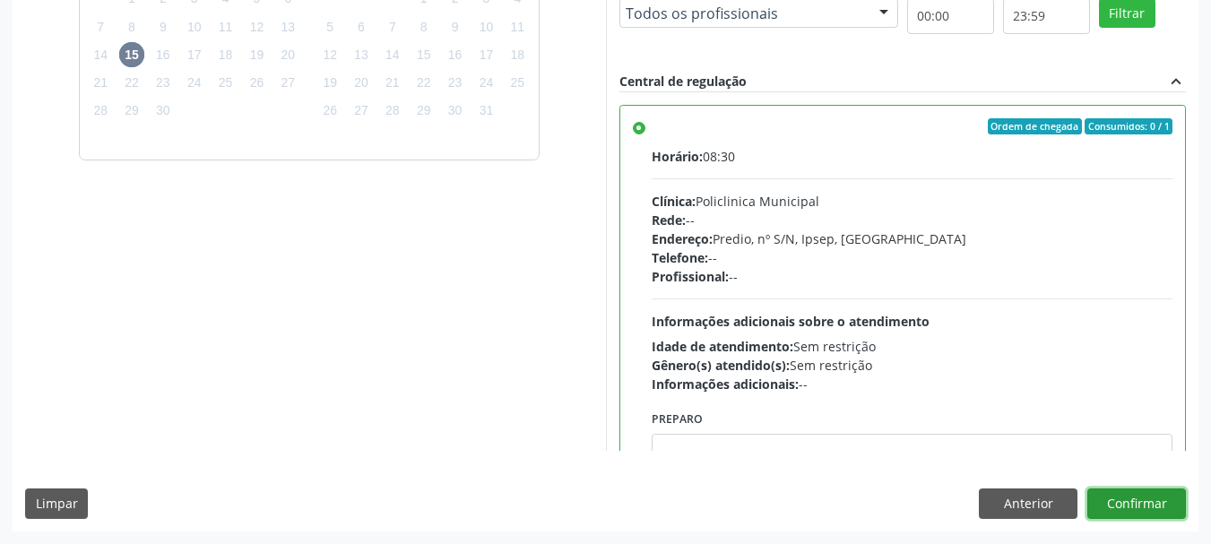
click at [1145, 504] on button "Confirmar" at bounding box center [1136, 503] width 99 height 30
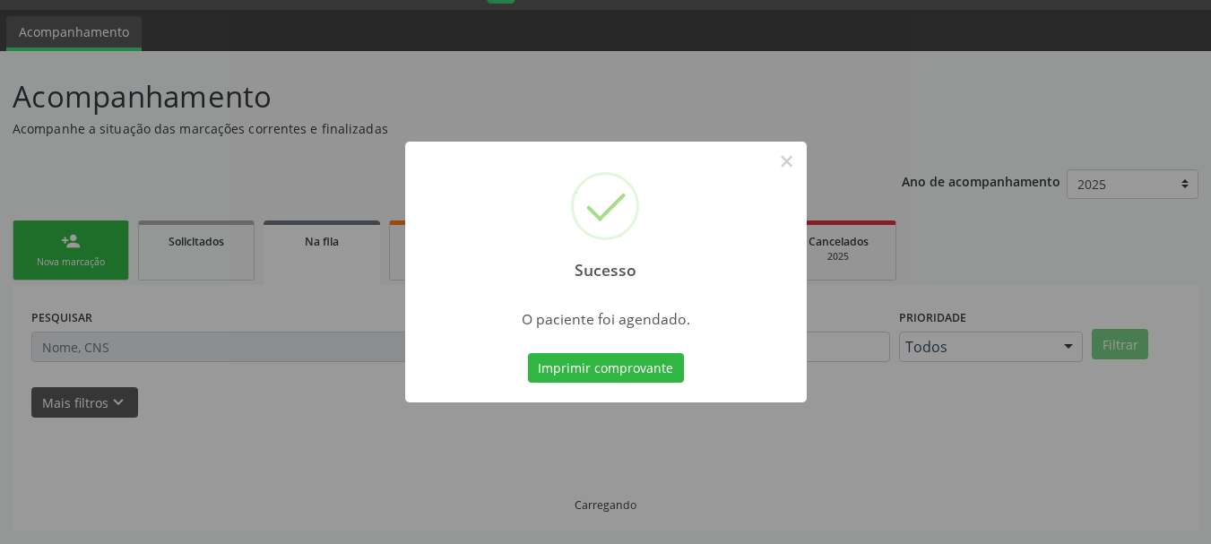
scroll to position [47, 0]
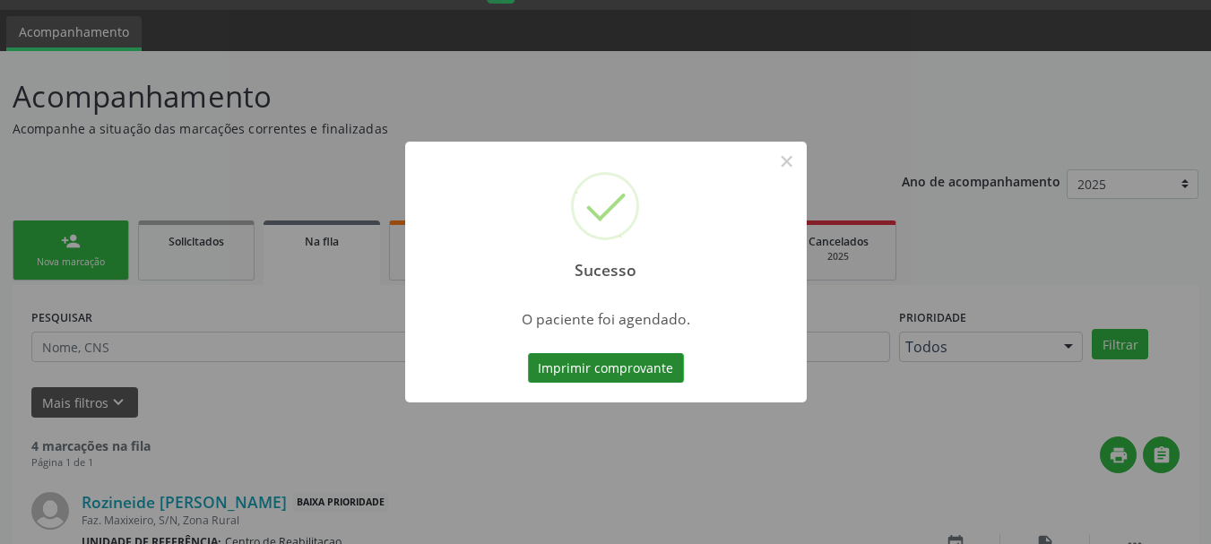
click at [619, 369] on button "Imprimir comprovante" at bounding box center [606, 368] width 156 height 30
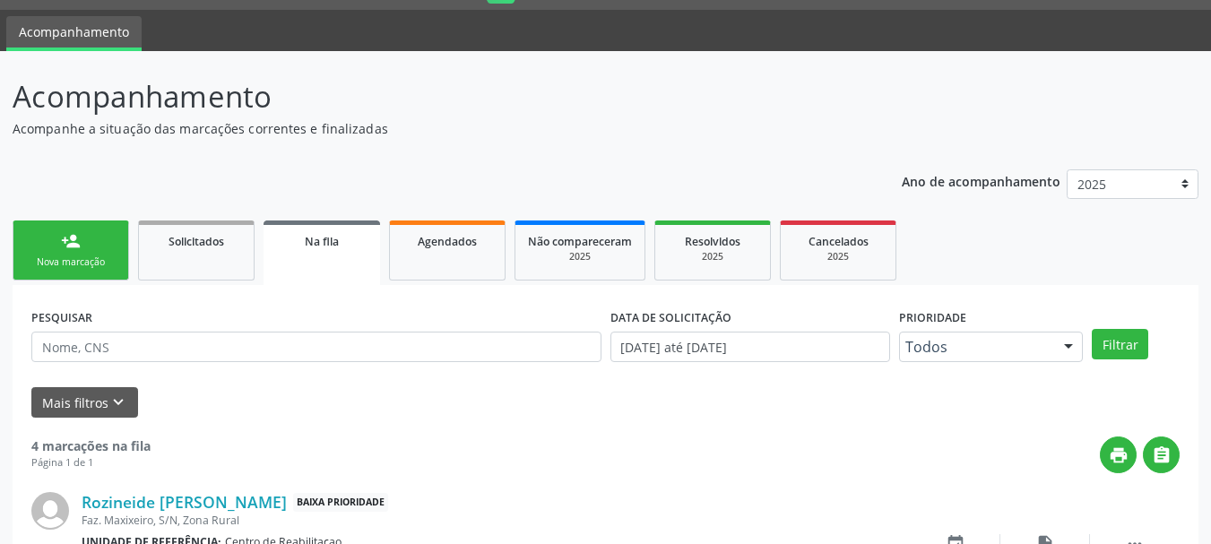
click at [76, 239] on div "person_add" at bounding box center [71, 241] width 20 height 20
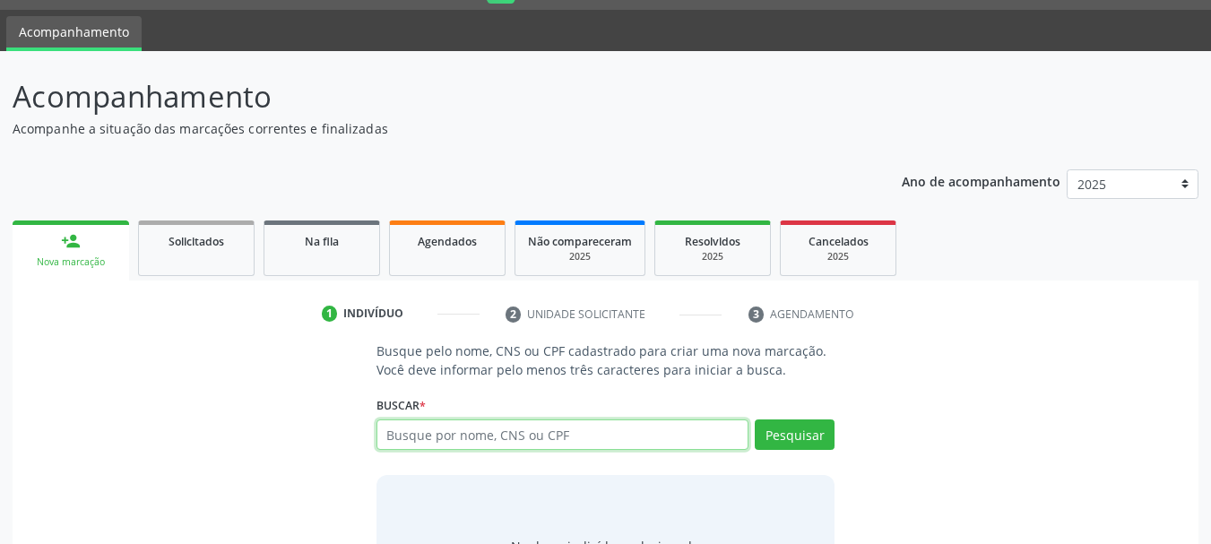
click at [443, 443] on input "text" at bounding box center [562, 434] width 373 height 30
type input "16567994925"
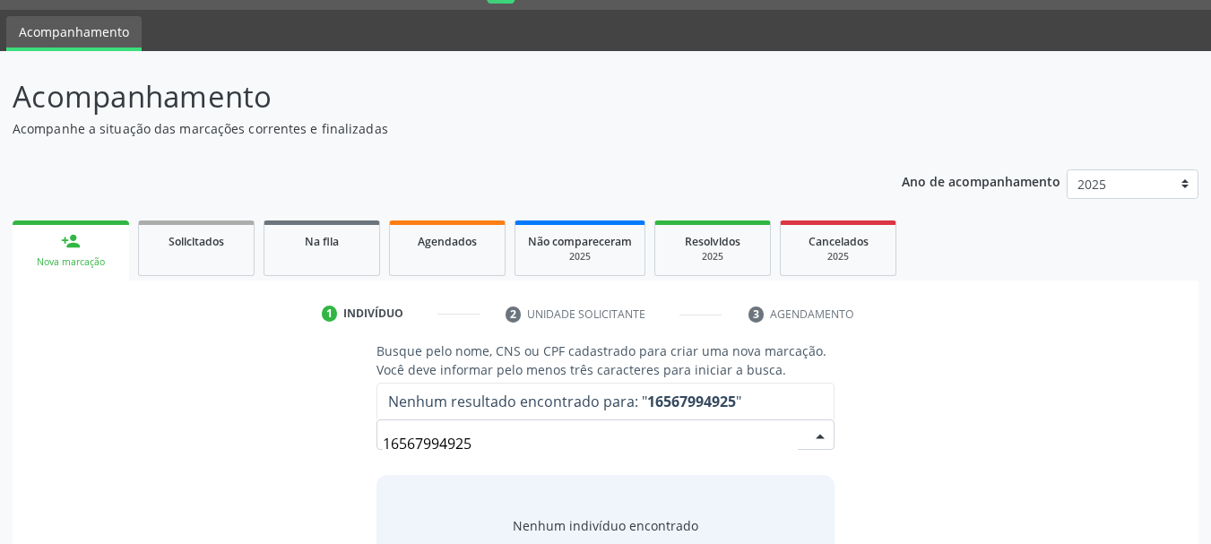
click at [495, 440] on input "16567994925" at bounding box center [591, 444] width 416 height 36
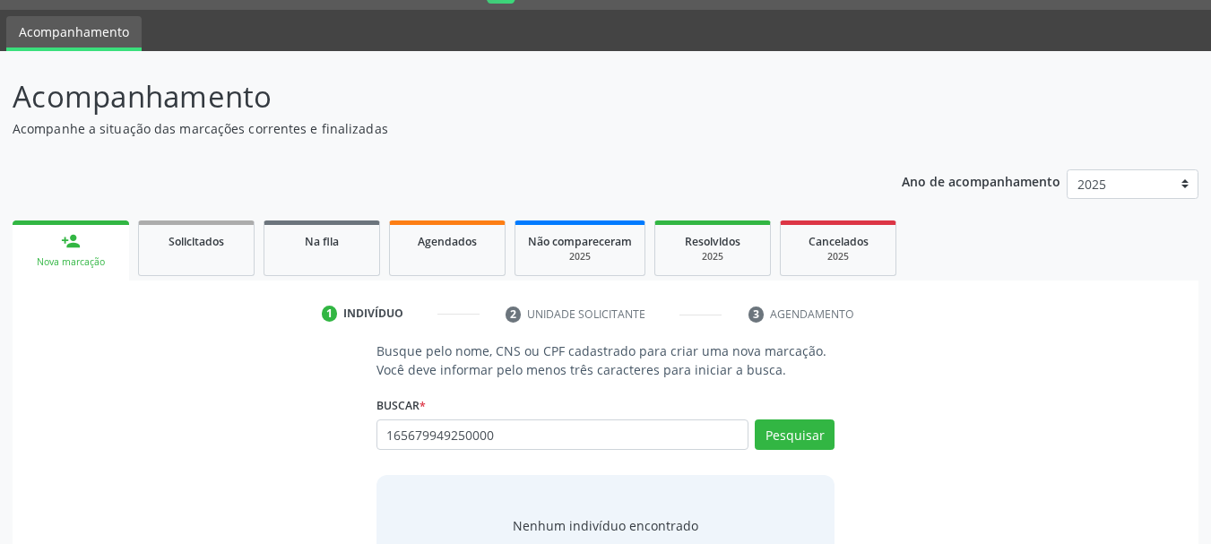
type input "165679949250000"
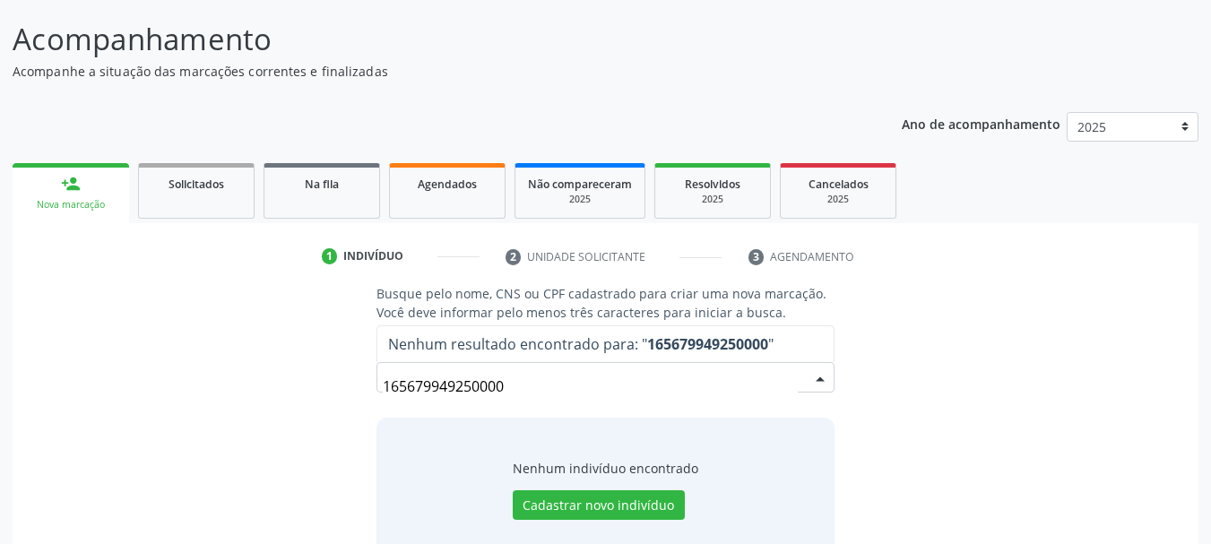
scroll to position [147, 0]
